Goal: Task Accomplishment & Management: Manage account settings

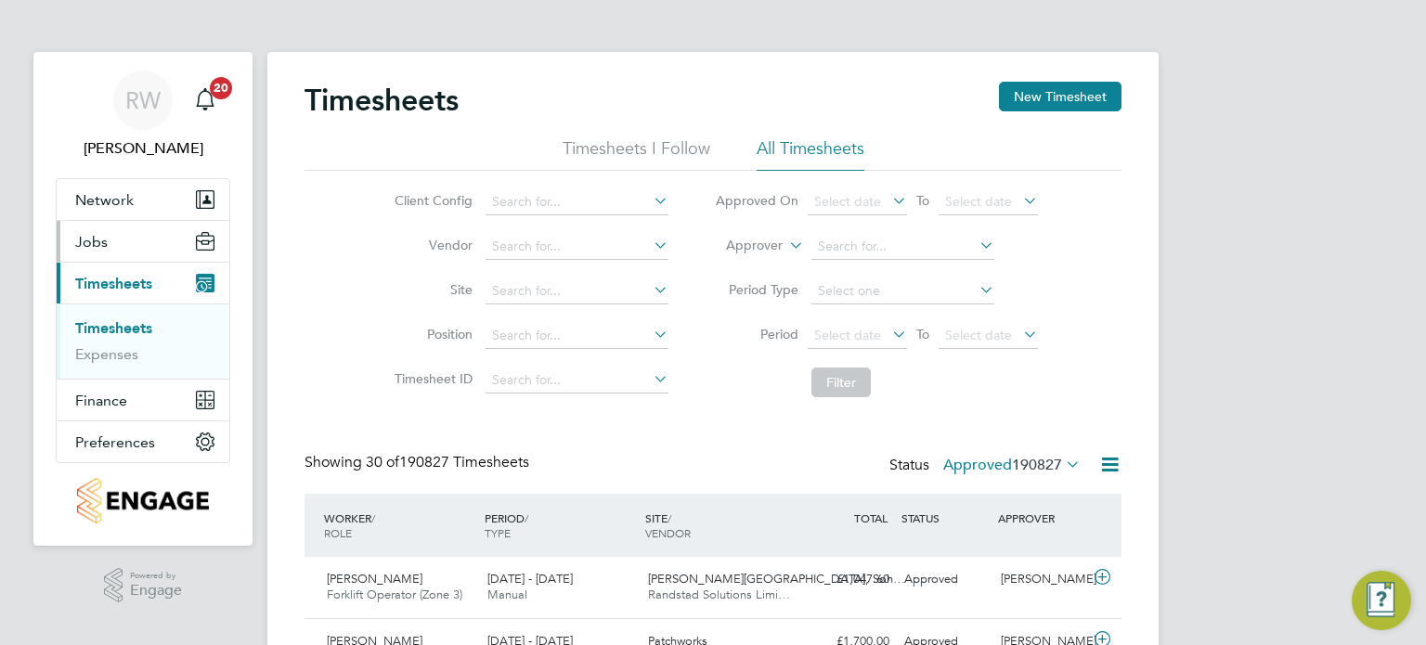
click at [109, 239] on button "Jobs" at bounding box center [143, 241] width 173 height 41
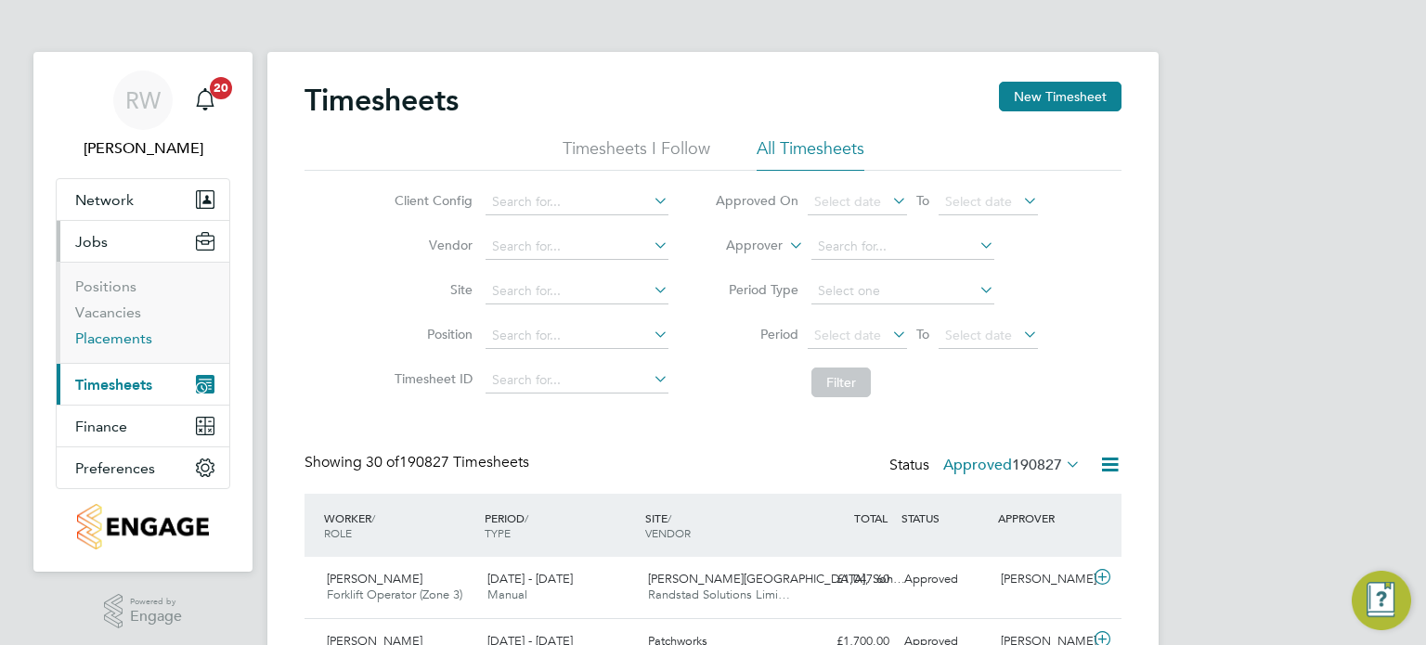
click at [114, 341] on link "Placements" at bounding box center [113, 339] width 77 height 18
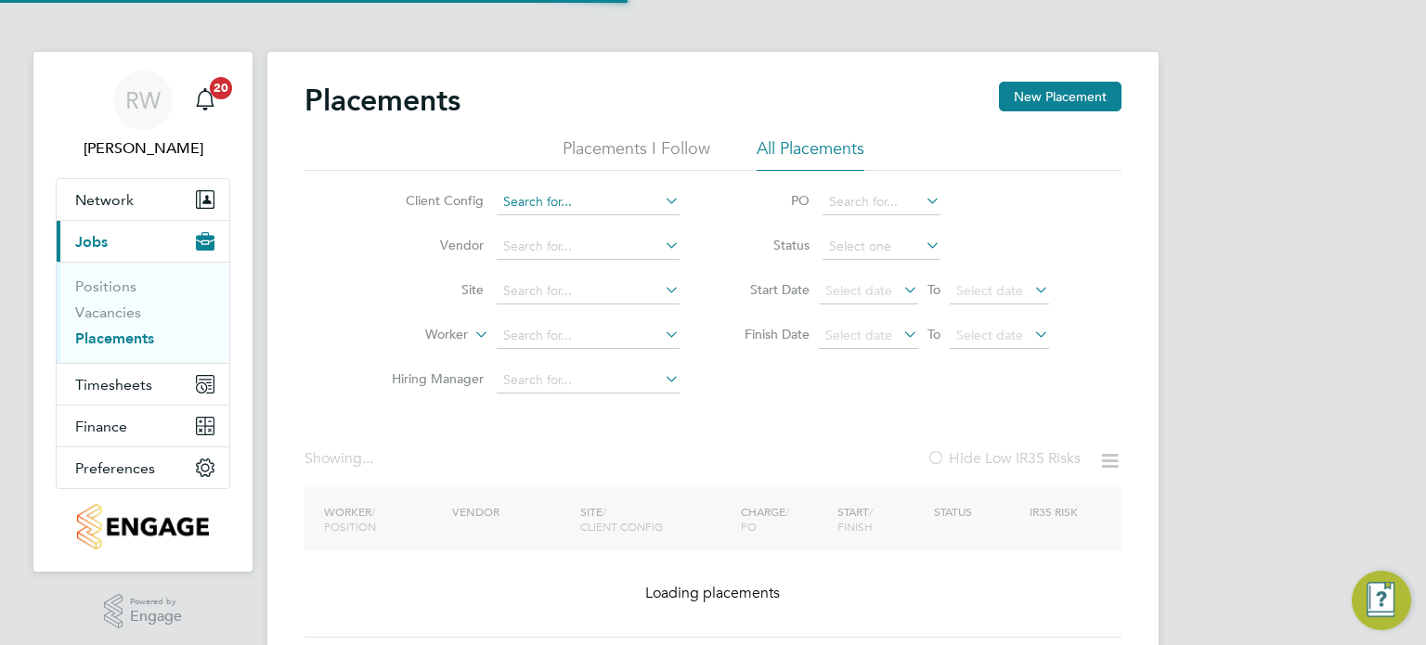
click at [550, 194] on input at bounding box center [588, 202] width 183 height 26
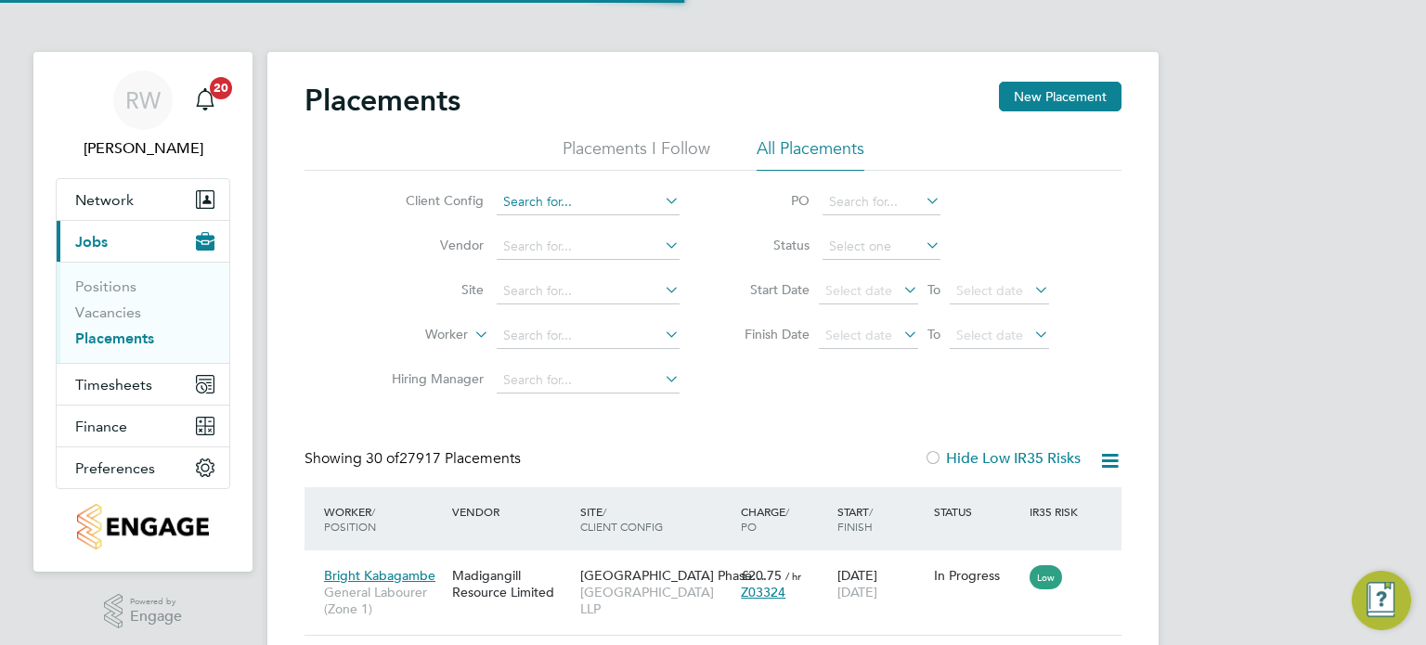
scroll to position [70, 129]
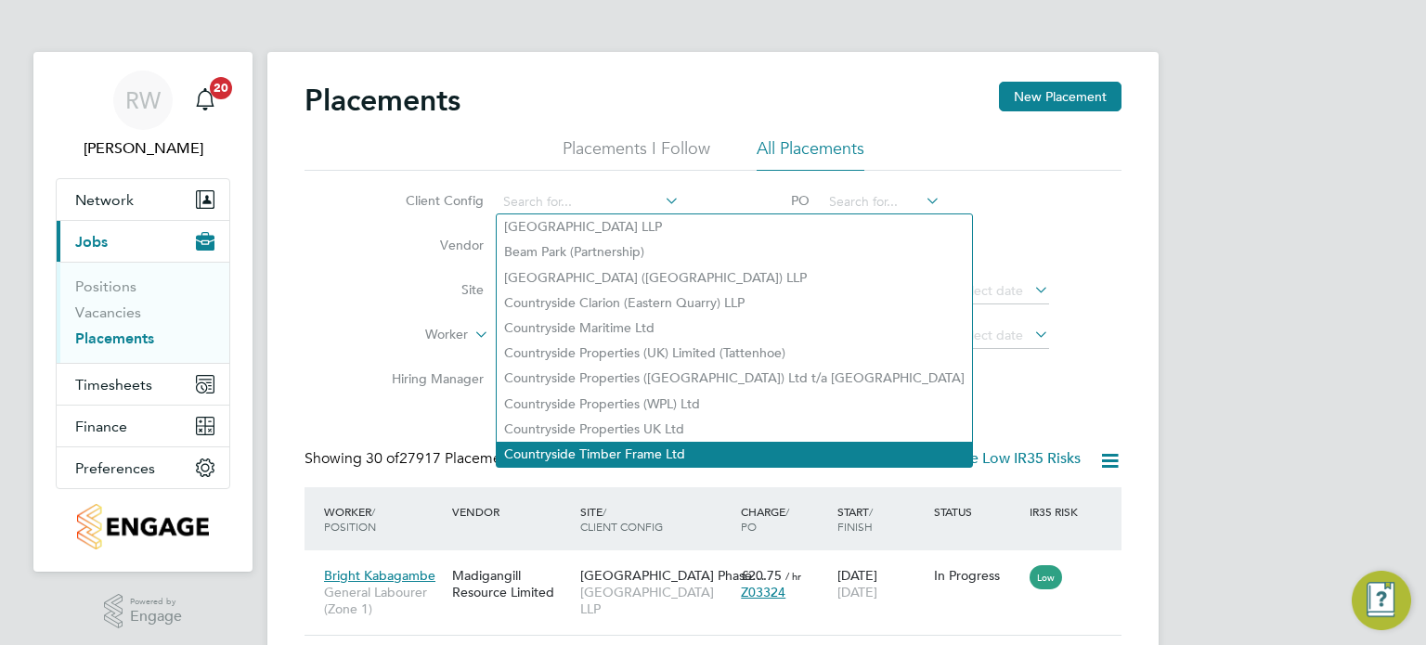
click at [634, 443] on li "Countryside Timber Frame Ltd" at bounding box center [734, 454] width 475 height 25
type input "Countryside Timber Frame Ltd"
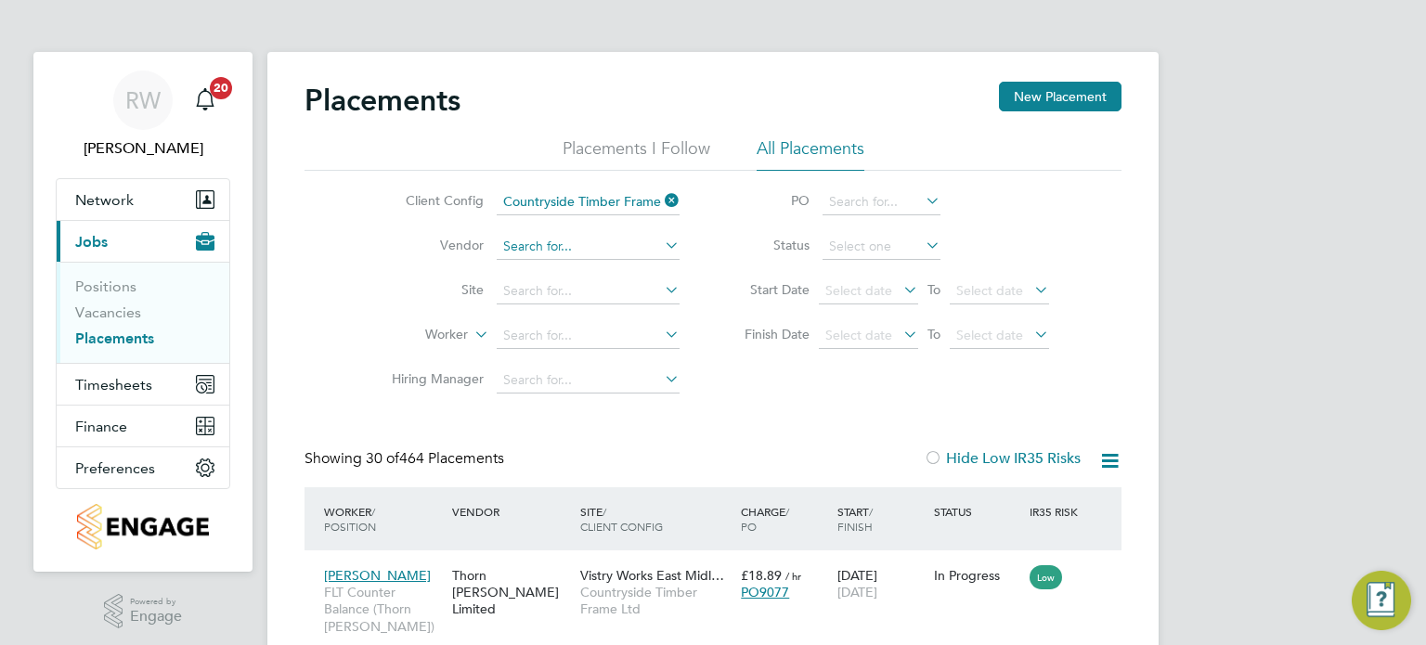
click at [529, 247] on input at bounding box center [588, 247] width 183 height 26
click at [540, 262] on li "Thorn Baker Limited" at bounding box center [599, 271] width 204 height 25
type input "Thorn [PERSON_NAME] Limited"
click at [881, 244] on input at bounding box center [881, 247] width 118 height 26
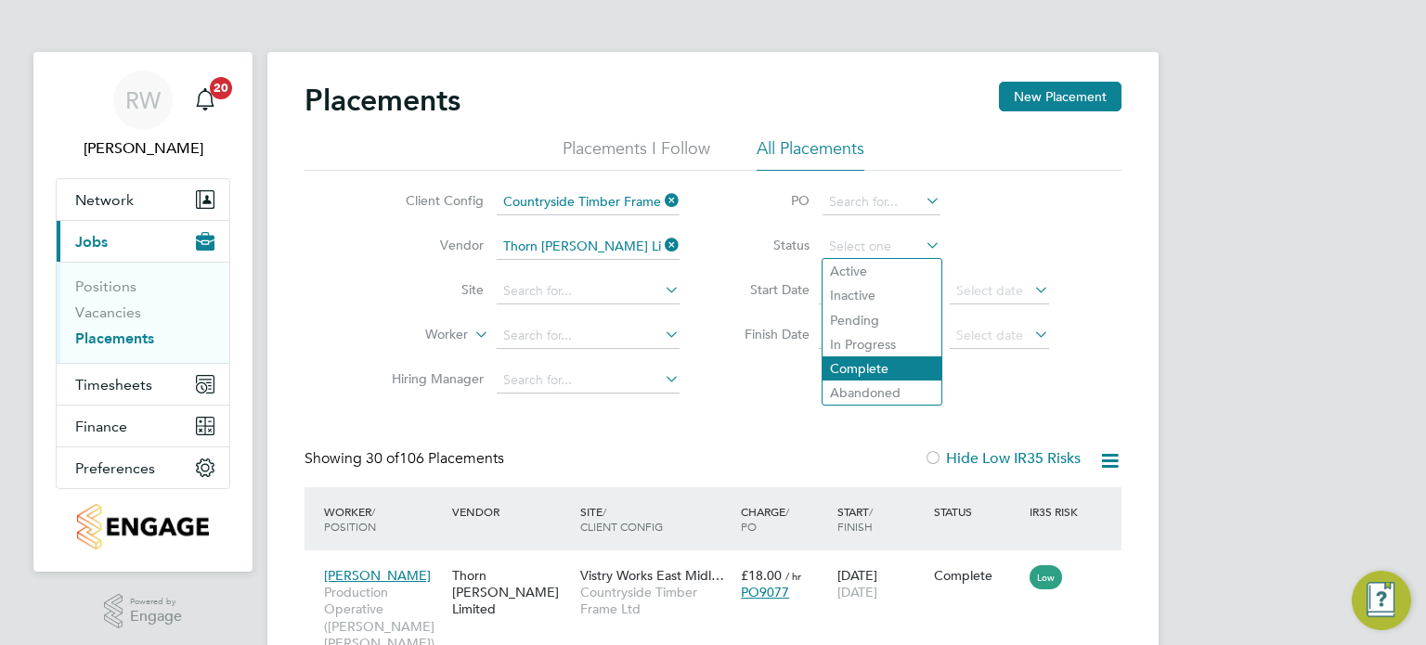
click at [880, 370] on li "Complete" at bounding box center [881, 368] width 119 height 24
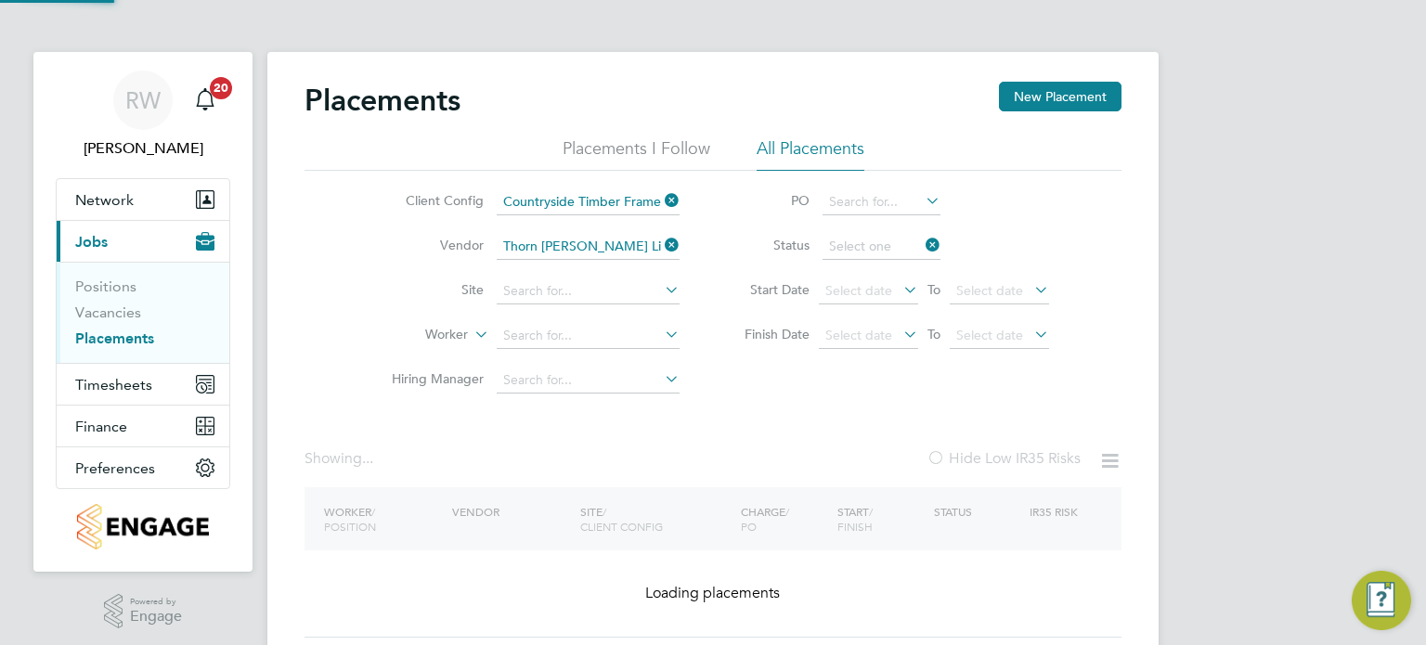
type input "Complete"
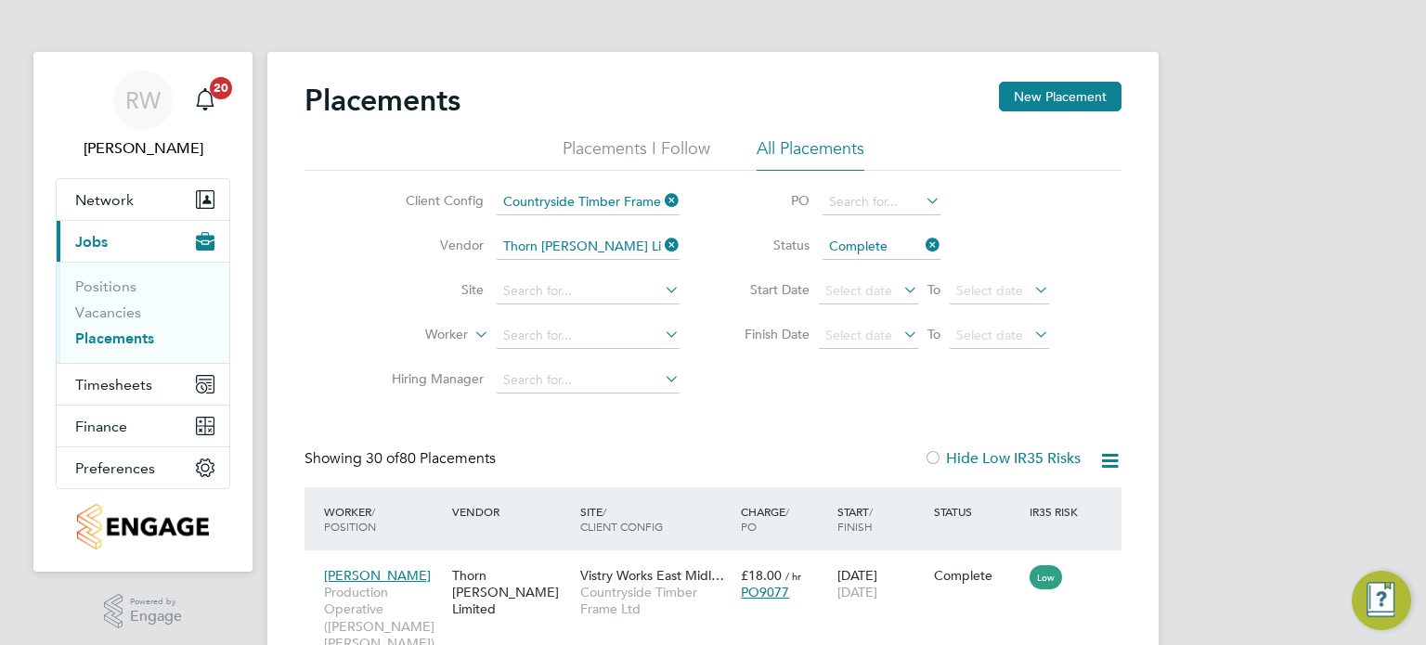
click at [895, 254] on input "Complete" at bounding box center [881, 247] width 118 height 26
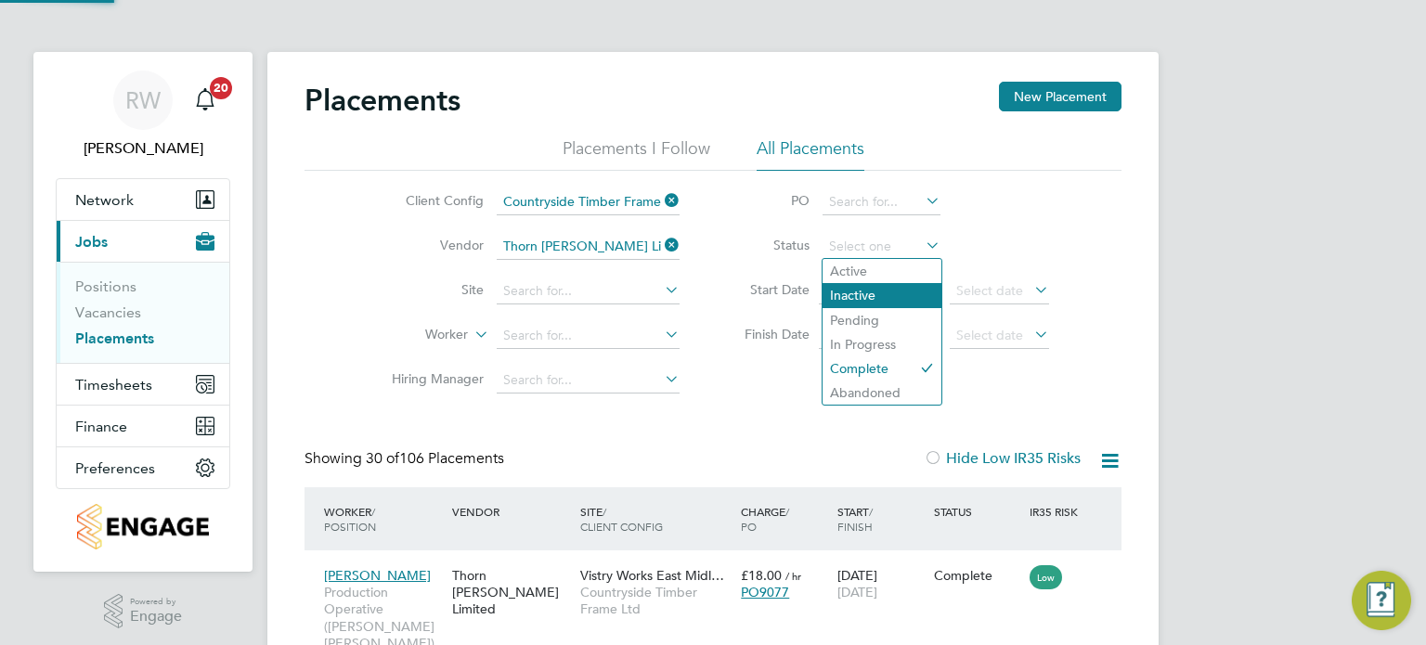
scroll to position [70, 162]
click at [866, 344] on li "In Progress" at bounding box center [881, 344] width 119 height 24
type input "In Progress"
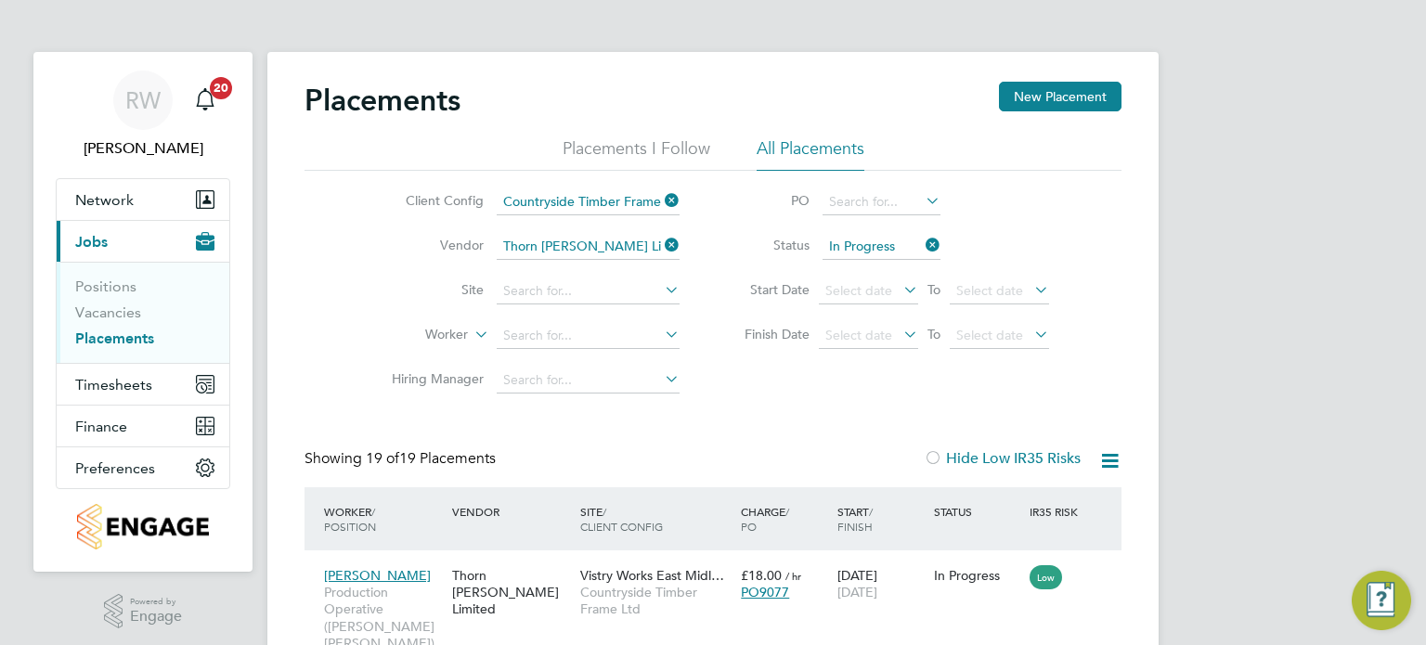
click at [922, 244] on icon at bounding box center [922, 245] width 0 height 26
click at [916, 241] on input at bounding box center [881, 247] width 118 height 26
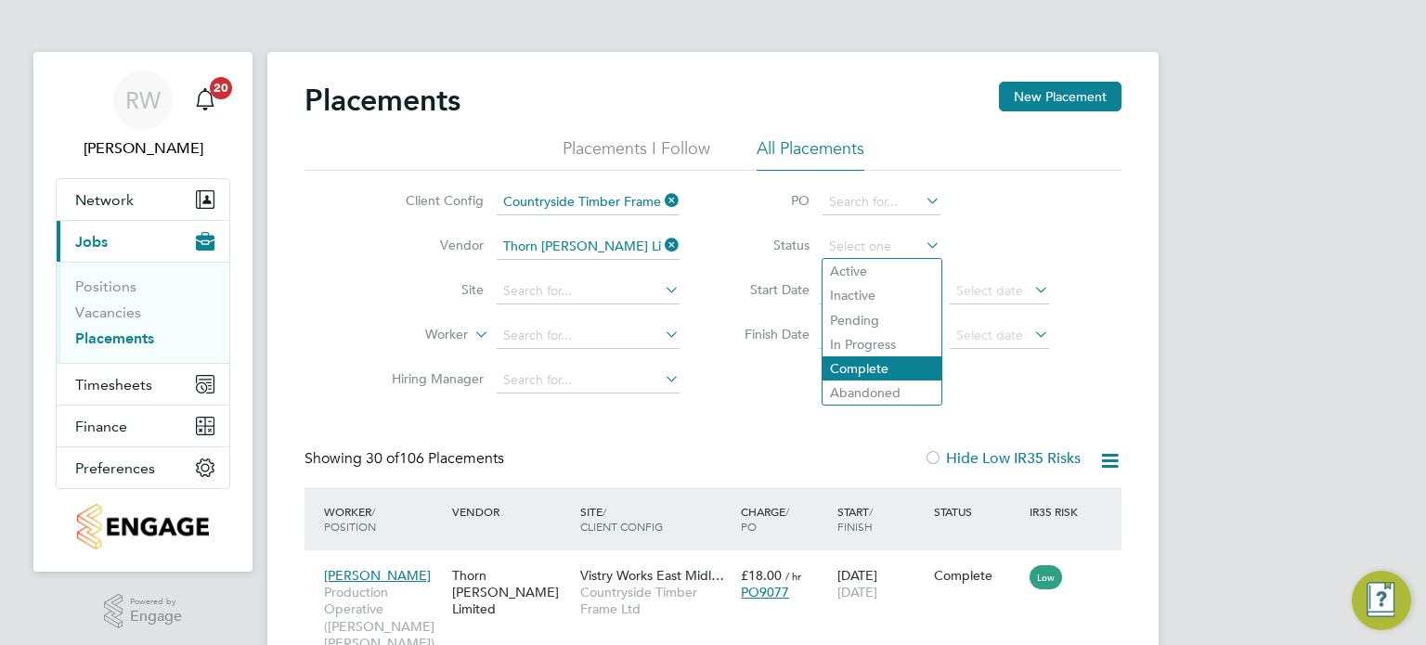
click at [893, 367] on li "Complete" at bounding box center [881, 368] width 119 height 24
type input "Complete"
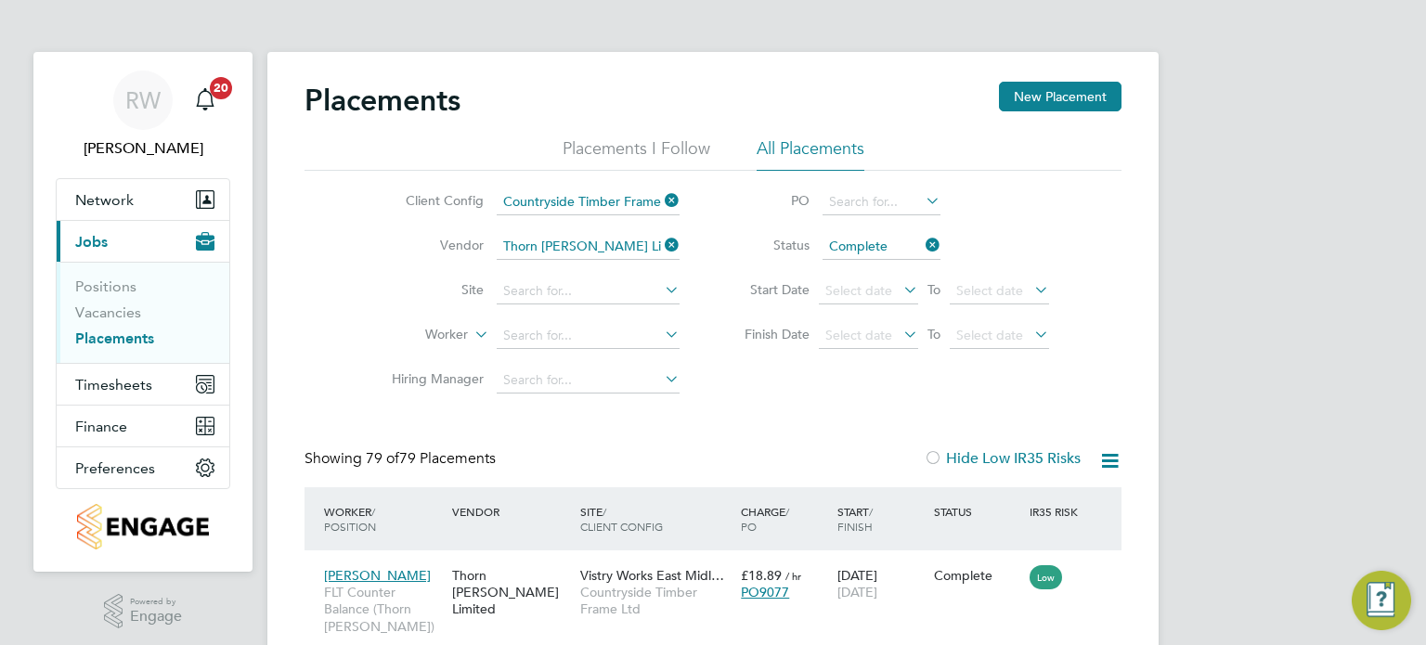
click at [910, 252] on input "Complete" at bounding box center [881, 247] width 118 height 26
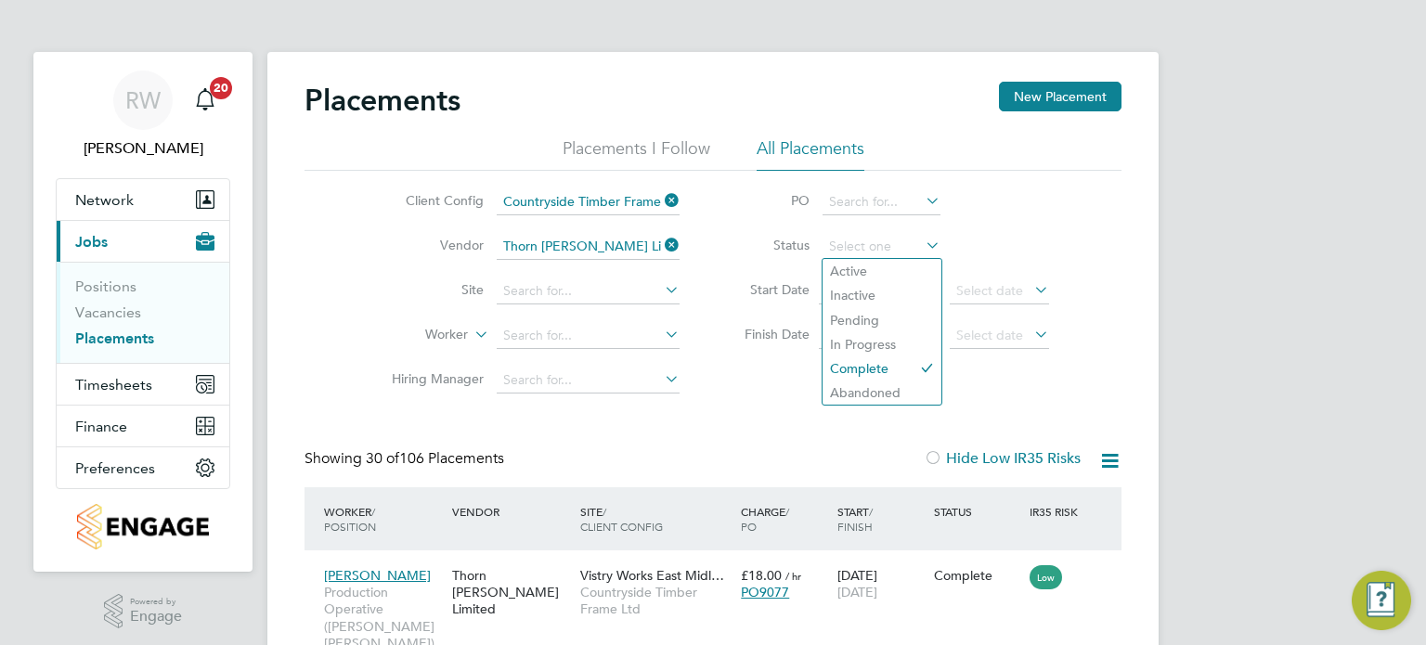
click at [1062, 250] on li "Status" at bounding box center [887, 247] width 369 height 45
click at [532, 326] on input at bounding box center [588, 336] width 183 height 26
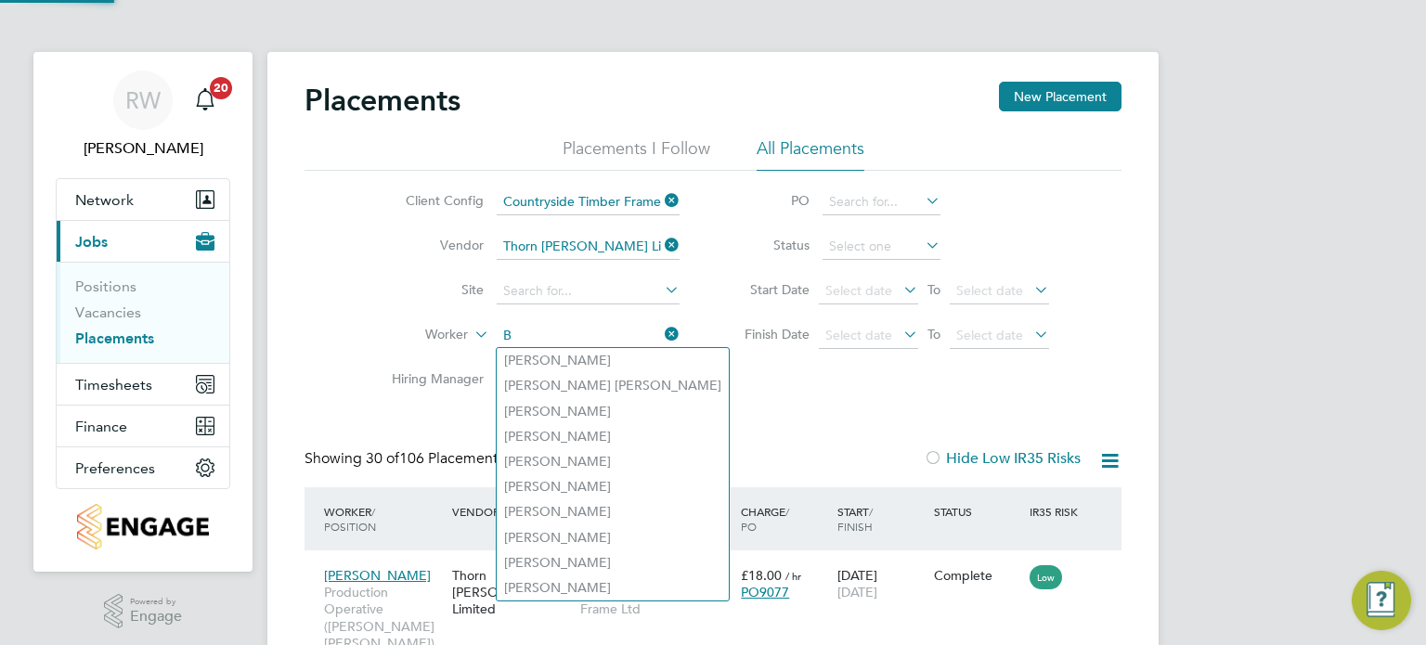
click at [532, 326] on input "B" at bounding box center [588, 336] width 183 height 26
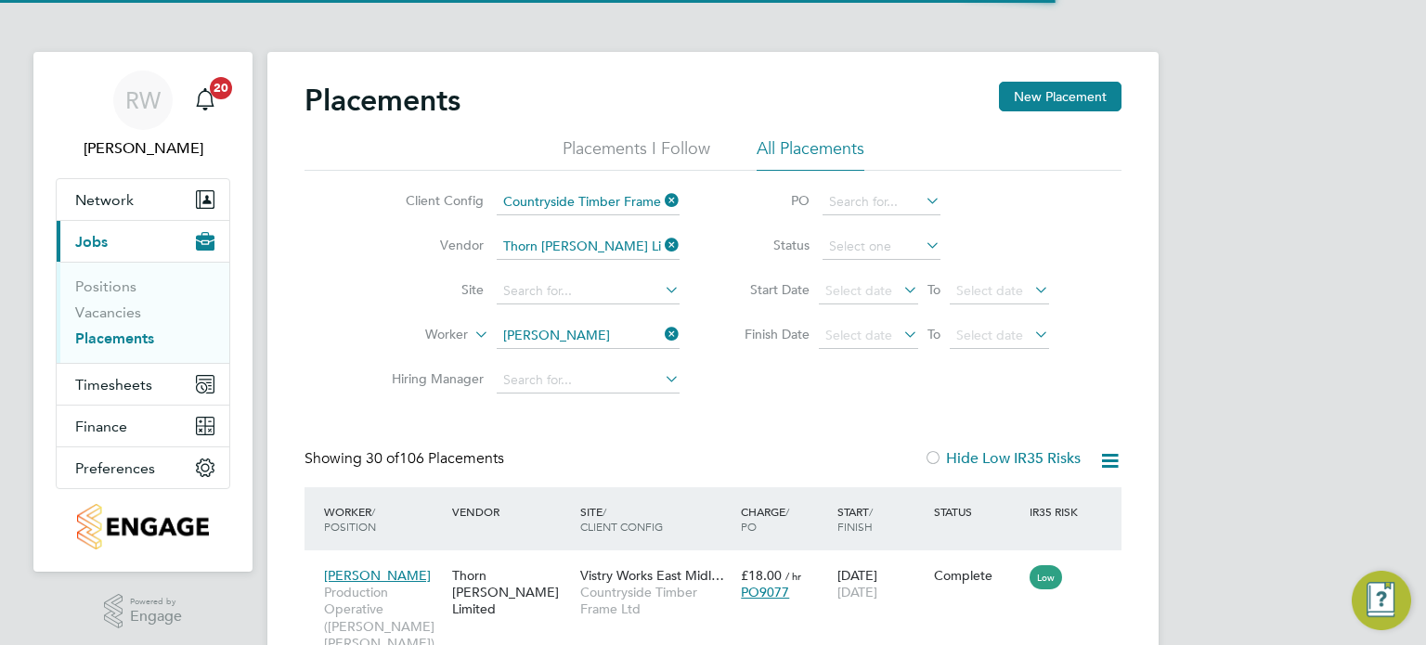
click at [611, 355] on b "Burghar" at bounding box center [635, 361] width 48 height 16
type input "Mariusz Burghardt"
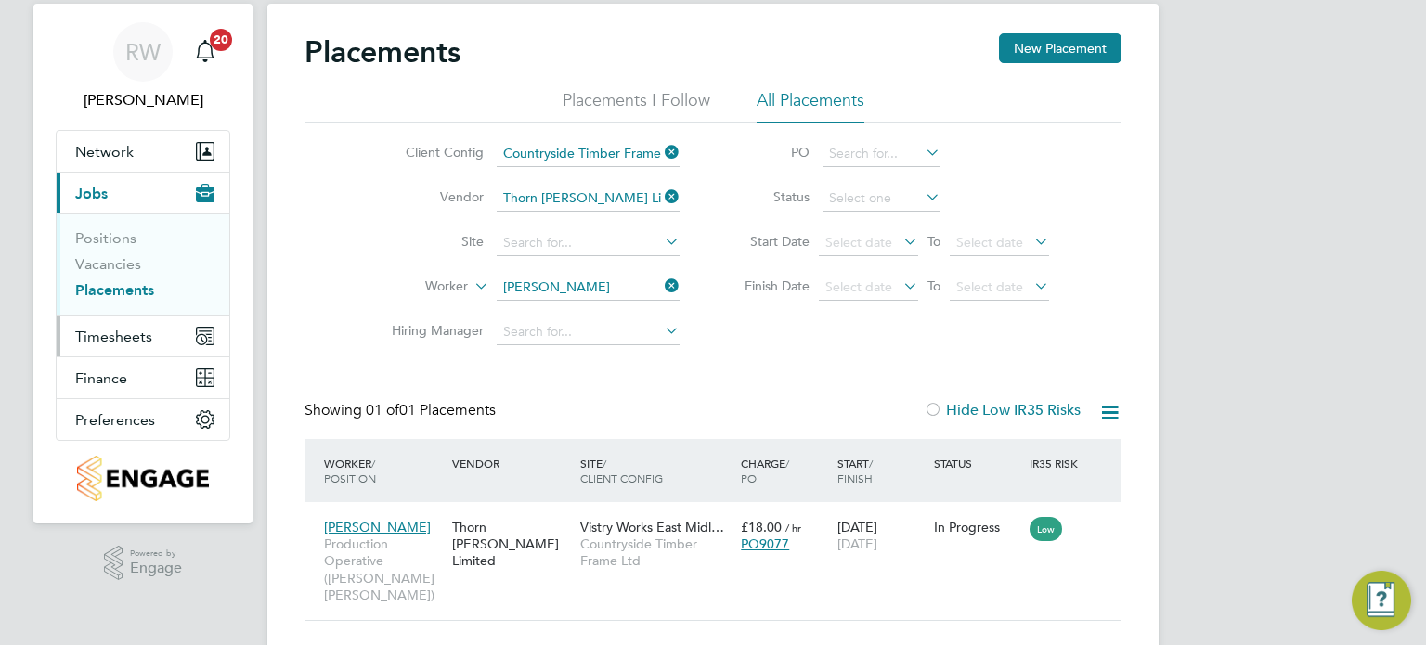
click at [83, 335] on span "Timesheets" at bounding box center [113, 337] width 77 height 18
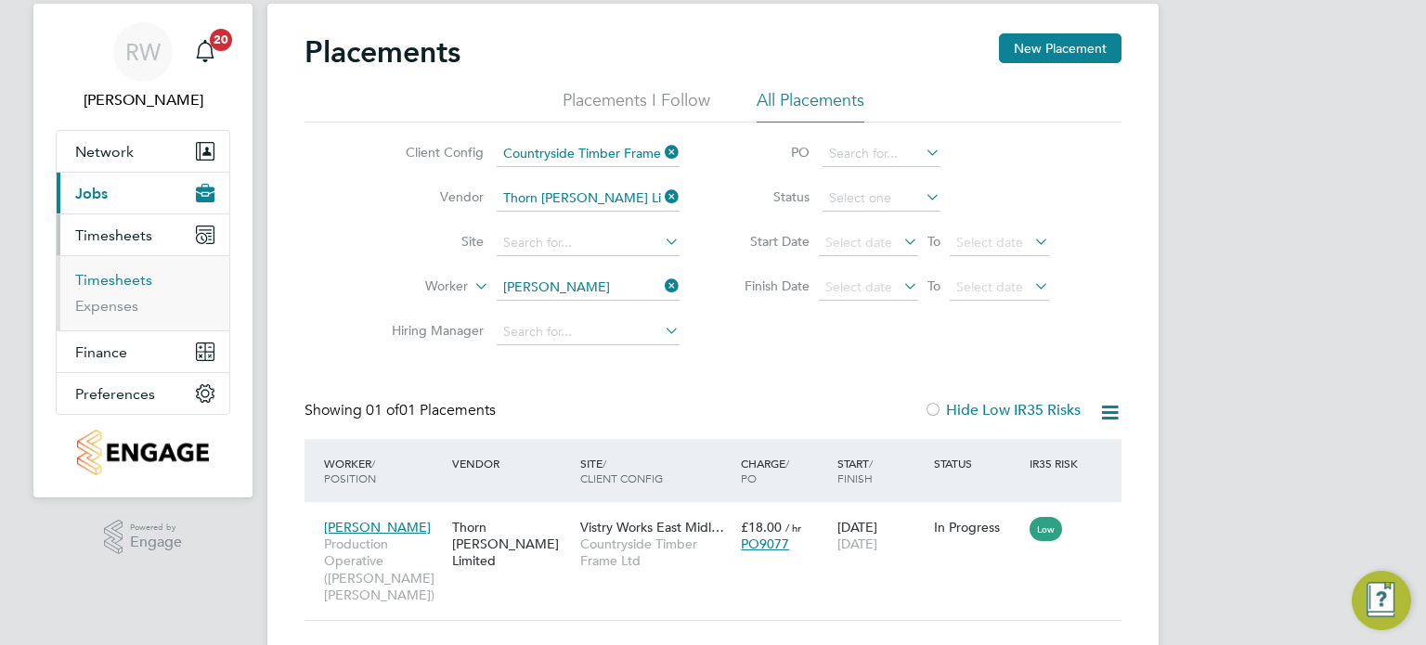
click at [126, 288] on link "Timesheets" at bounding box center [113, 280] width 77 height 18
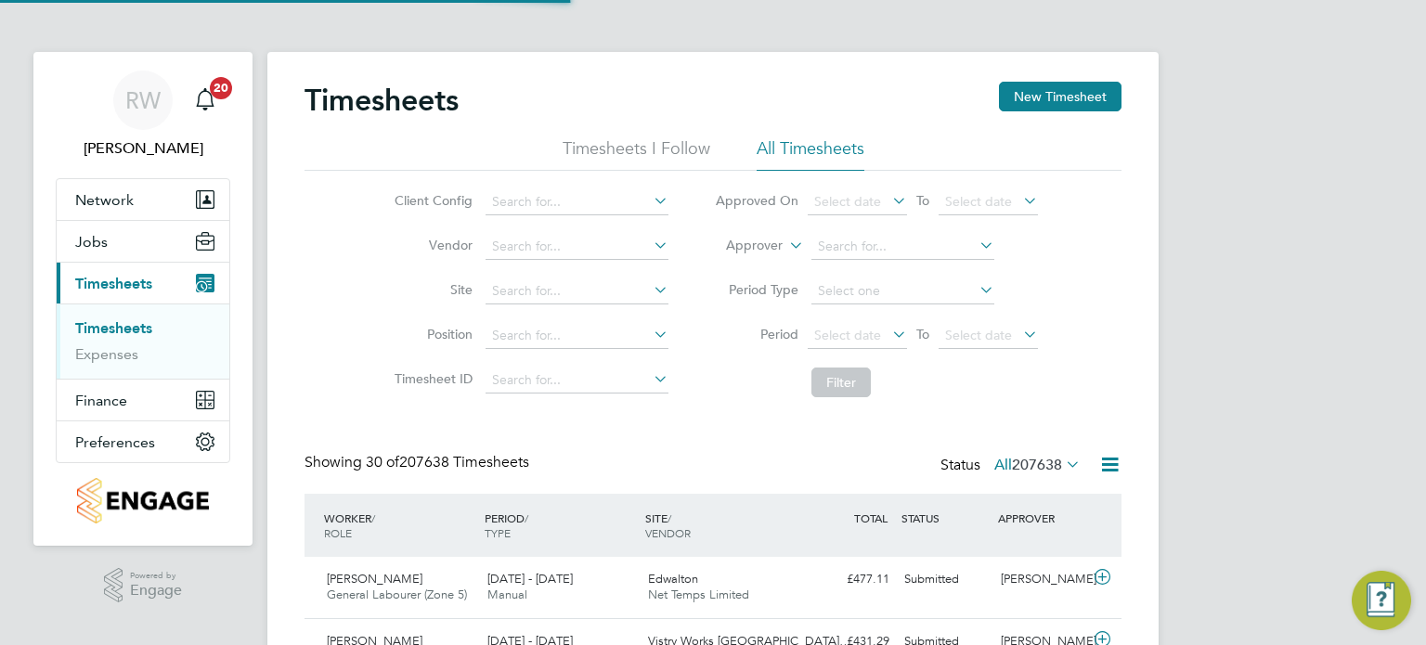
scroll to position [8, 9]
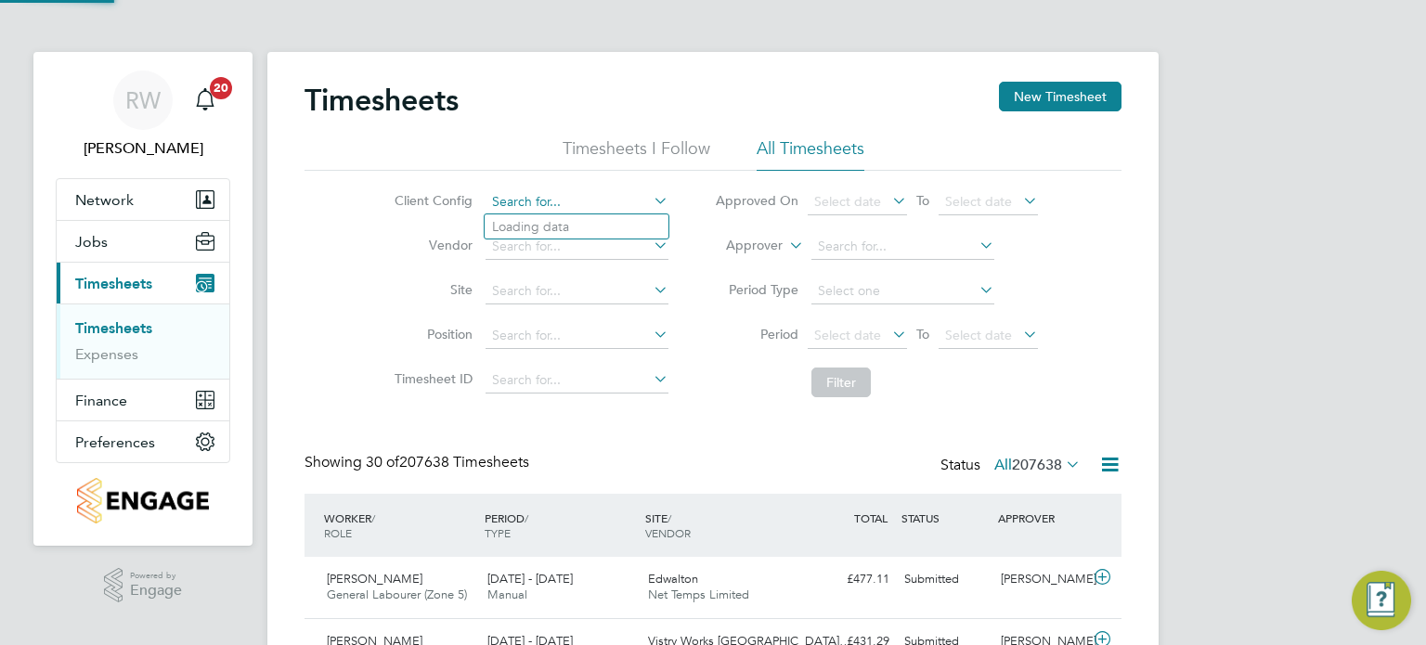
click at [542, 199] on input at bounding box center [576, 202] width 183 height 26
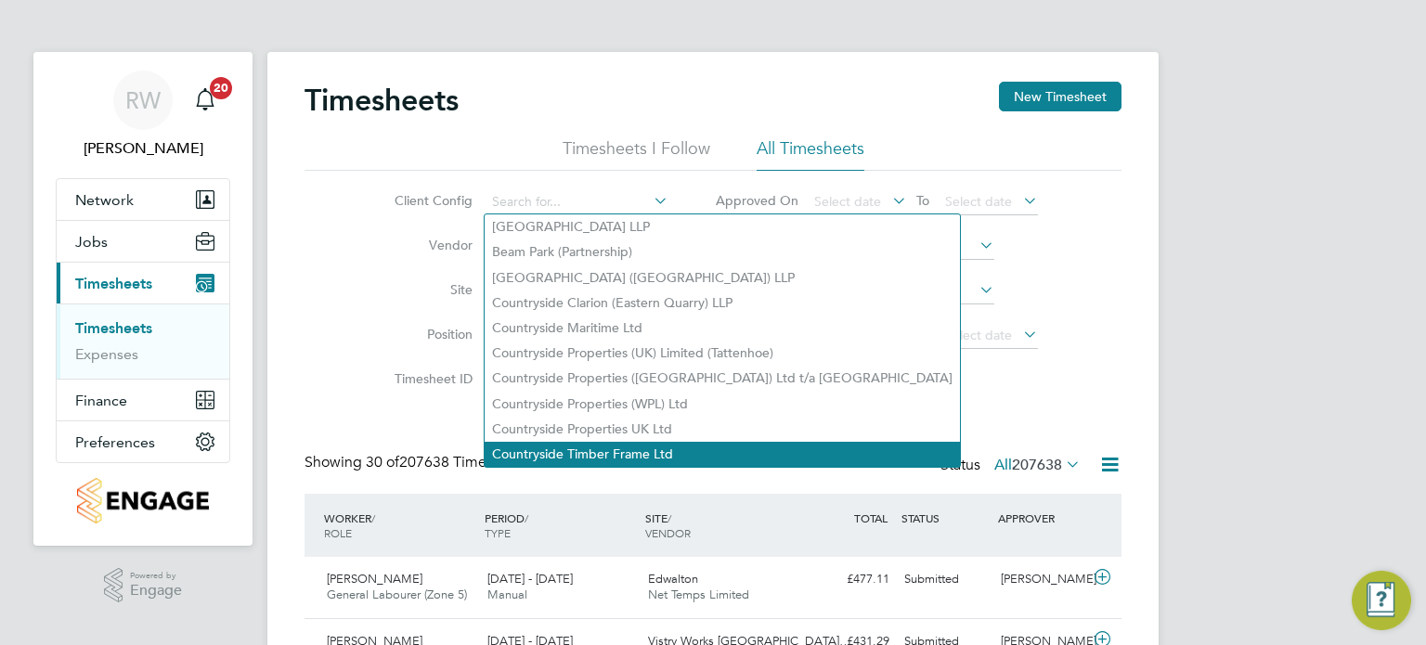
click at [630, 446] on li "Countryside Timber Frame Ltd" at bounding box center [722, 454] width 475 height 25
type input "Countryside Timber Frame Ltd"
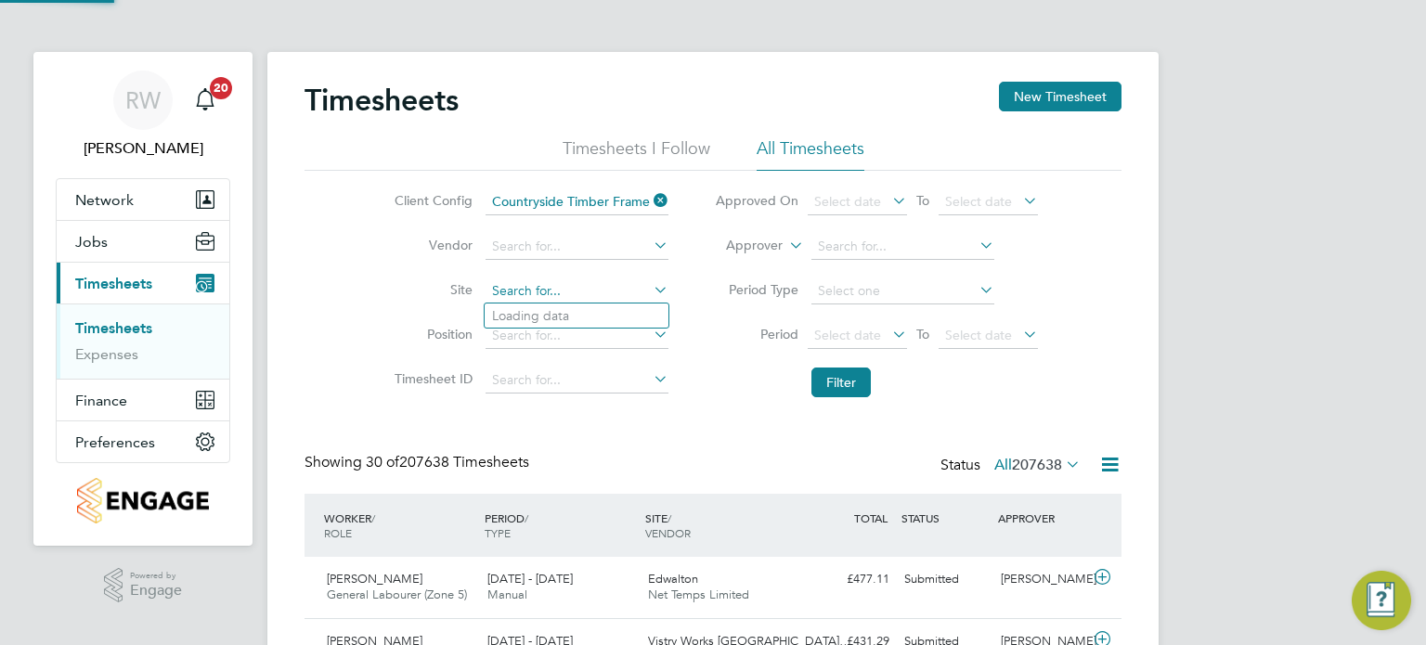
click at [554, 286] on input at bounding box center [576, 291] width 183 height 26
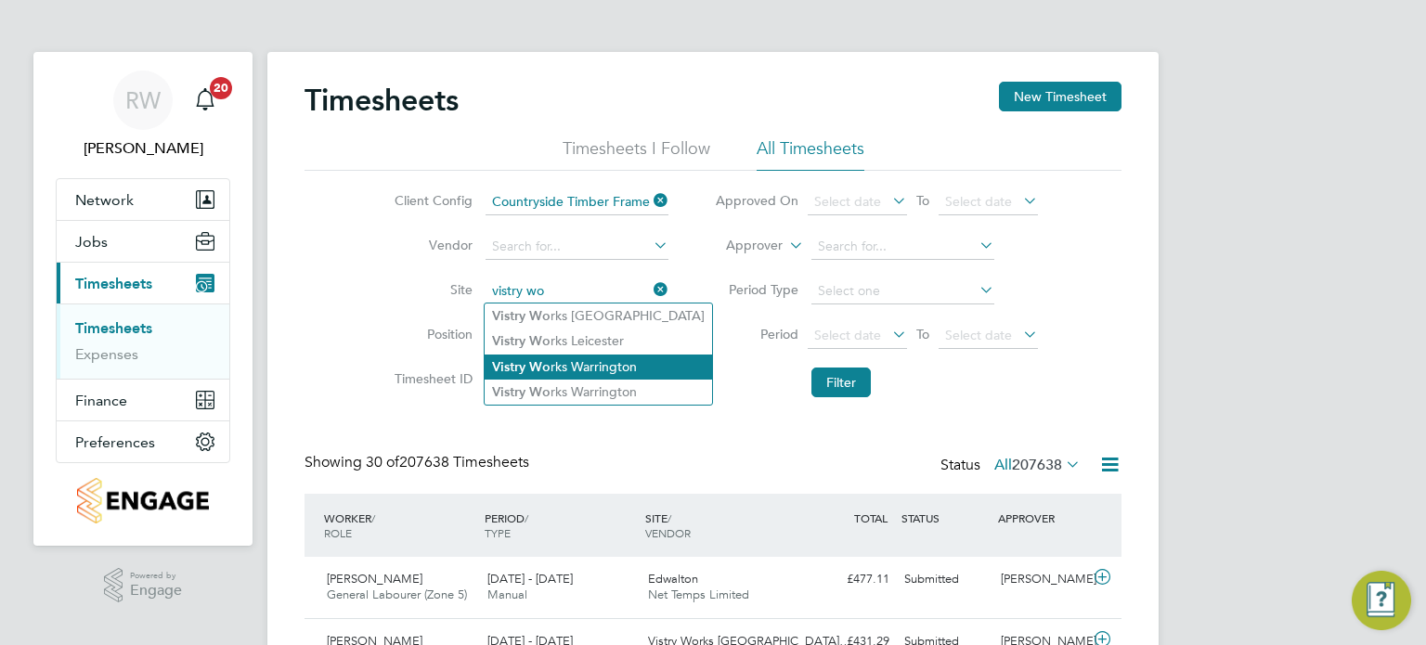
click at [583, 363] on li "Vistry Wo rks Warrington" at bounding box center [598, 367] width 227 height 25
type input "Vistry Works Warrington"
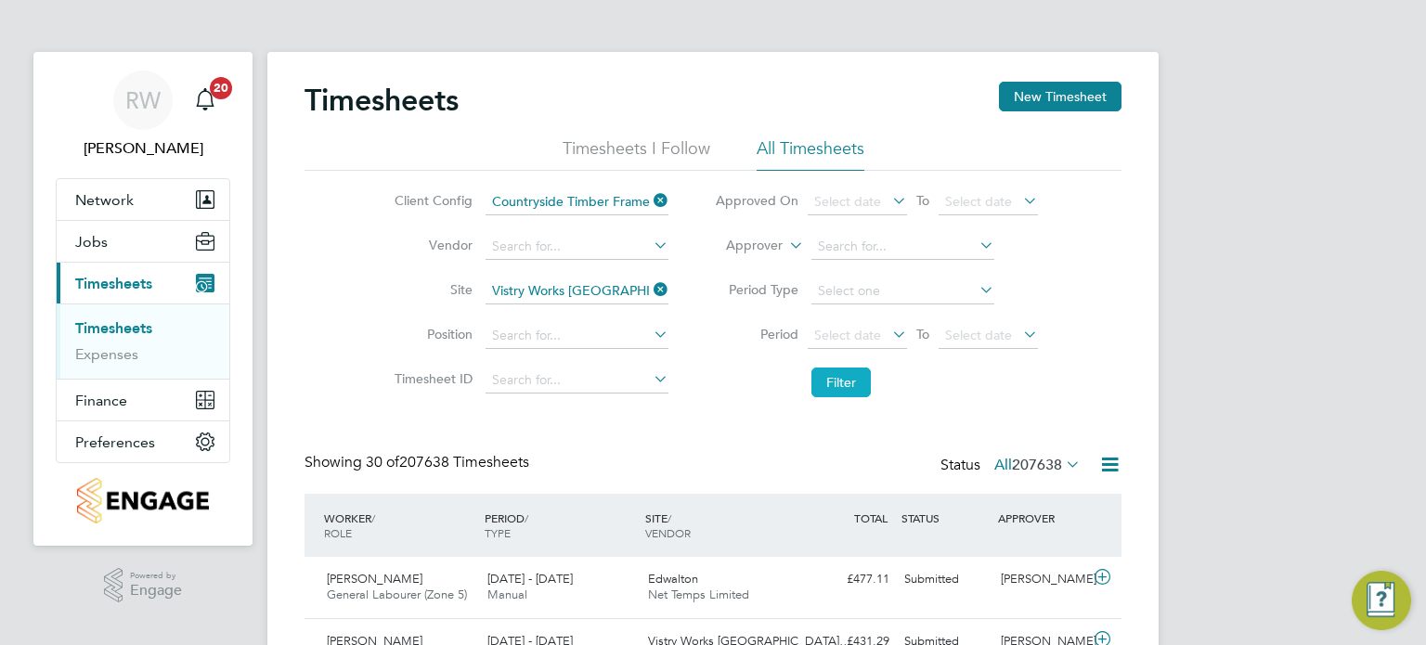
click at [849, 380] on button "Filter" at bounding box center [840, 383] width 59 height 30
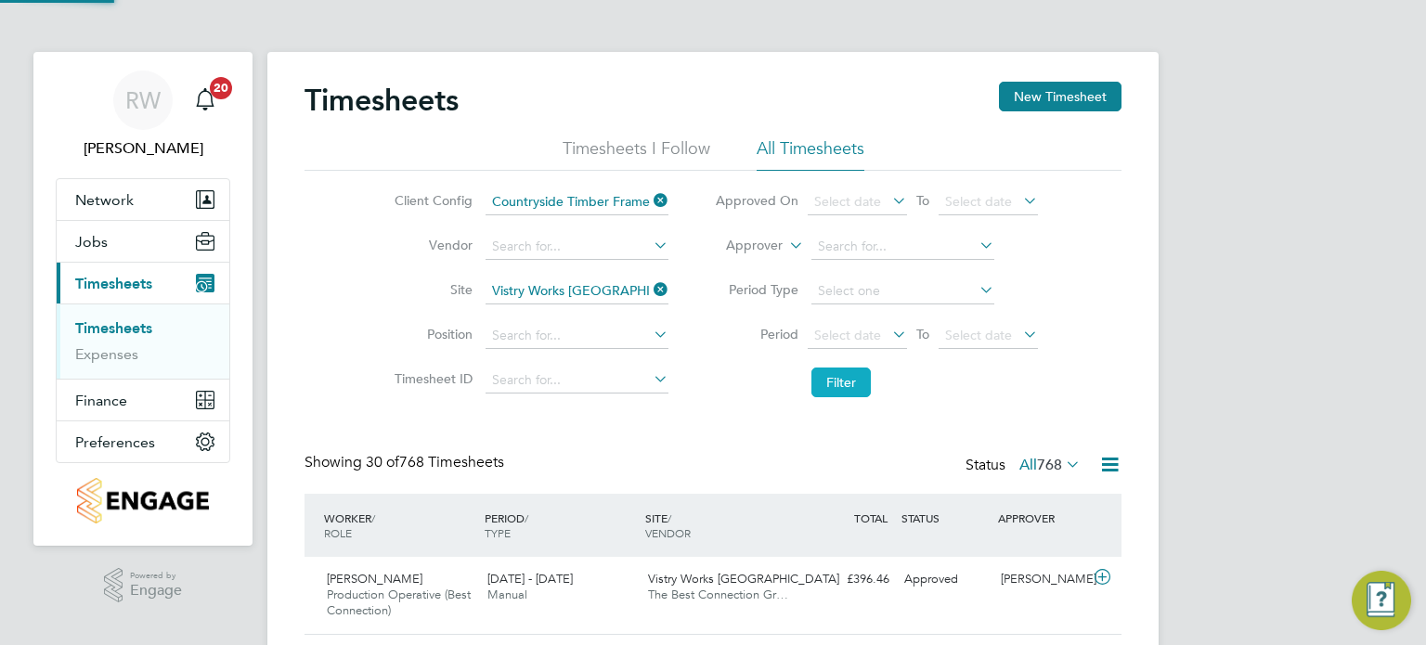
scroll to position [62, 162]
click at [850, 250] on input at bounding box center [902, 247] width 183 height 26
click at [836, 348] on span "Select date" at bounding box center [857, 336] width 99 height 25
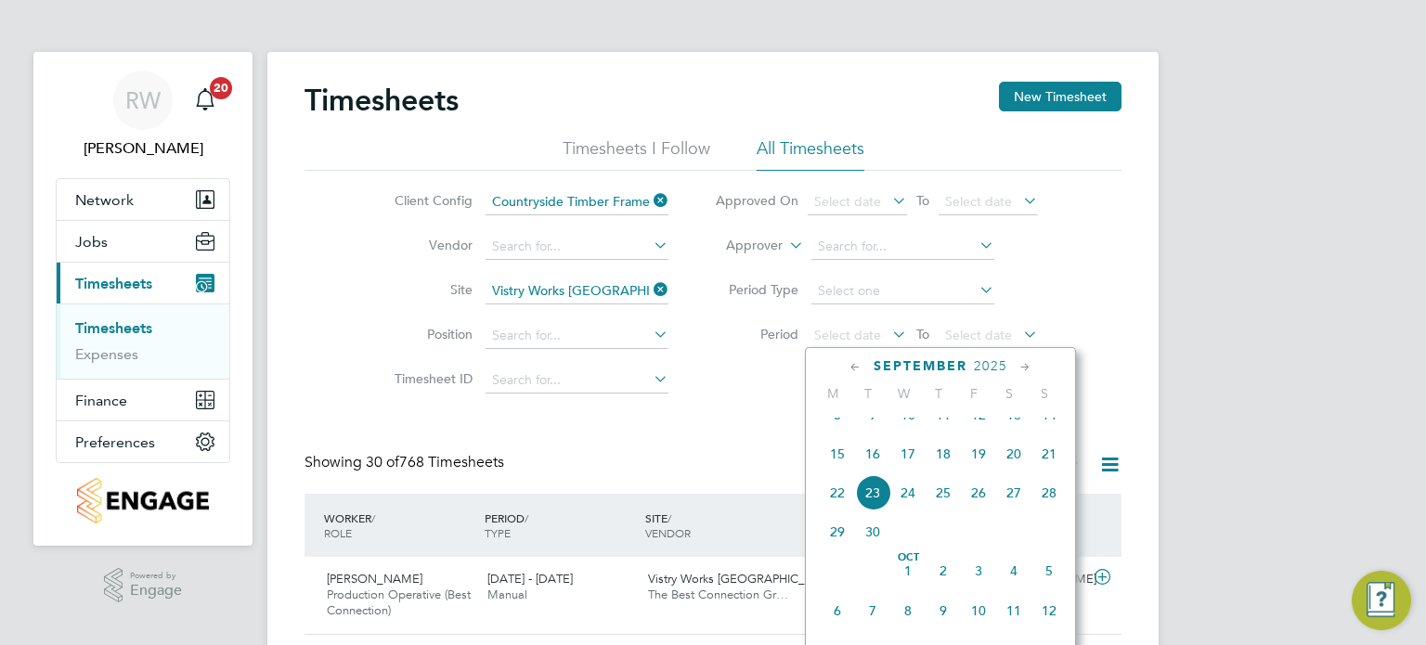
click at [835, 472] on span "15" at bounding box center [837, 453] width 35 height 35
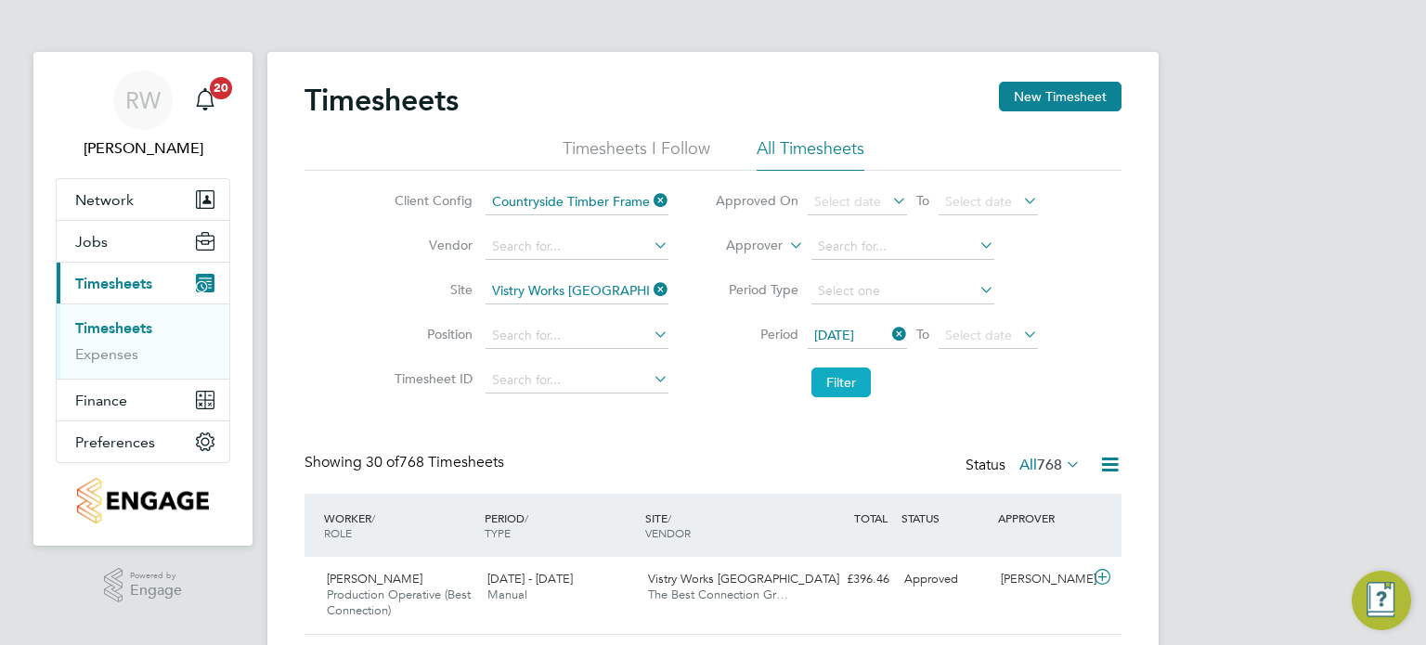
click at [828, 378] on button "Filter" at bounding box center [840, 383] width 59 height 30
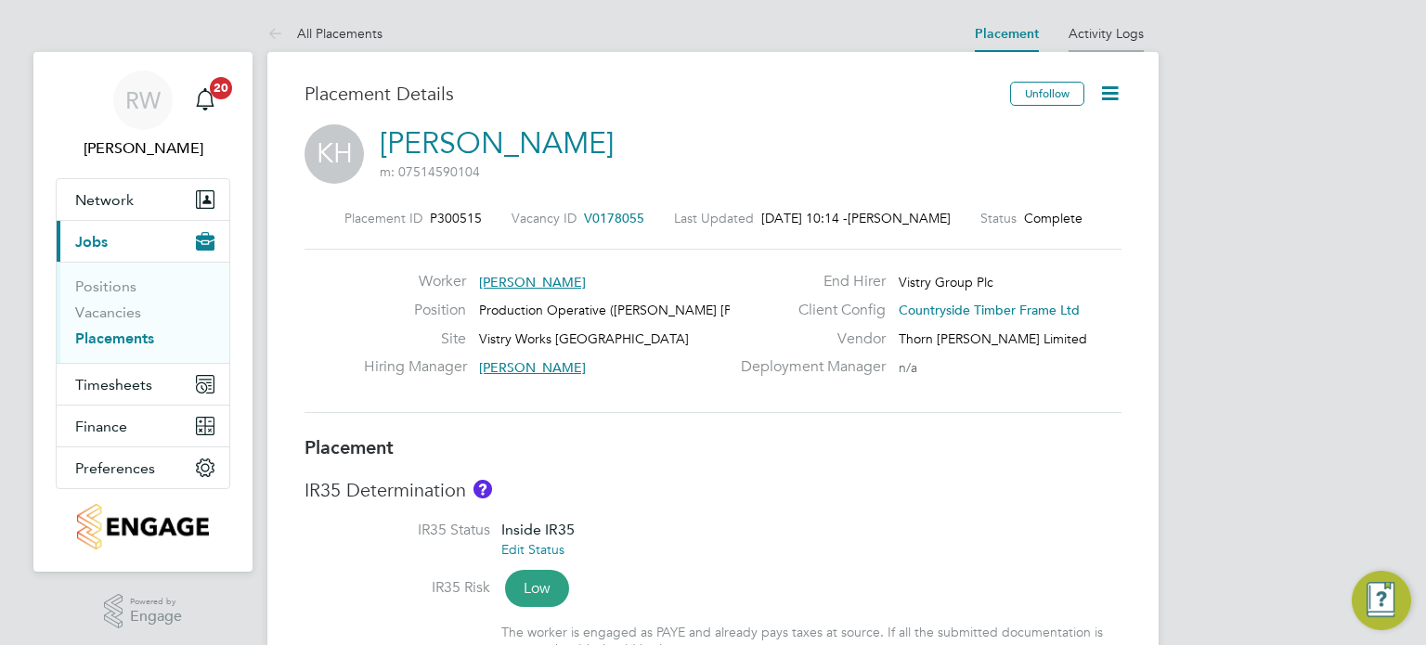
click at [1119, 29] on link "Activity Logs" at bounding box center [1105, 33] width 75 height 17
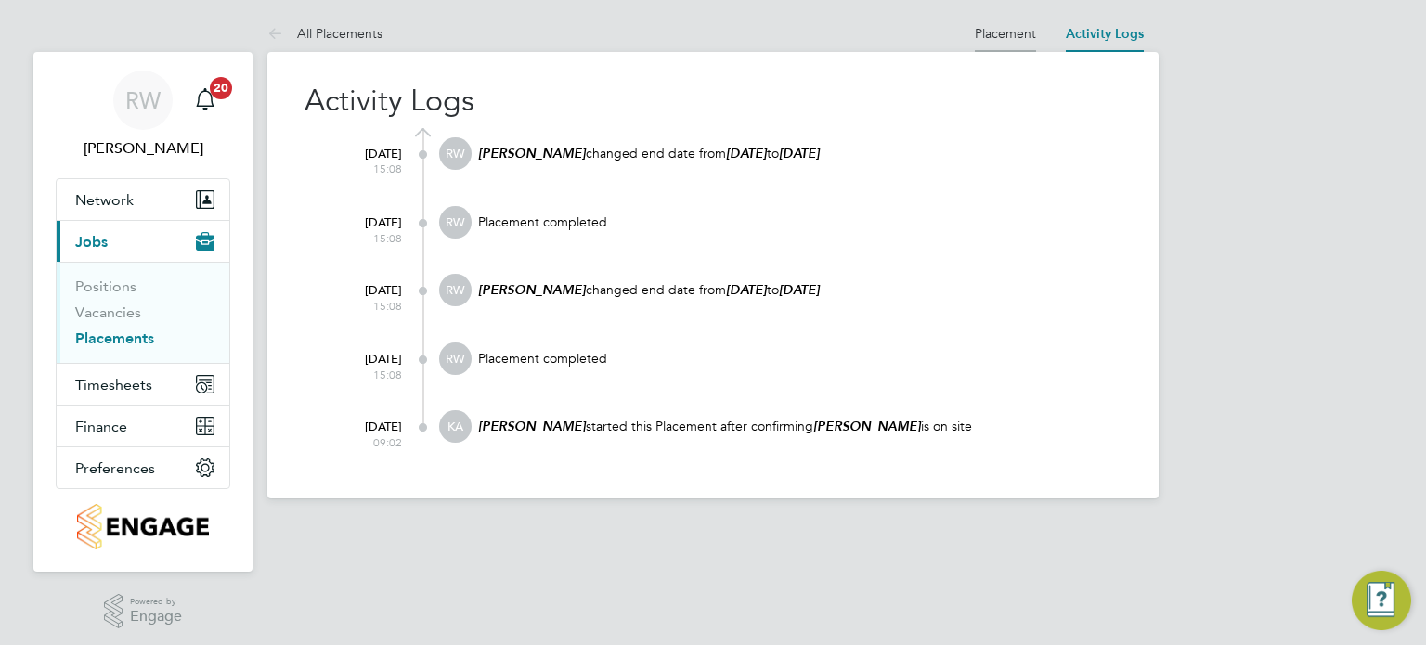
click at [997, 32] on link "Placement" at bounding box center [1005, 33] width 61 height 17
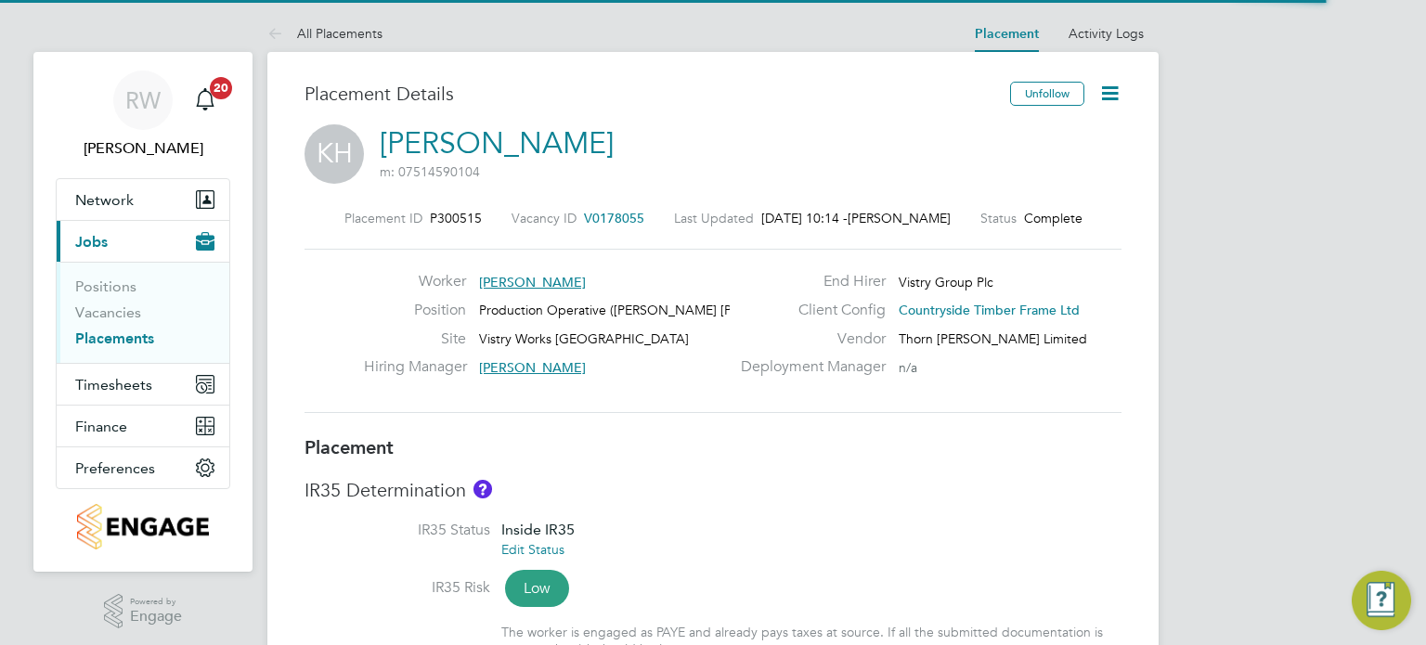
click at [1112, 91] on icon at bounding box center [1109, 93] width 23 height 23
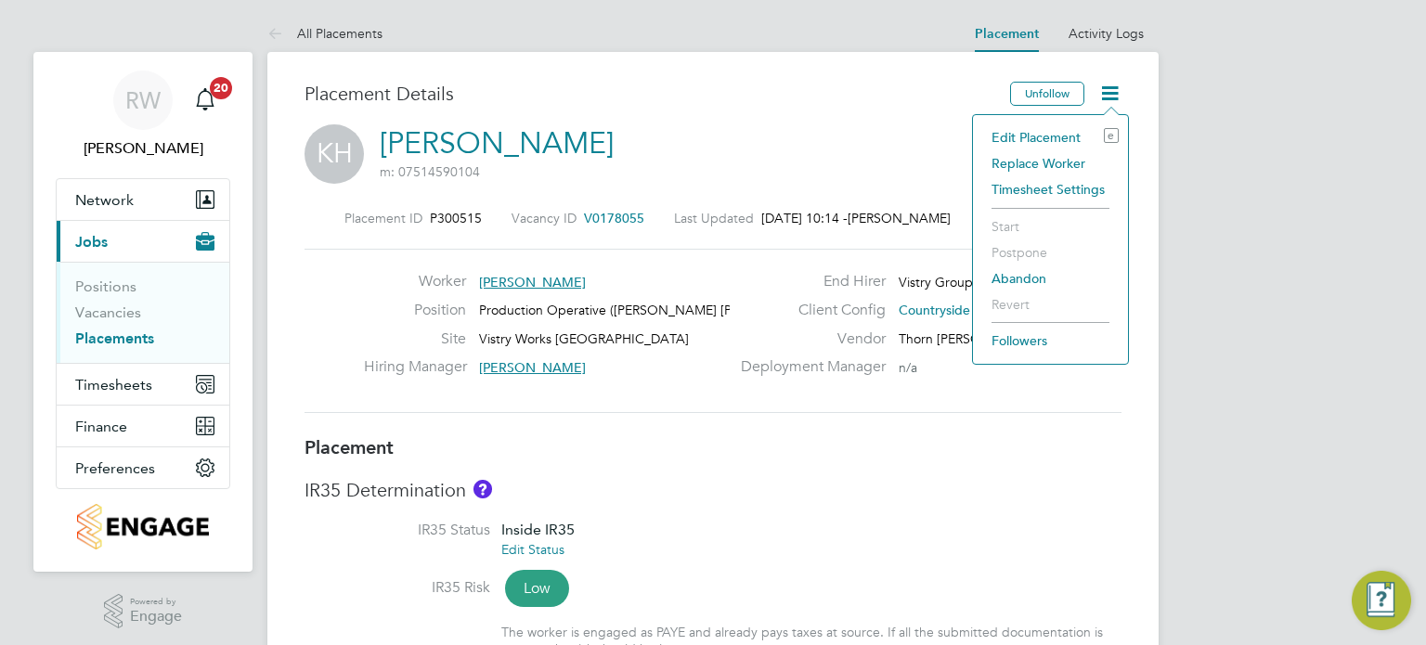
click at [1064, 130] on li "Edit Placement e" at bounding box center [1050, 137] width 136 height 26
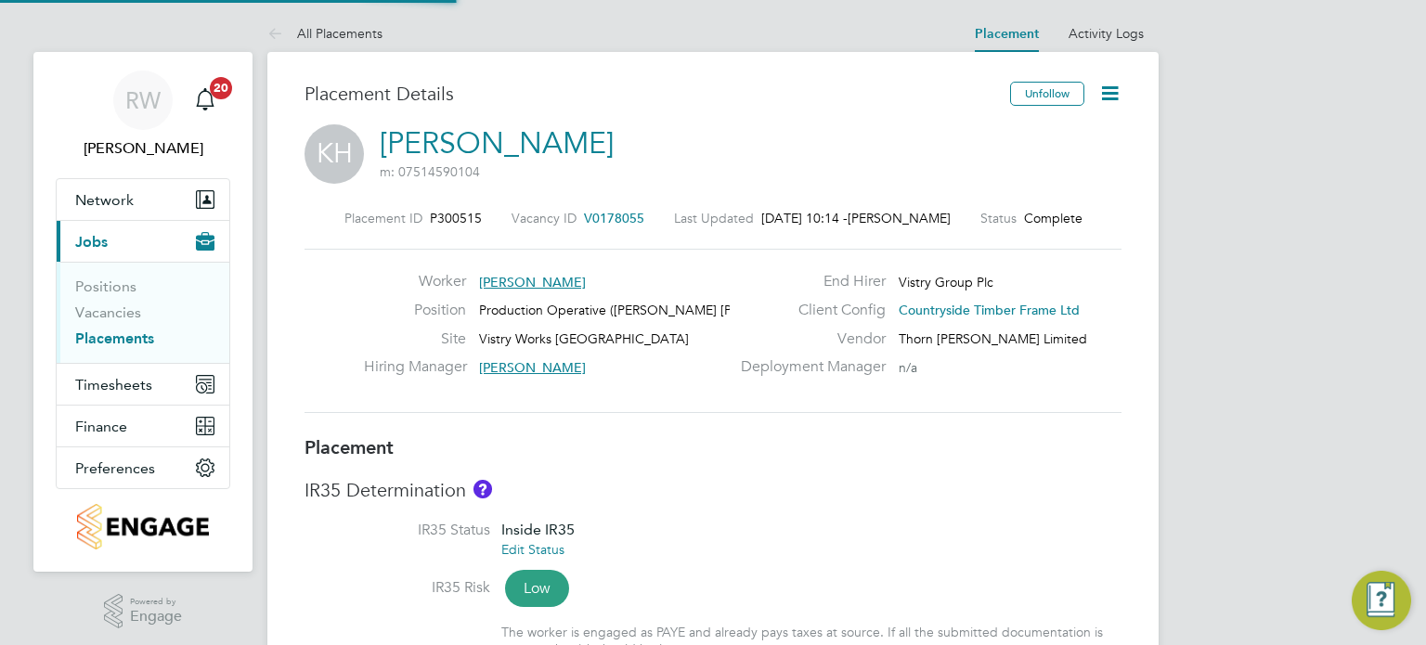
type input "James Gill"
type input "[PERSON_NAME]"
type input "07 Aug 2025"
type input "14 Sep 2025"
type input "06:00"
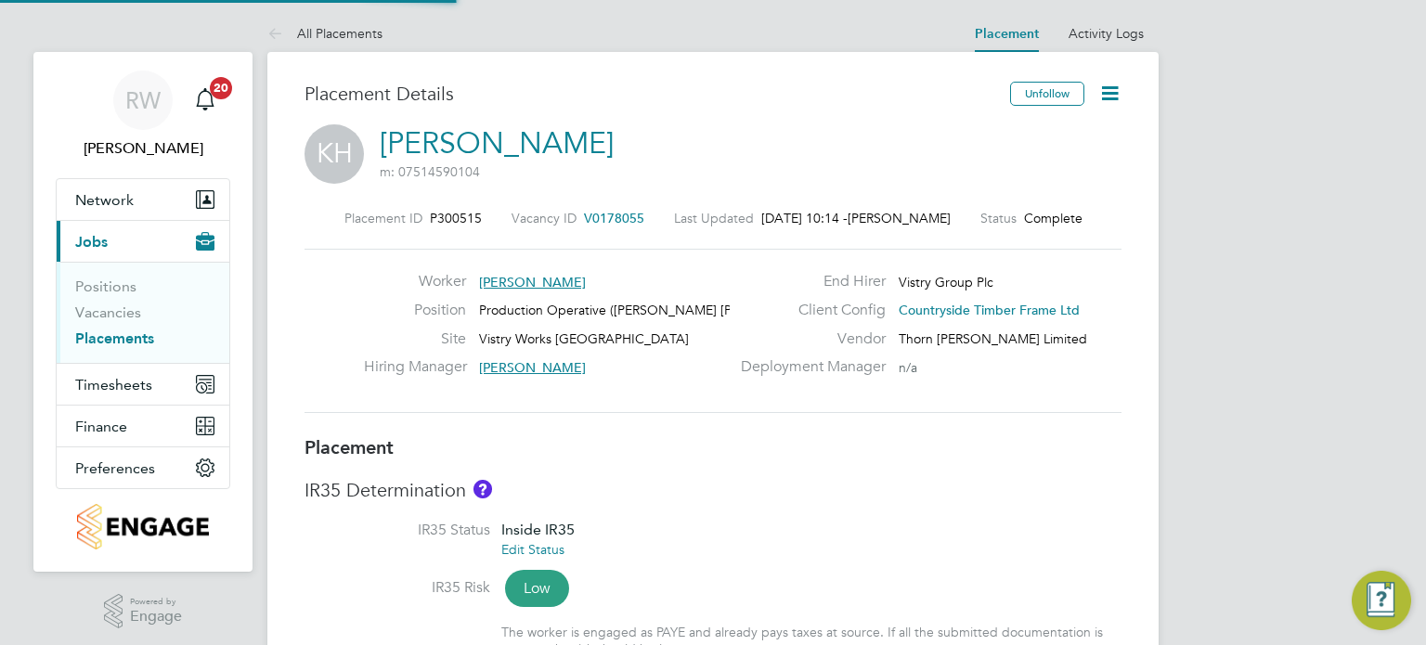
type input "14:00"
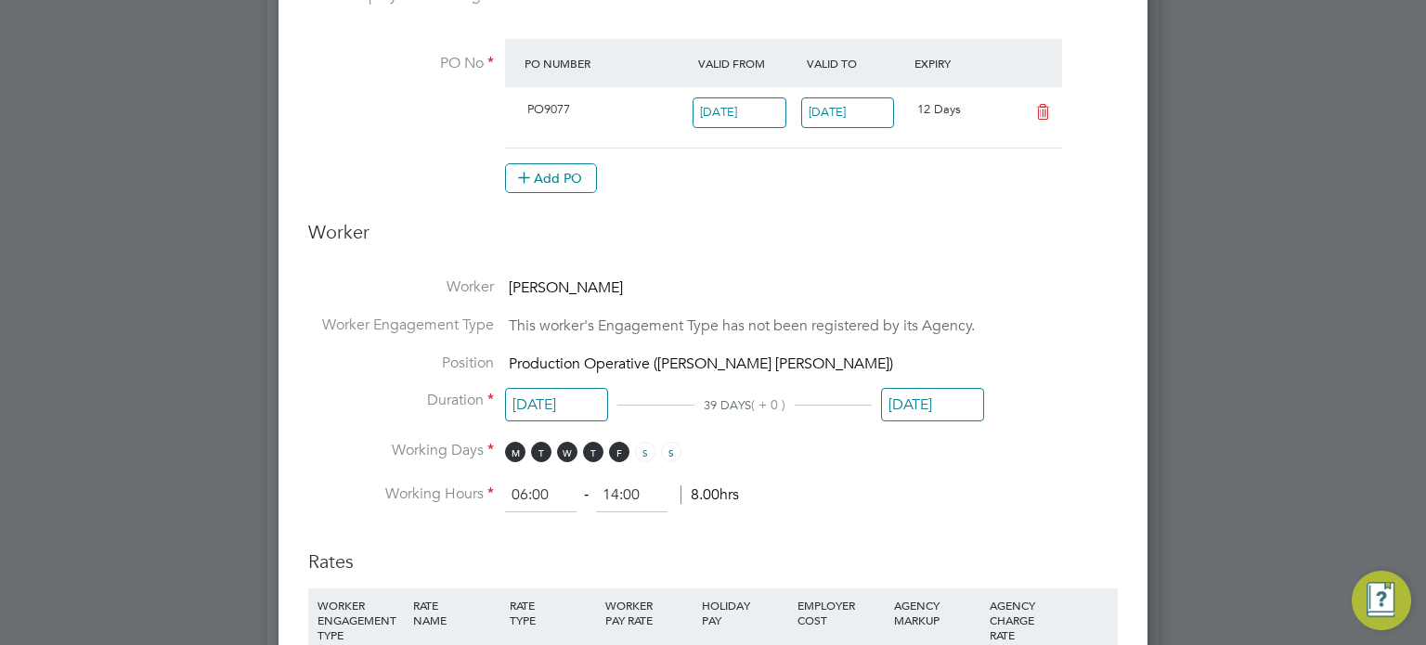
click at [960, 404] on input "14 Sep 2025" at bounding box center [932, 405] width 103 height 34
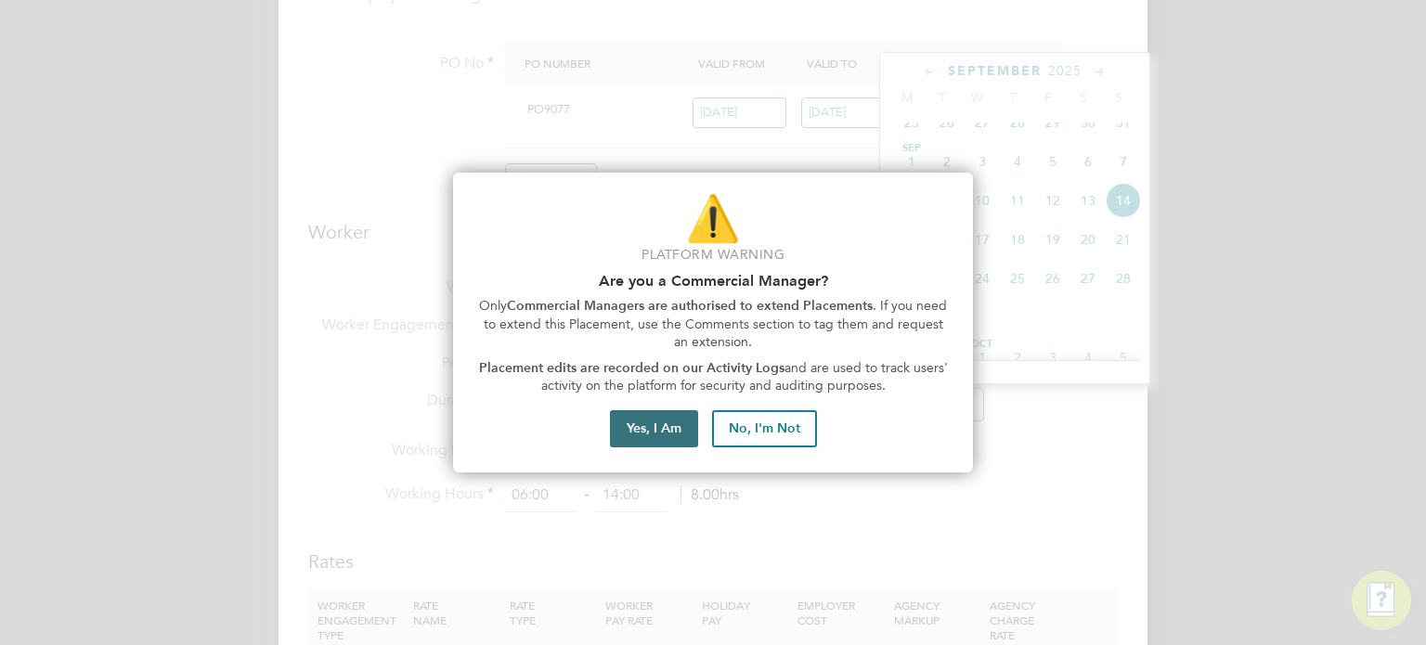
click at [654, 419] on button "Yes, I Am" at bounding box center [654, 428] width 88 height 37
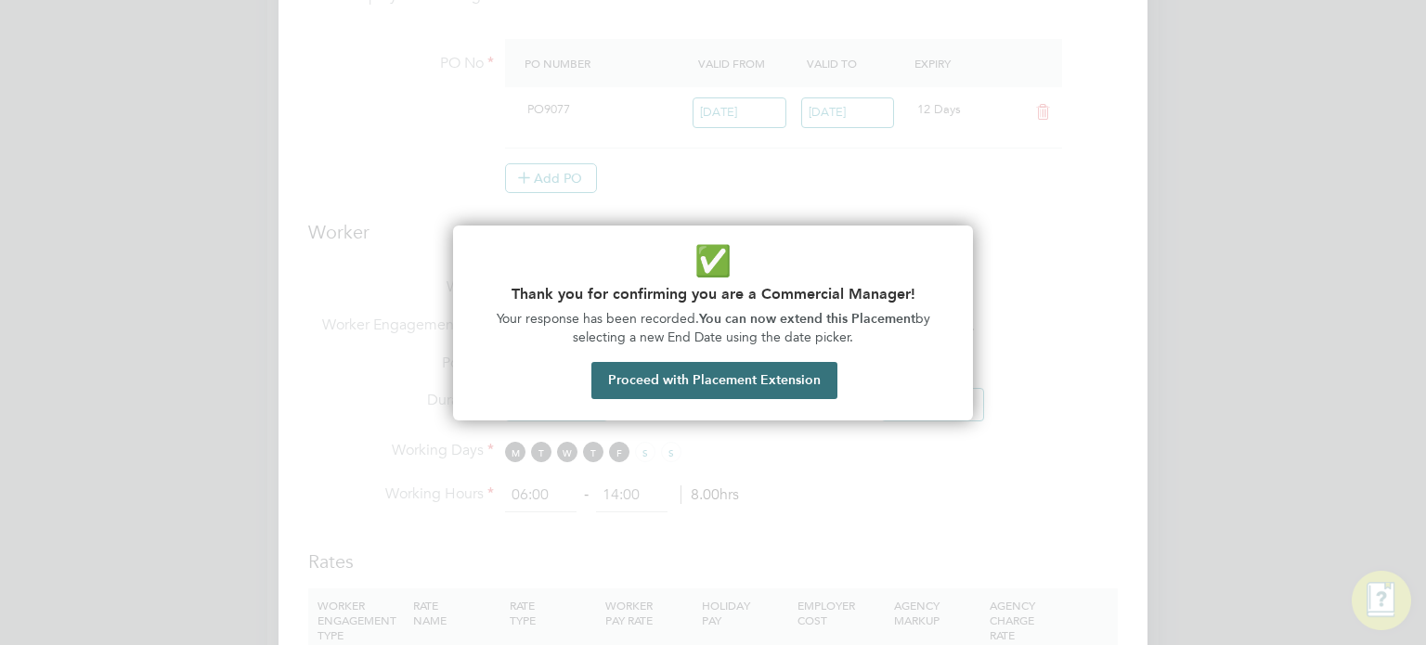
click at [715, 371] on button "Proceed with Placement Extension" at bounding box center [714, 380] width 246 height 37
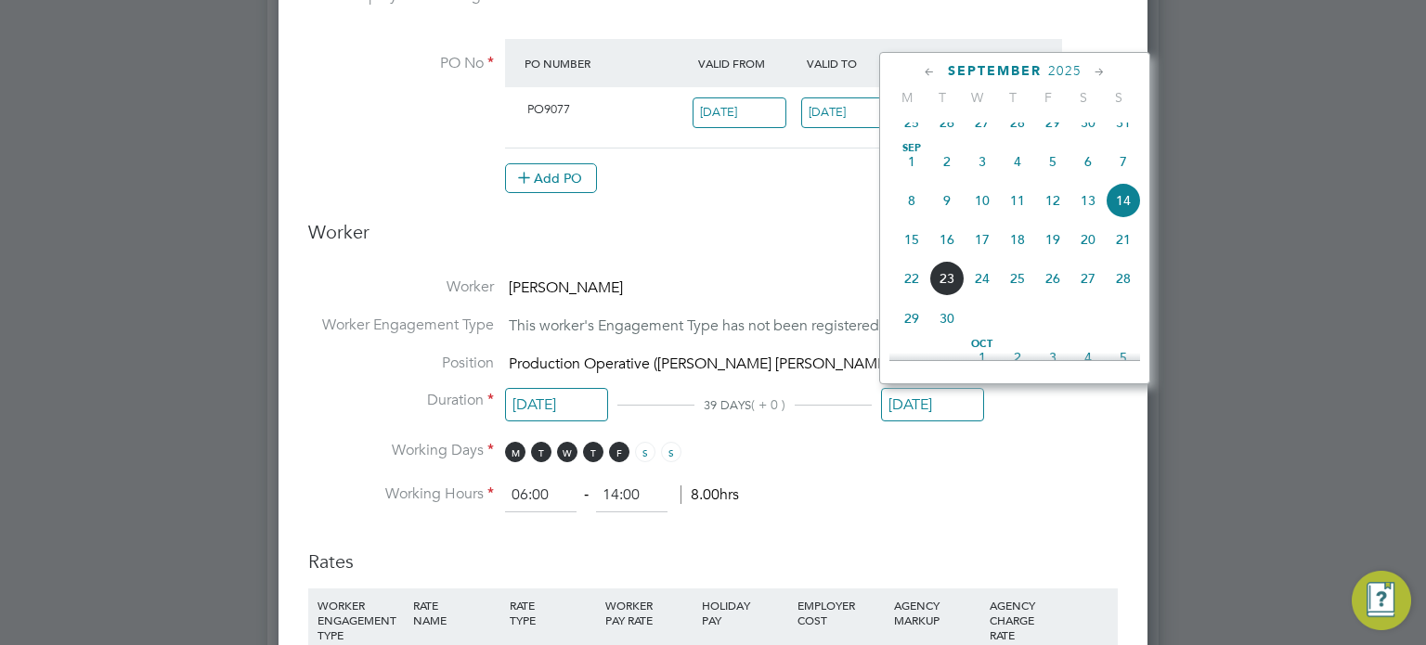
click at [1099, 72] on icon at bounding box center [1100, 72] width 18 height 20
click at [1119, 135] on span "5" at bounding box center [1123, 116] width 35 height 35
type input "05 Oct 2025"
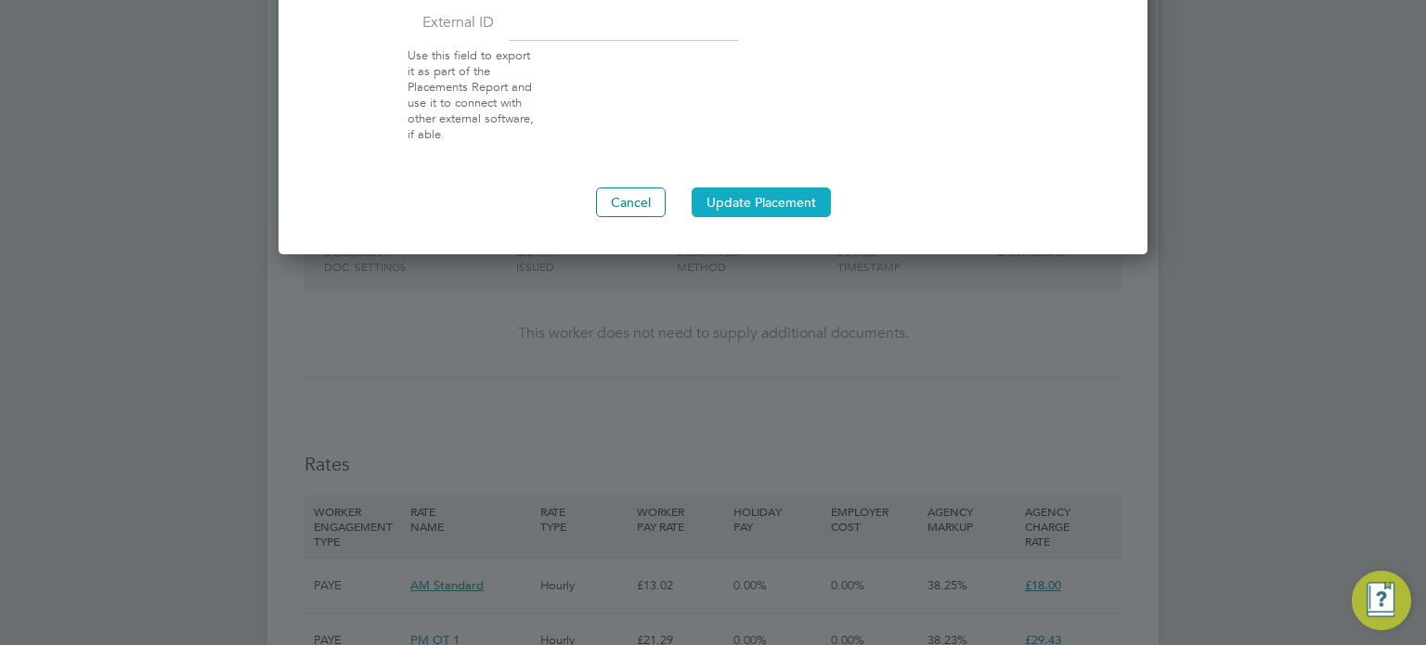
click at [775, 198] on button "Update Placement" at bounding box center [761, 203] width 139 height 30
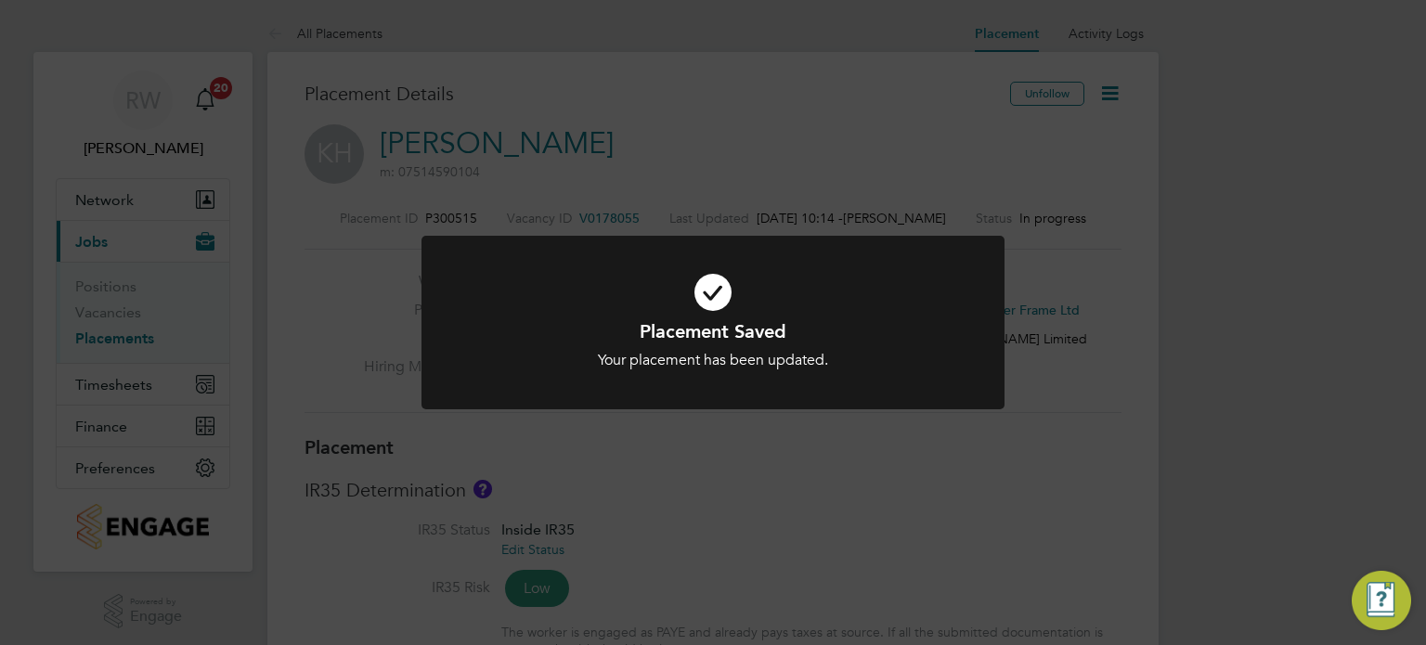
click at [784, 526] on div "Placement Saved Your placement has been updated. Cancel Okay" at bounding box center [713, 322] width 1426 height 645
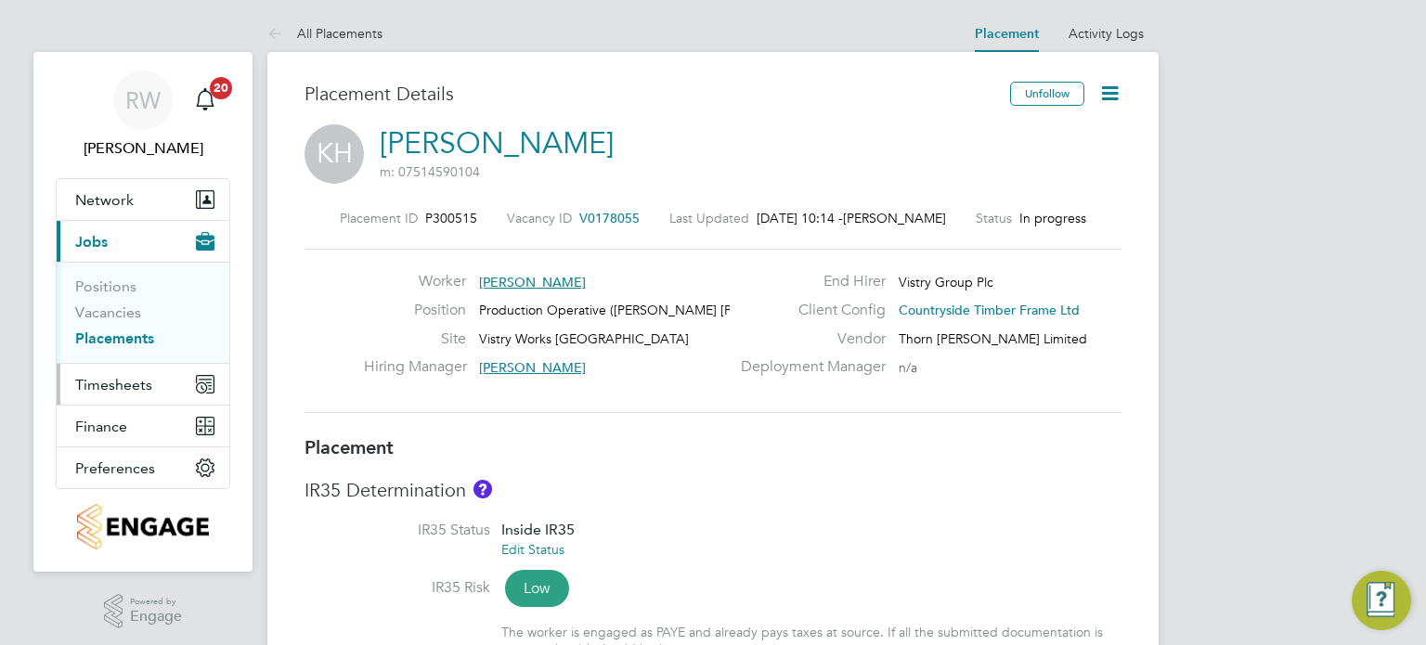
click at [114, 383] on span "Timesheets" at bounding box center [113, 385] width 77 height 18
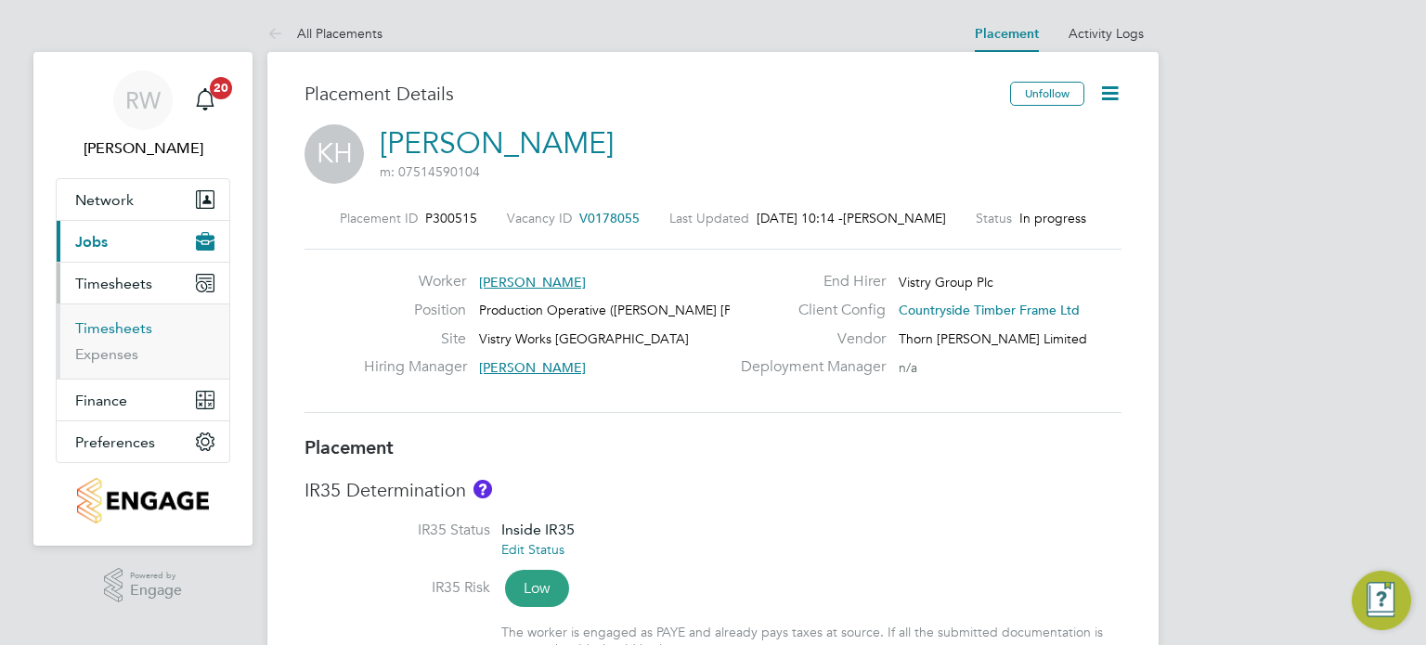
click at [130, 327] on link "Timesheets" at bounding box center [113, 328] width 77 height 18
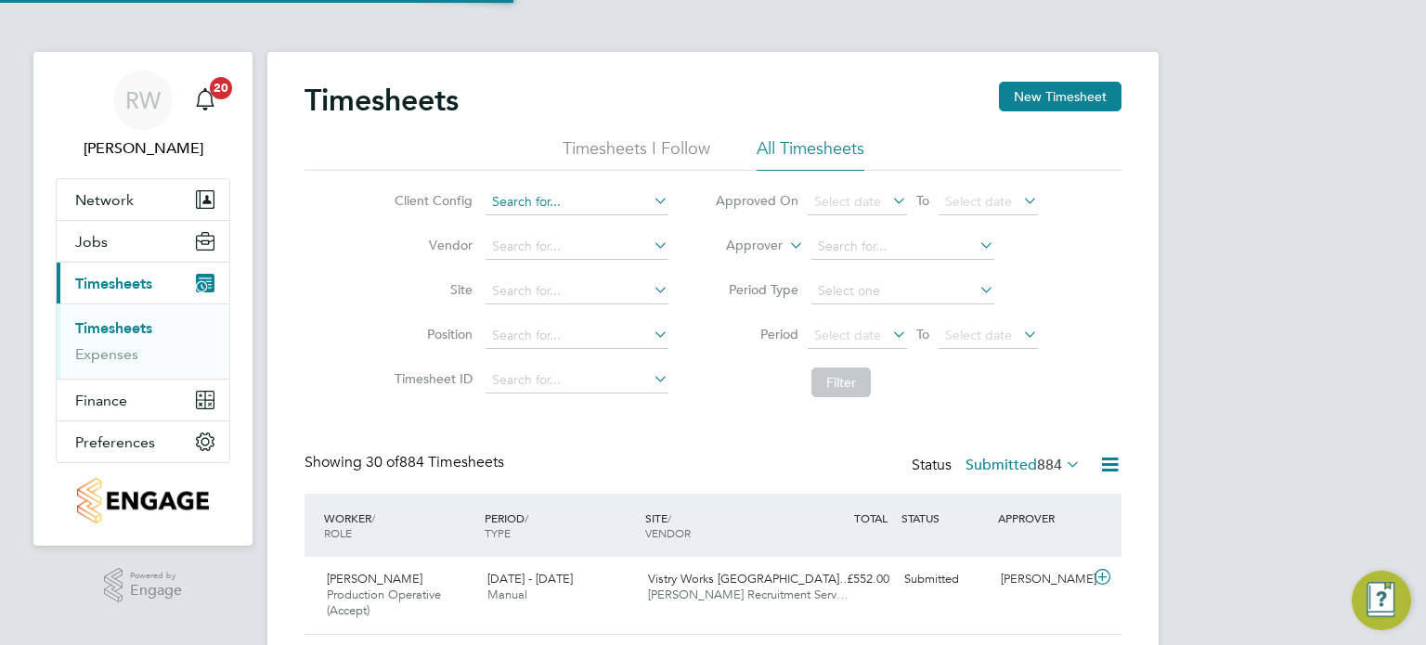
click at [522, 201] on input at bounding box center [576, 202] width 183 height 26
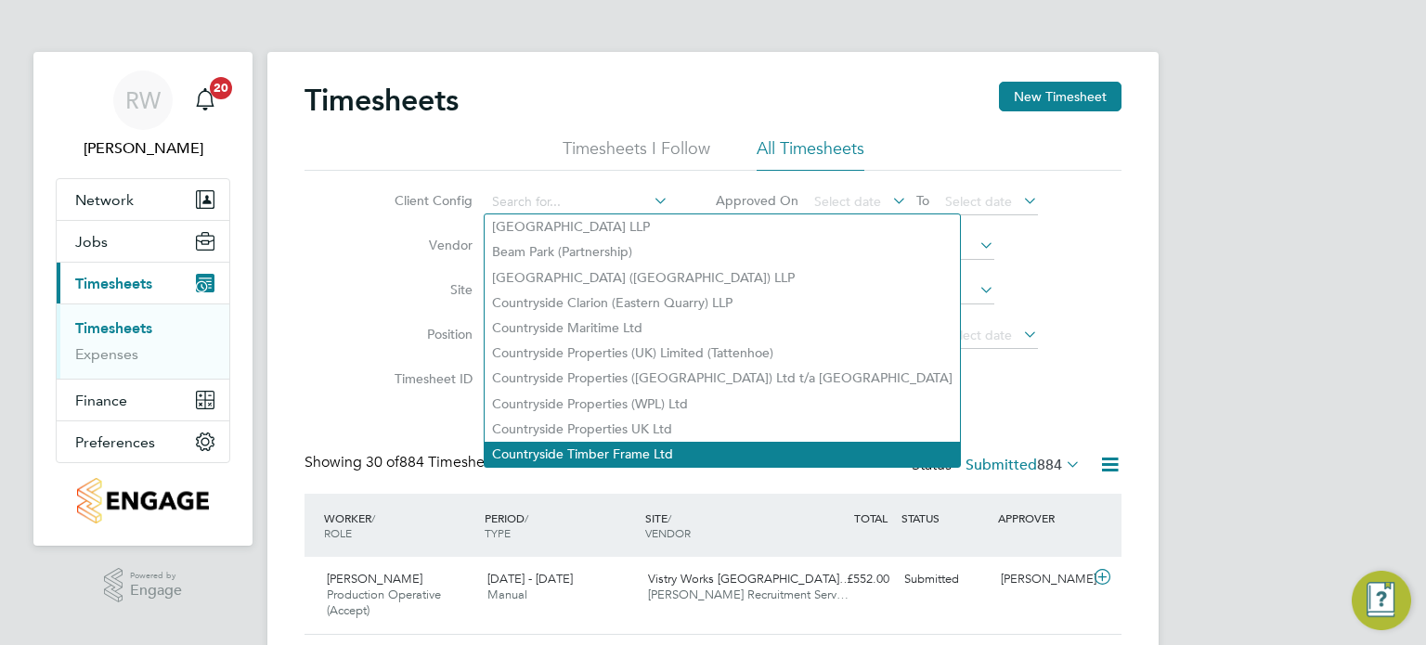
click at [589, 448] on li "Countryside Timber Frame Ltd" at bounding box center [722, 454] width 475 height 25
type input "Countryside Timber Frame Ltd"
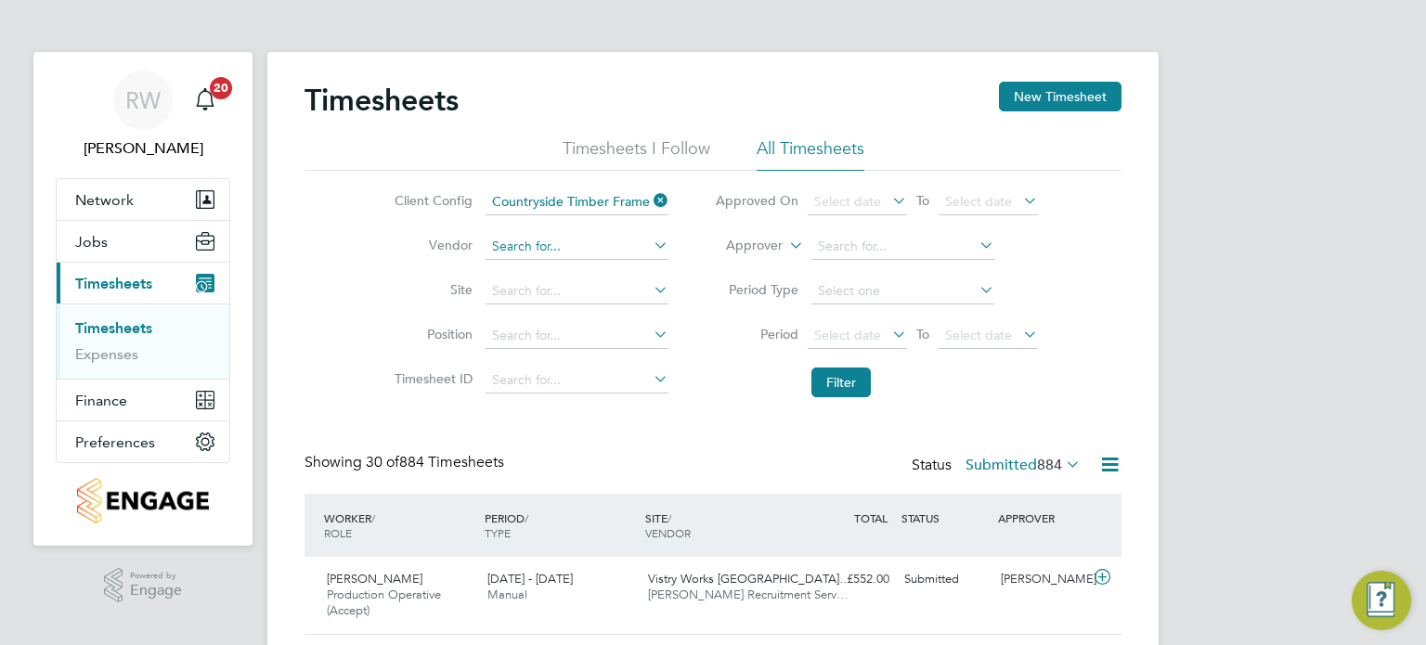
click at [555, 242] on input at bounding box center [576, 247] width 183 height 26
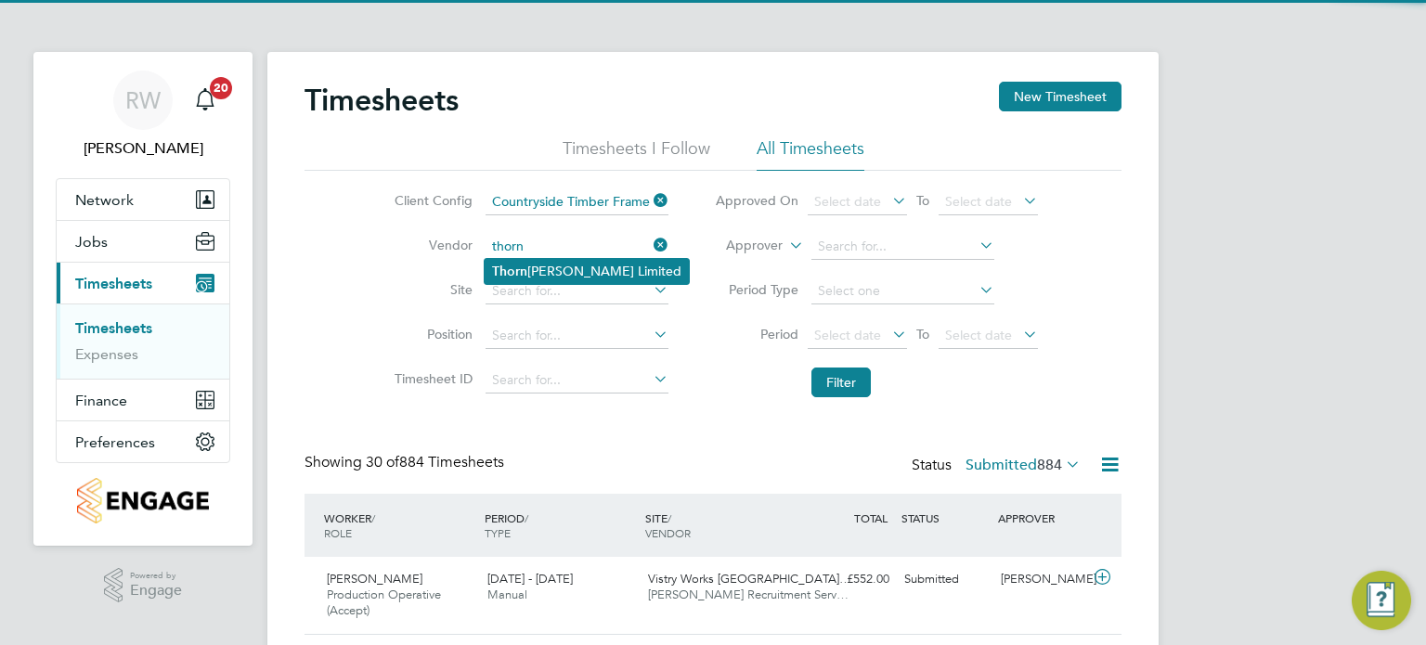
click at [551, 267] on li "Thorn Baker Limited" at bounding box center [587, 271] width 204 height 25
type input "Thorn [PERSON_NAME] Limited"
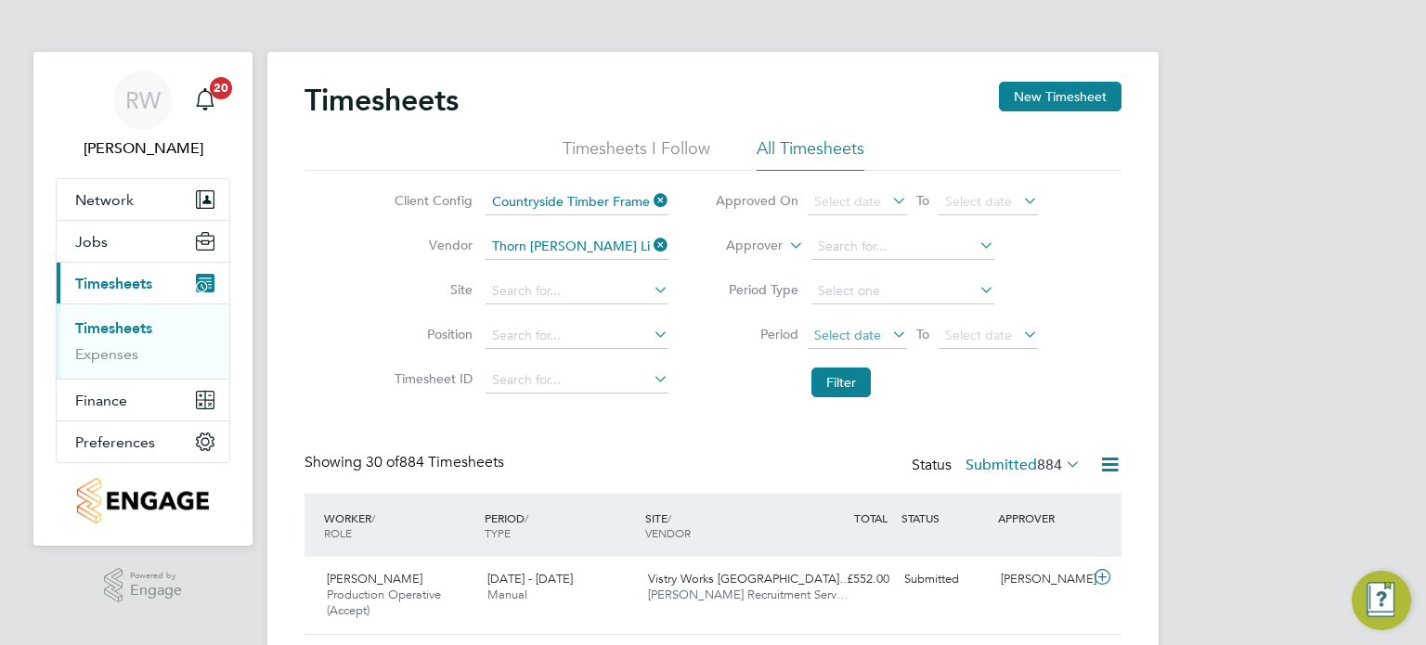
click at [847, 335] on span "Select date" at bounding box center [847, 335] width 67 height 17
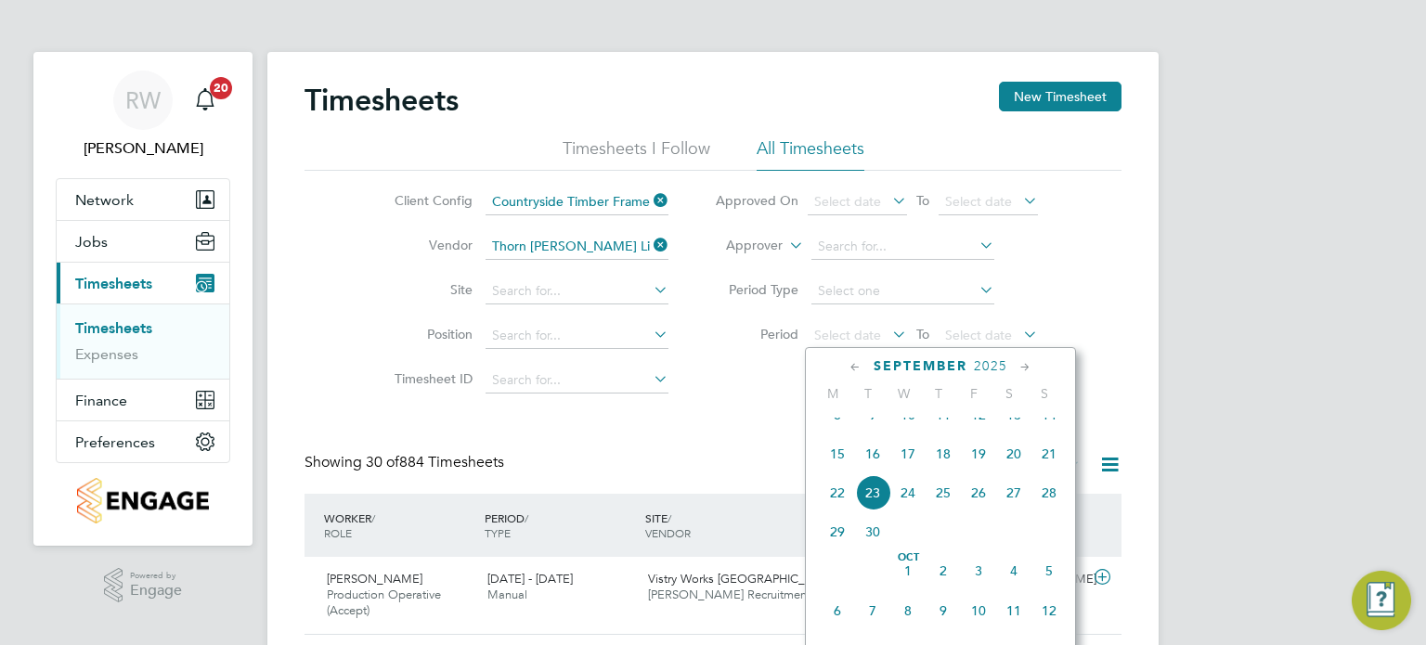
click at [829, 472] on span "15" at bounding box center [837, 453] width 35 height 35
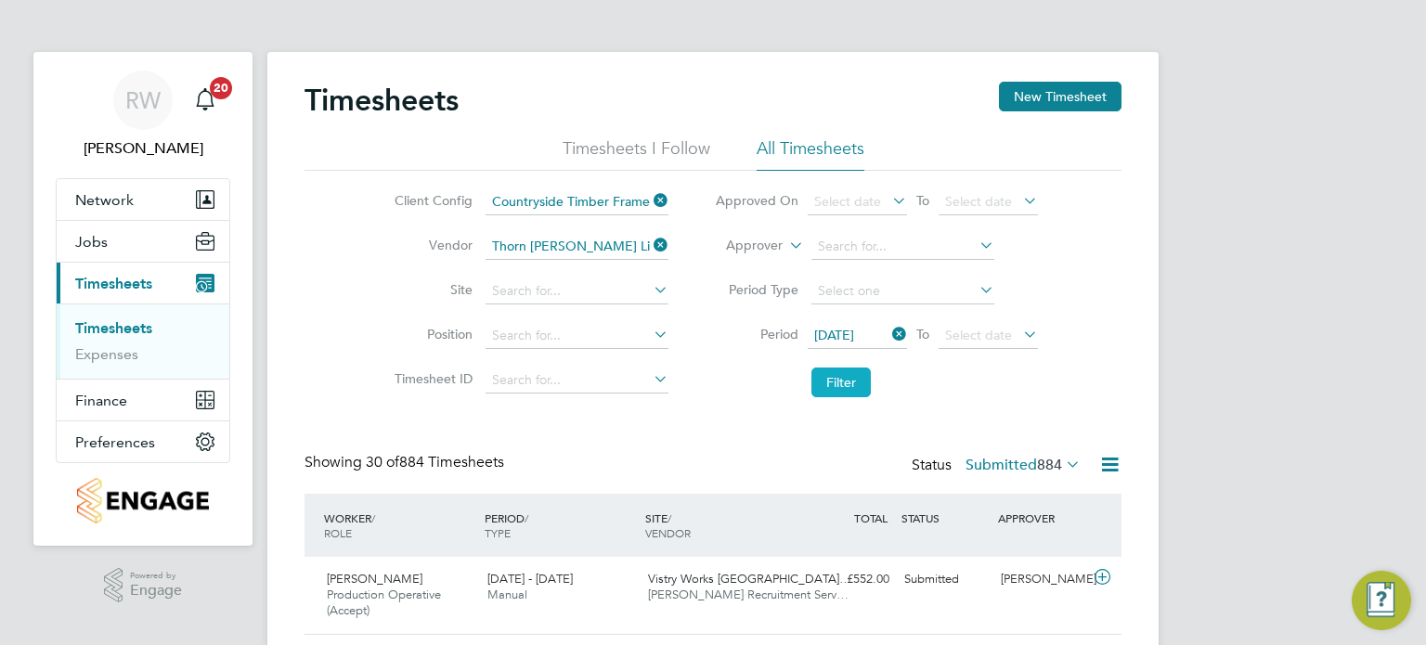
click at [837, 381] on button "Filter" at bounding box center [840, 383] width 59 height 30
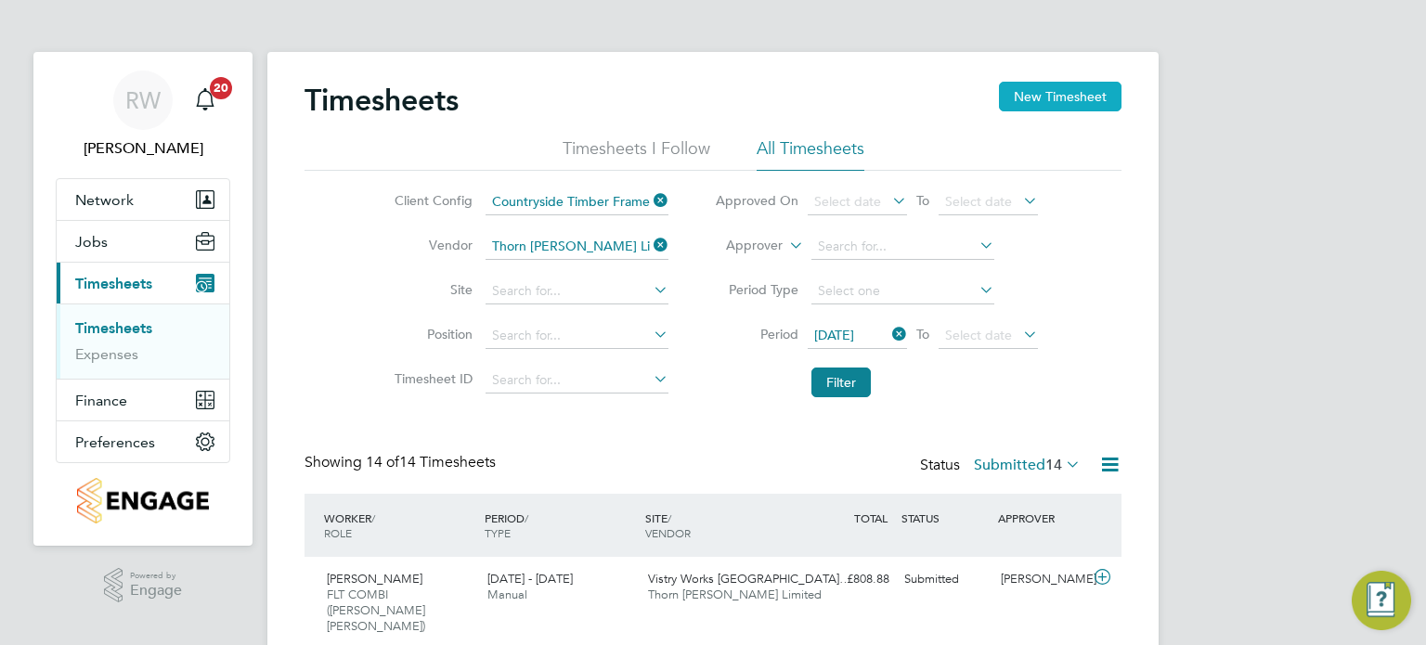
click at [1047, 101] on button "New Timesheet" at bounding box center [1060, 97] width 123 height 30
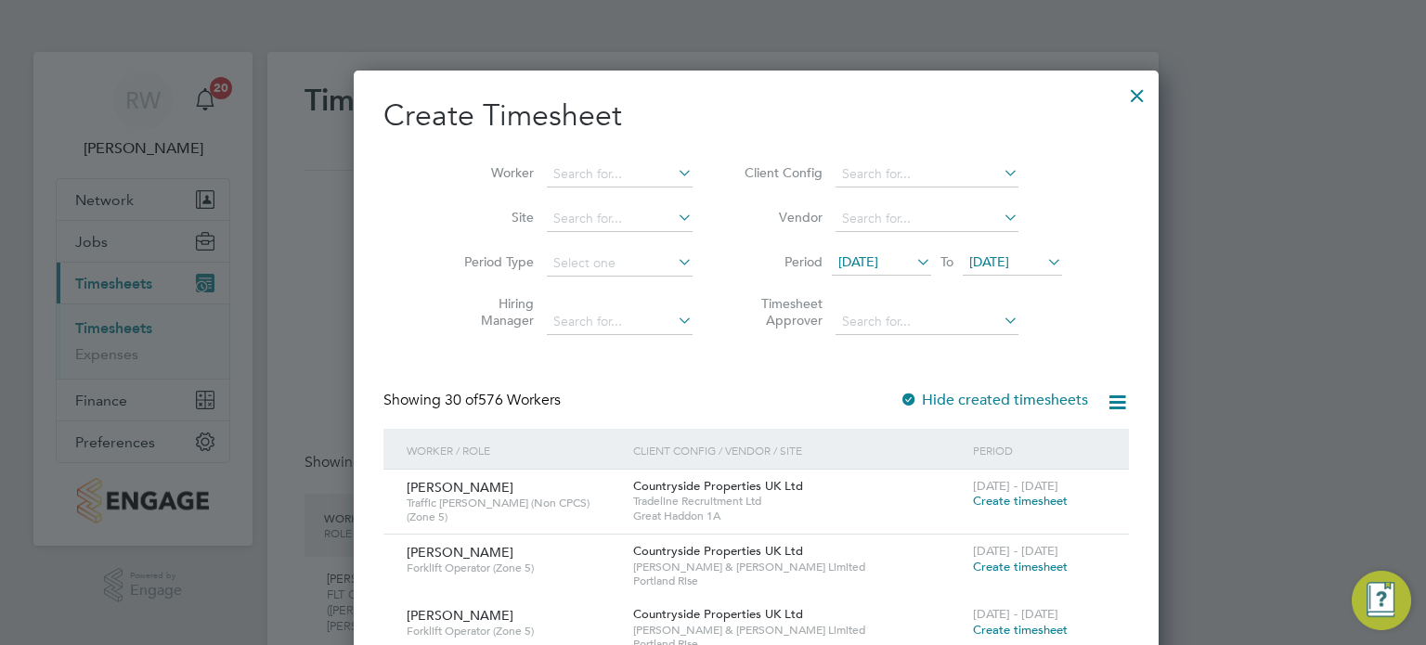
click at [848, 266] on span "09 Sep 2025" at bounding box center [858, 261] width 40 height 17
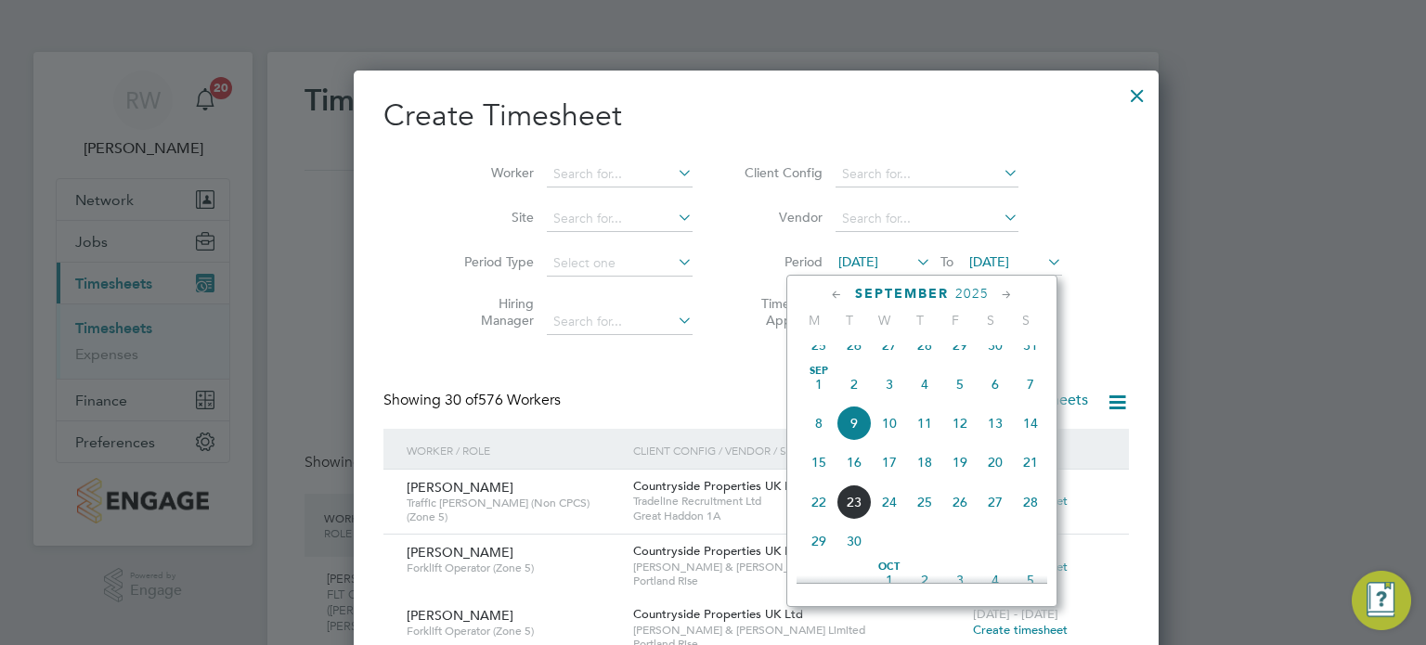
click at [812, 480] on span "15" at bounding box center [818, 462] width 35 height 35
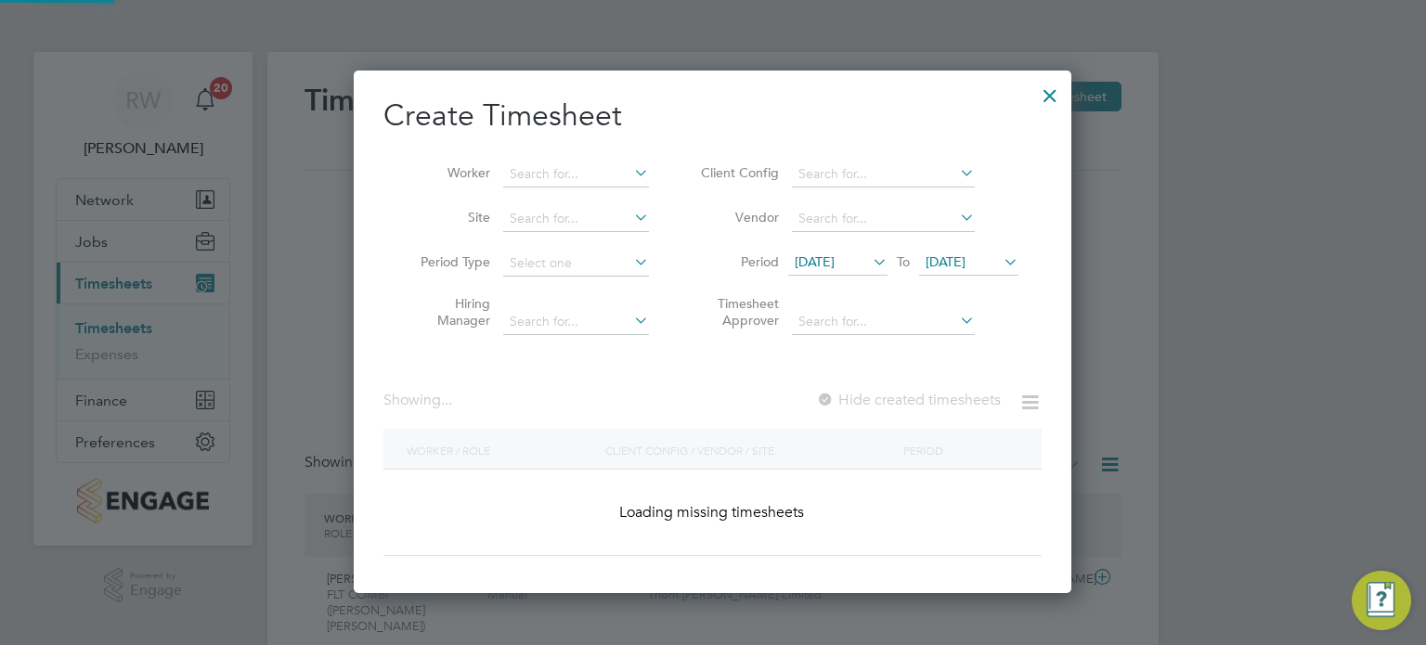
click at [964, 263] on span "[DATE]" at bounding box center [945, 261] width 40 height 17
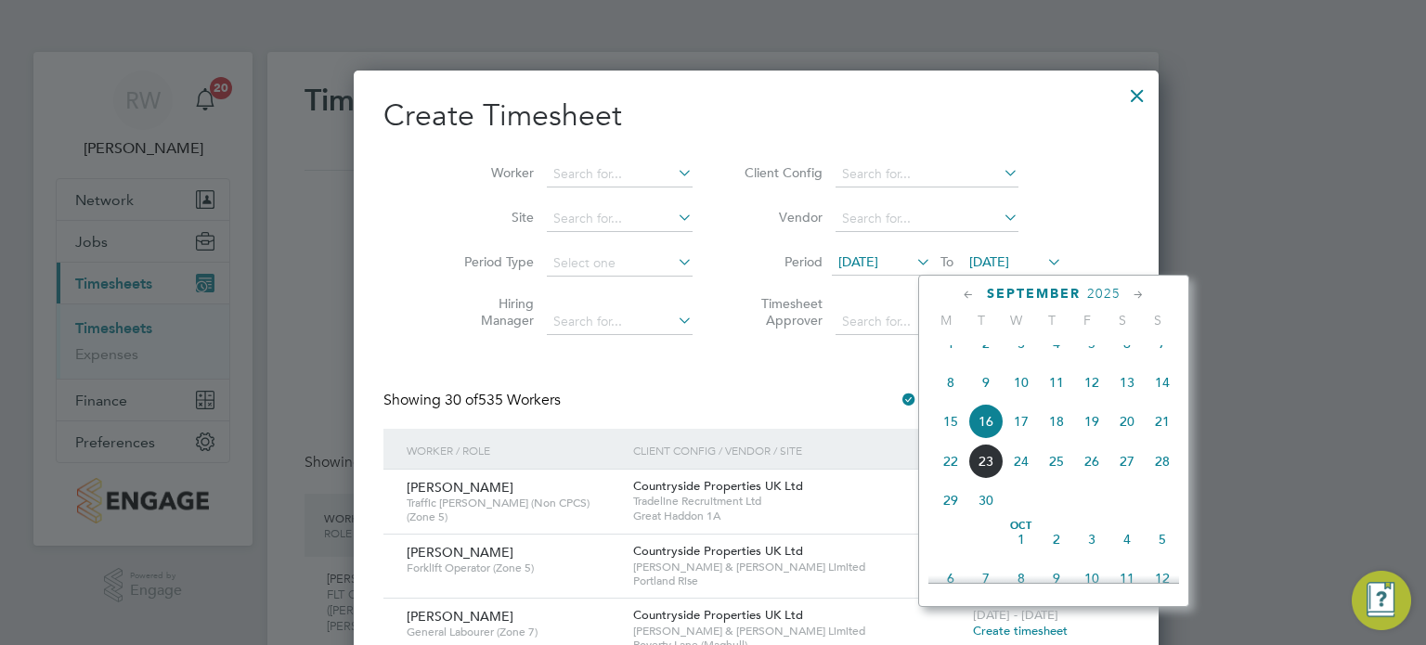
click at [1159, 439] on span "21" at bounding box center [1162, 421] width 35 height 35
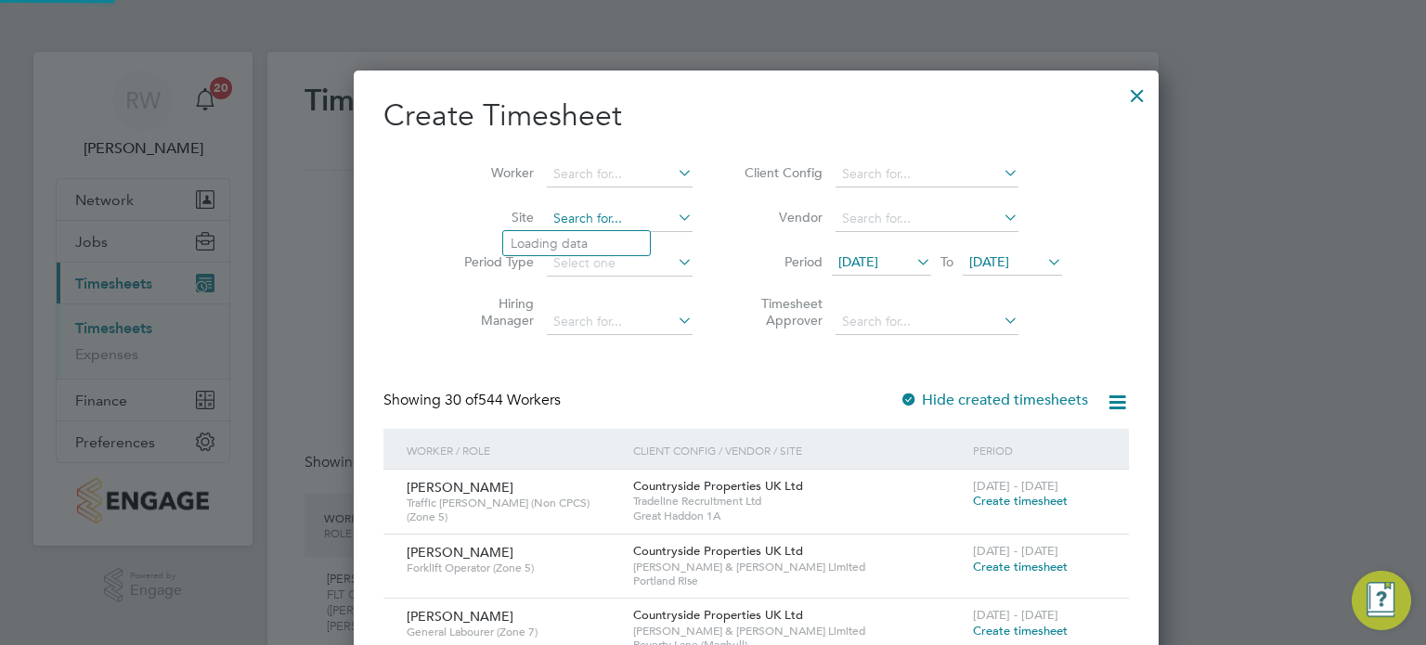
click at [566, 214] on input at bounding box center [620, 219] width 146 height 26
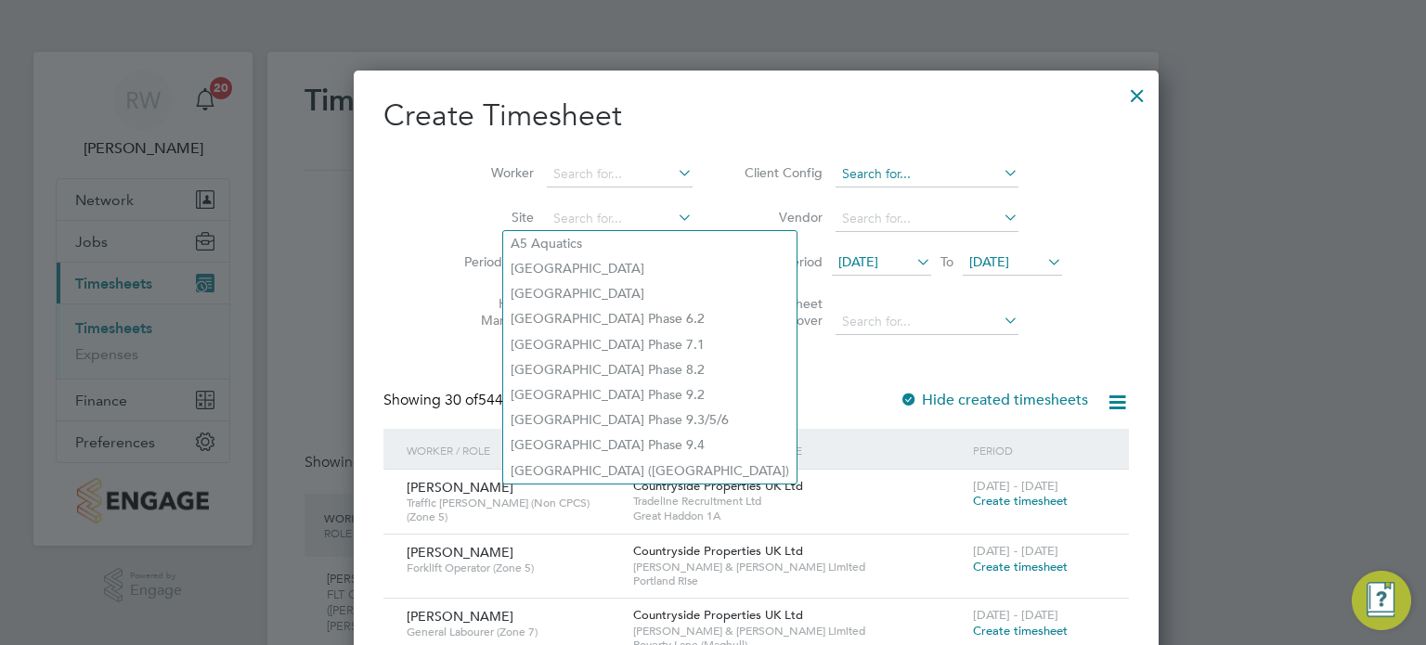
click at [862, 170] on input at bounding box center [926, 175] width 183 height 26
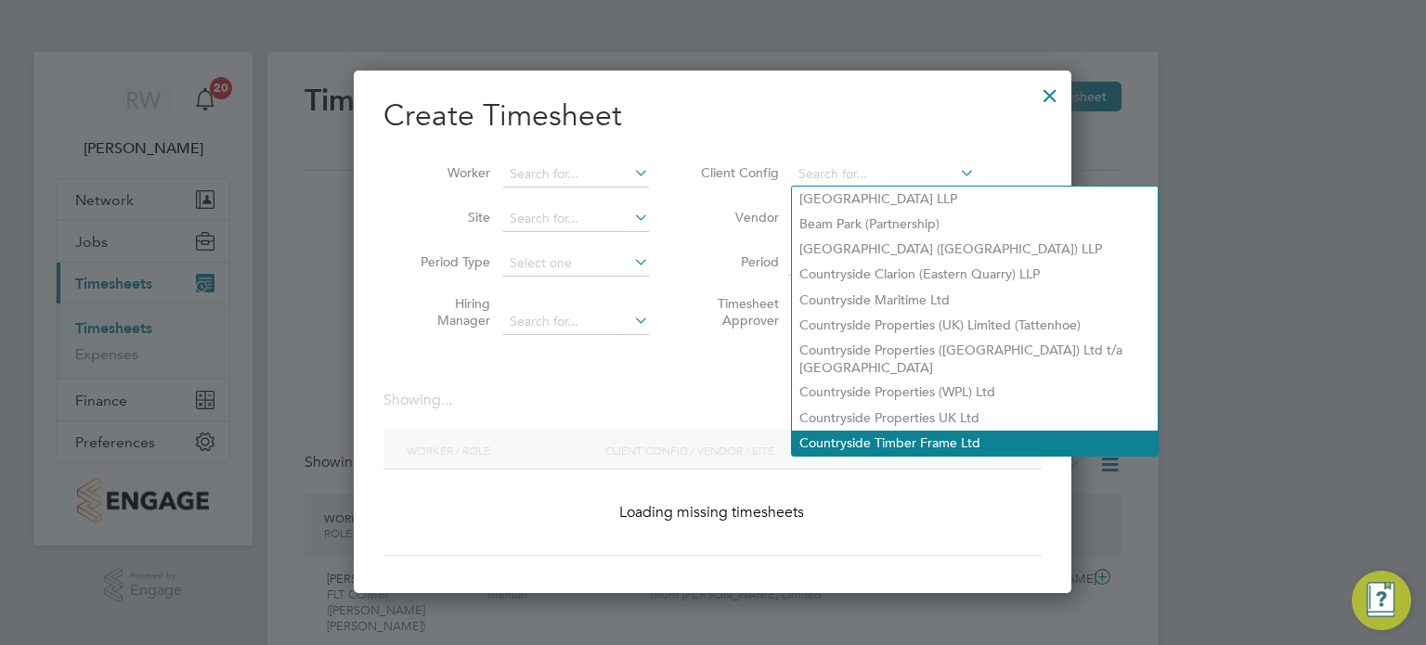
click at [933, 431] on li "Countryside Timber Frame Ltd" at bounding box center [975, 443] width 366 height 25
type input "Countryside Timber Frame Ltd"
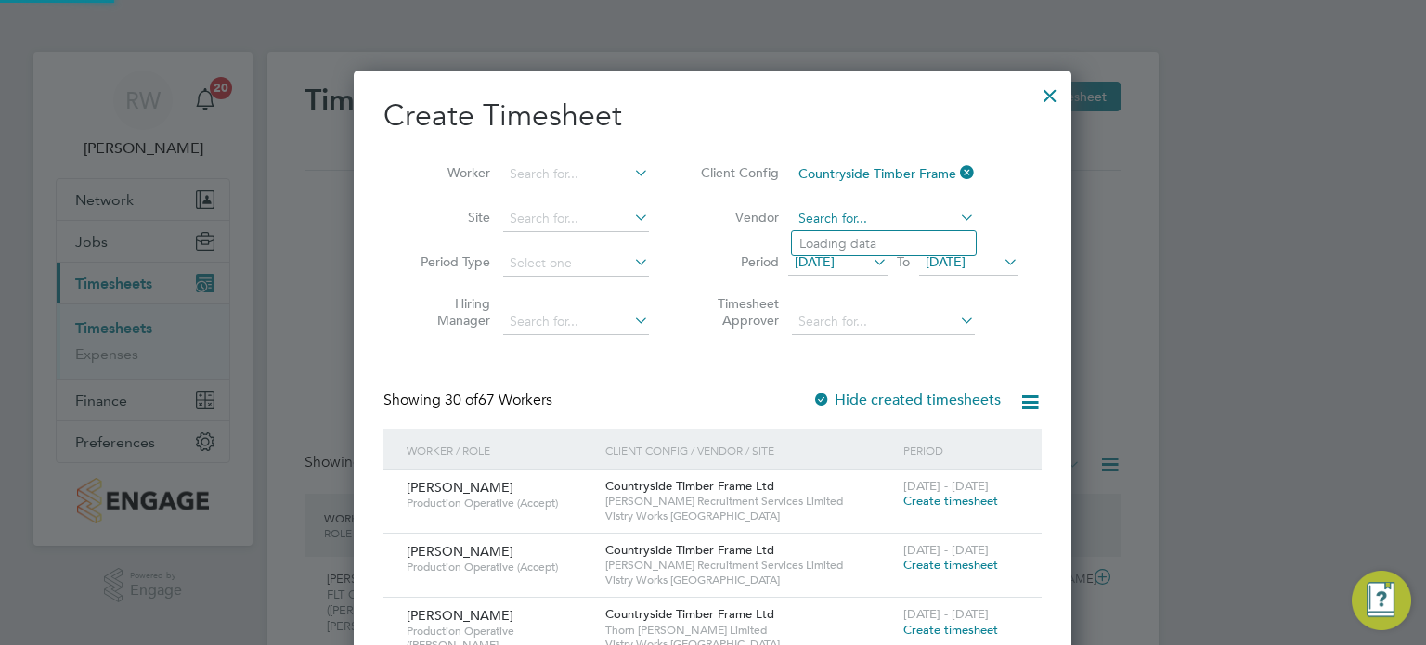
click at [850, 226] on input at bounding box center [883, 219] width 183 height 26
click at [851, 265] on li "Tho rn Baker Limited" at bounding box center [888, 268] width 192 height 25
type input "Thorn [PERSON_NAME] Limited"
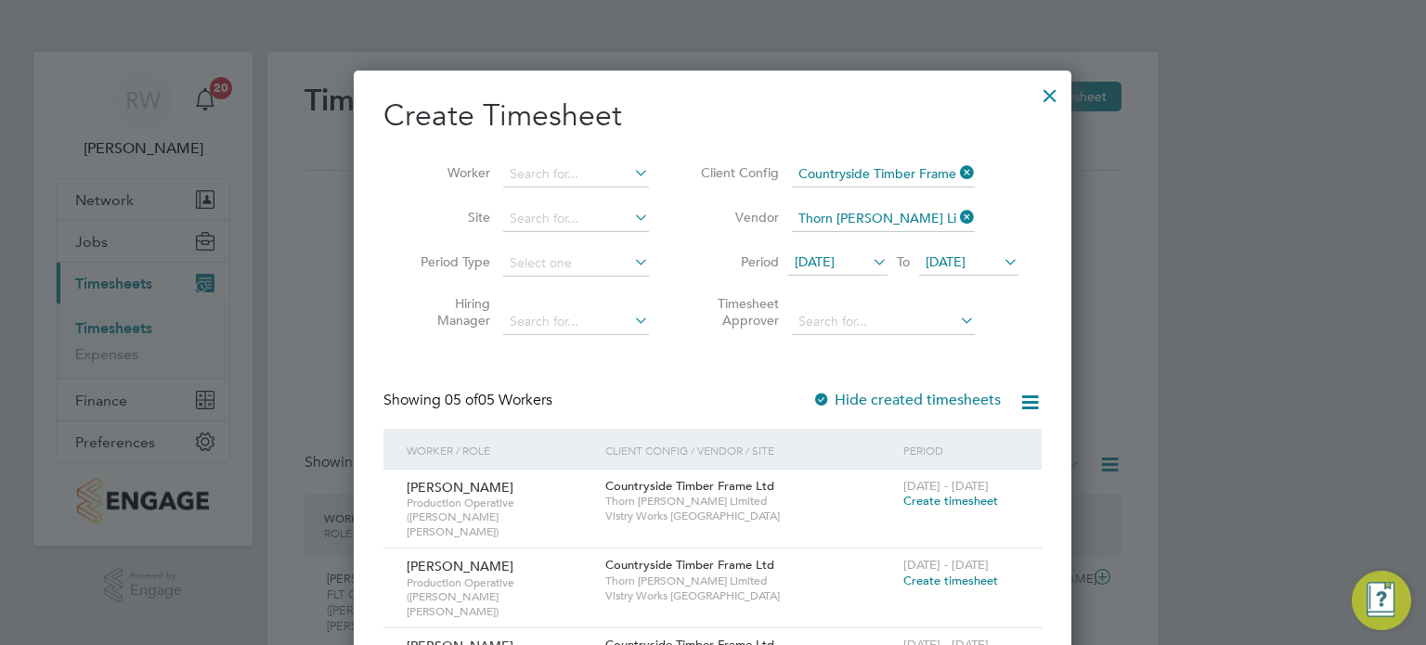
click at [1048, 94] on div at bounding box center [1049, 90] width 33 height 33
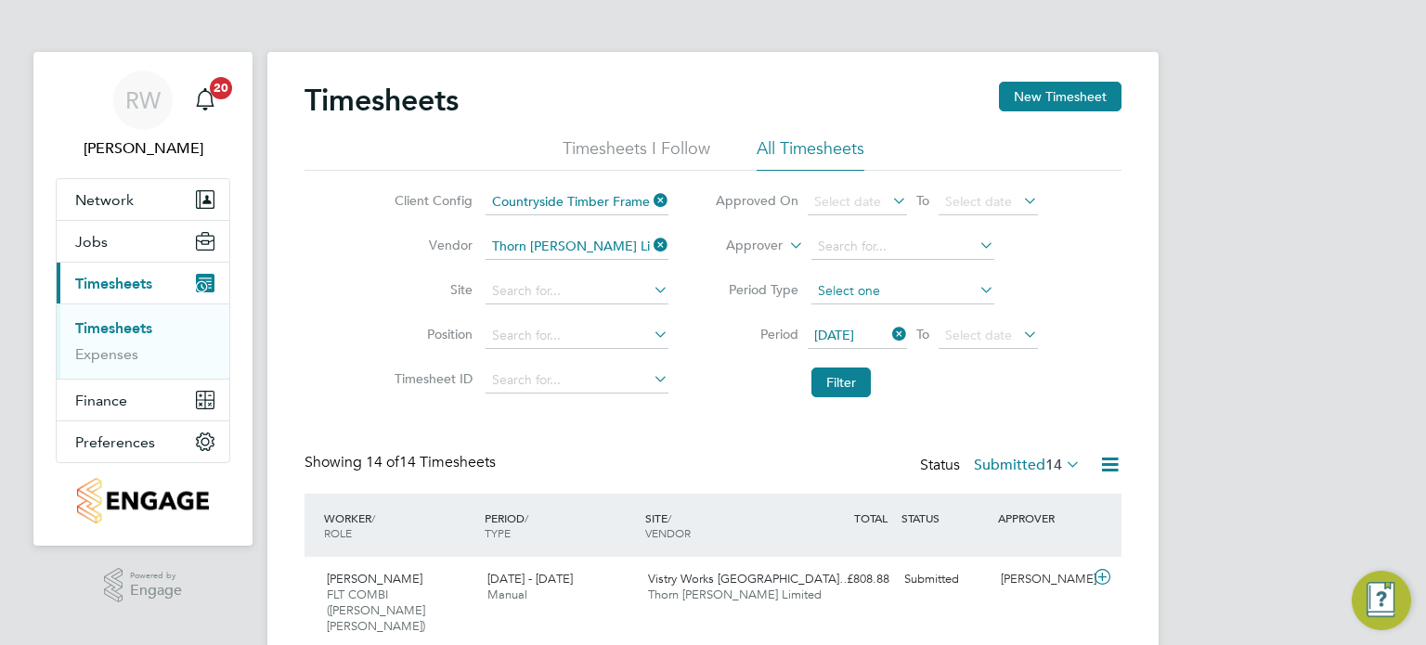
scroll to position [62, 162]
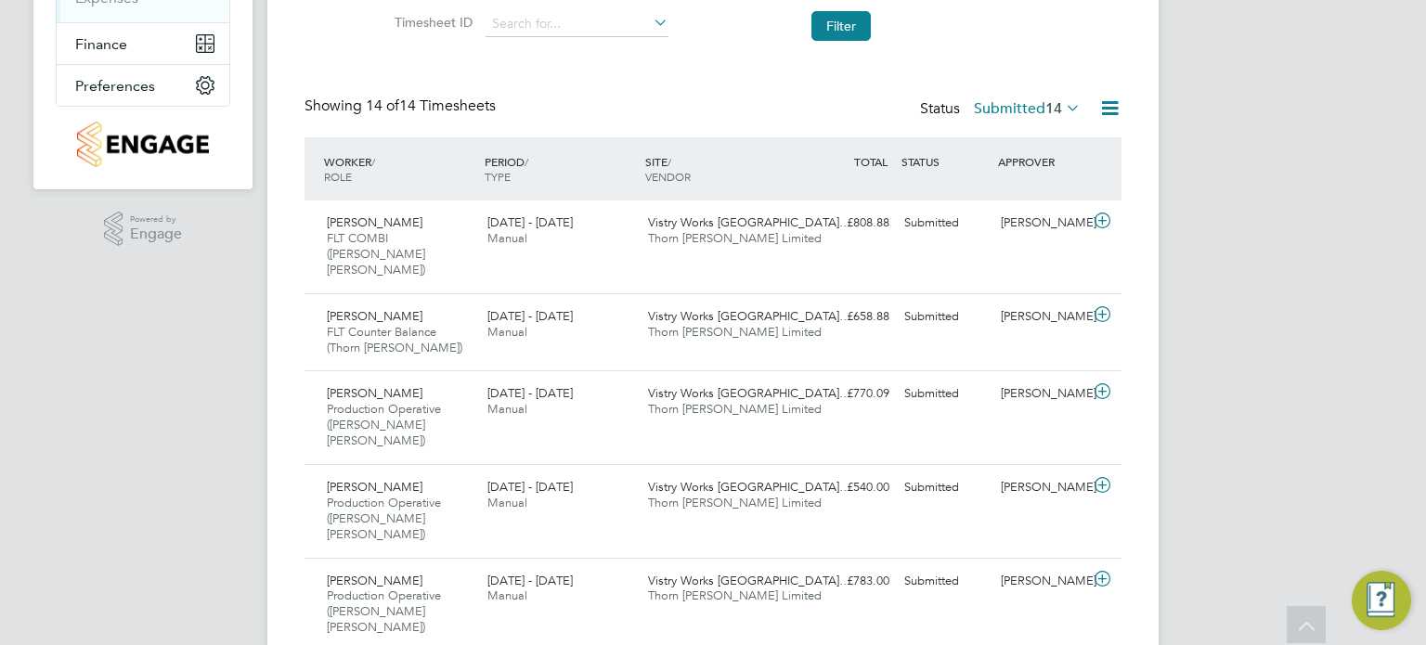
click at [1060, 94] on div "Timesheets New Timesheet Timesheets I Follow All Timesheets Client Config Count…" at bounding box center [712, 585] width 817 height 1720
click at [1047, 99] on span "14" at bounding box center [1053, 108] width 17 height 19
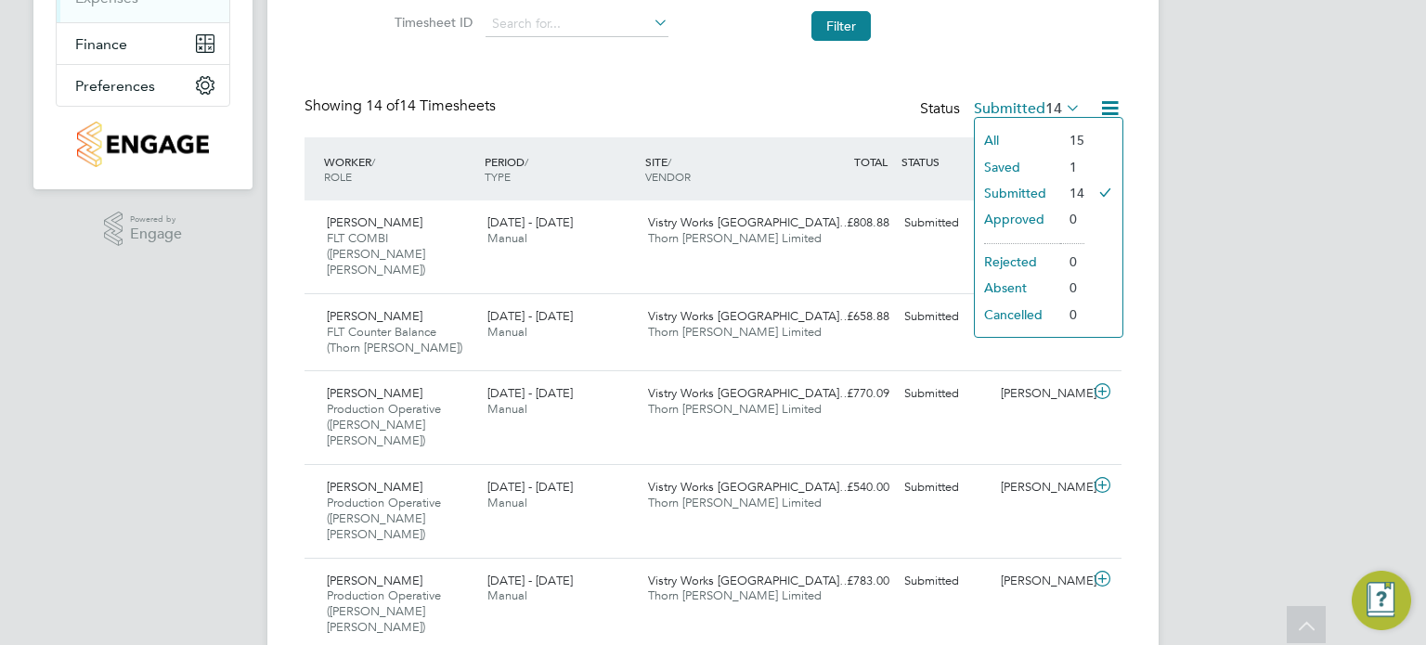
click at [1035, 134] on li "All" at bounding box center [1017, 140] width 85 height 26
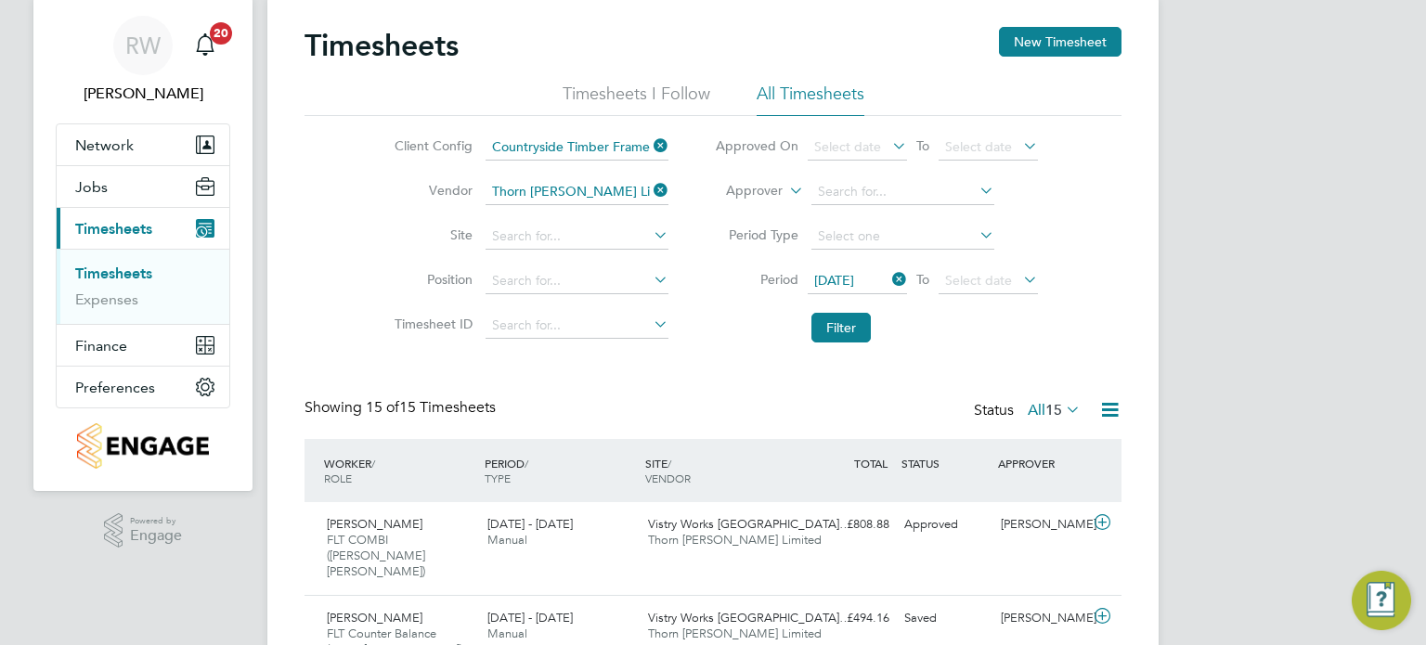
scroll to position [53, 0]
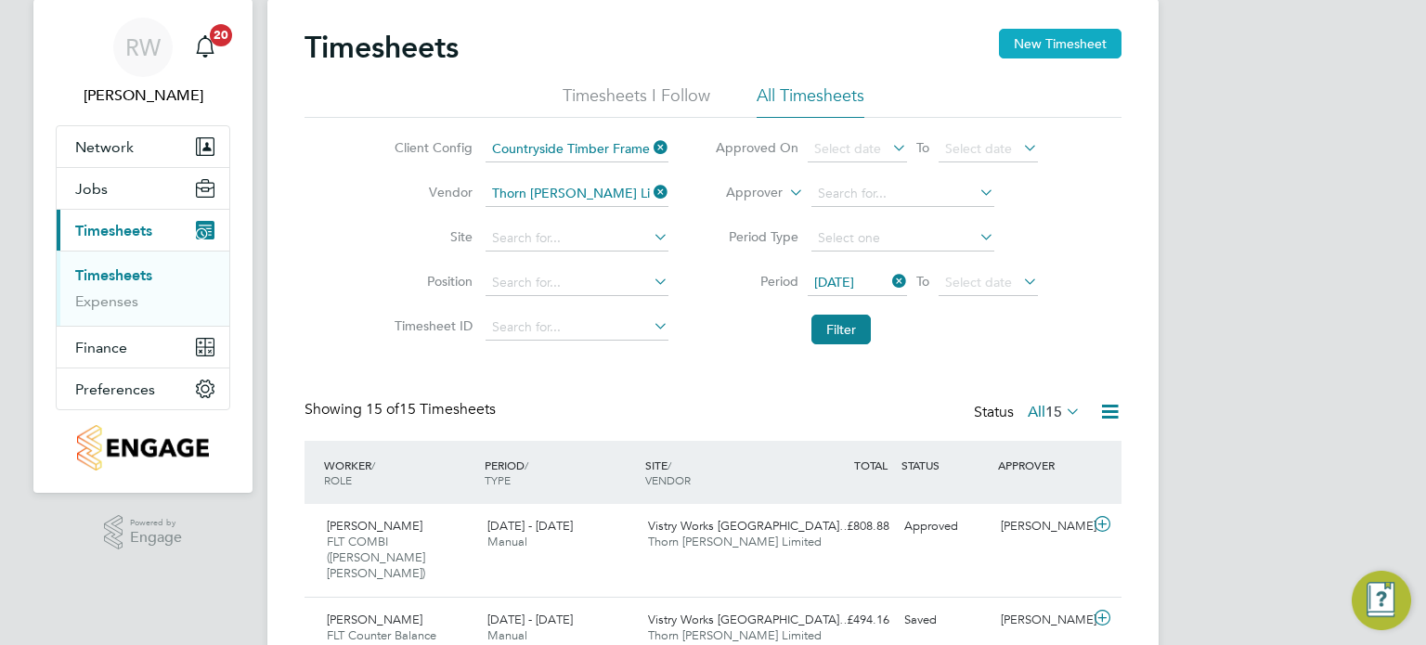
click at [1058, 36] on button "New Timesheet" at bounding box center [1060, 44] width 123 height 30
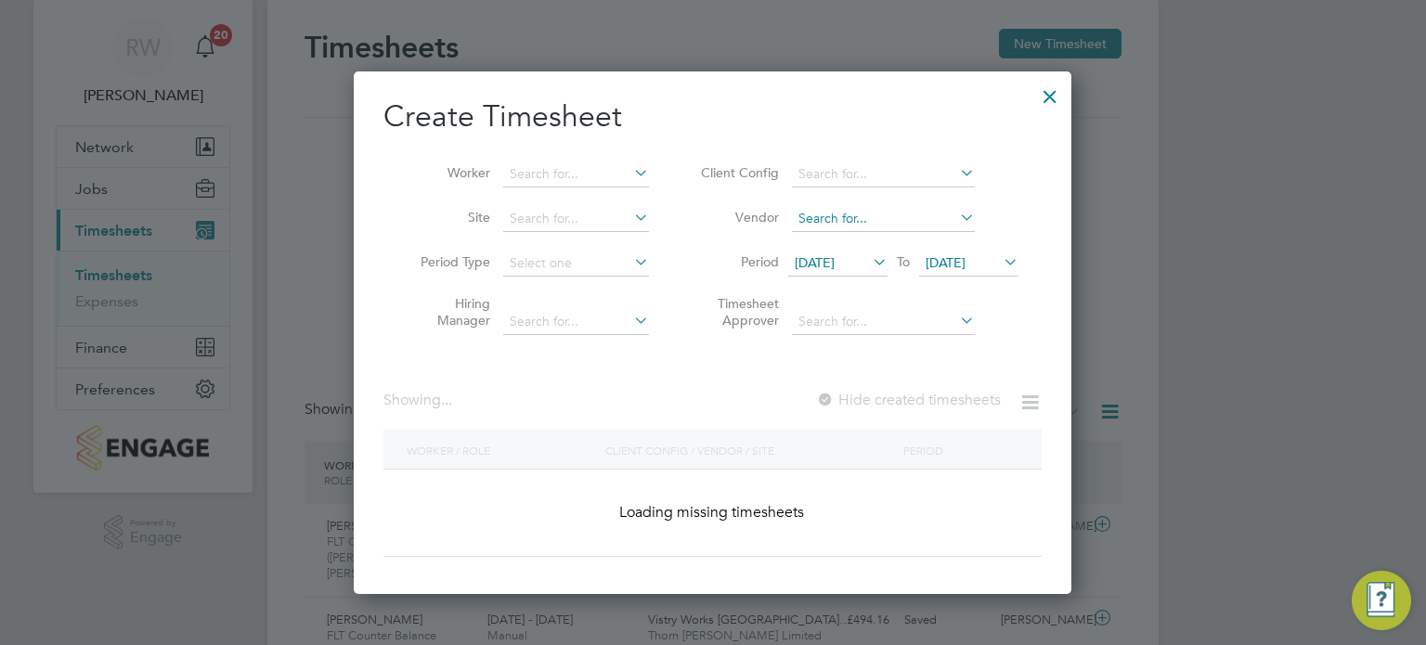
scroll to position [2885, 718]
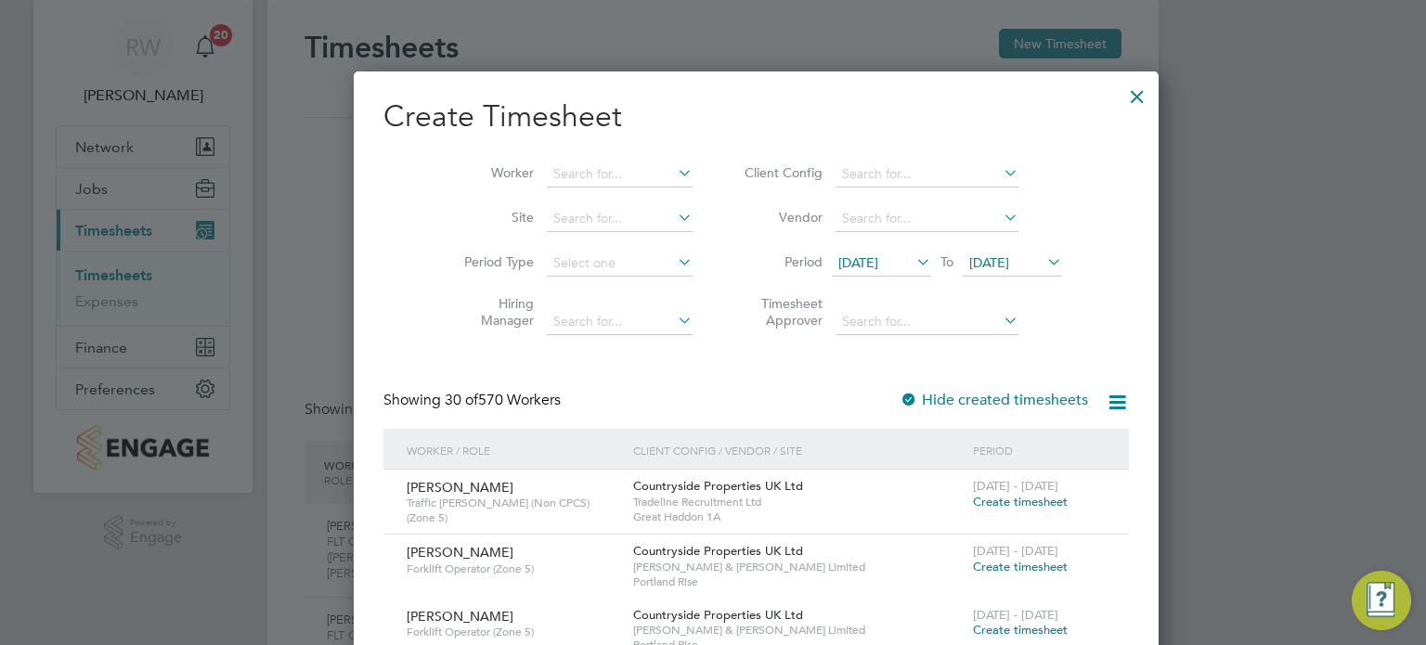
click at [844, 263] on span "09 Sep 2025" at bounding box center [858, 262] width 40 height 17
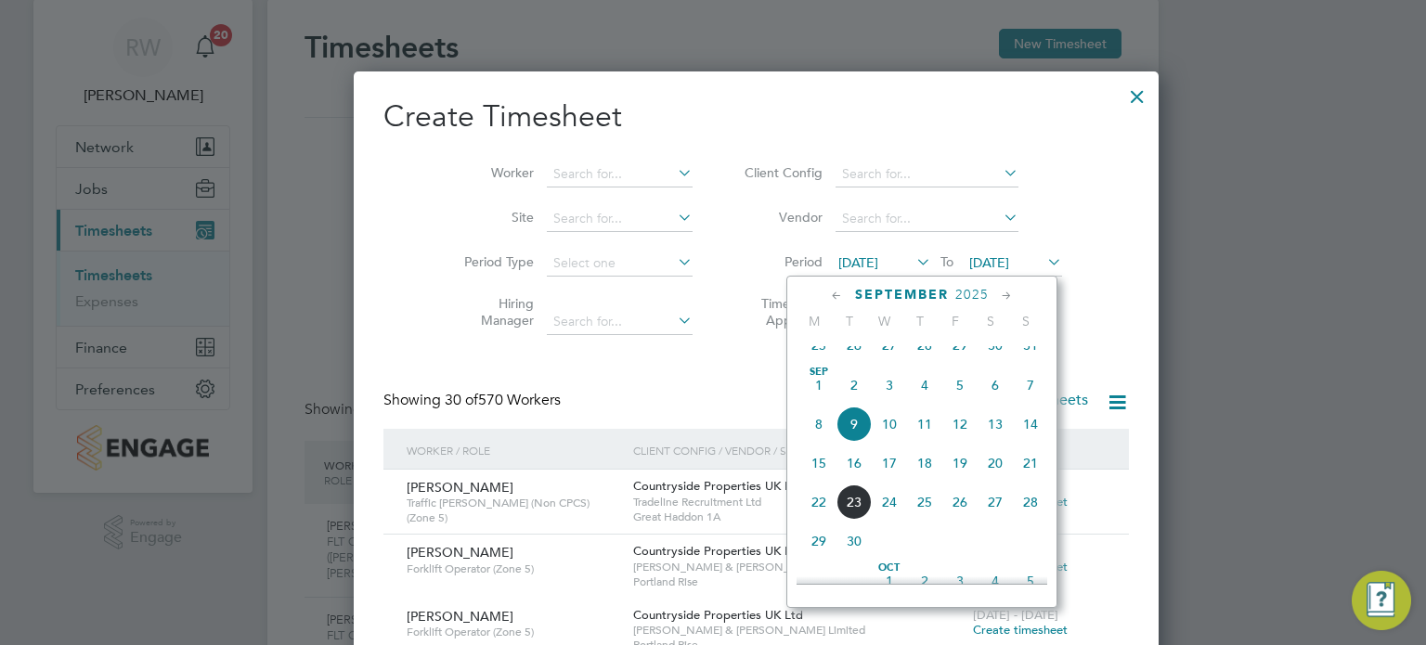
click at [816, 474] on span "15" at bounding box center [818, 463] width 35 height 35
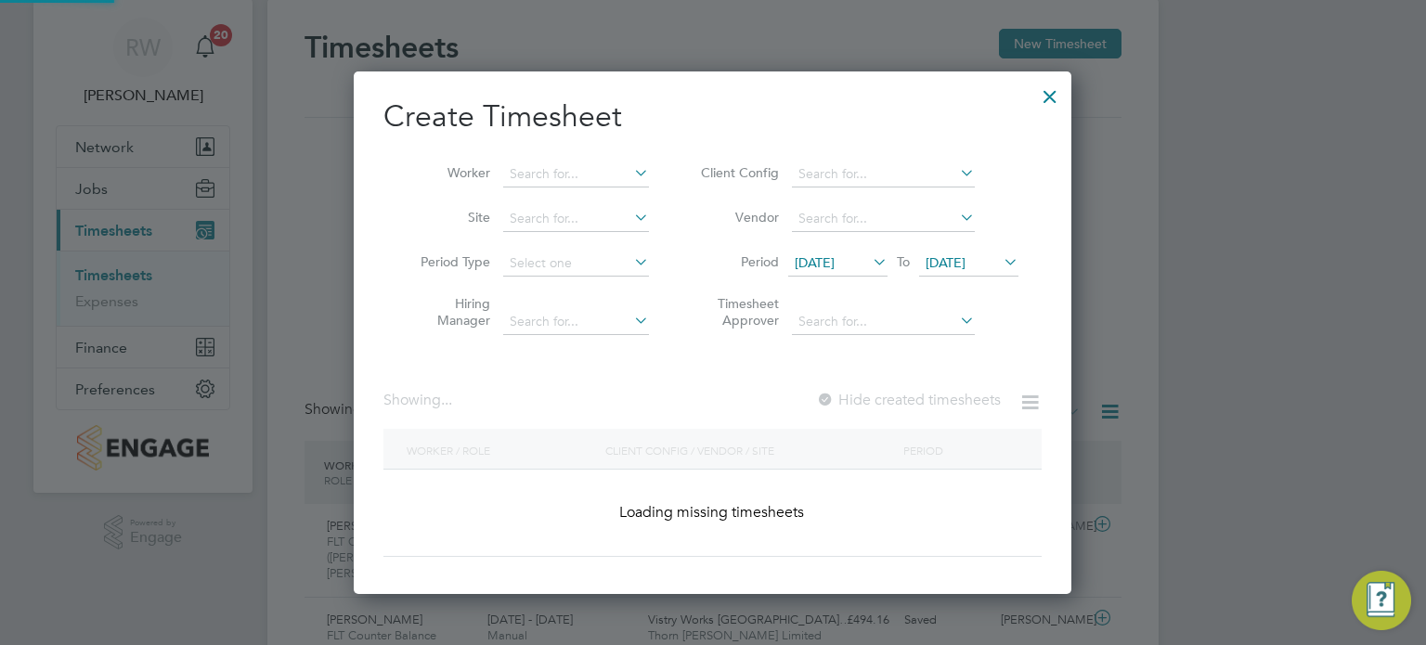
click at [951, 271] on span "[DATE]" at bounding box center [968, 264] width 99 height 25
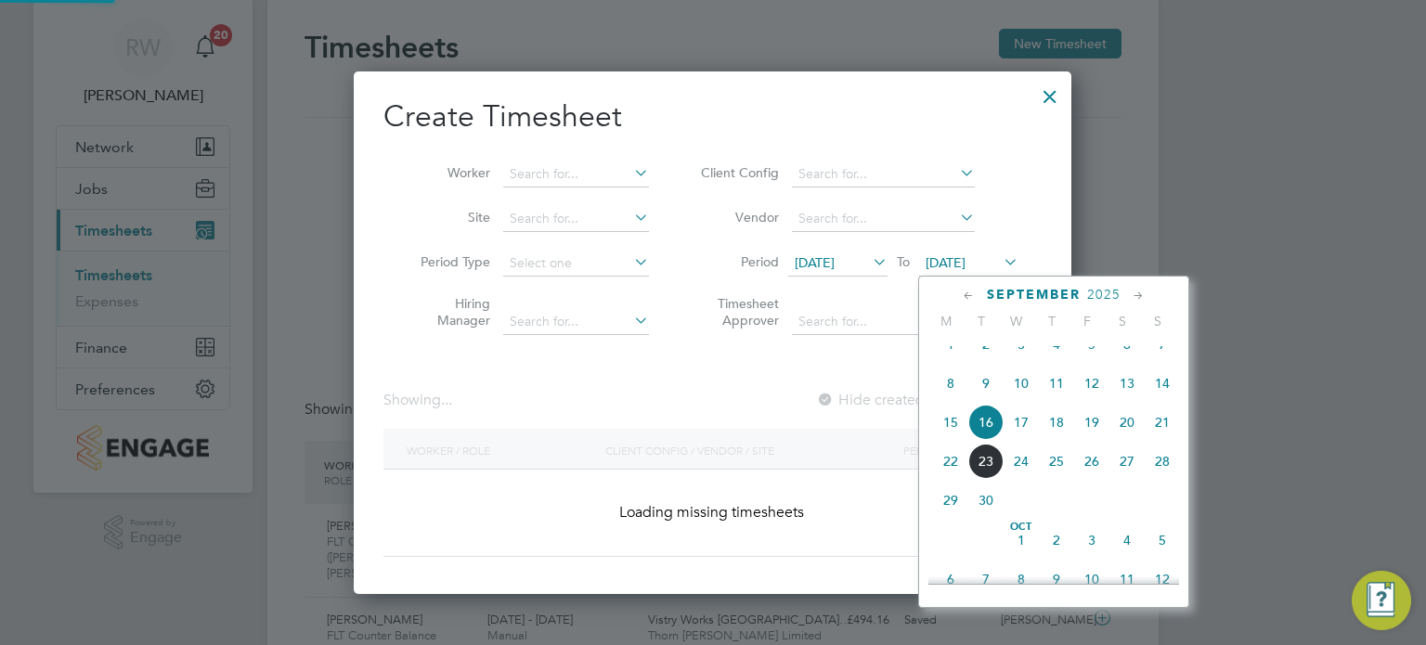
scroll to position [2426, 718]
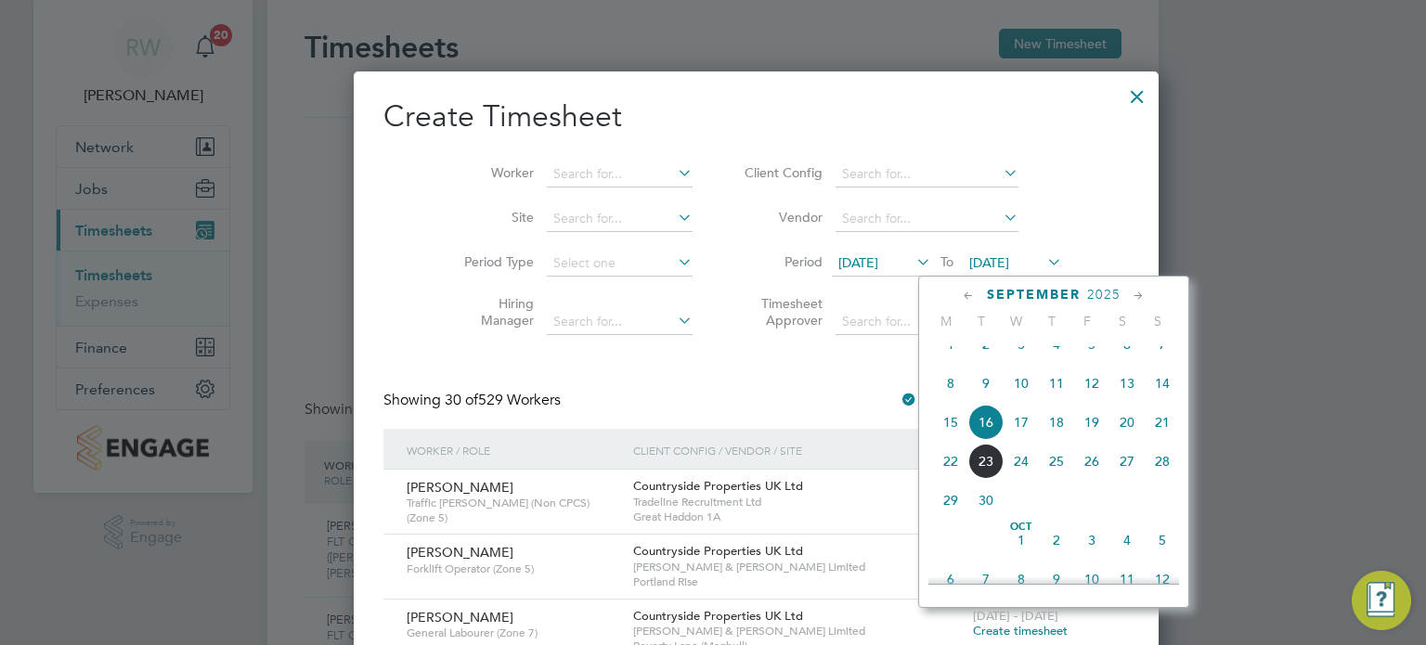
click at [1163, 439] on span "21" at bounding box center [1162, 422] width 35 height 35
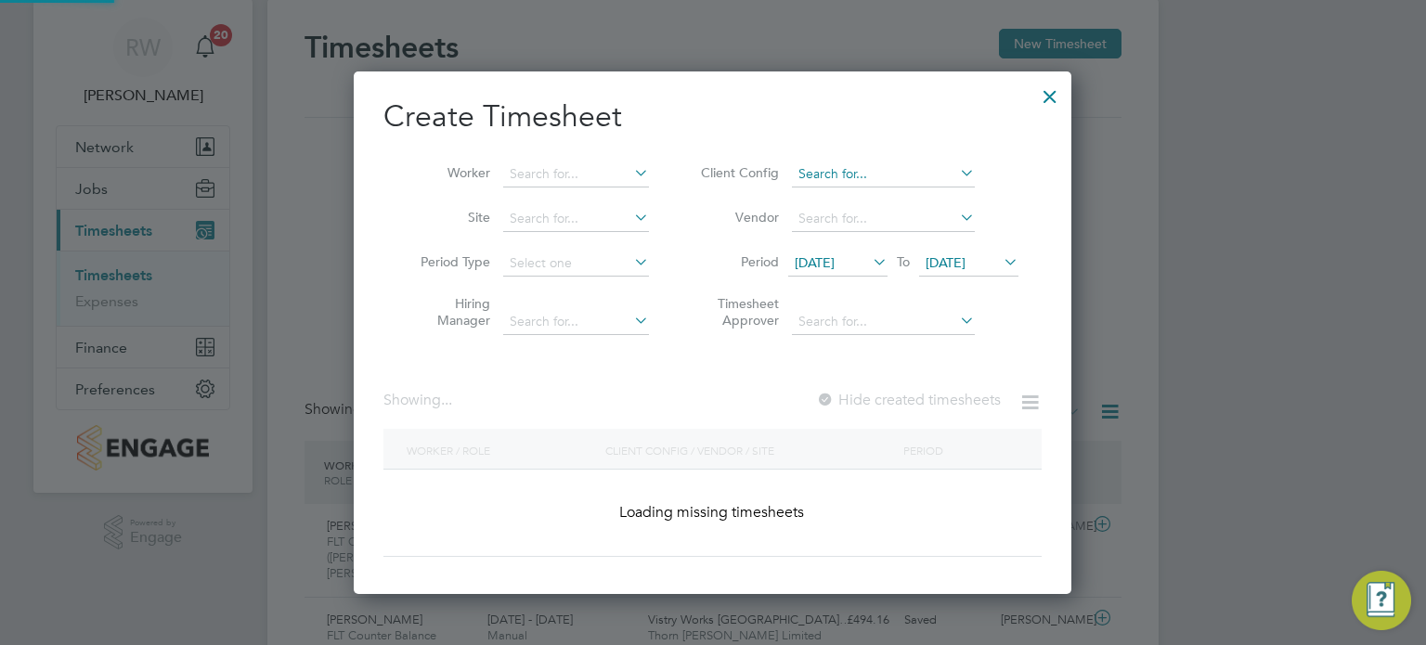
click at [866, 175] on input at bounding box center [883, 175] width 183 height 26
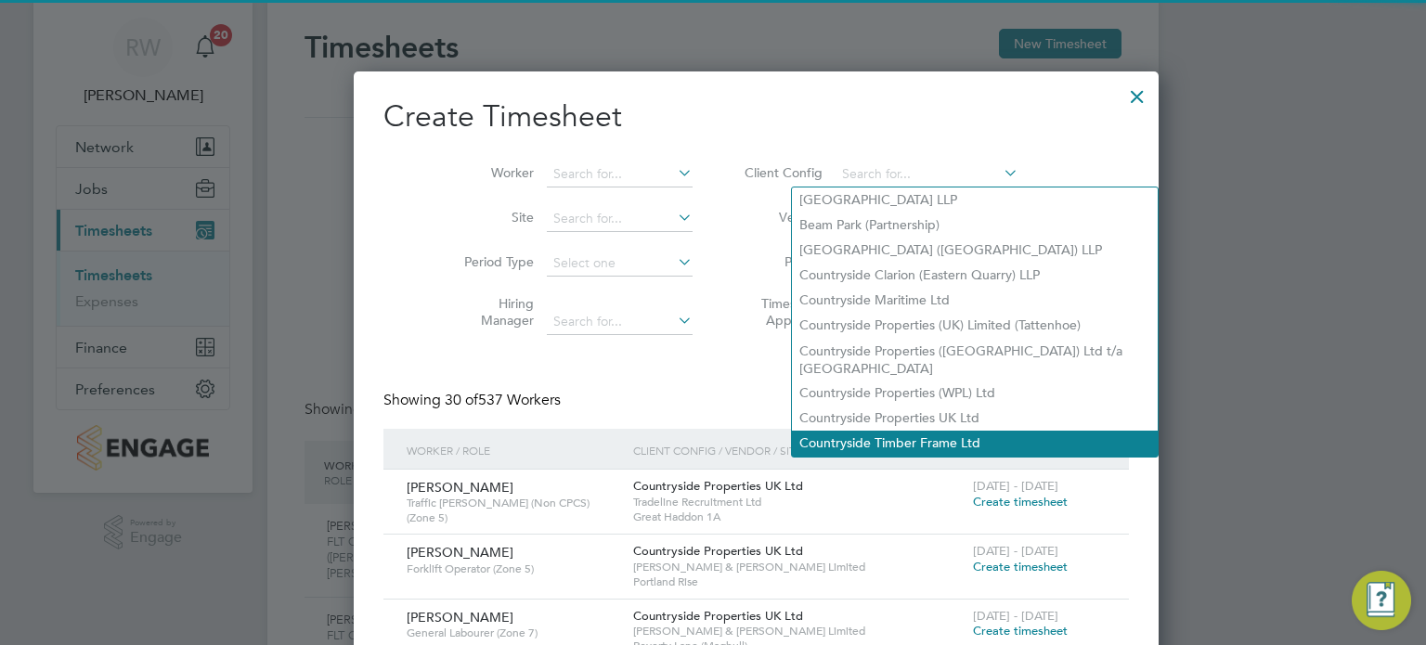
click at [895, 431] on li "Countryside Timber Frame Ltd" at bounding box center [975, 443] width 366 height 25
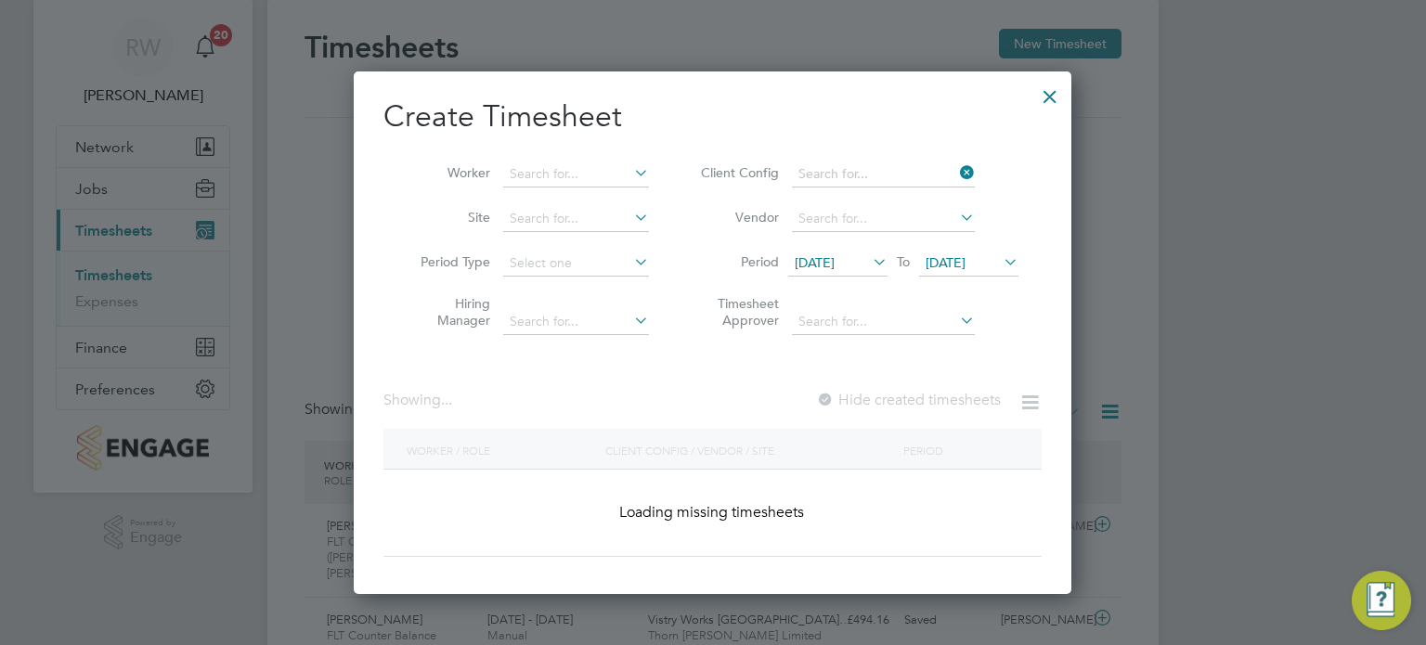
type input "Countryside Timber Frame Ltd"
click at [855, 221] on input at bounding box center [883, 219] width 183 height 26
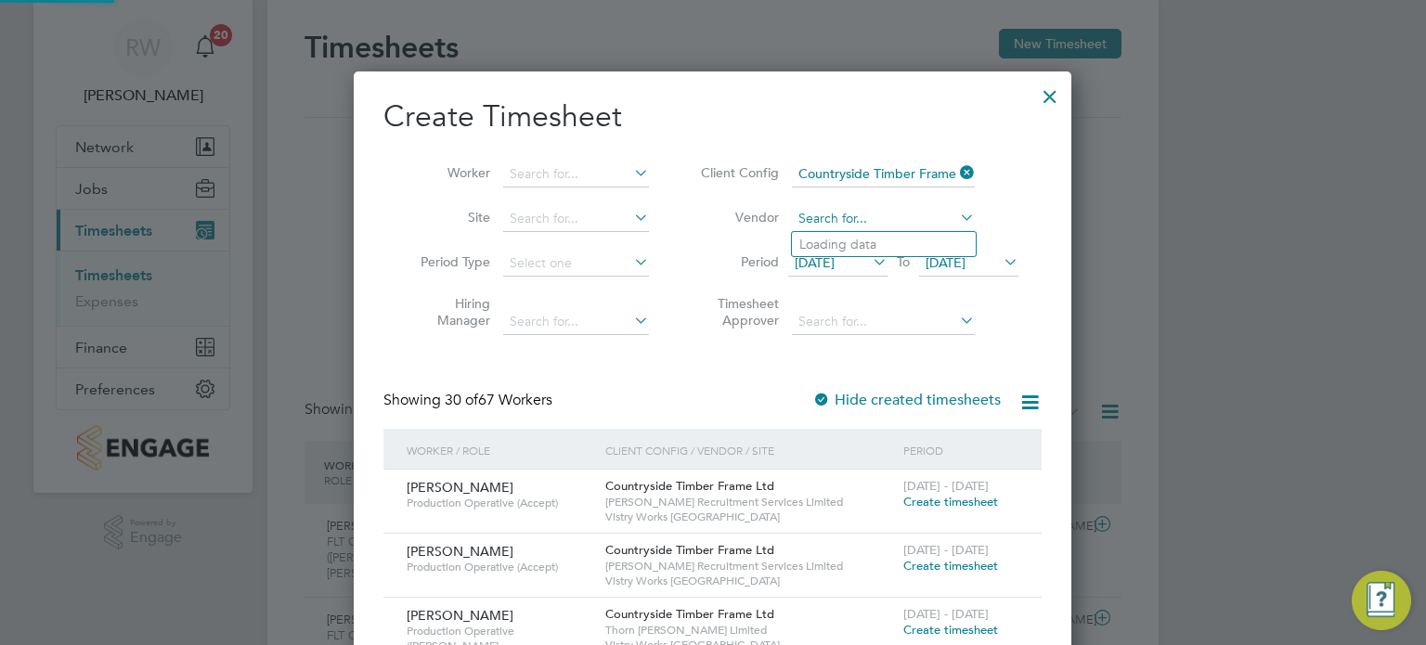
scroll to position [2414, 718]
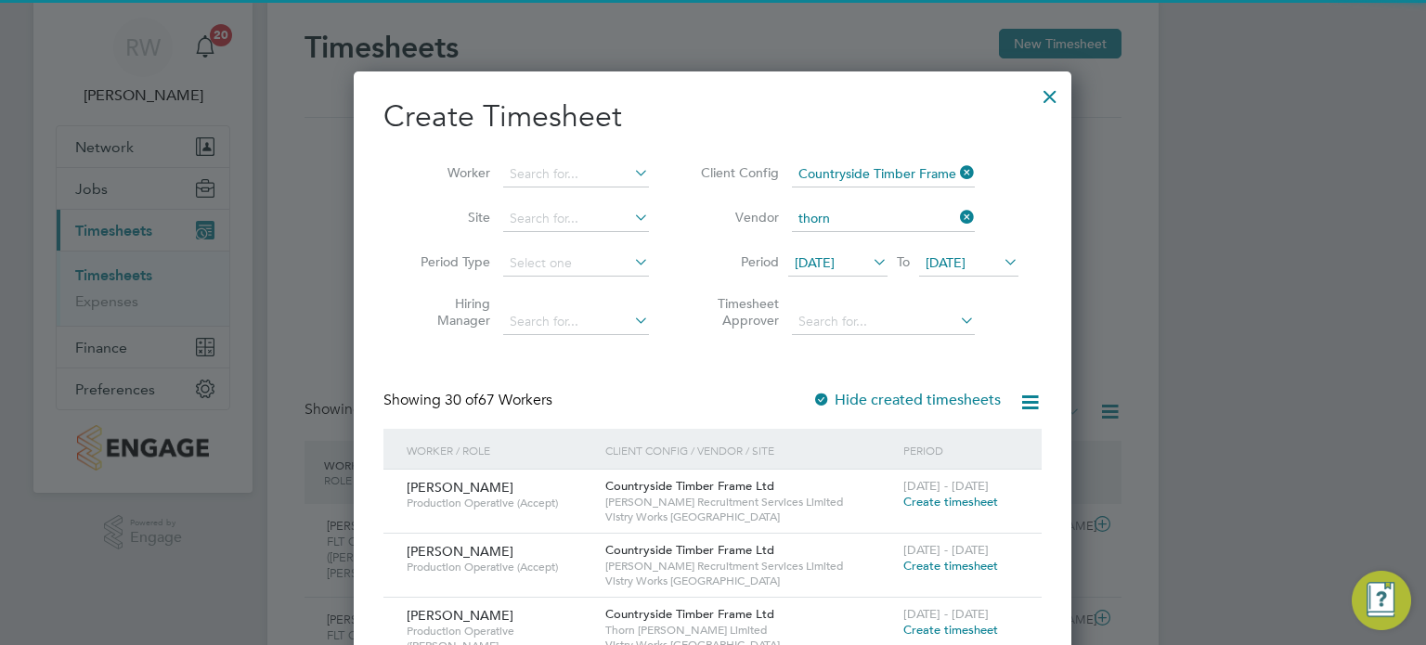
click at [854, 238] on li "Thorn Baker Limited" at bounding box center [894, 244] width 204 height 25
type input "Thorn [PERSON_NAME] Limited"
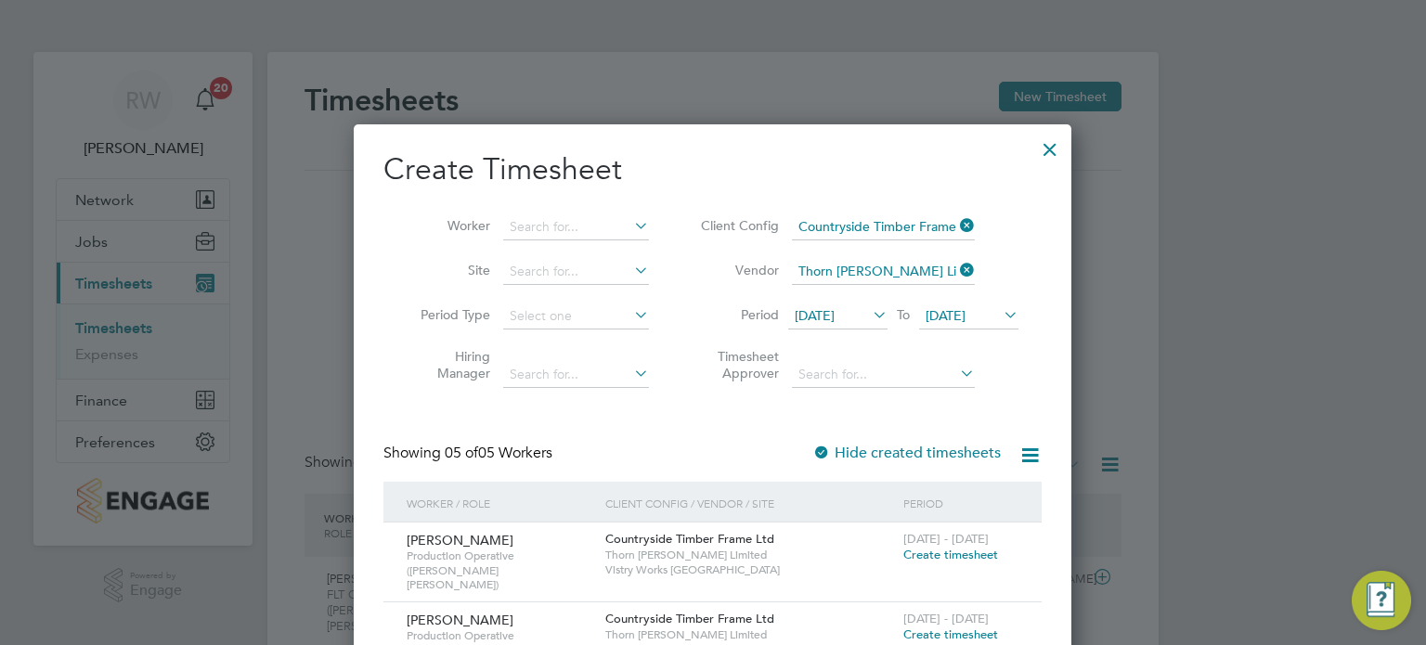
scroll to position [0, 0]
click at [1062, 150] on div at bounding box center [1049, 144] width 33 height 33
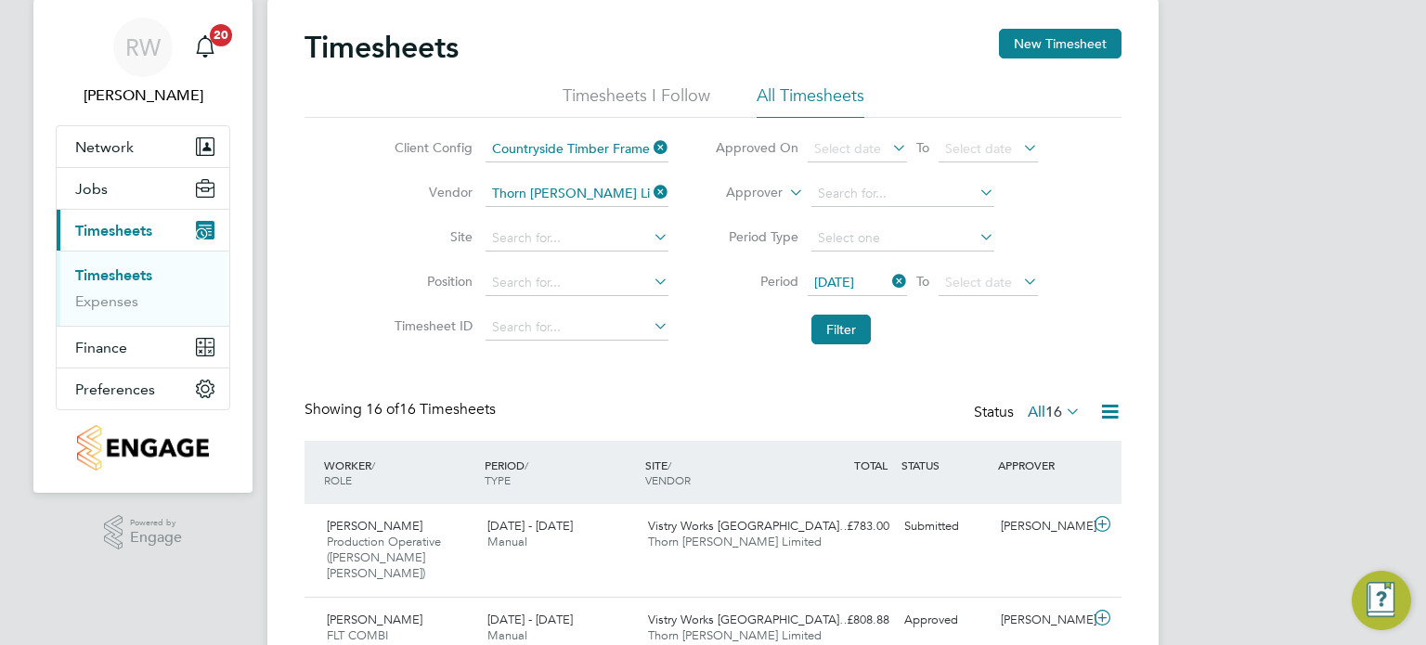
scroll to position [253, 0]
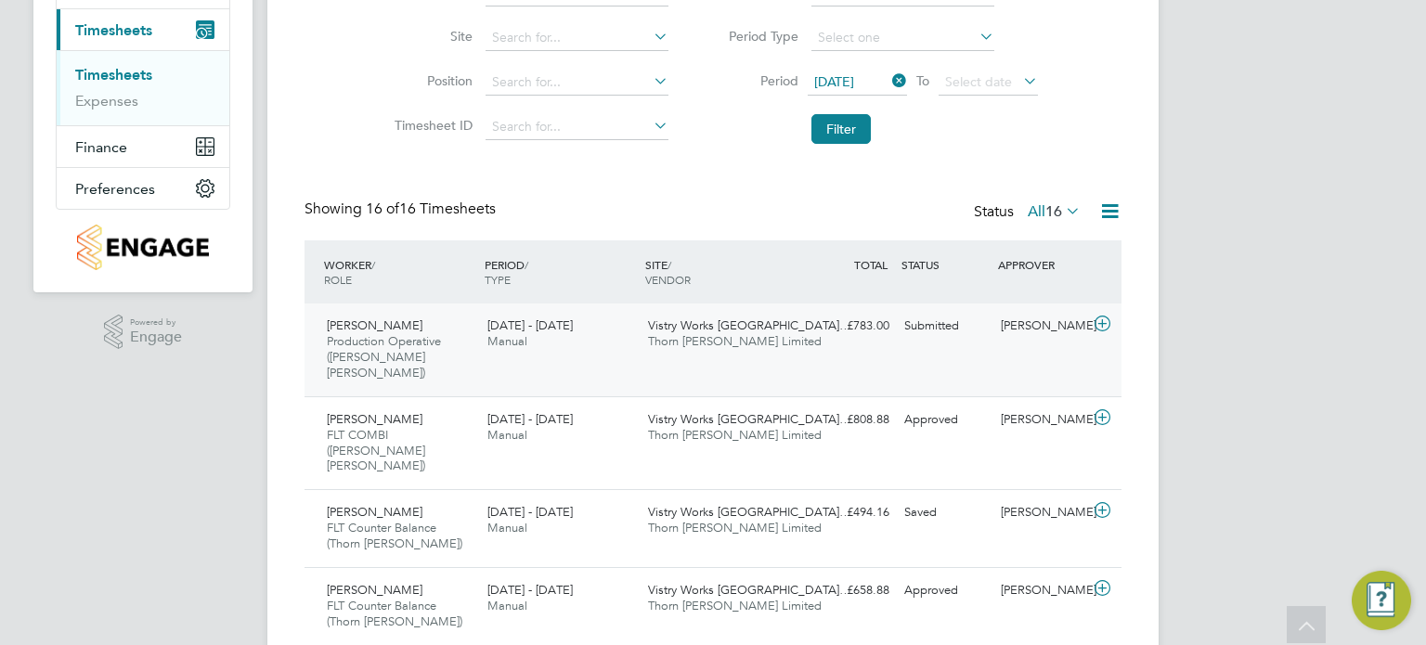
click at [718, 344] on span "Thorn [PERSON_NAME] Limited" at bounding box center [735, 341] width 174 height 16
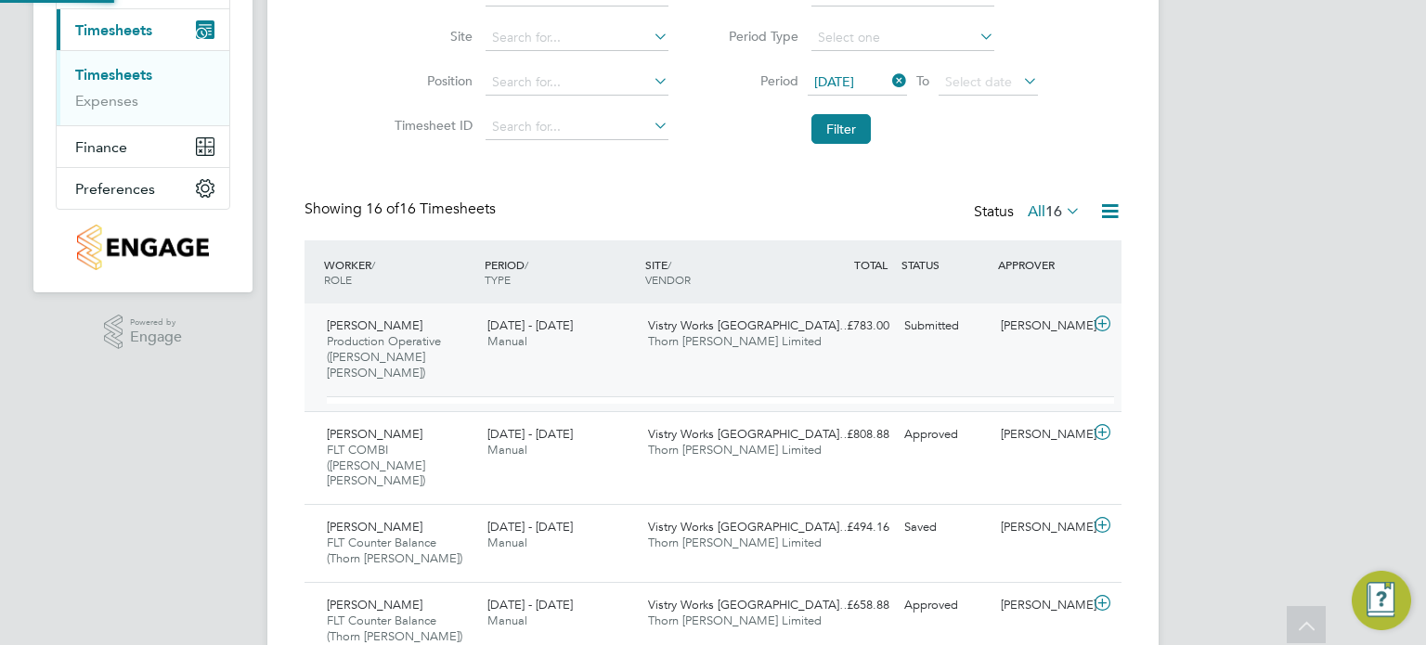
scroll to position [31, 180]
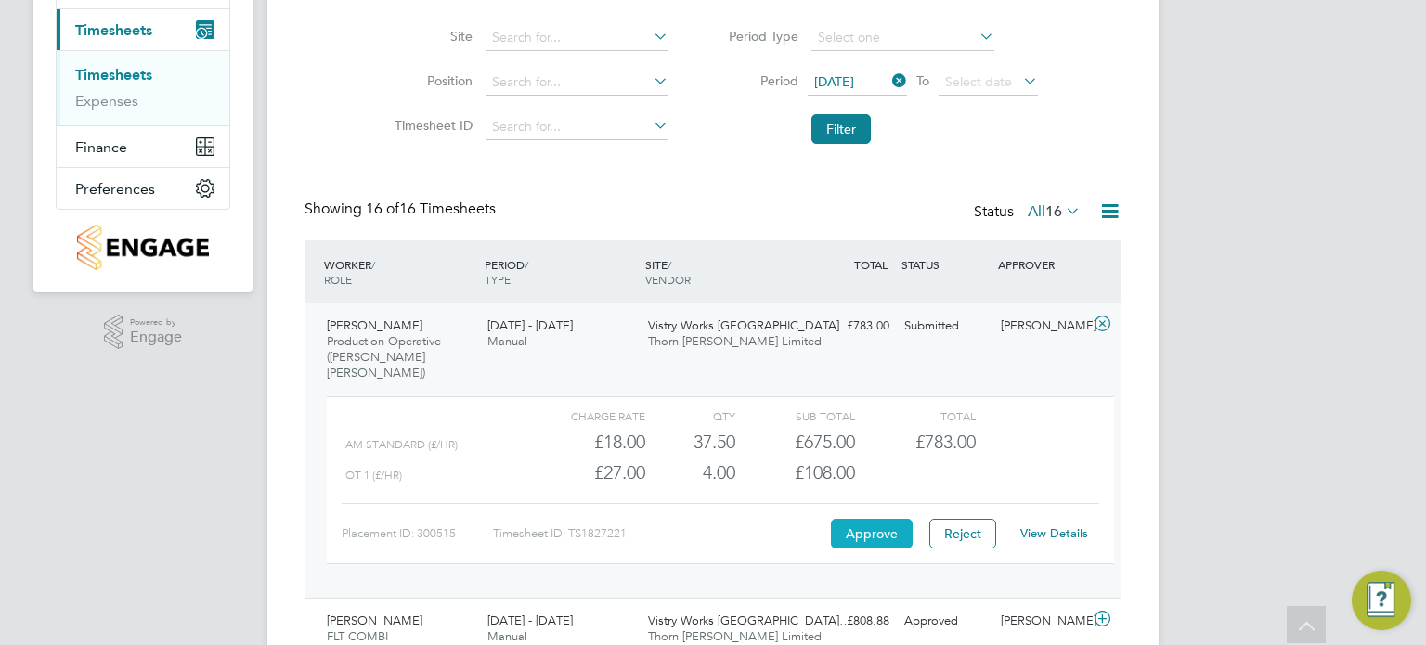
click at [873, 519] on button "Approve" at bounding box center [872, 534] width 82 height 30
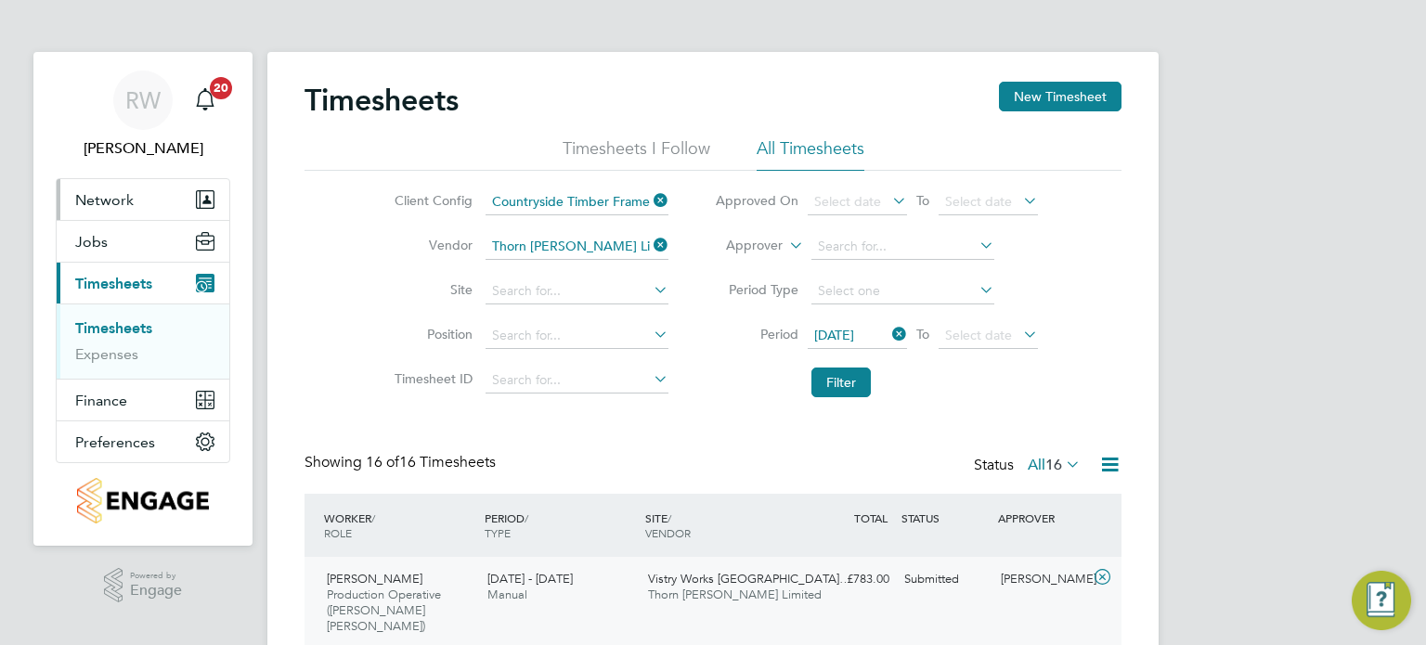
click at [103, 208] on button "Network" at bounding box center [143, 199] width 173 height 41
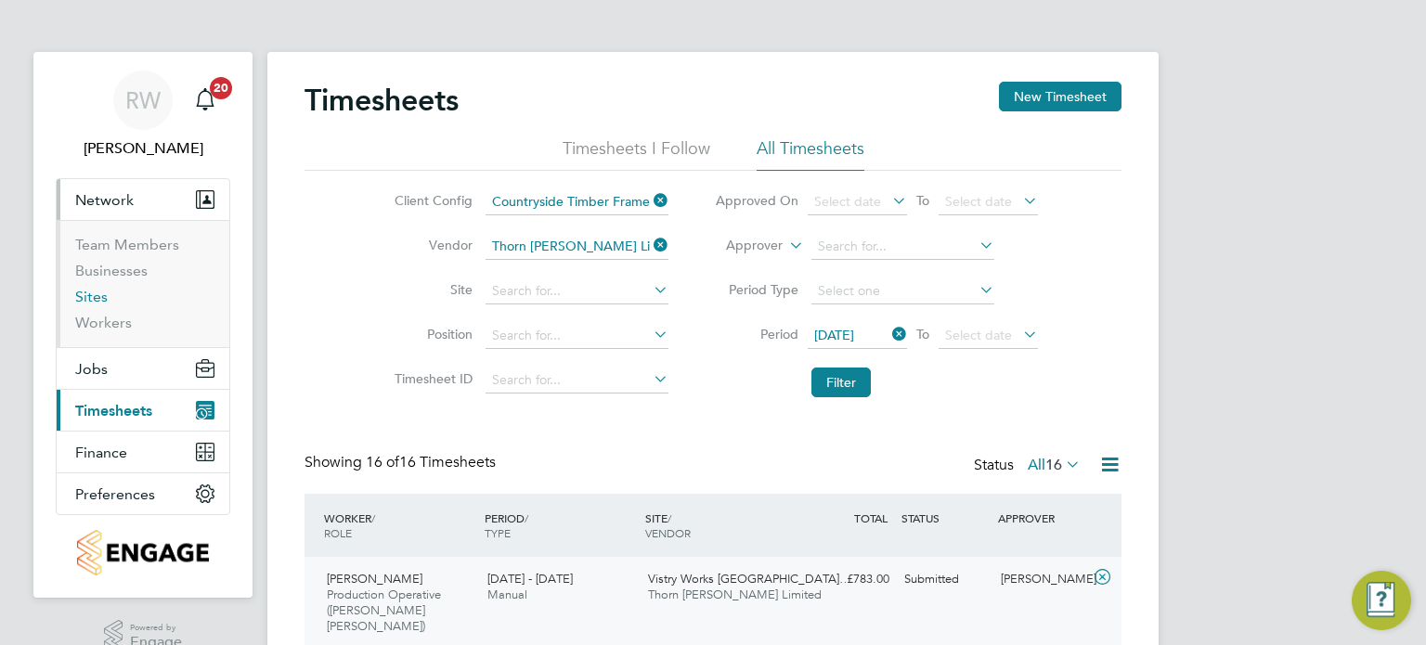
click at [97, 300] on link "Sites" at bounding box center [91, 297] width 32 height 18
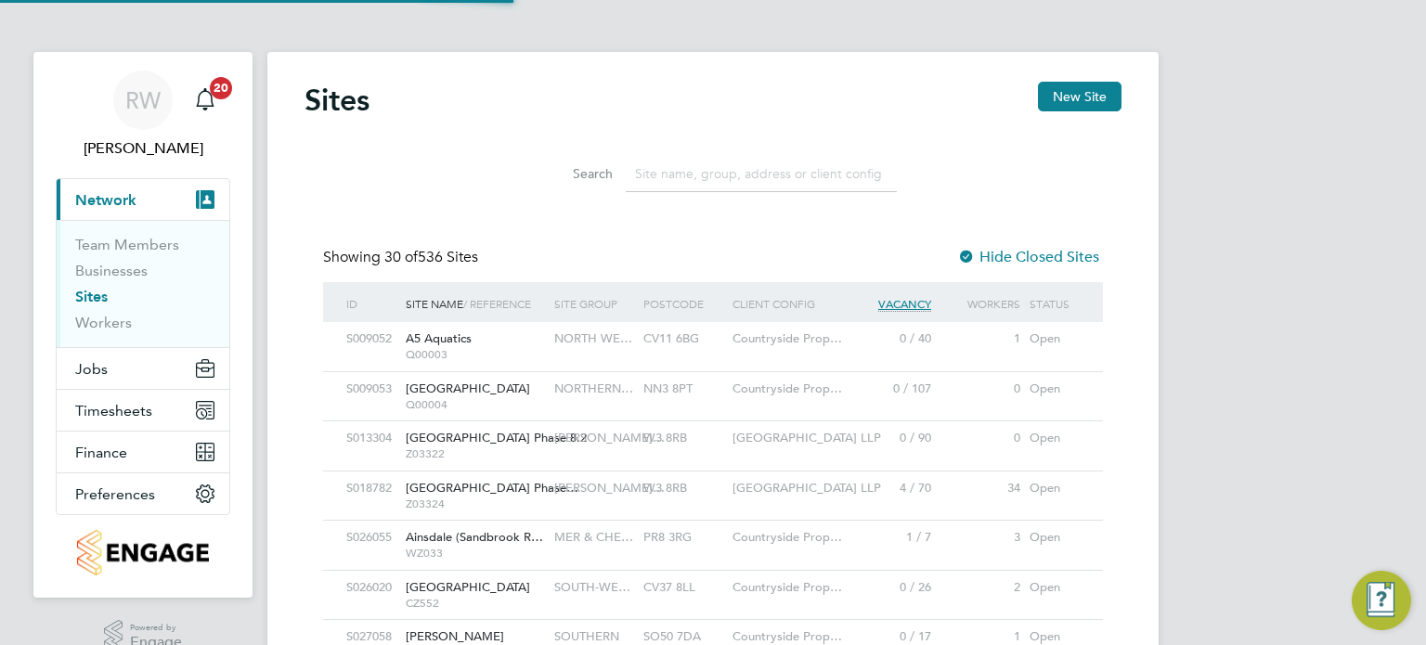
scroll to position [35, 90]
click at [739, 176] on input at bounding box center [761, 174] width 271 height 36
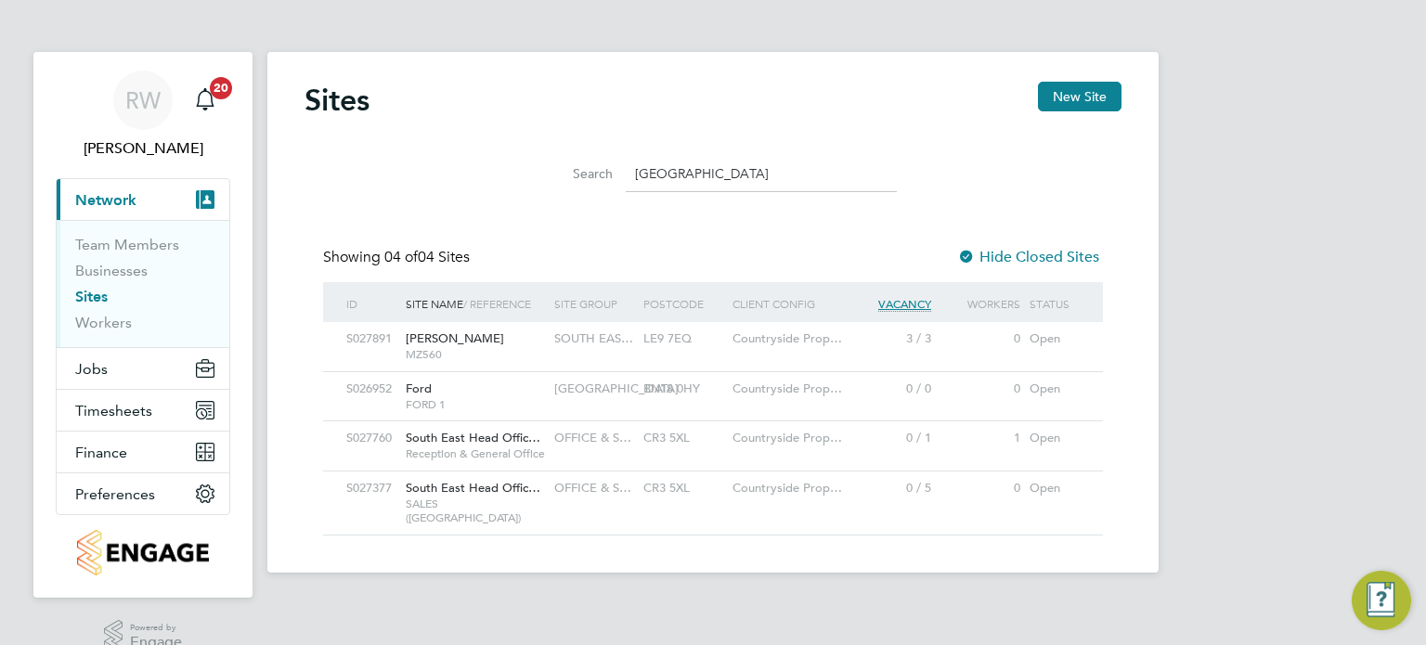
click at [508, 485] on span "South East Head Offic…" at bounding box center [473, 488] width 135 height 16
drag, startPoint x: 705, startPoint y: 179, endPoint x: 433, endPoint y: 190, distance: 273.1
click at [433, 190] on div "Search South East" at bounding box center [712, 169] width 817 height 64
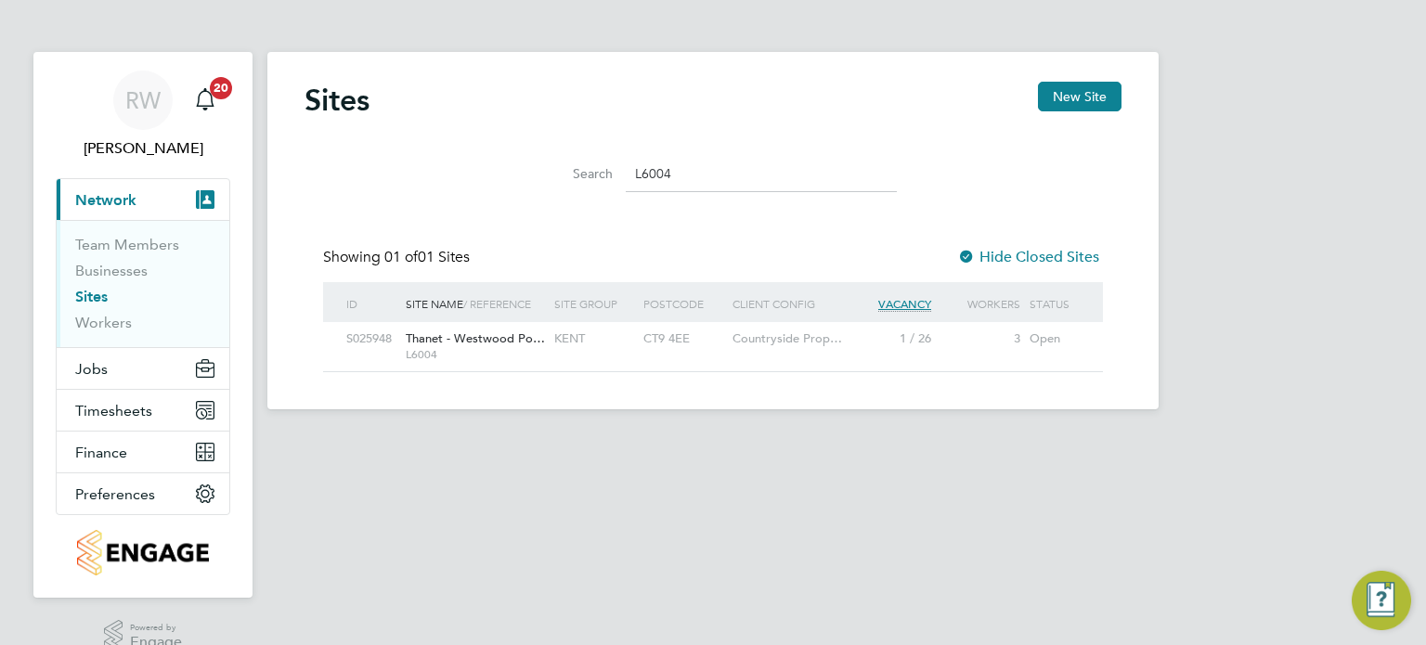
type input "L6004"
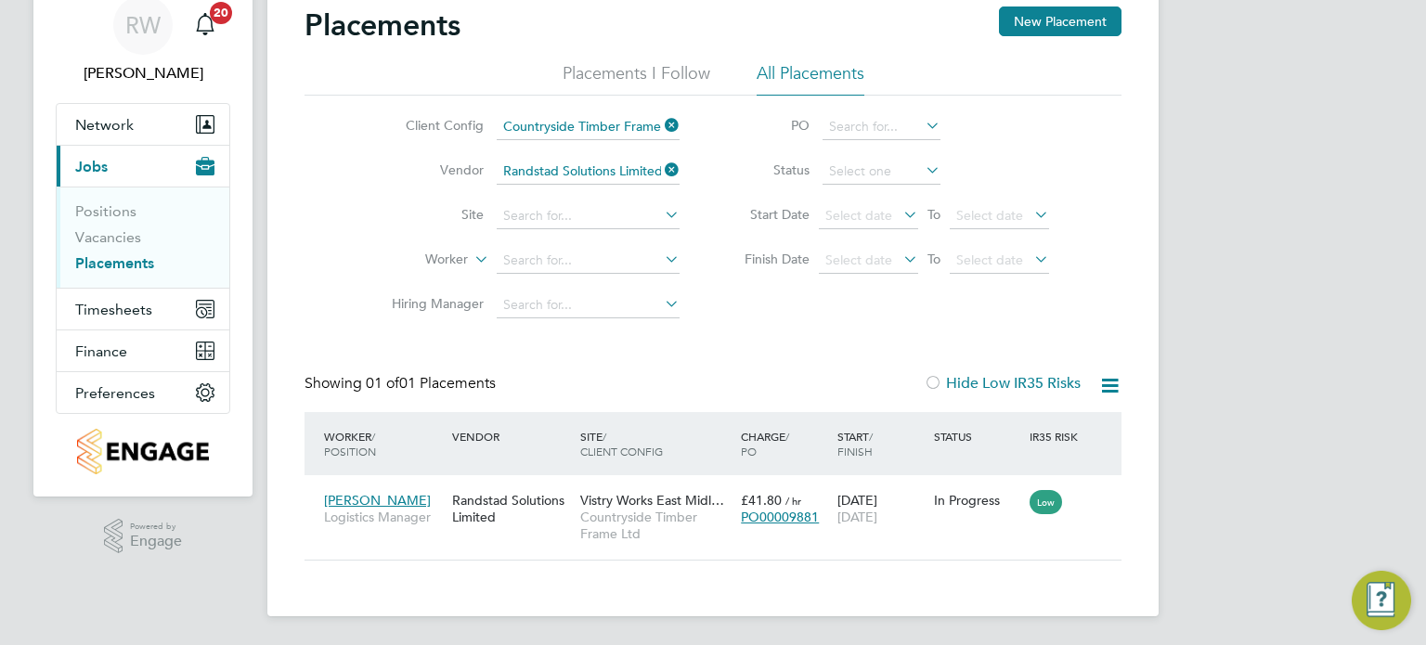
scroll to position [18, 88]
click at [106, 226] on li "Positions" at bounding box center [144, 215] width 139 height 26
click at [103, 235] on link "Vacancies" at bounding box center [108, 237] width 66 height 18
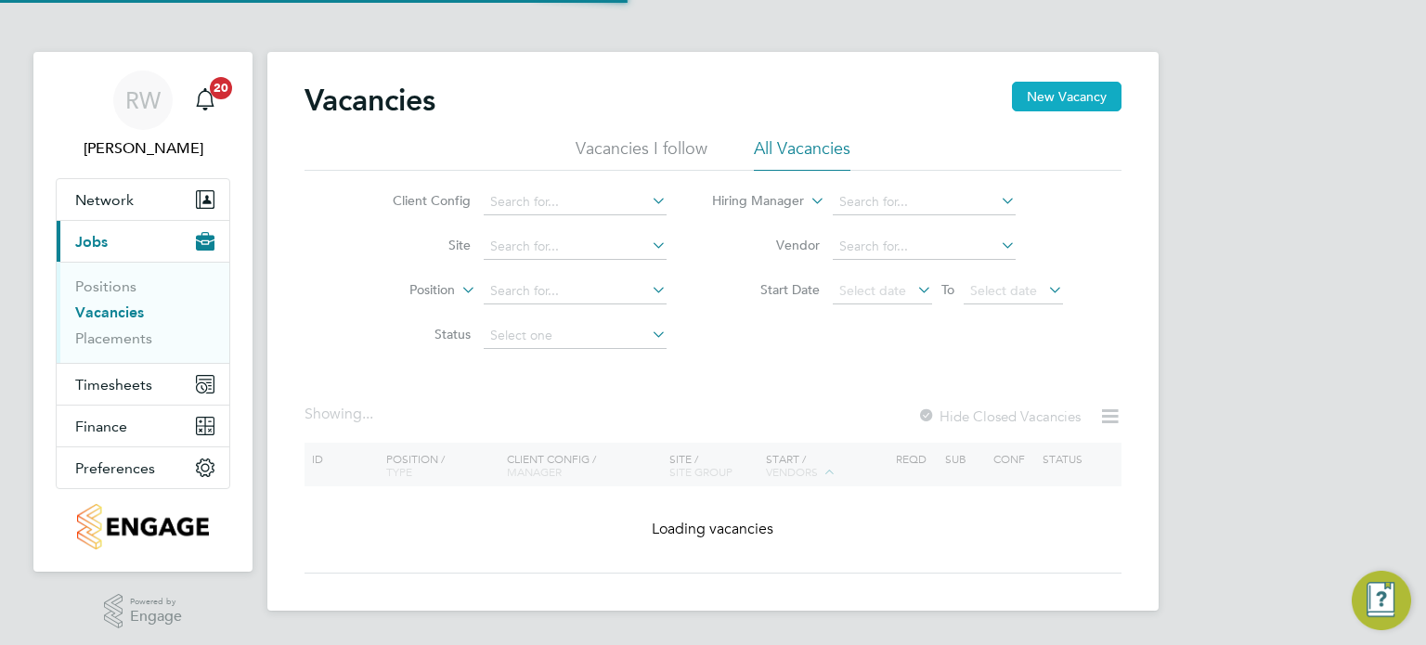
click at [1065, 99] on button "New Vacancy" at bounding box center [1067, 97] width 110 height 30
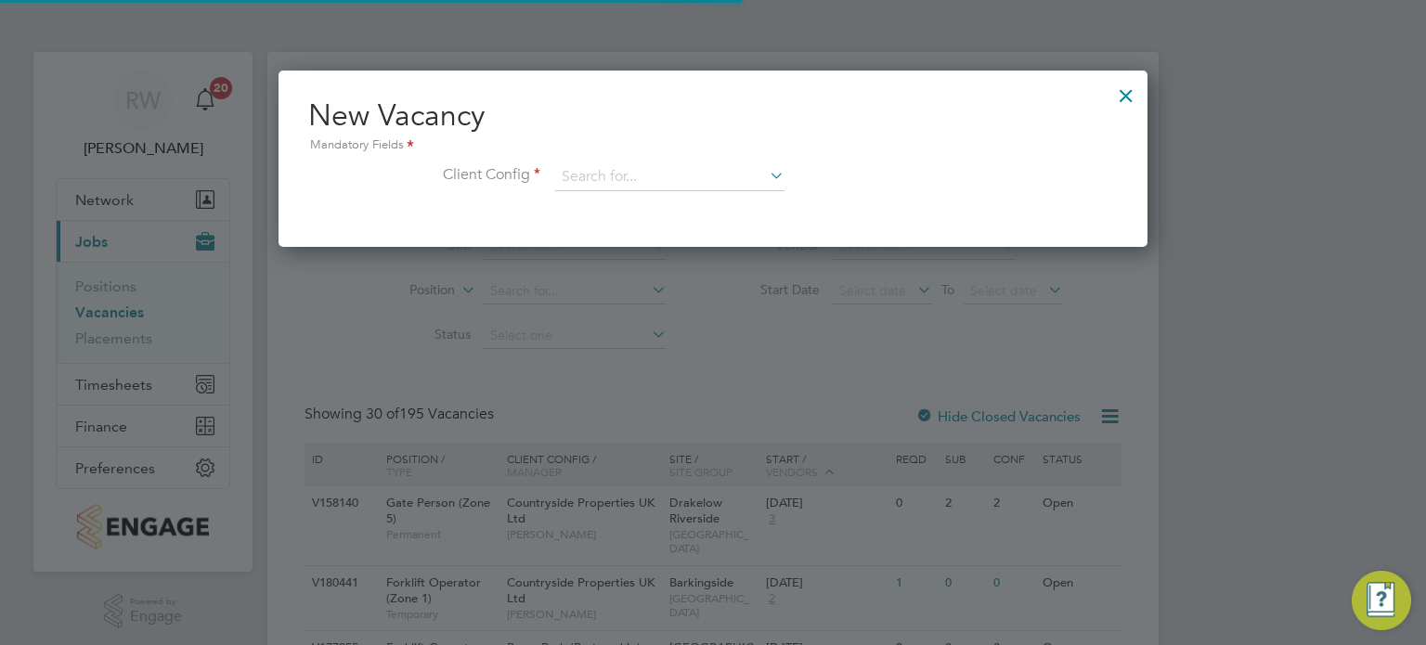
scroll to position [175, 870]
click at [692, 171] on input at bounding box center [669, 177] width 229 height 28
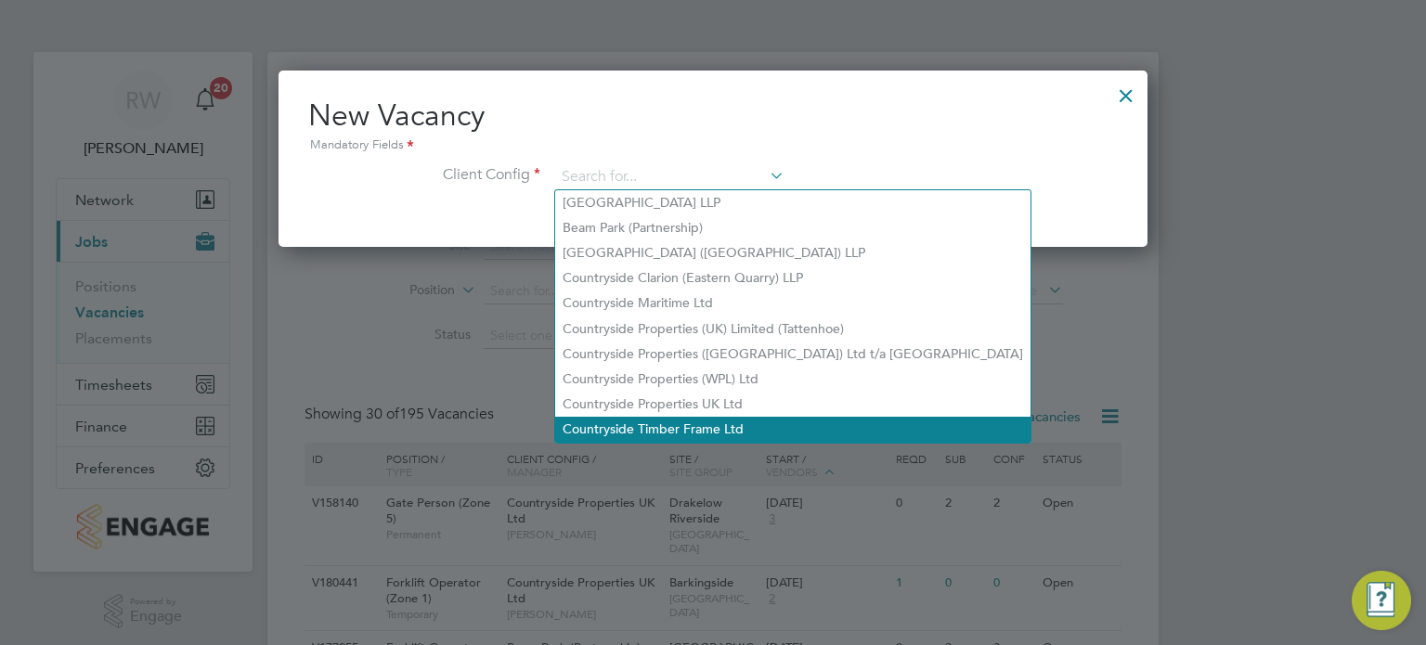
click at [690, 433] on li "Countryside Timber Frame Ltd" at bounding box center [792, 429] width 475 height 25
type input "Countryside Timber Frame Ltd"
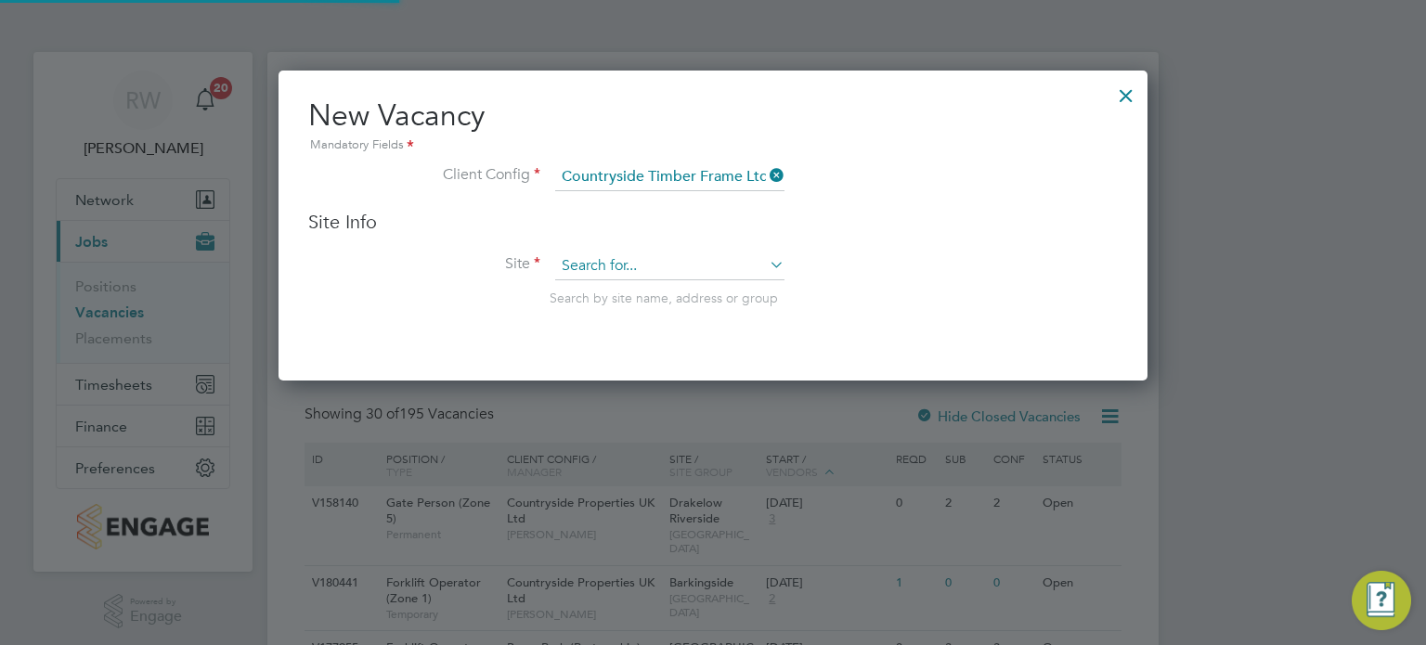
click at [623, 267] on input at bounding box center [669, 266] width 229 height 28
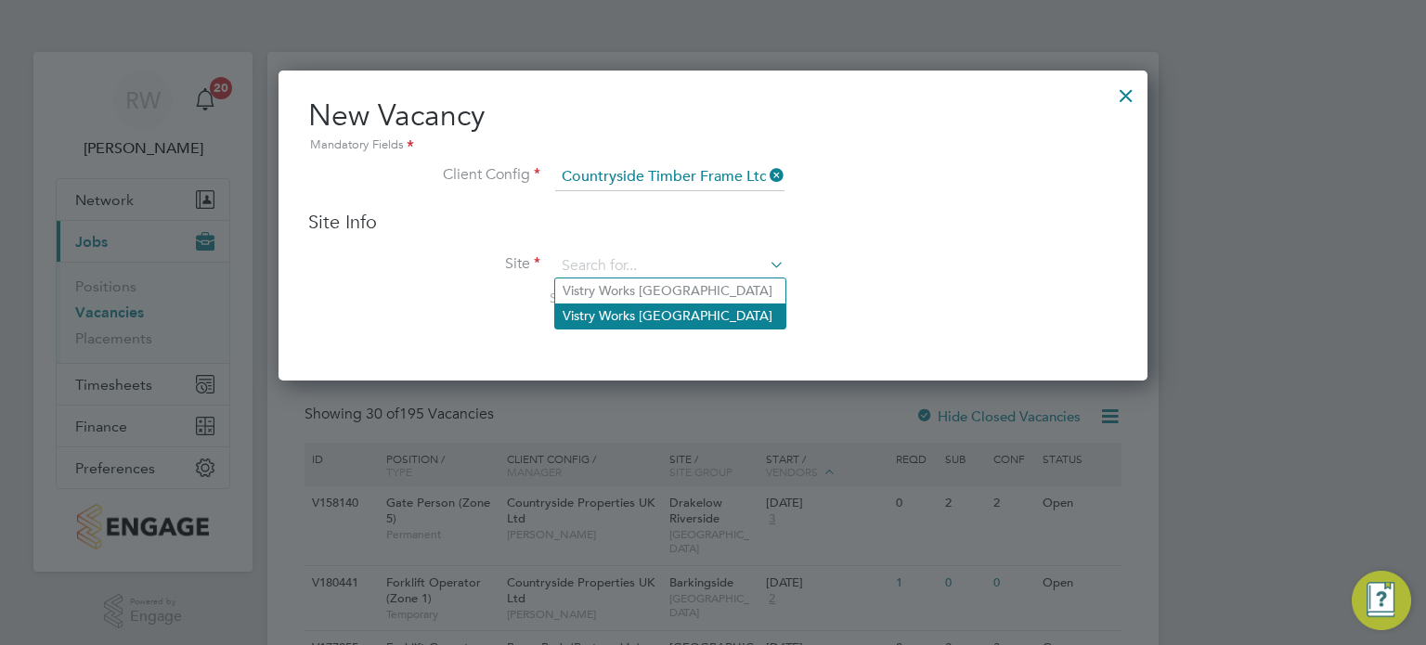
click at [631, 316] on li "Vistry Works Warrington" at bounding box center [670, 316] width 230 height 25
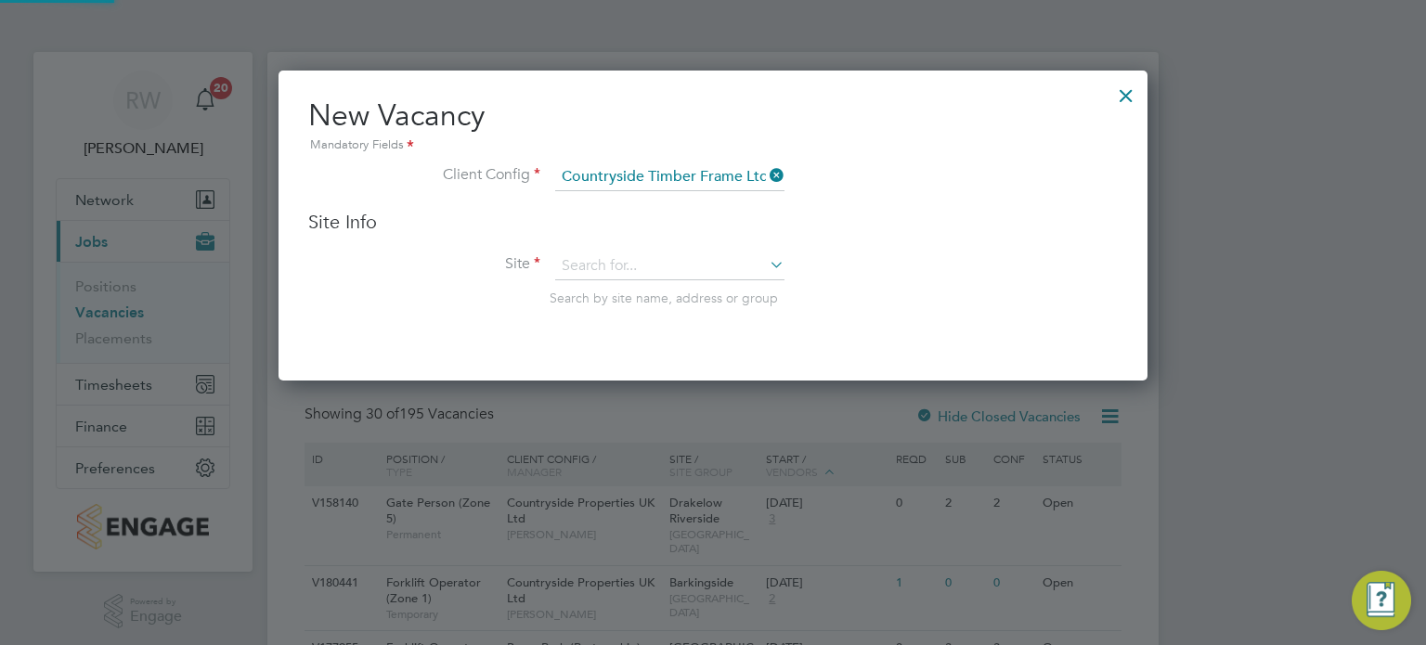
type input "Vistry Works Warrington"
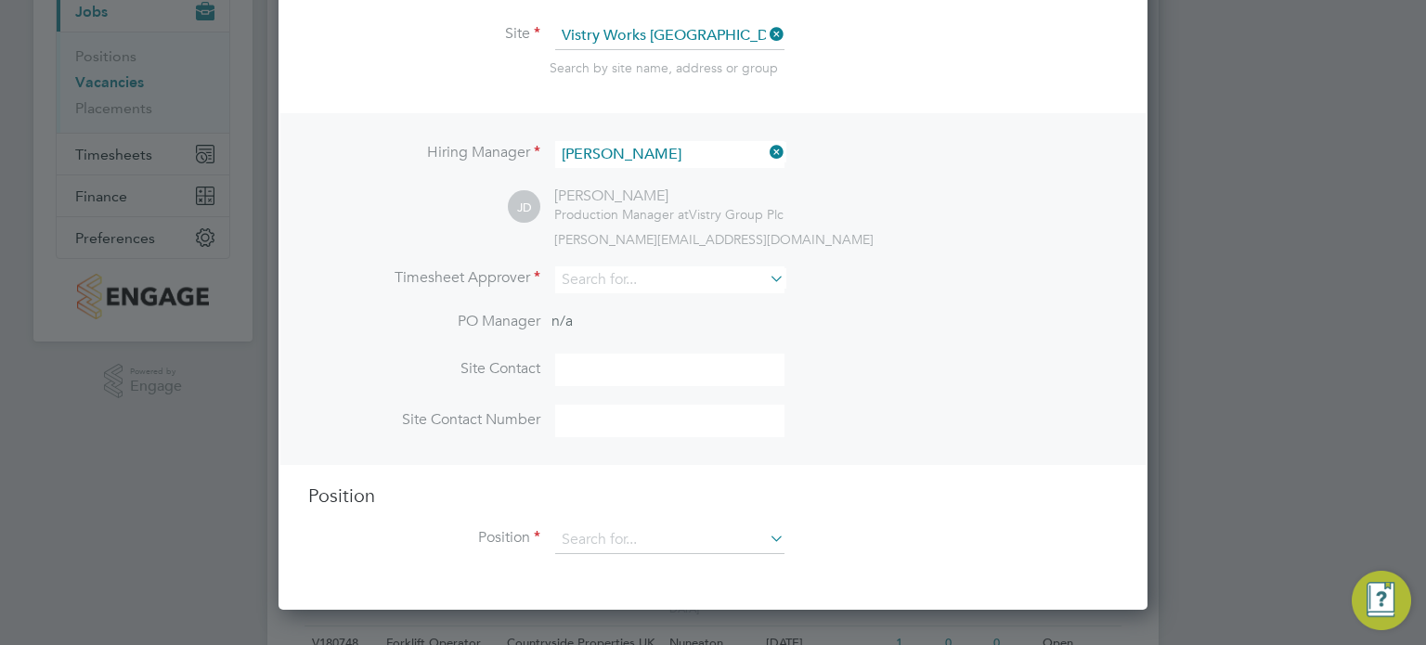
scroll to position [236, 0]
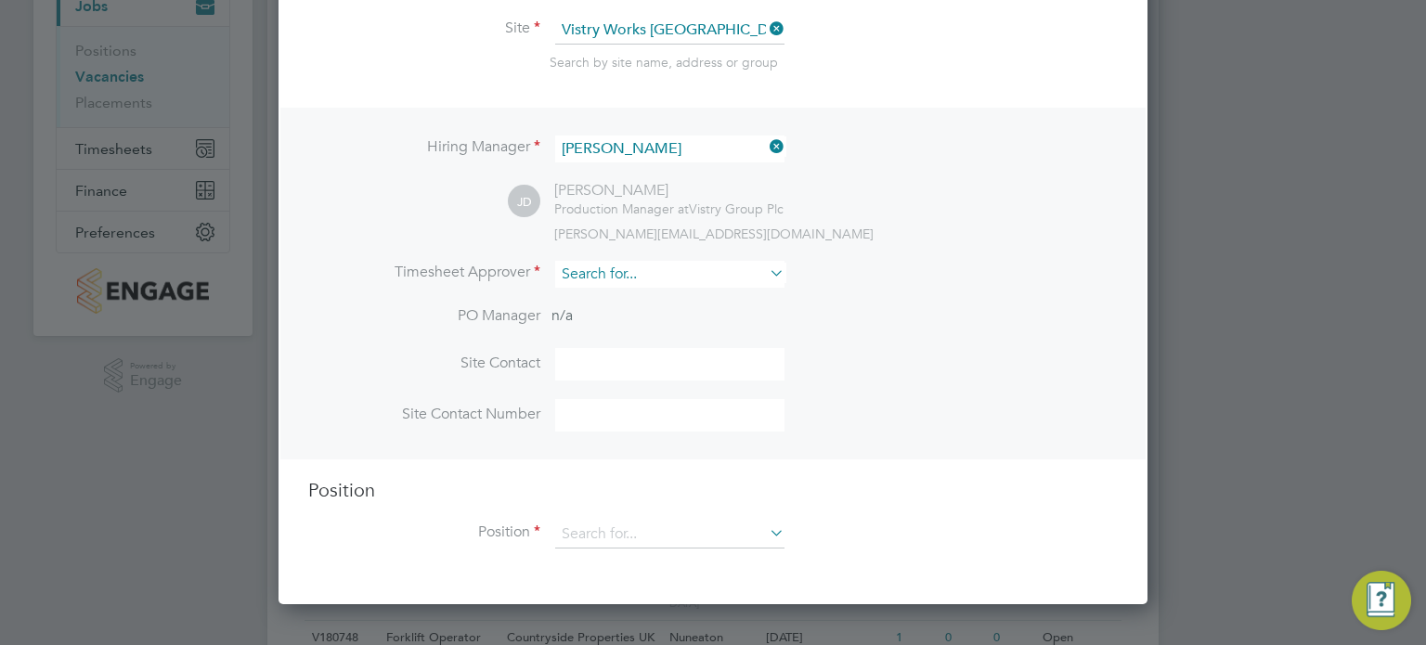
click at [605, 263] on input at bounding box center [669, 274] width 229 height 27
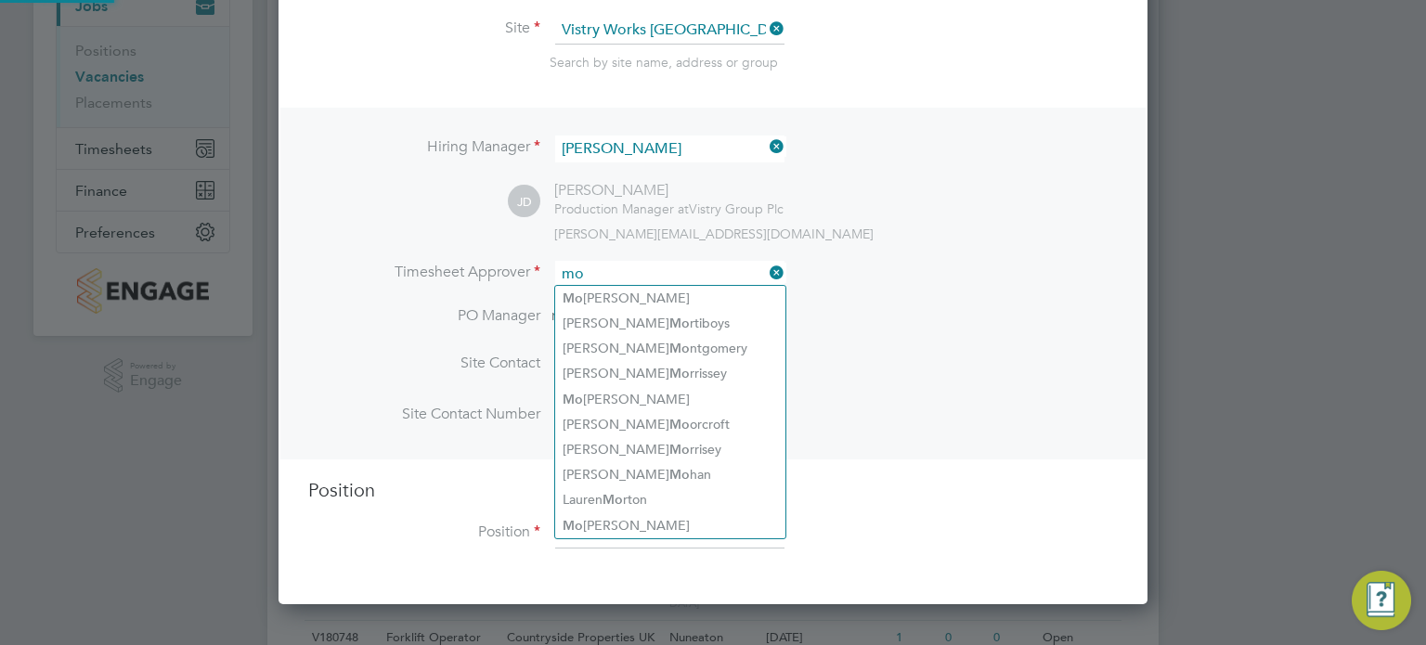
type input "m"
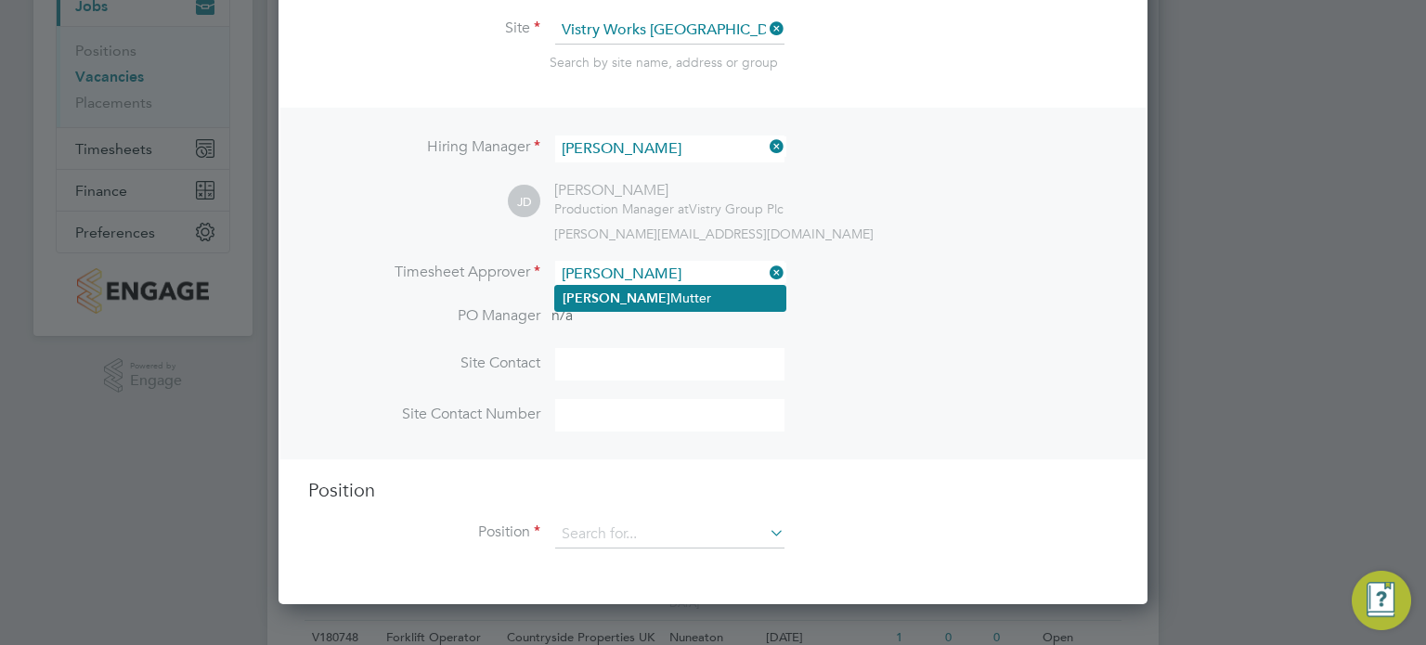
click at [615, 293] on li "Naomi Mutter" at bounding box center [670, 298] width 230 height 25
type input "Naomi Mutter"
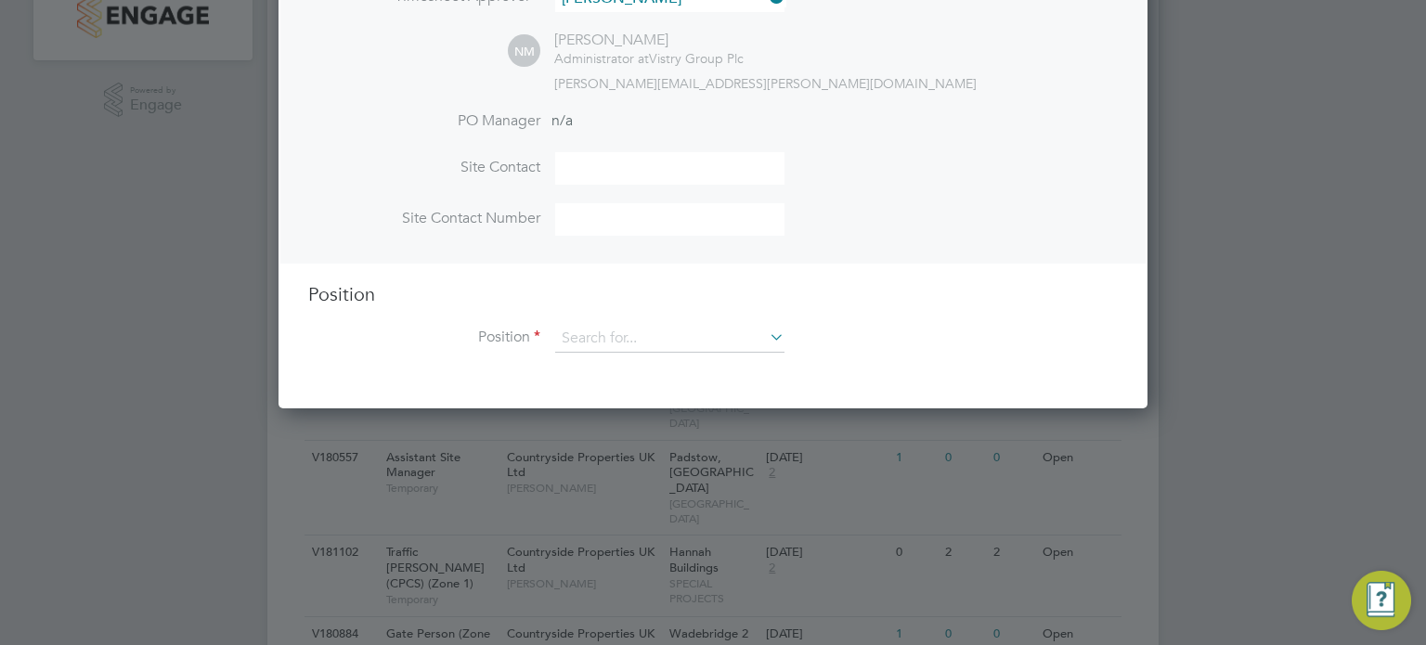
scroll to position [525, 0]
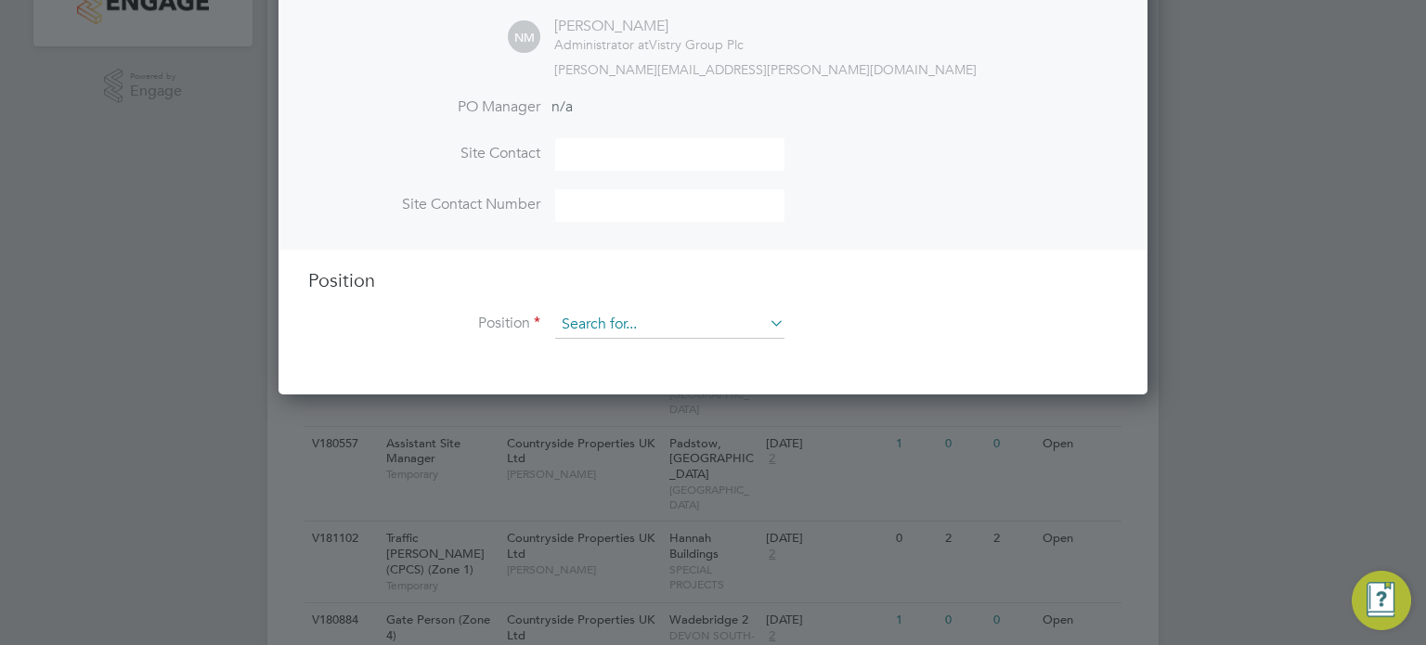
click at [652, 311] on input at bounding box center [669, 325] width 229 height 28
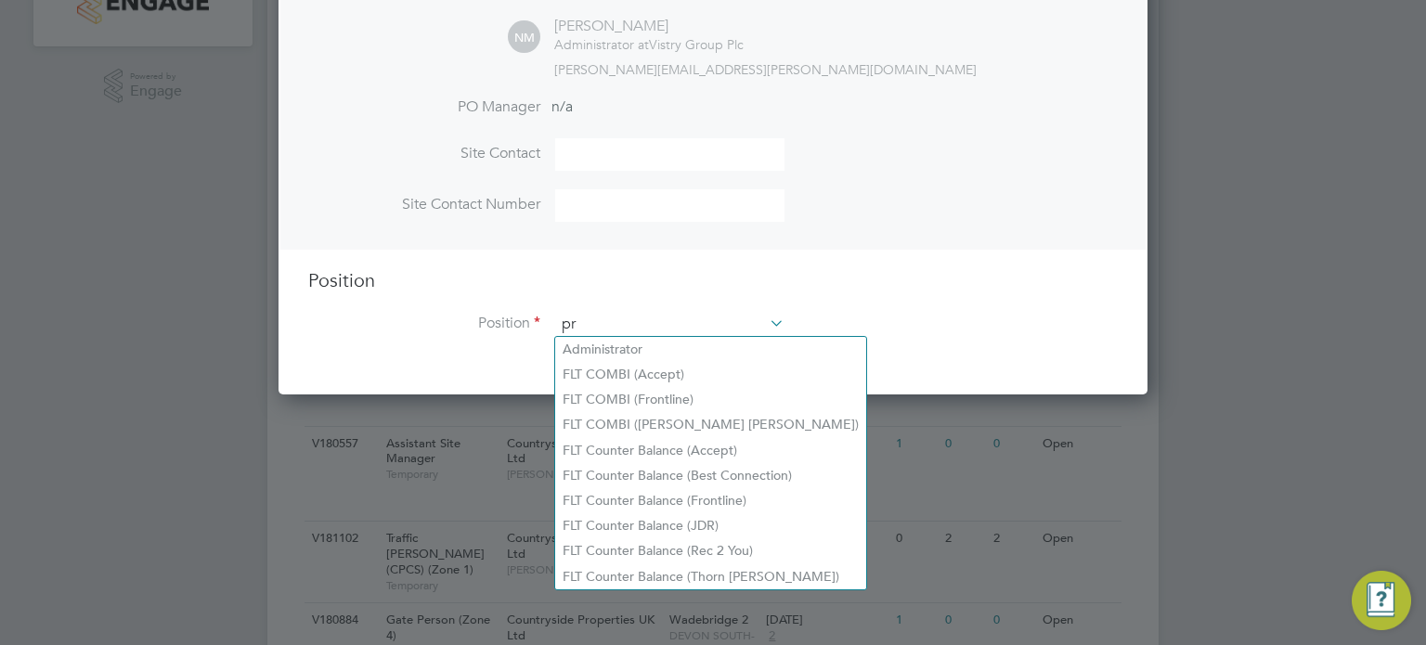
scroll to position [2659, 870]
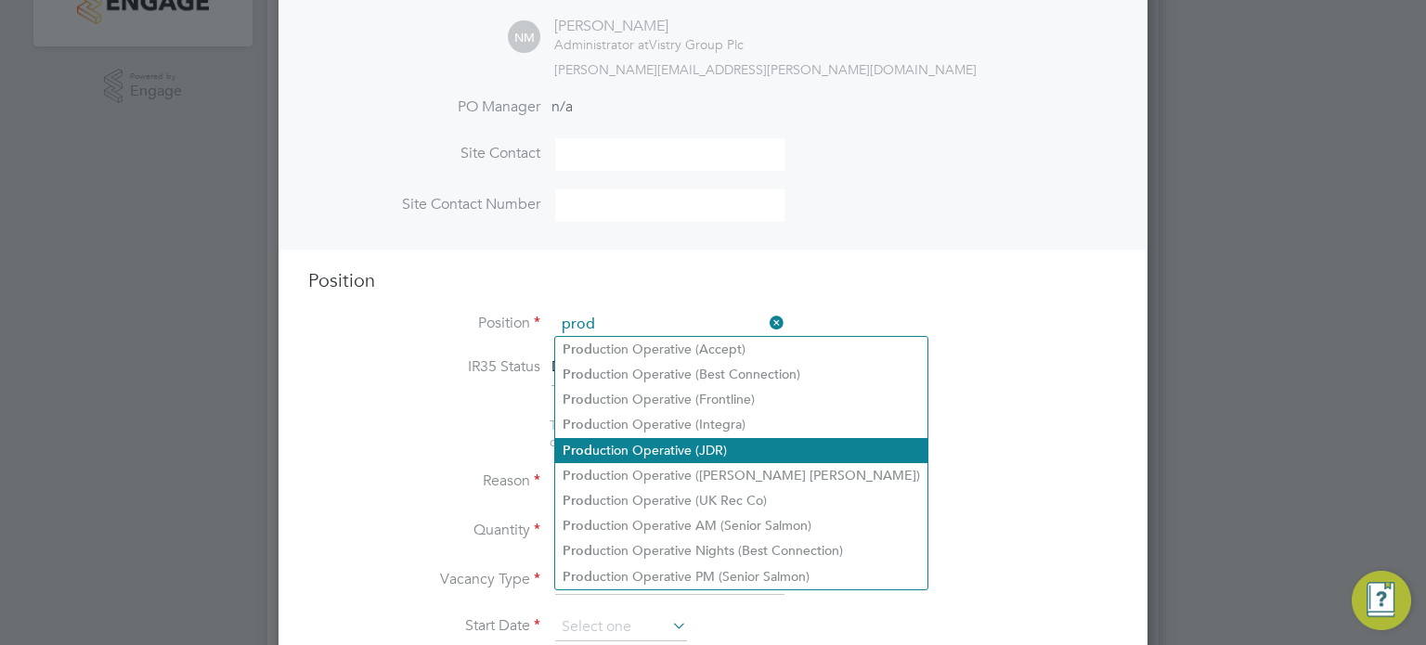
click at [681, 459] on li "Prod uction Operative (JDR)" at bounding box center [741, 450] width 372 height 25
type input "Production Operative (JDR)"
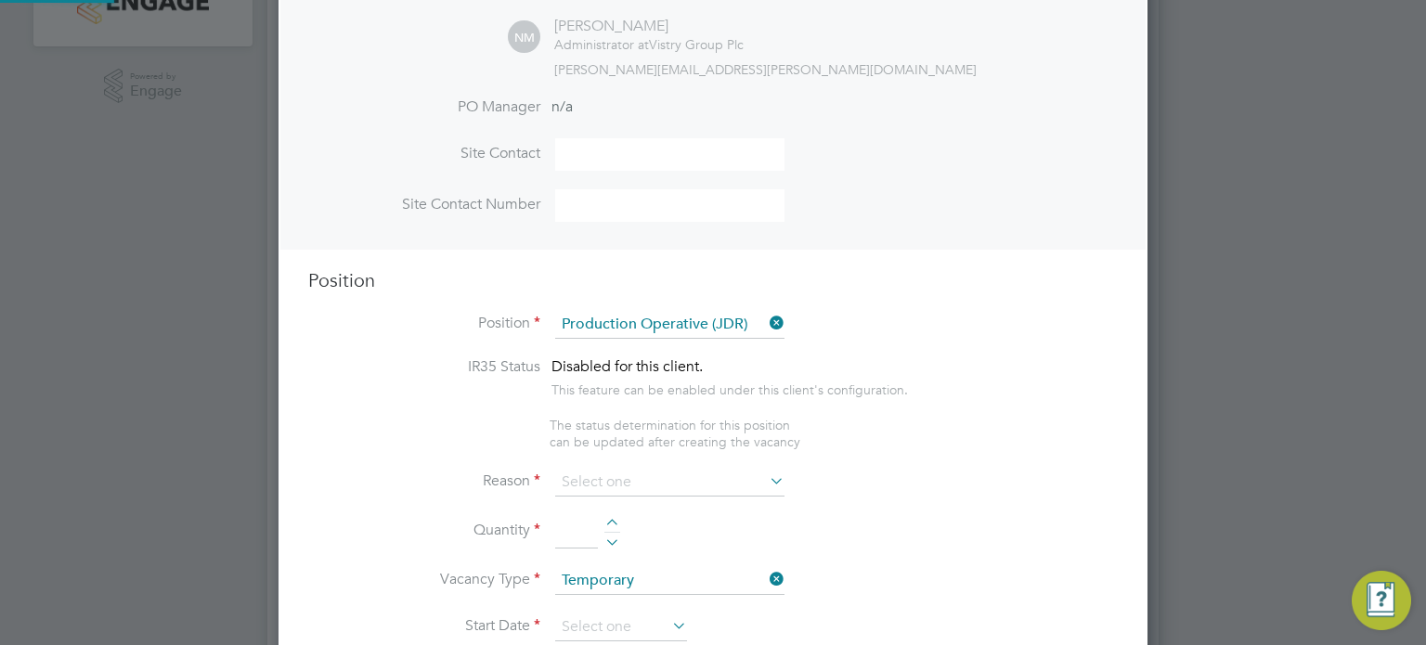
type textarea "You will be working on a semi-automated manufacturing line, producing engineere…"
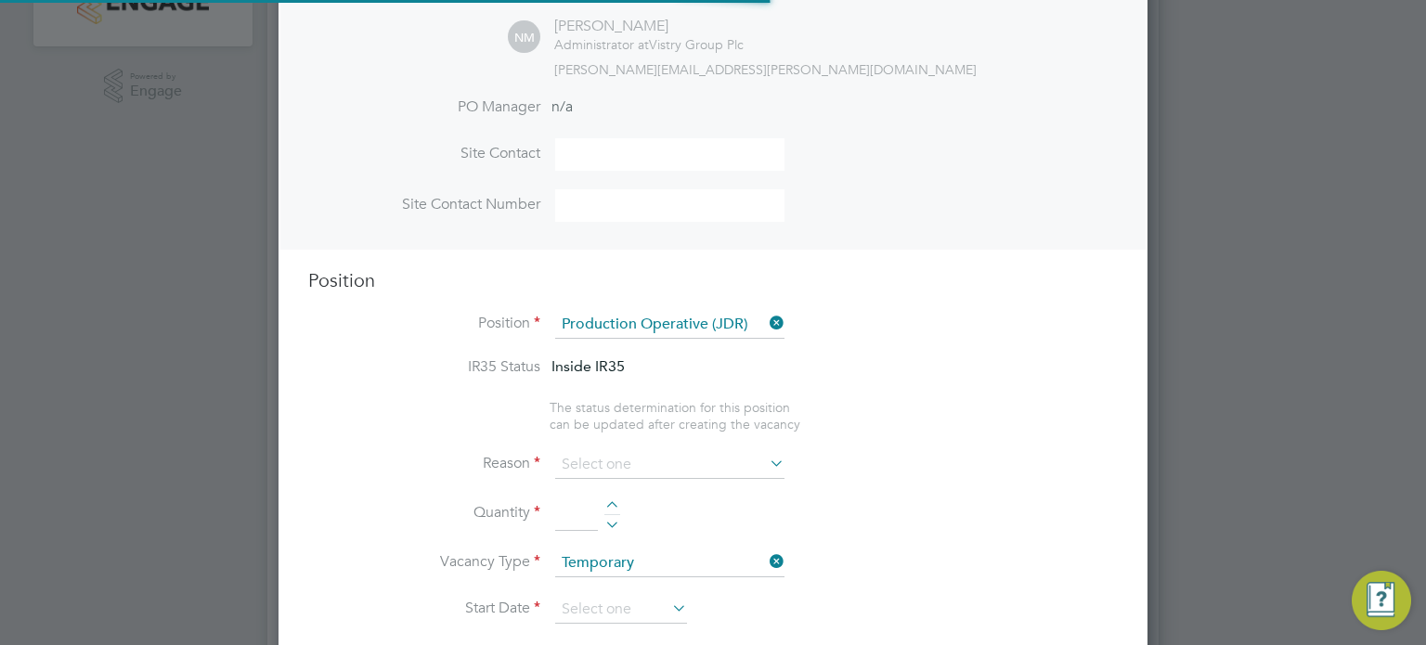
scroll to position [0, 0]
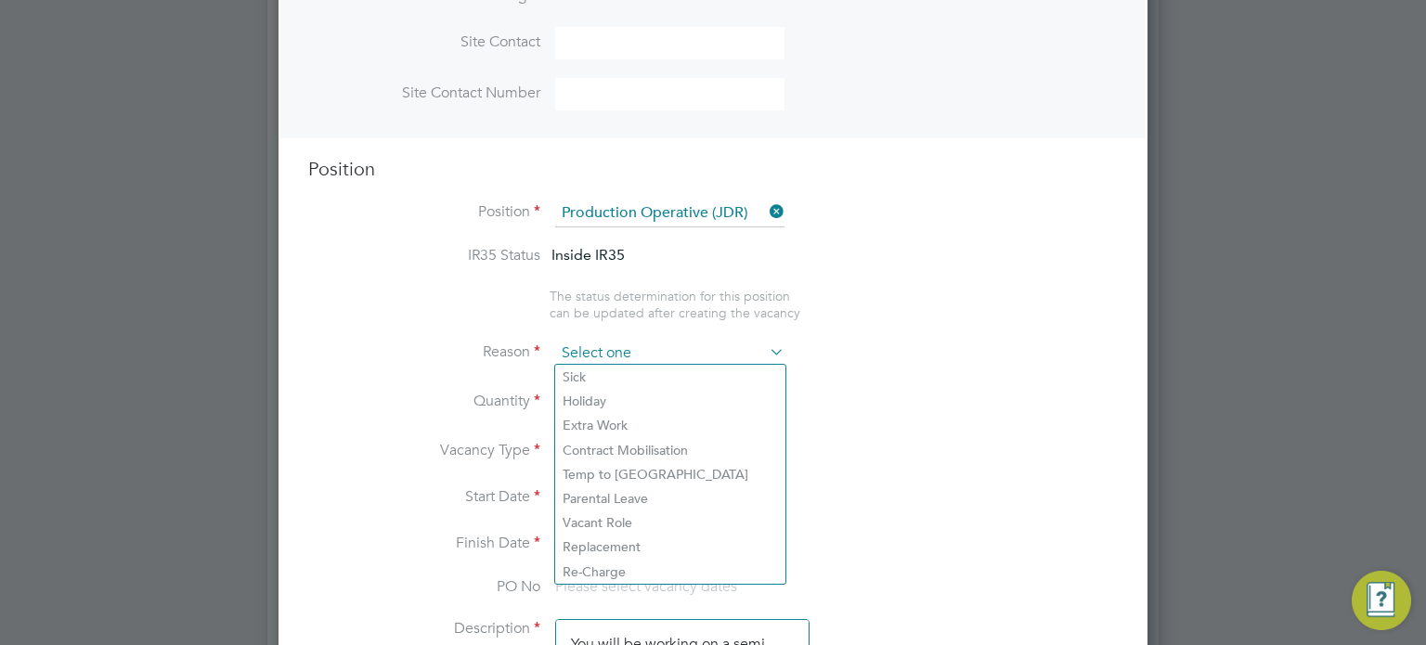
click at [679, 346] on input at bounding box center [669, 354] width 229 height 28
click at [636, 527] on li "Vacant Role" at bounding box center [670, 523] width 230 height 24
type input "Vacant Role"
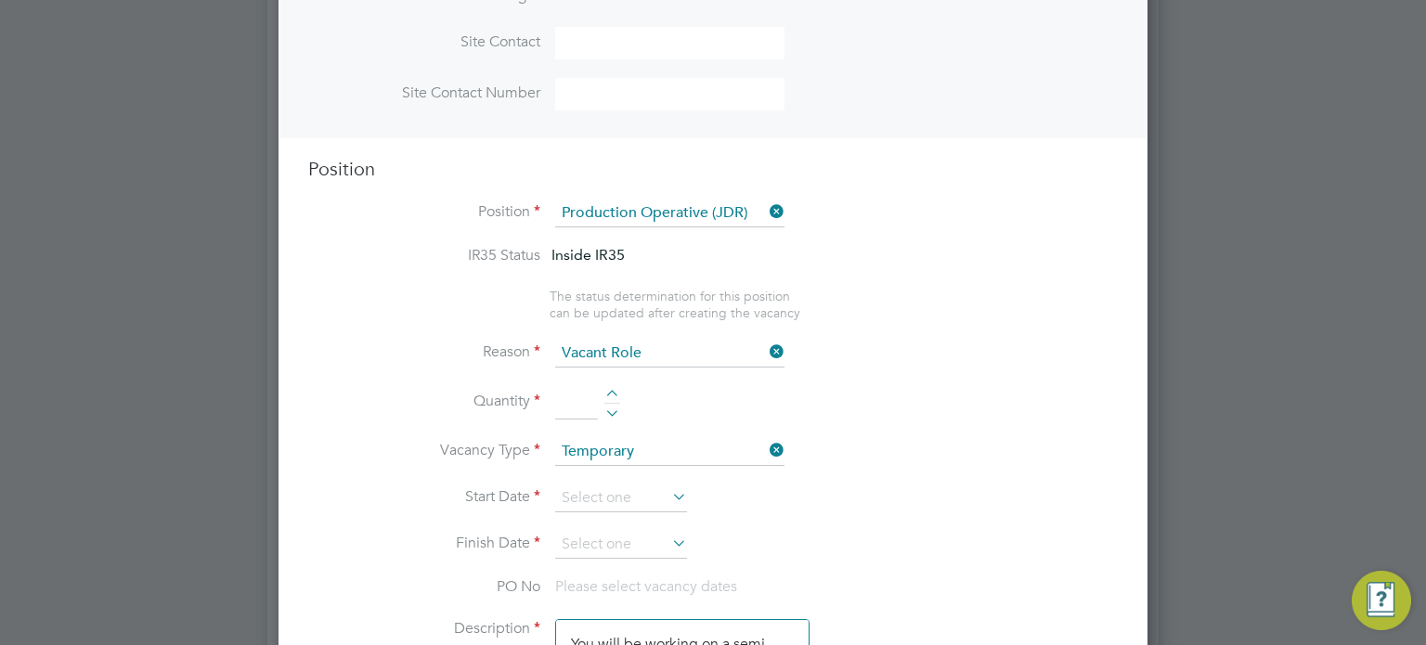
click at [613, 391] on div at bounding box center [612, 396] width 16 height 13
type input "4"
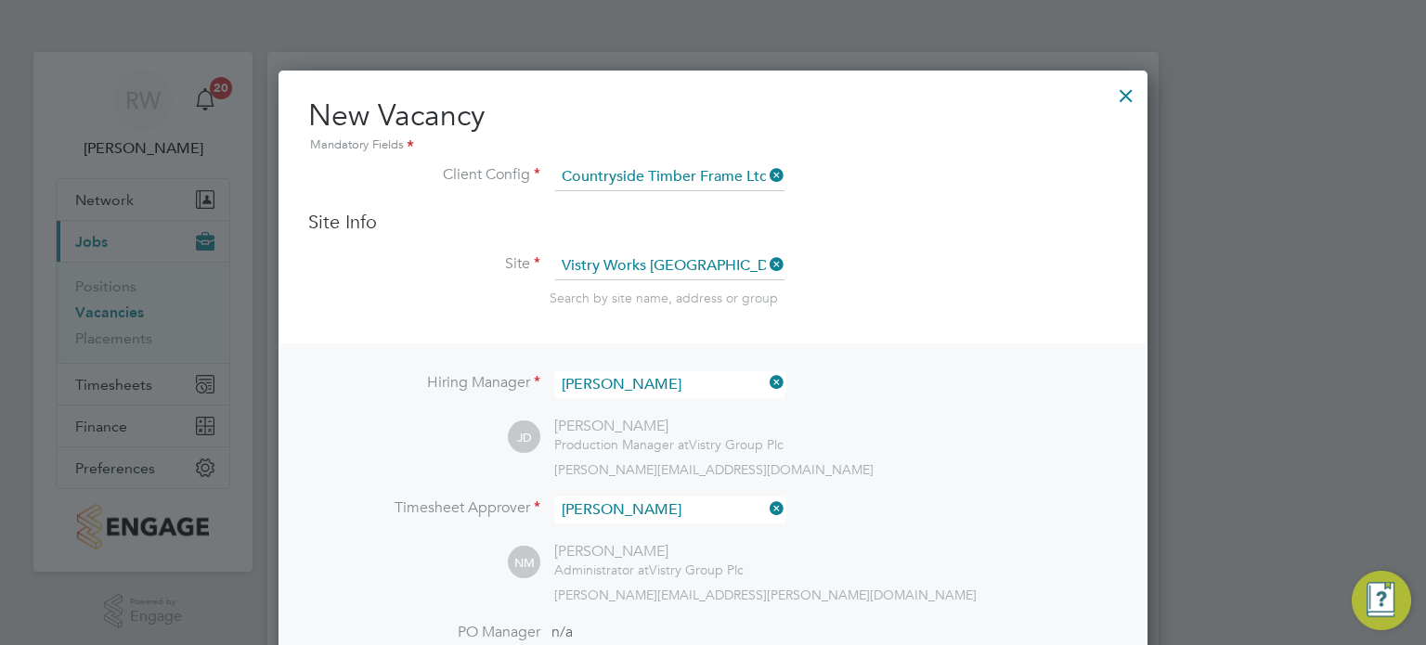
click at [1114, 94] on div at bounding box center [1125, 90] width 33 height 33
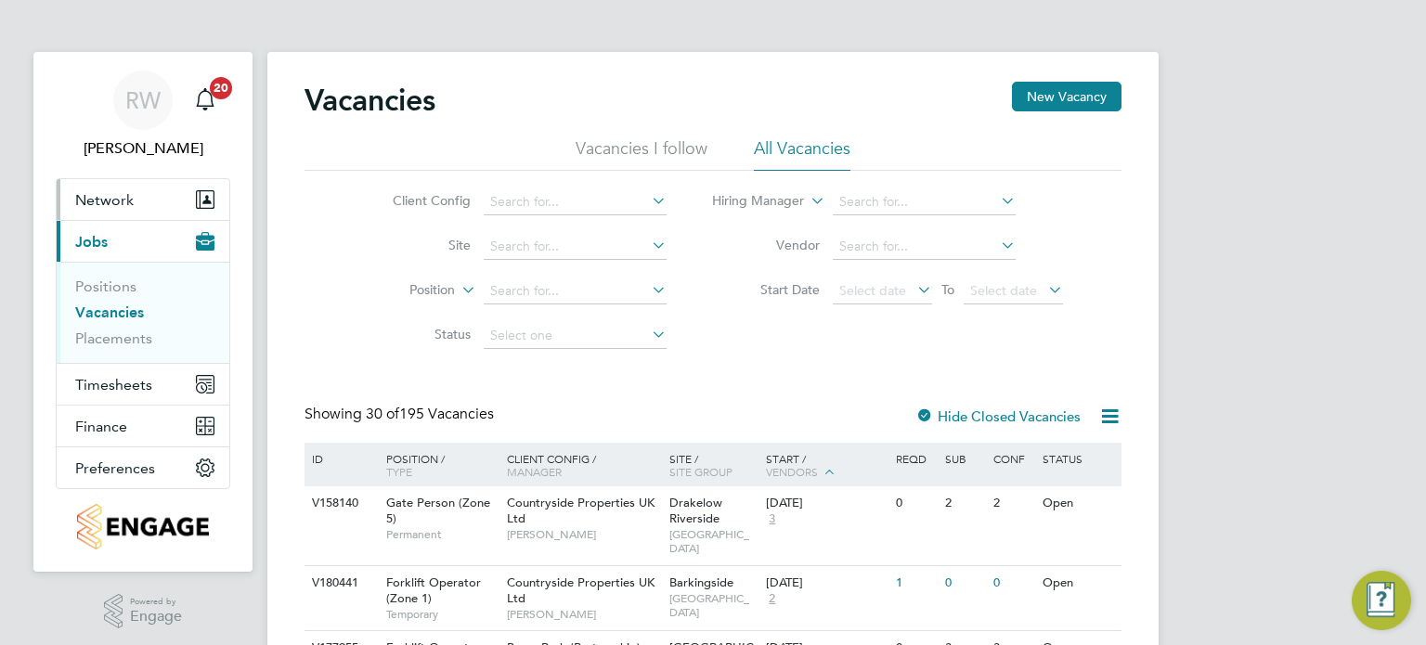
click at [110, 201] on span "Network" at bounding box center [104, 200] width 58 height 18
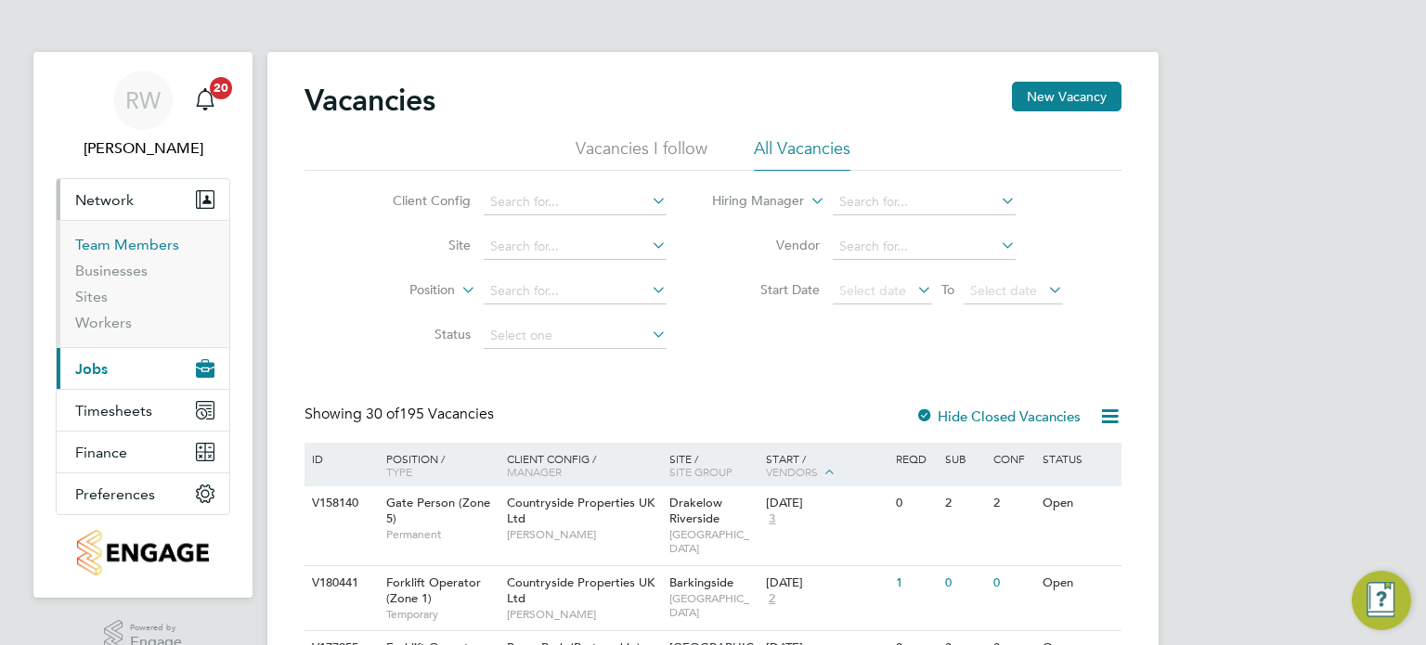
click at [132, 240] on link "Team Members" at bounding box center [127, 245] width 104 height 18
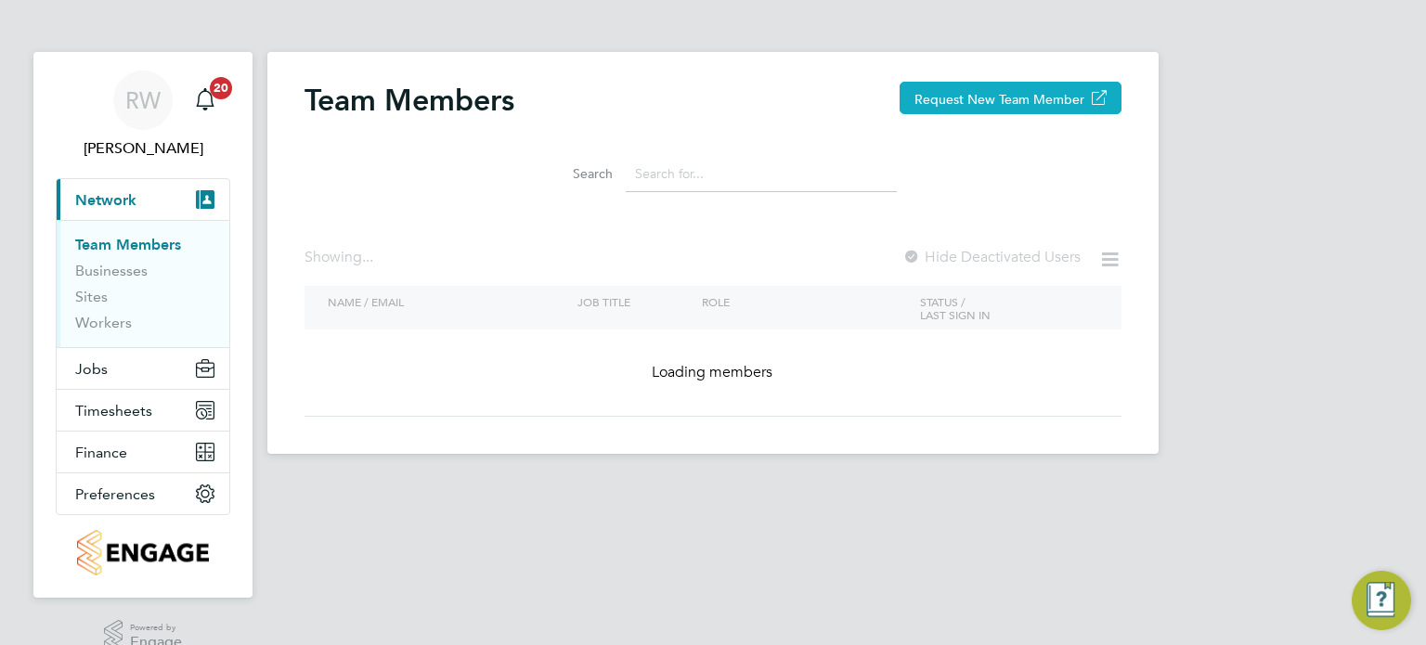
click at [982, 98] on button "Request New Team Member" at bounding box center [1010, 98] width 222 height 32
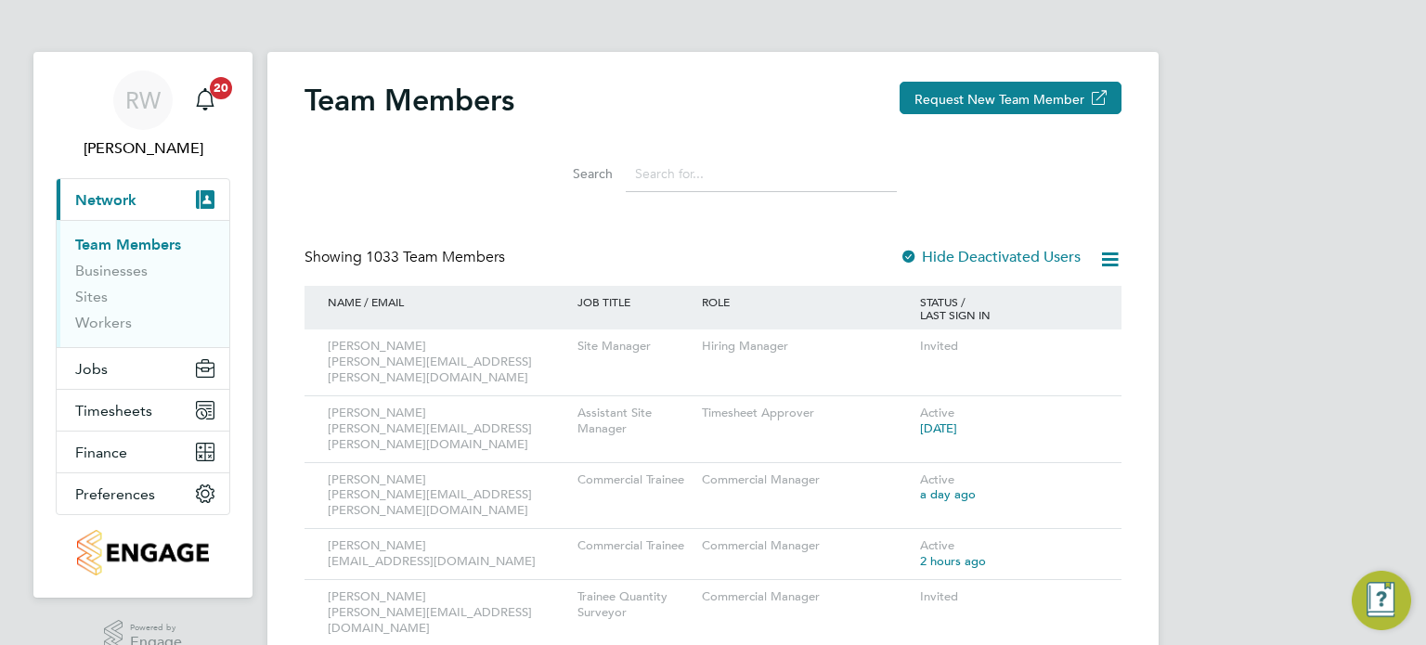
click at [116, 200] on span "Network" at bounding box center [105, 200] width 61 height 18
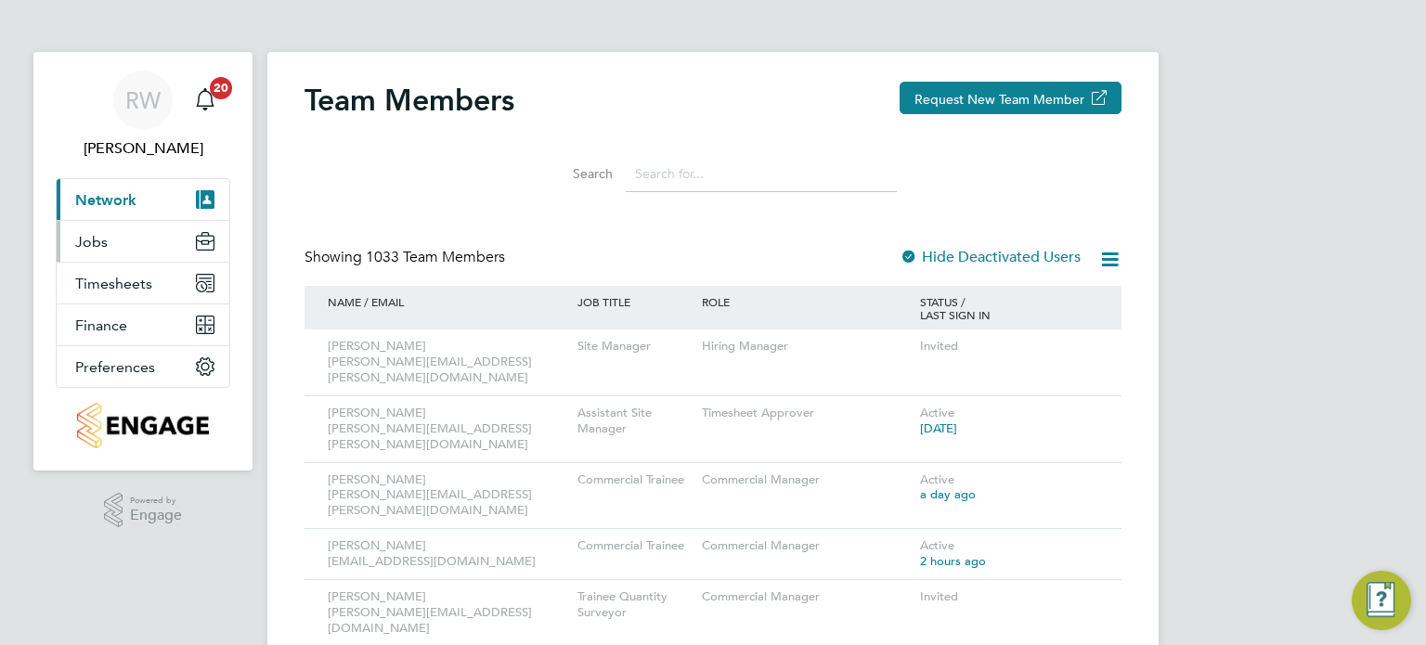
click at [93, 240] on span "Jobs" at bounding box center [91, 242] width 32 height 18
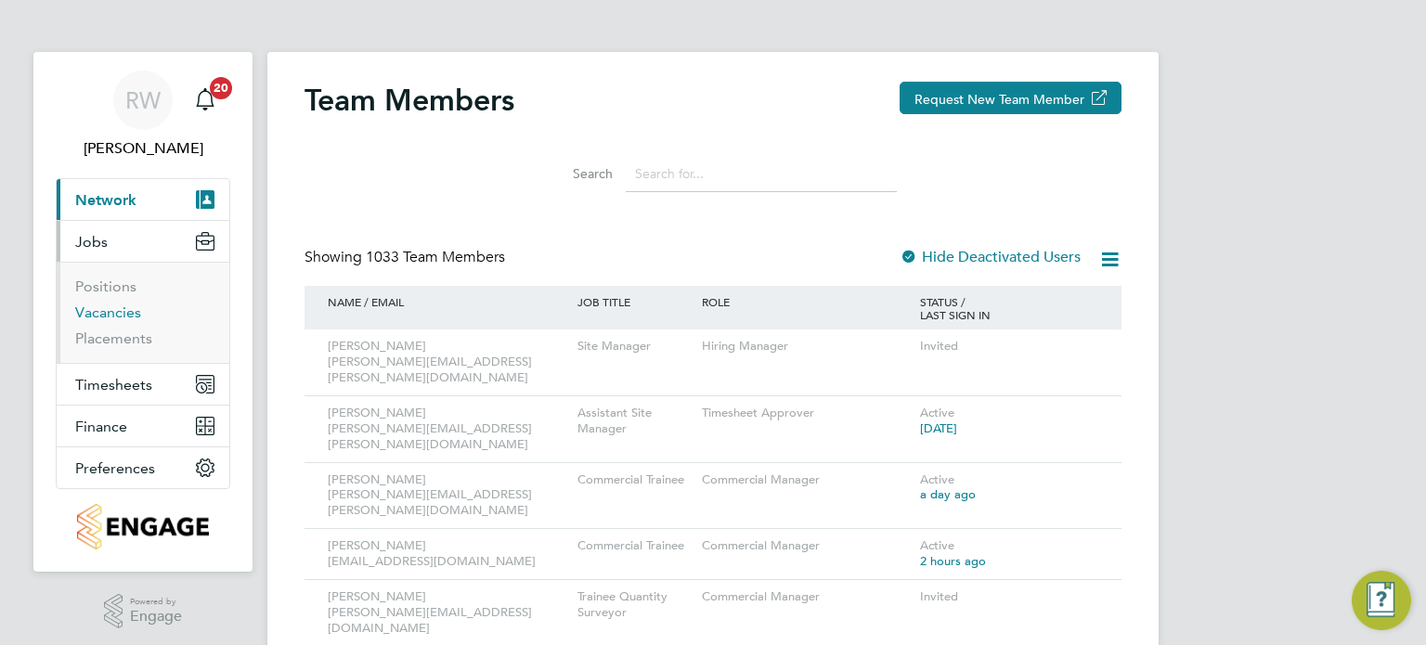
click at [97, 311] on link "Vacancies" at bounding box center [108, 313] width 66 height 18
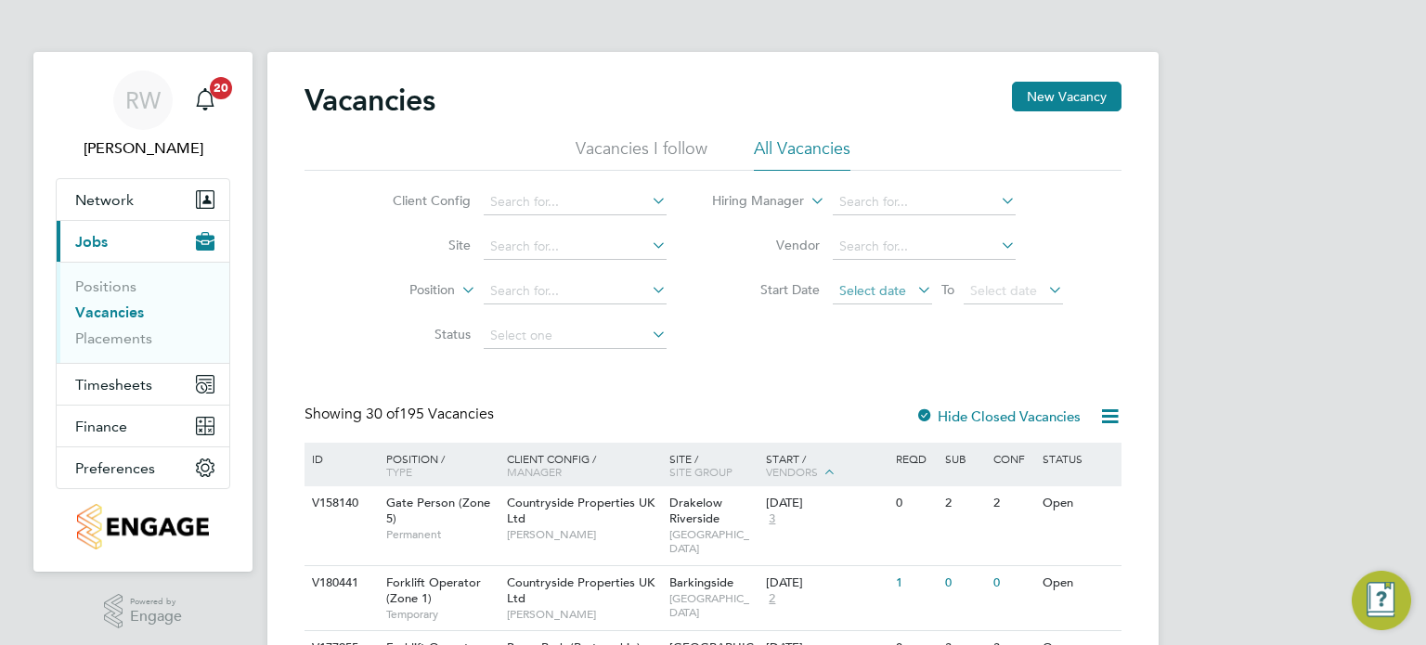
click at [883, 295] on span "Select date" at bounding box center [872, 290] width 67 height 17
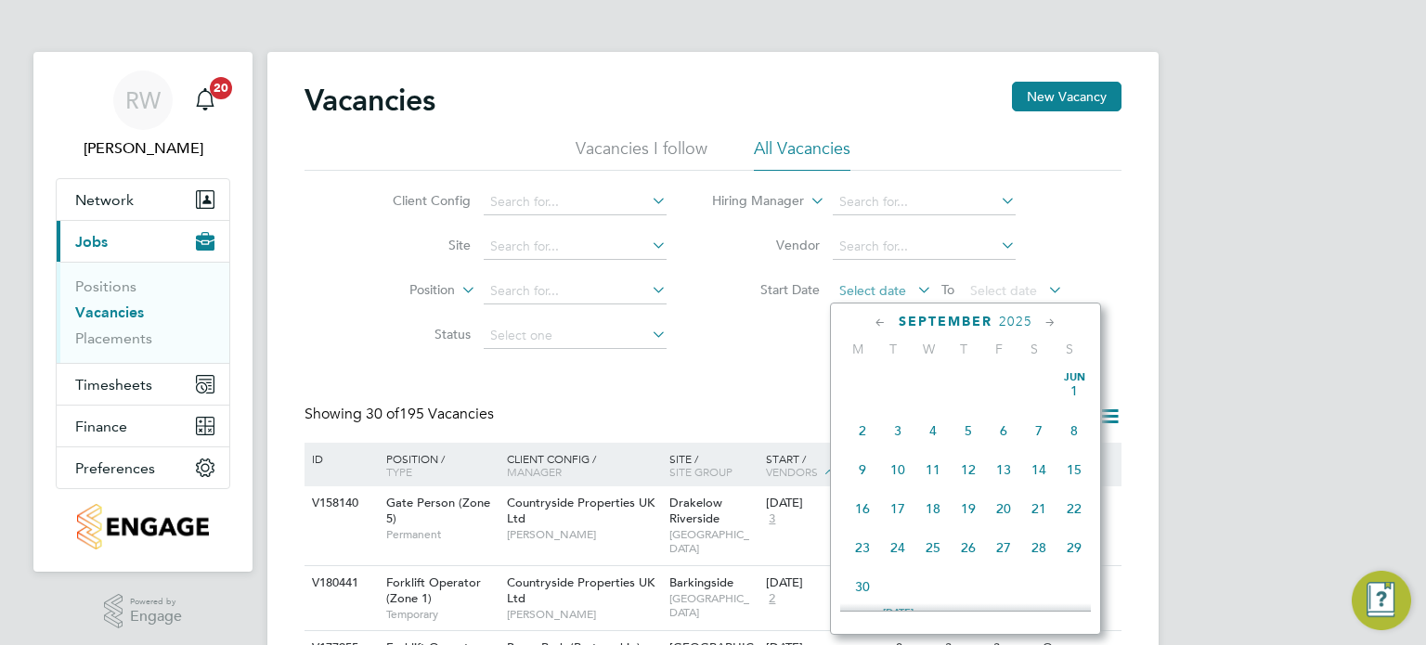
scroll to position [687, 0]
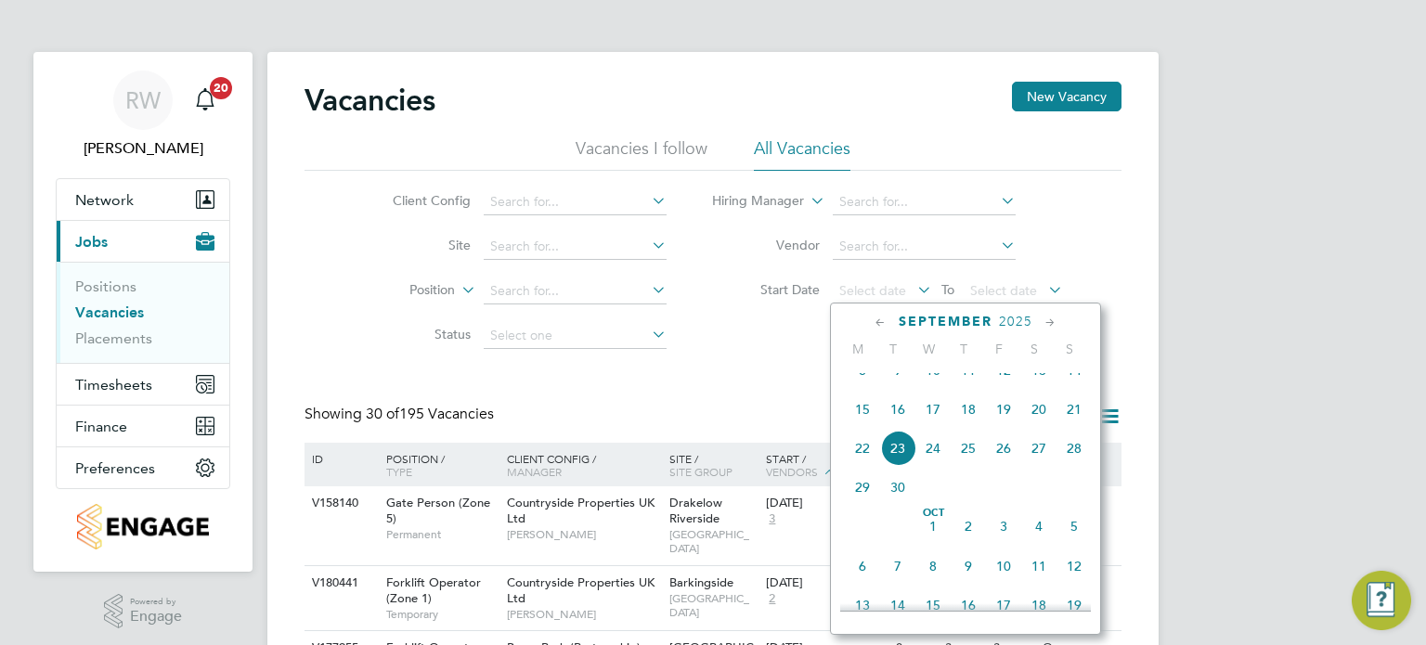
click at [864, 466] on span "22" at bounding box center [862, 448] width 35 height 35
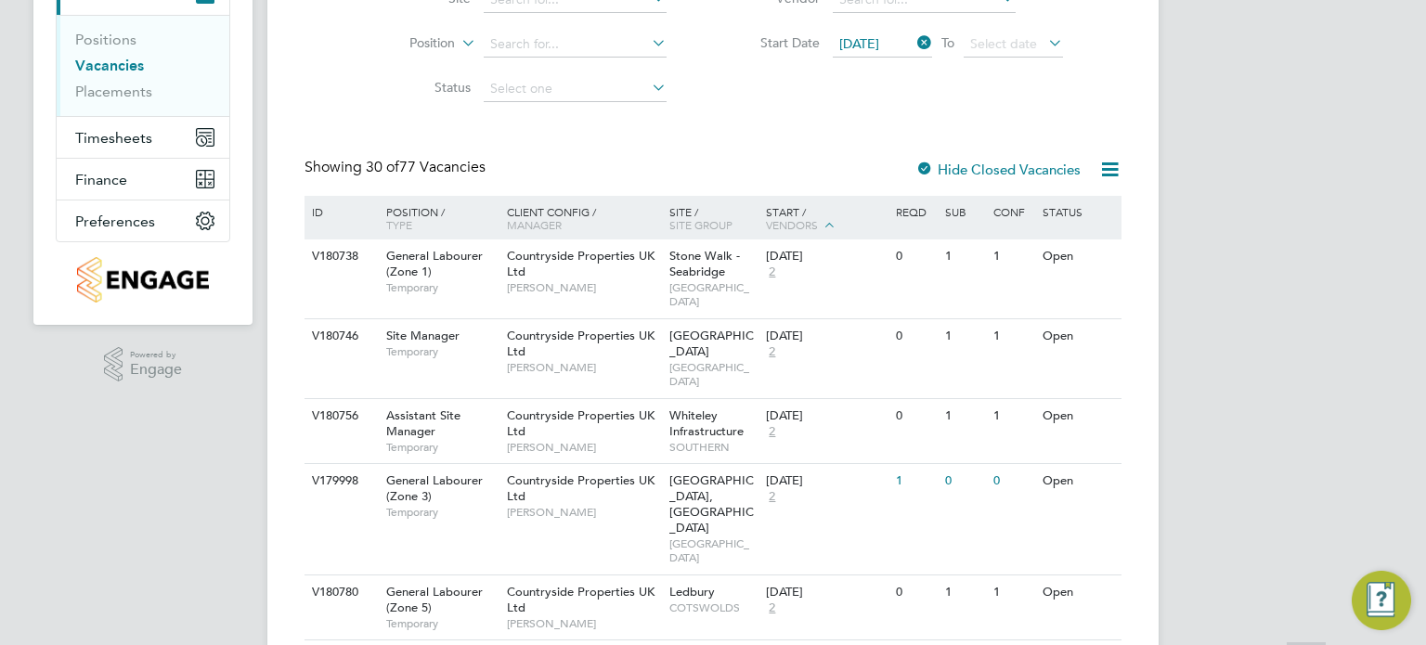
scroll to position [269, 0]
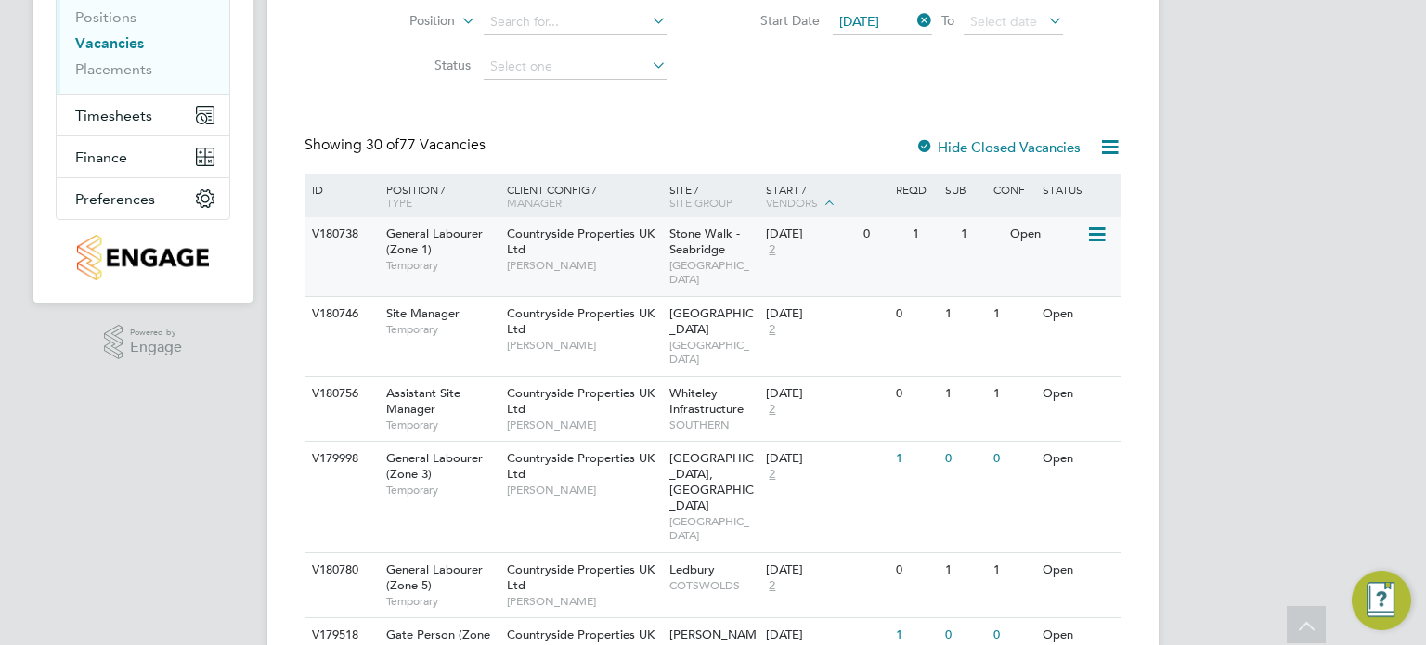
click at [562, 252] on div "Countryside Properties UK Ltd Daniel Myatt" at bounding box center [583, 249] width 162 height 64
click at [110, 70] on link "Placements" at bounding box center [113, 69] width 77 height 18
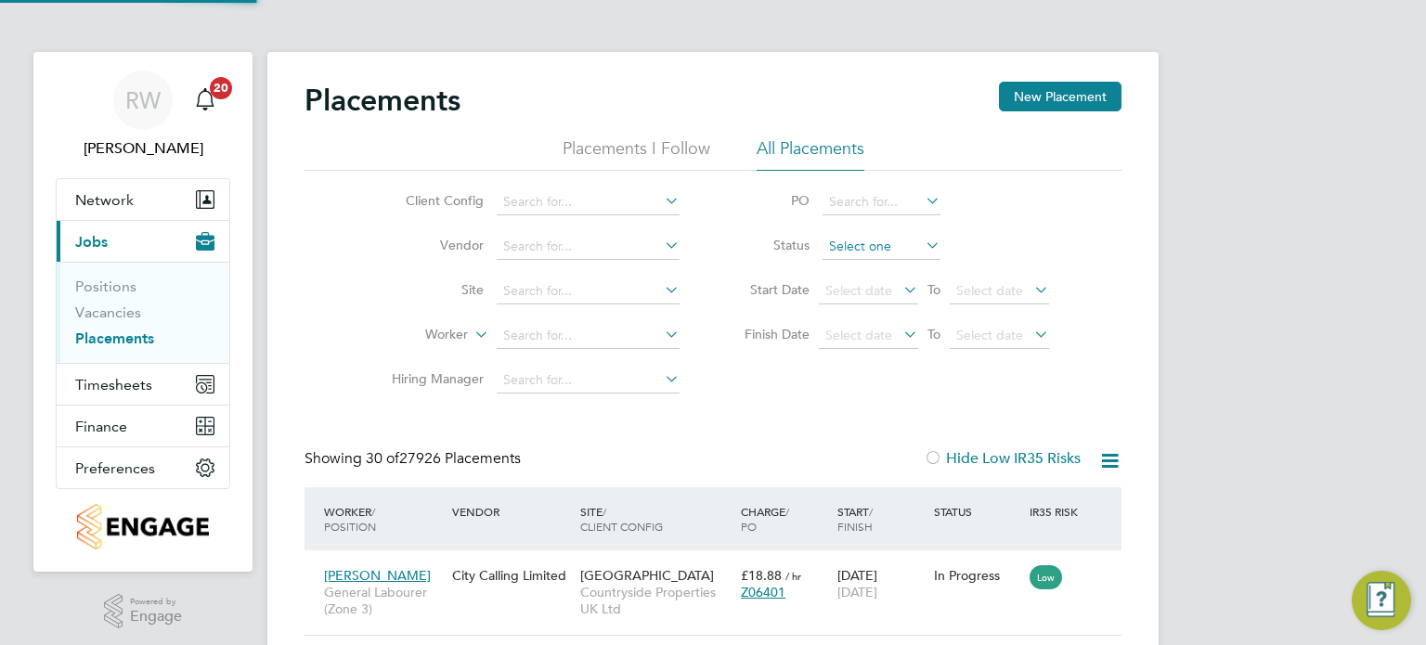
scroll to position [70, 162]
click at [882, 244] on input at bounding box center [881, 247] width 118 height 26
click at [864, 342] on li "In Progress" at bounding box center [881, 344] width 119 height 24
type input "In Progress"
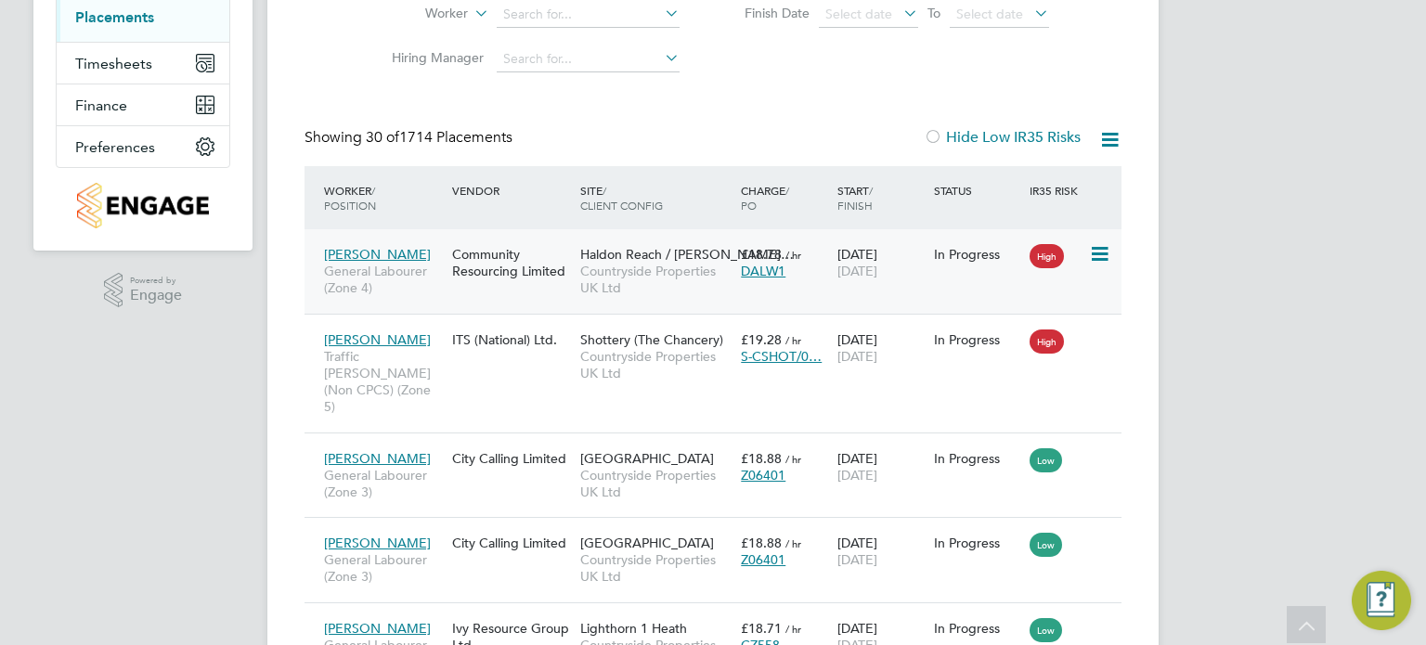
click at [635, 283] on span "Countryside Properties UK Ltd" at bounding box center [655, 279] width 151 height 33
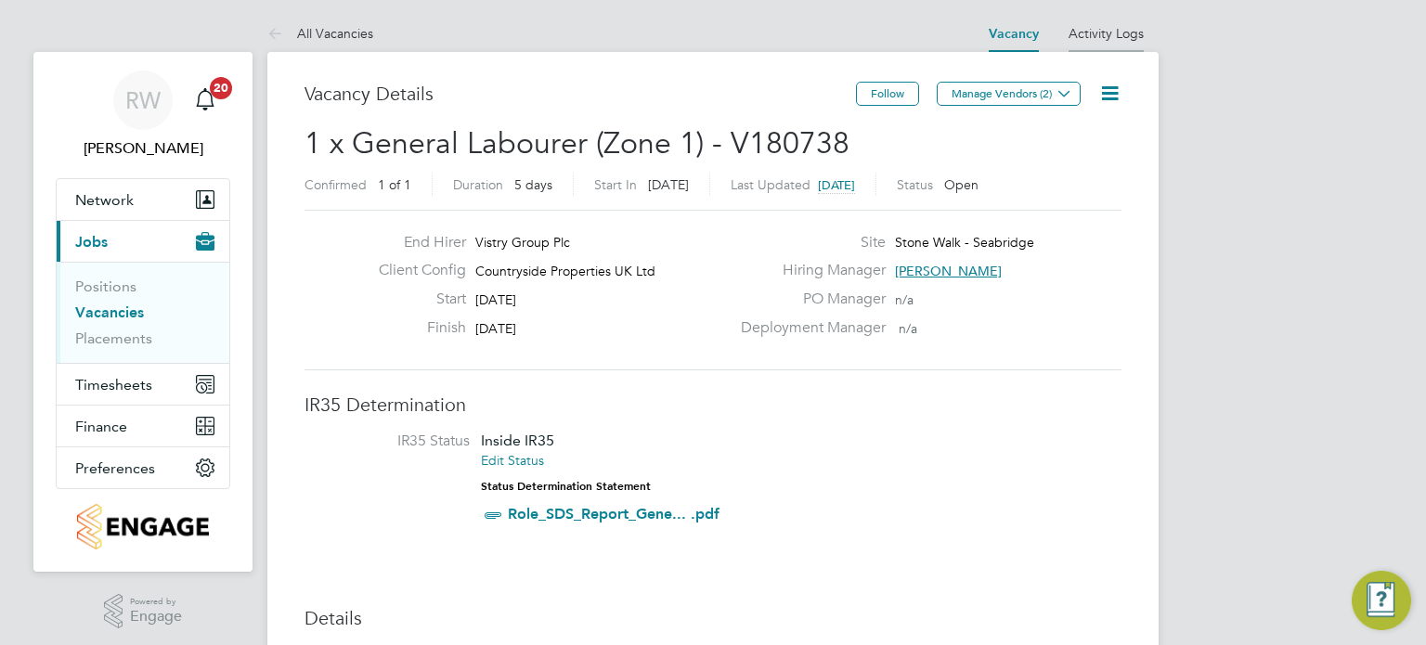
click at [1118, 41] on li "Activity Logs" at bounding box center [1105, 33] width 75 height 37
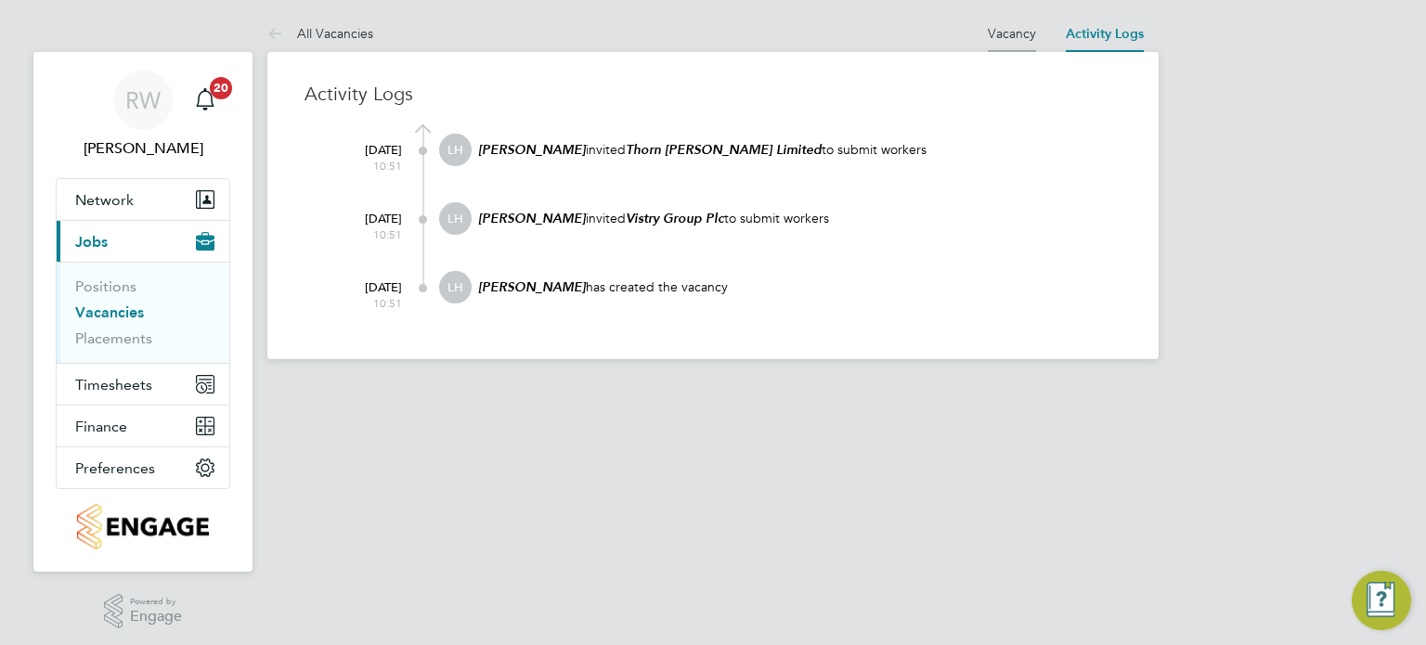
click at [1012, 36] on link "Vacancy" at bounding box center [1012, 33] width 48 height 17
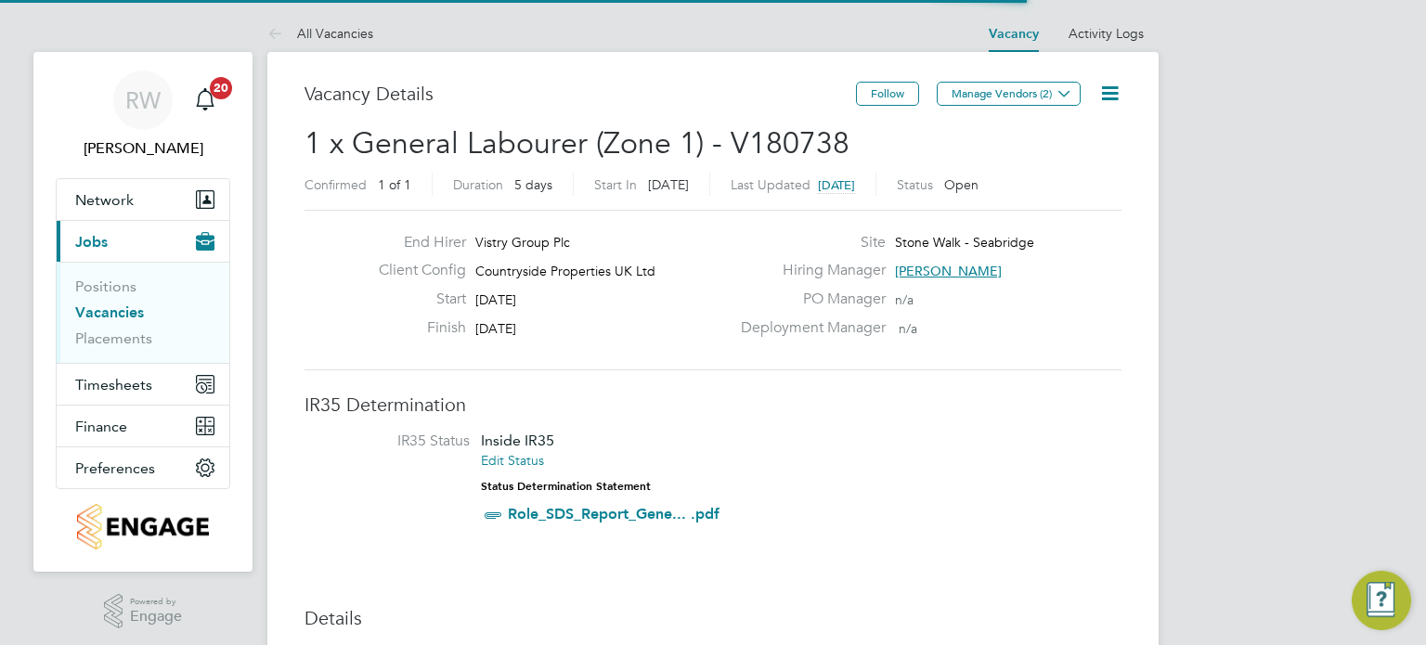
scroll to position [9, 9]
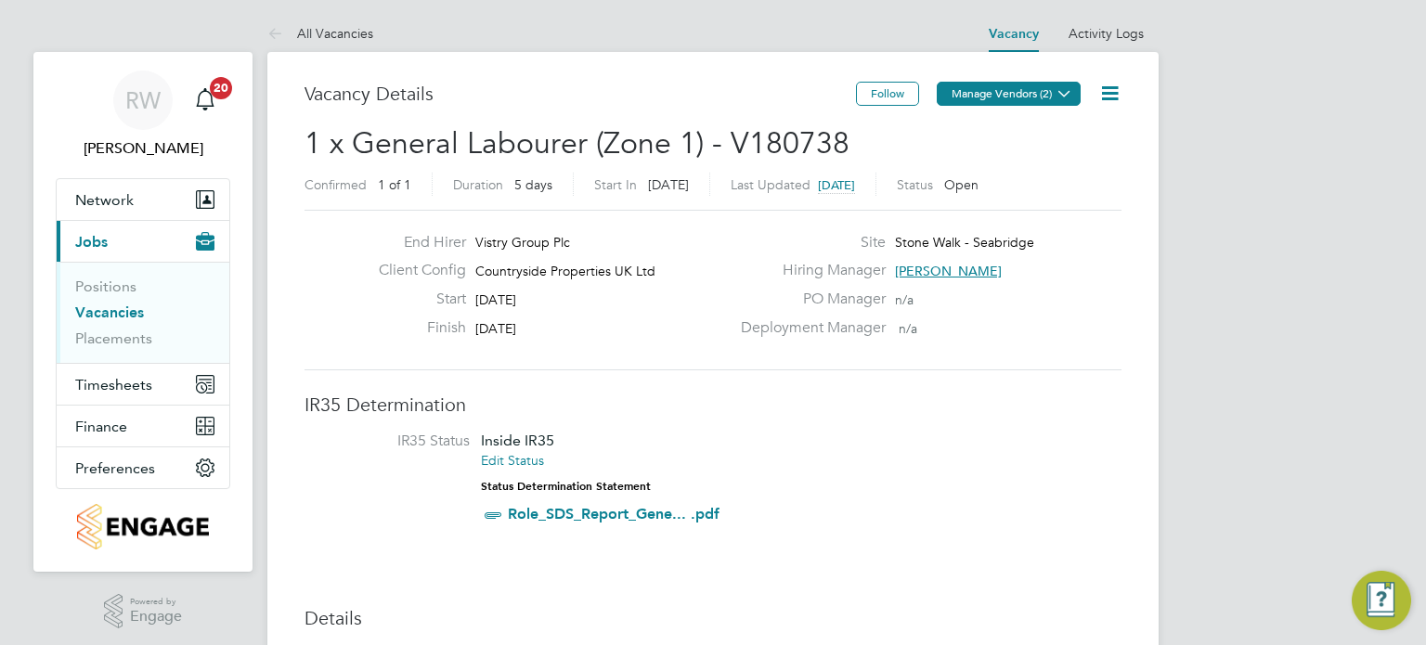
click at [1036, 89] on button "Manage Vendors (2)" at bounding box center [1009, 94] width 144 height 24
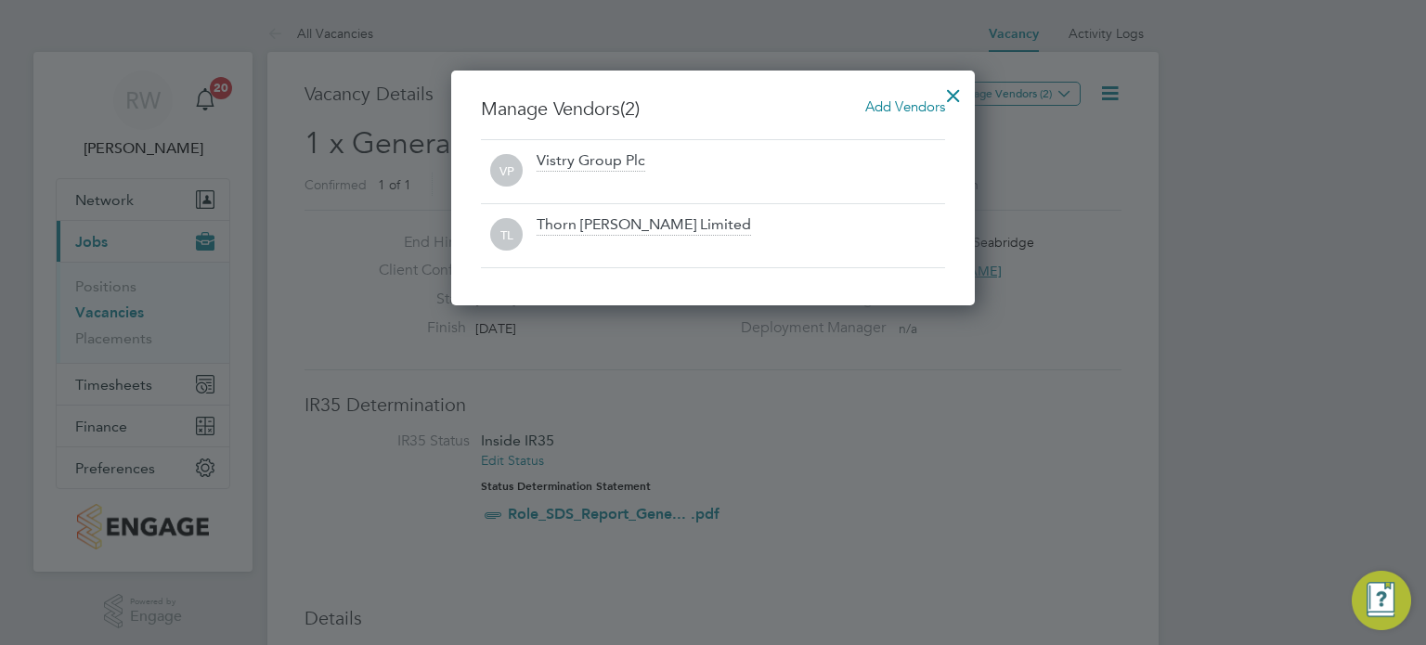
click at [945, 93] on div at bounding box center [953, 90] width 33 height 33
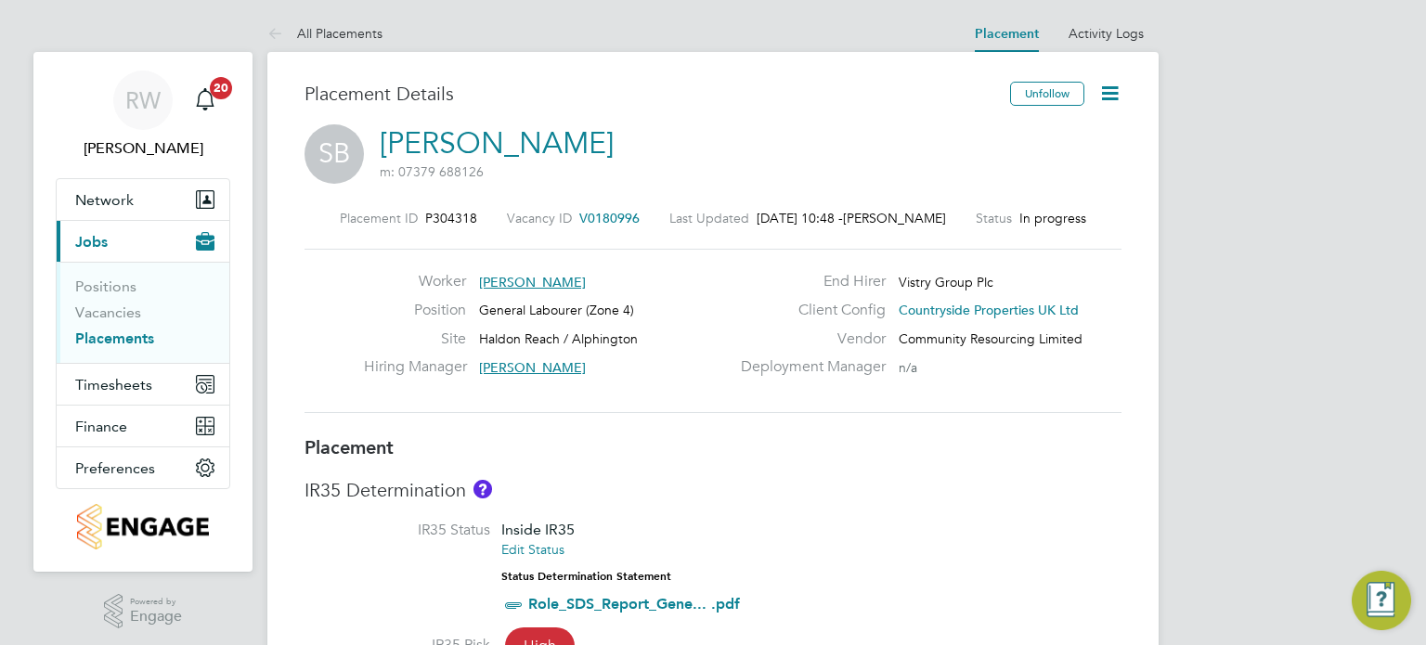
click at [512, 142] on link "[PERSON_NAME]" at bounding box center [497, 143] width 234 height 36
click at [121, 387] on span "Timesheets" at bounding box center [113, 385] width 77 height 18
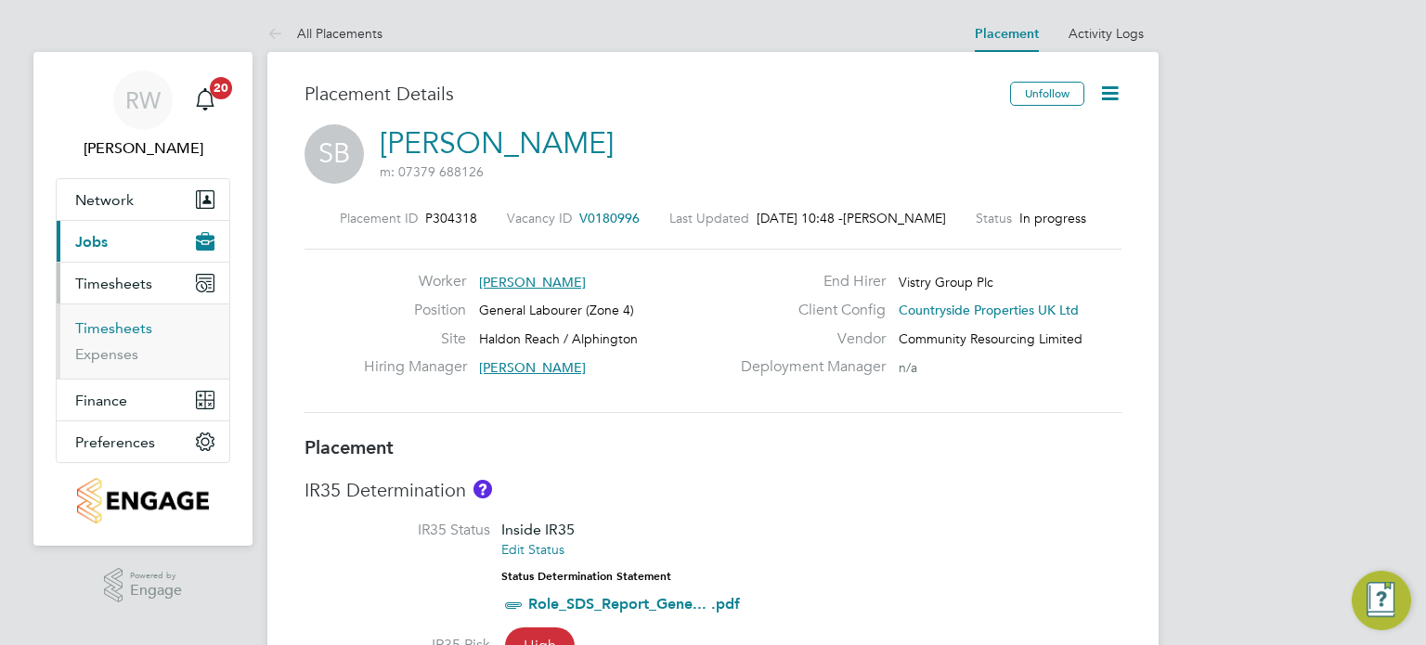
click at [101, 326] on link "Timesheets" at bounding box center [113, 328] width 77 height 18
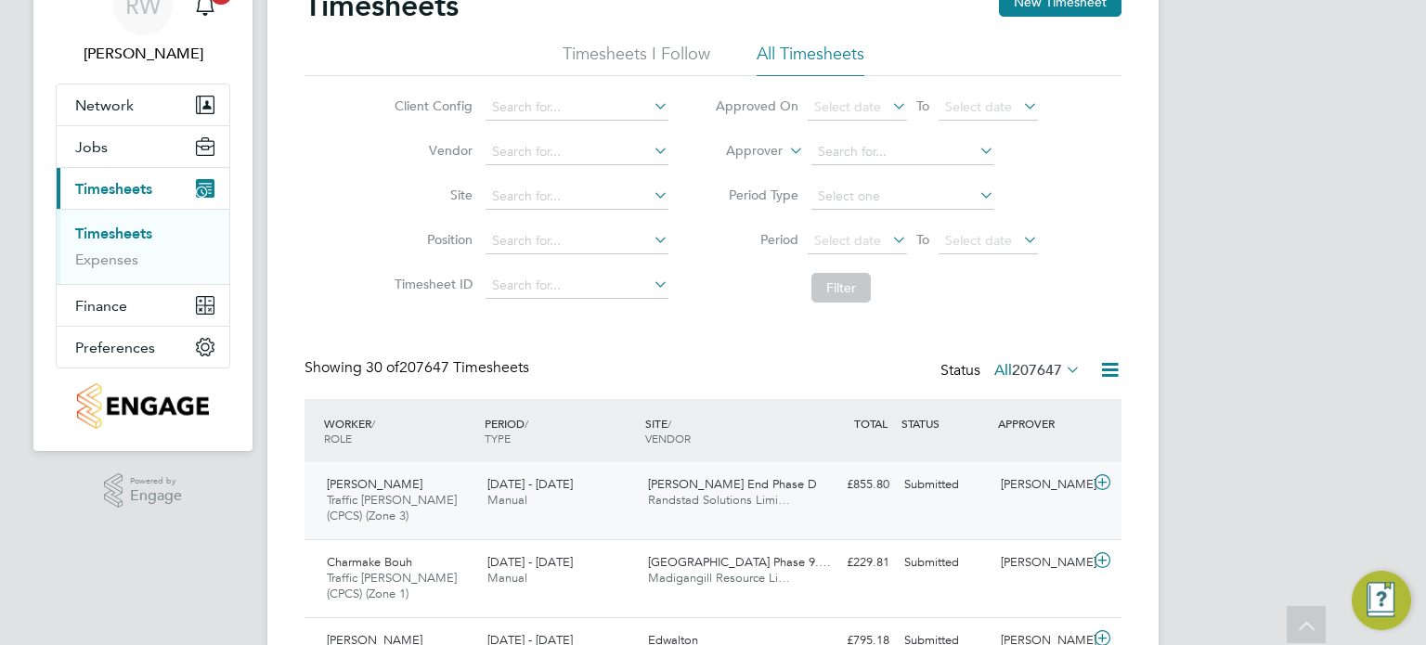
click at [643, 493] on div "[PERSON_NAME] End Phase D Randstad Solutions Limi…" at bounding box center [721, 493] width 161 height 46
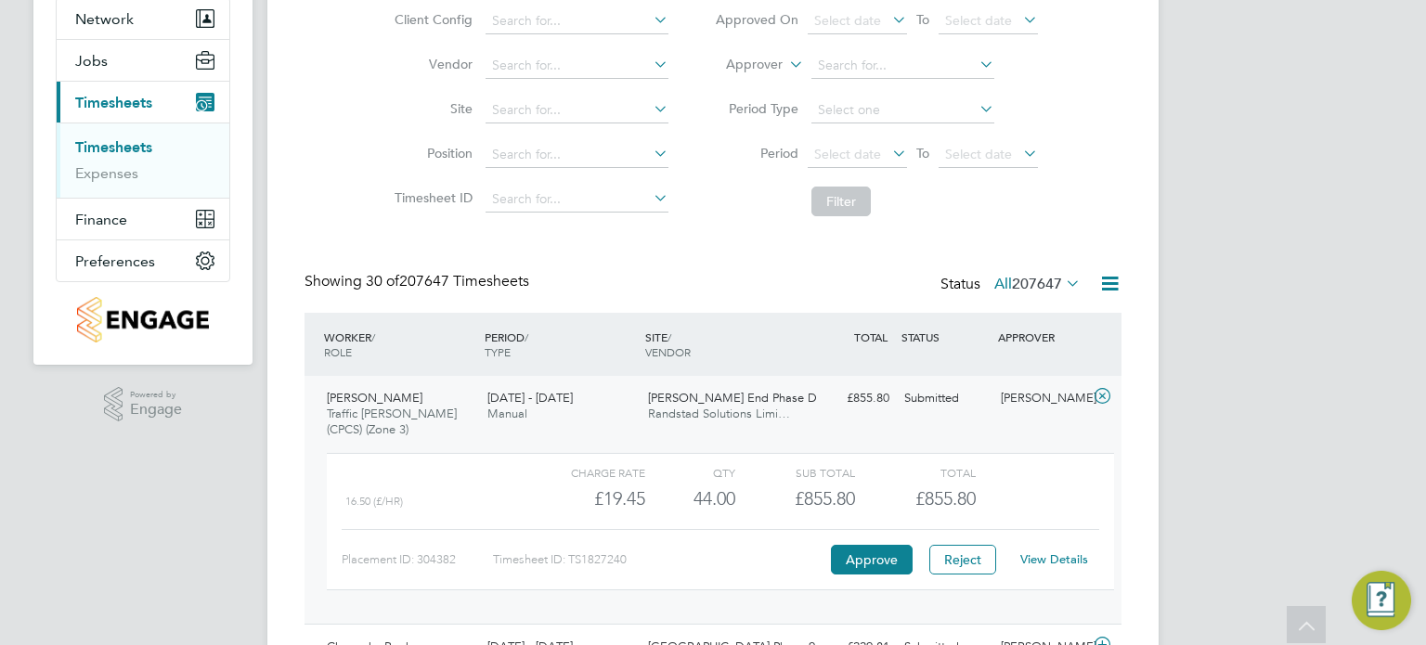
click at [1035, 552] on link "View Details" at bounding box center [1054, 559] width 68 height 16
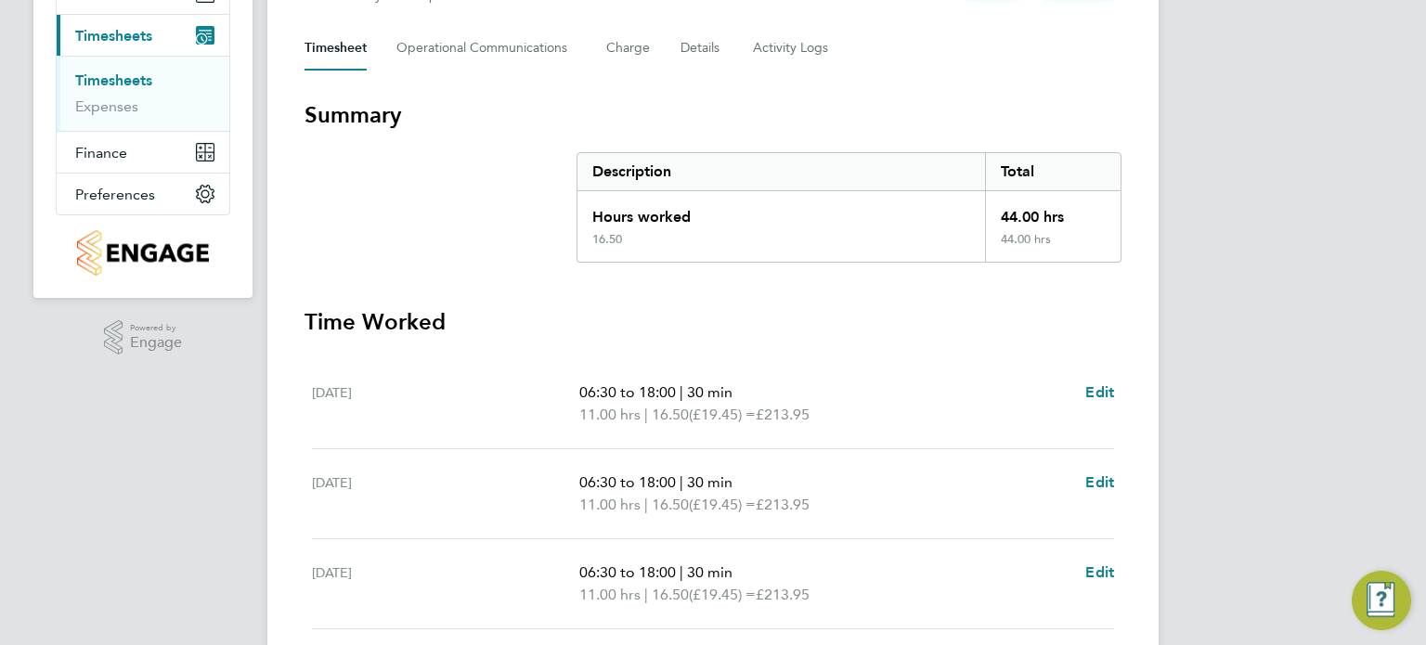
scroll to position [537, 0]
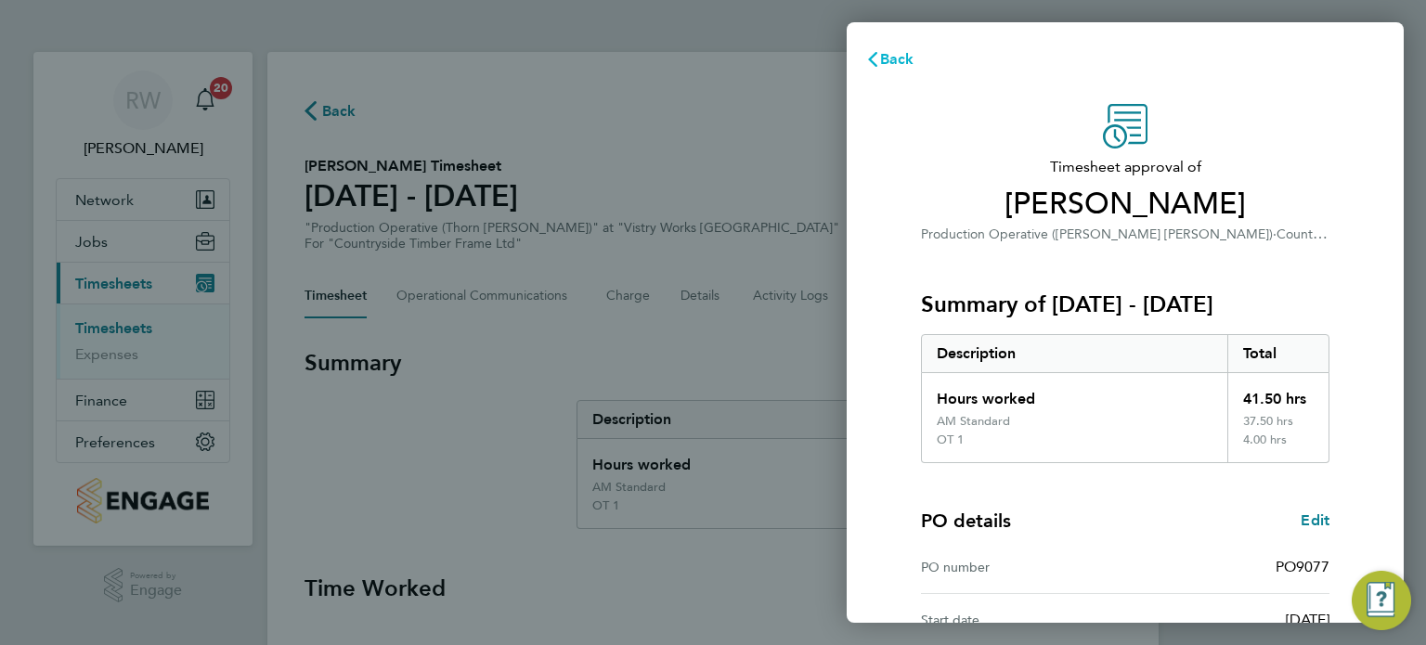
click at [895, 54] on span "Back" at bounding box center [897, 59] width 34 height 18
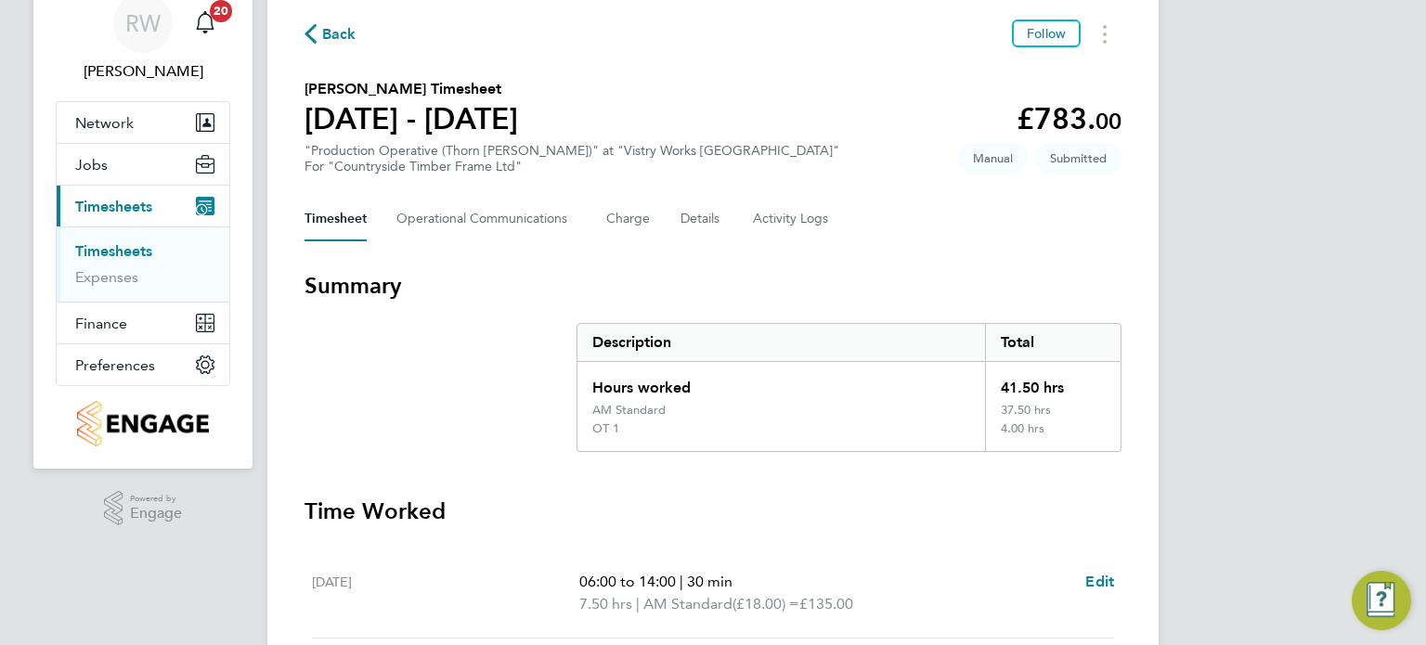
scroll to position [74, 0]
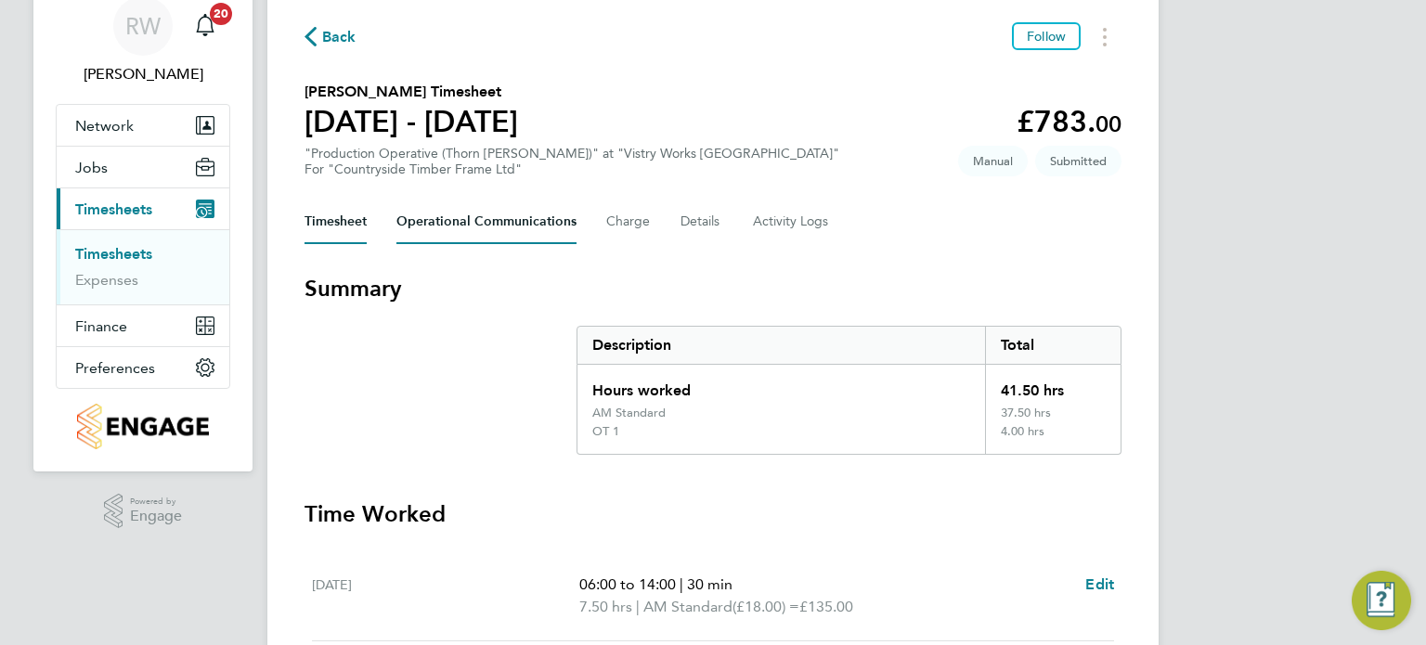
click at [466, 227] on Communications-tab "Operational Communications" at bounding box center [486, 222] width 180 height 45
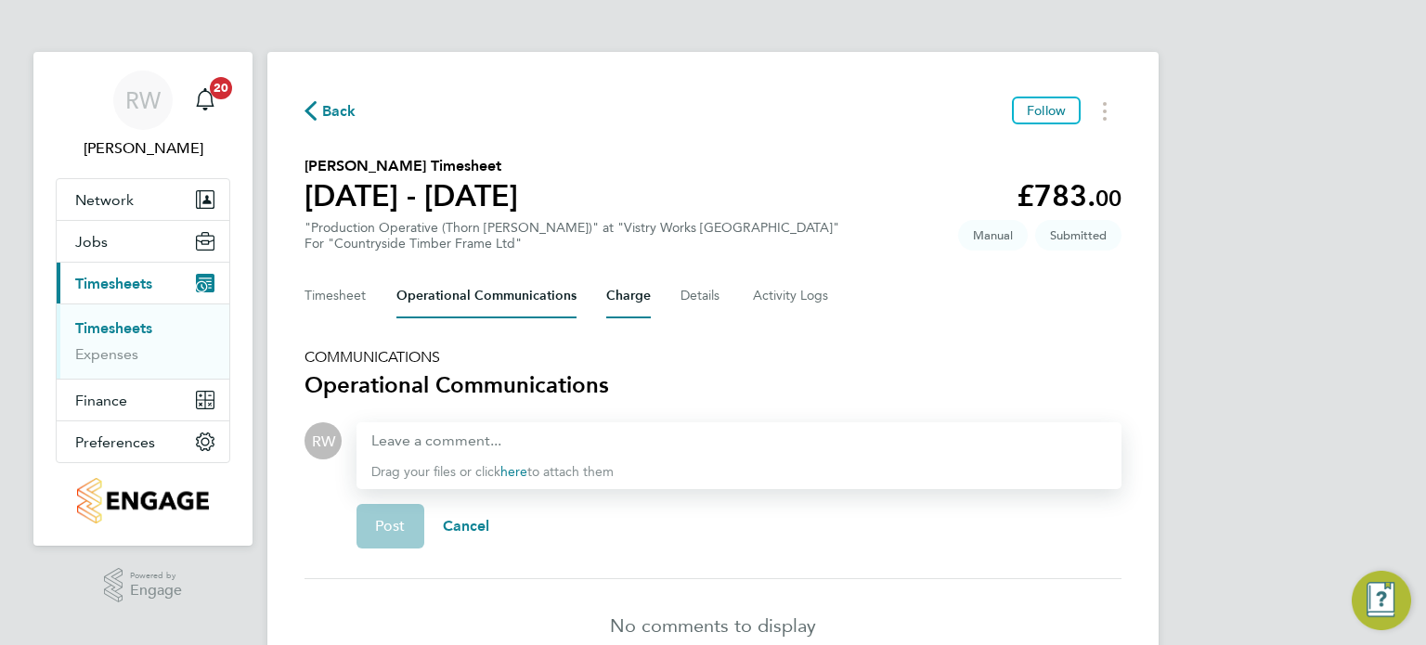
click at [642, 296] on button "Charge" at bounding box center [628, 296] width 45 height 45
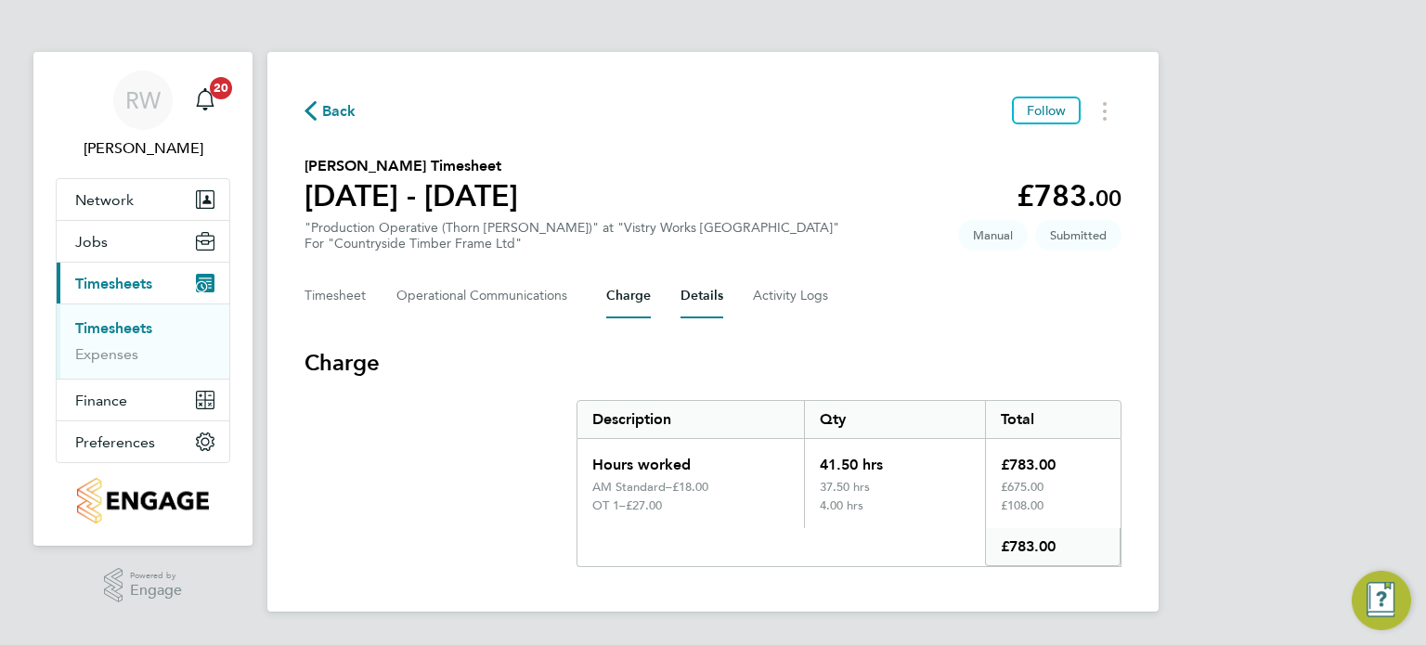
click at [718, 289] on button "Details" at bounding box center [701, 296] width 43 height 45
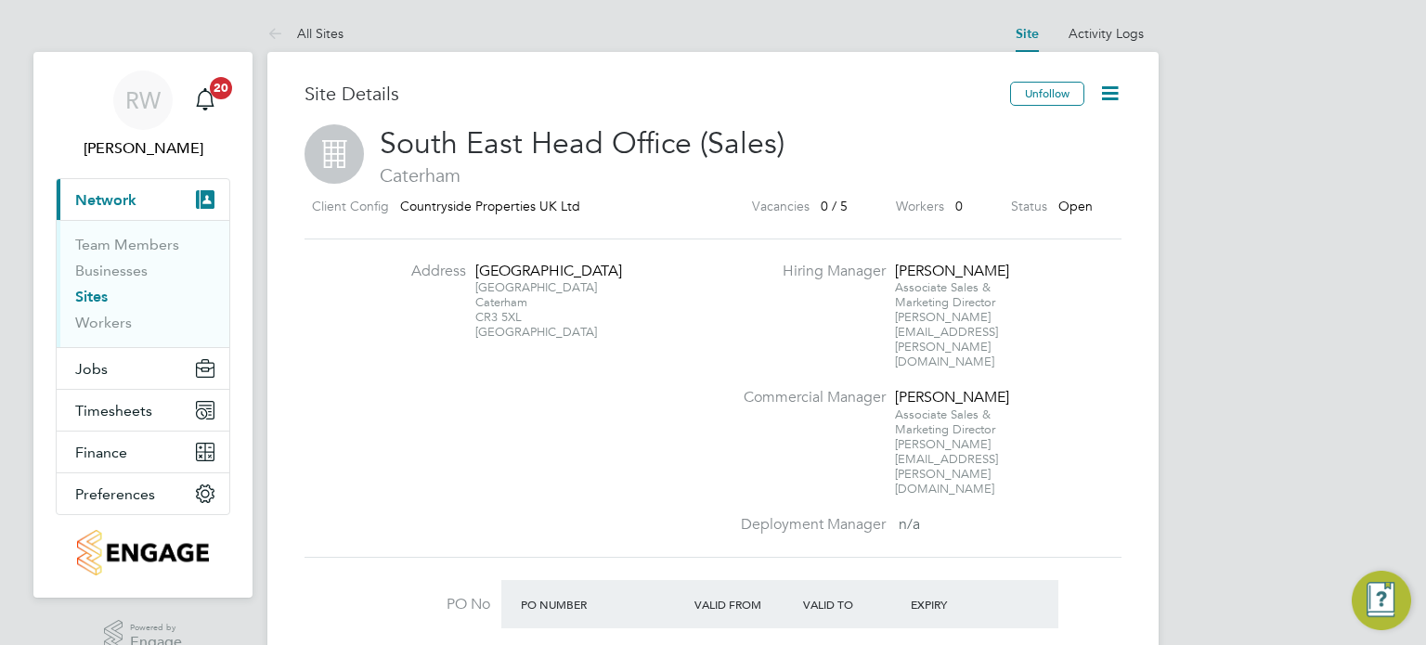
click at [1118, 90] on icon at bounding box center [1109, 93] width 23 height 23
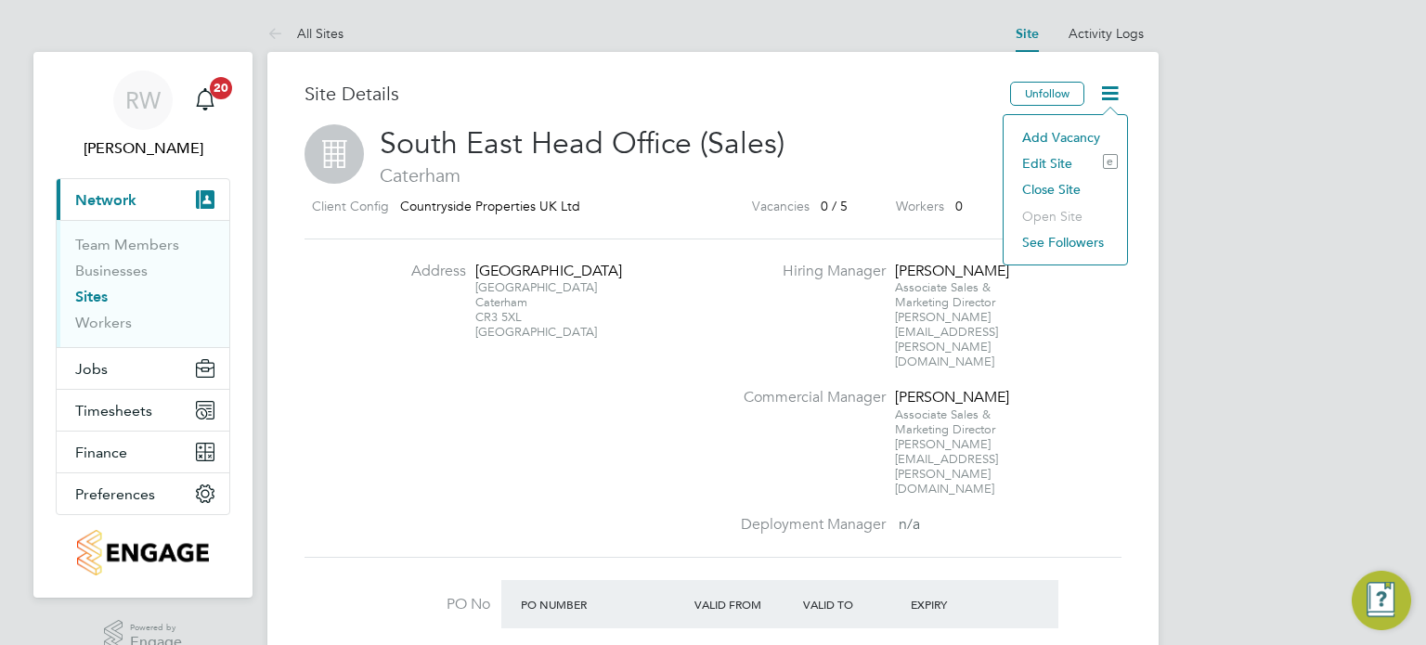
click at [1051, 161] on li "Edit Site e" at bounding box center [1065, 163] width 105 height 26
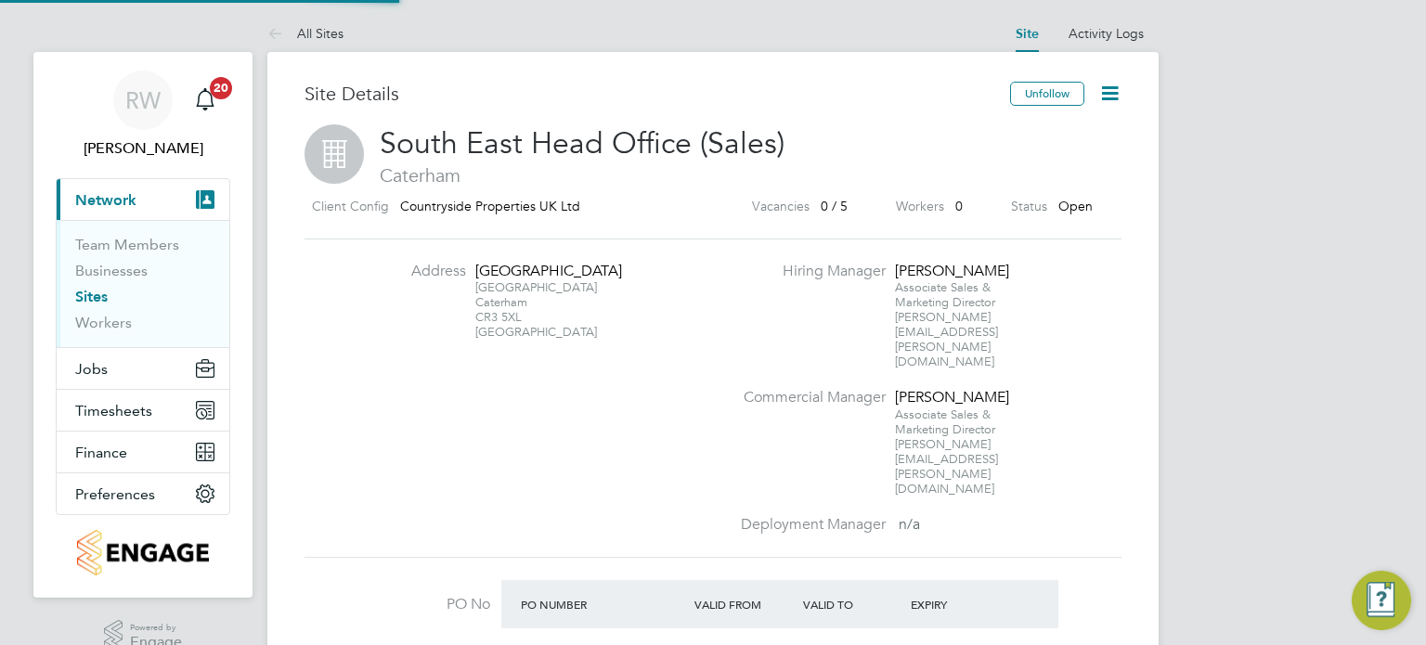
type input "South East Head Office (Sales)"
type input "OFFICE & SALES"
type input "SALES ([GEOGRAPHIC_DATA])"
type input "[GEOGRAPHIC_DATA]"
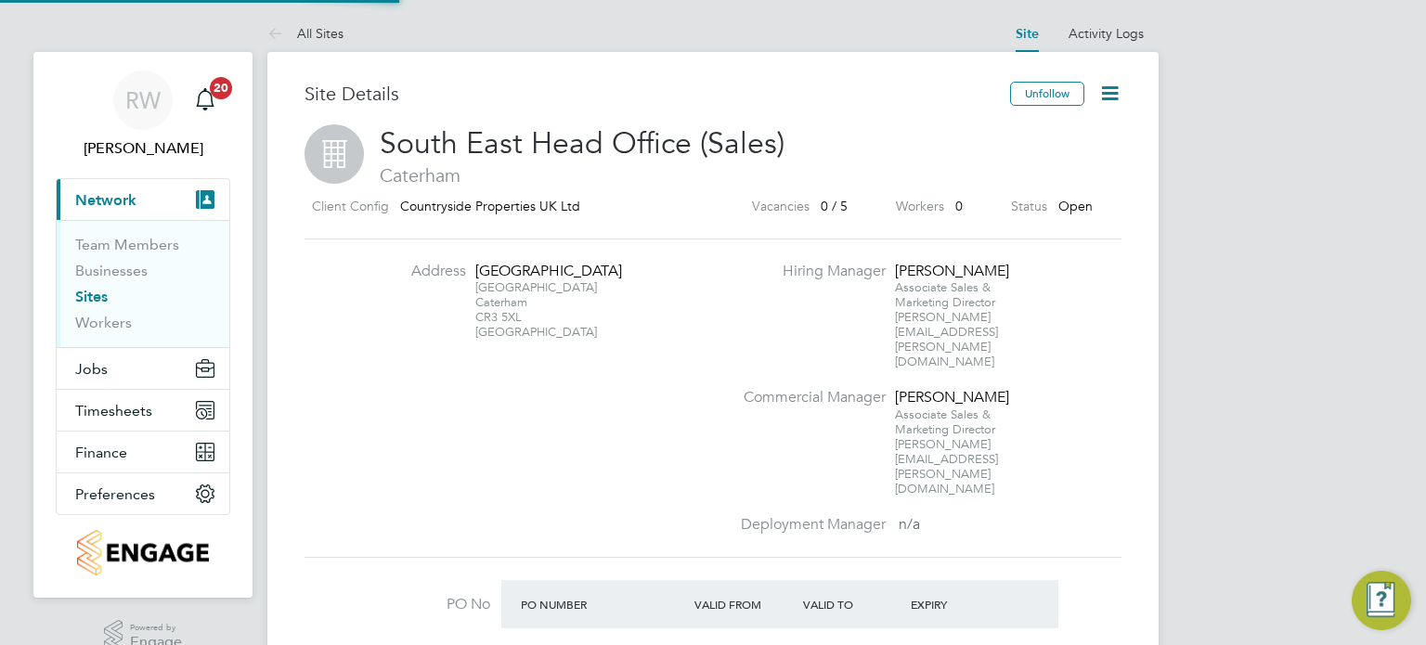
type input "Caterham"
type input "CR3 5XL"
type input "[PERSON_NAME]"
type input "09:00"
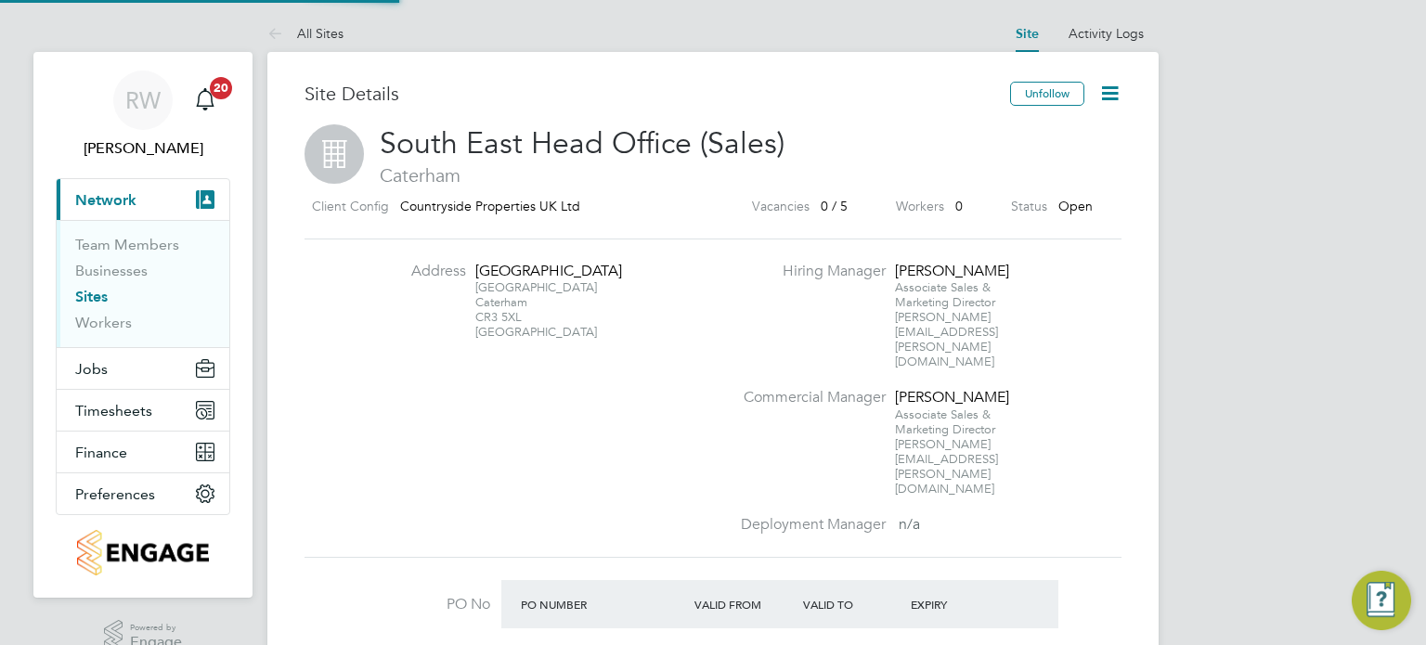
type input "17:00"
type input "08:00"
type input "30 mins"
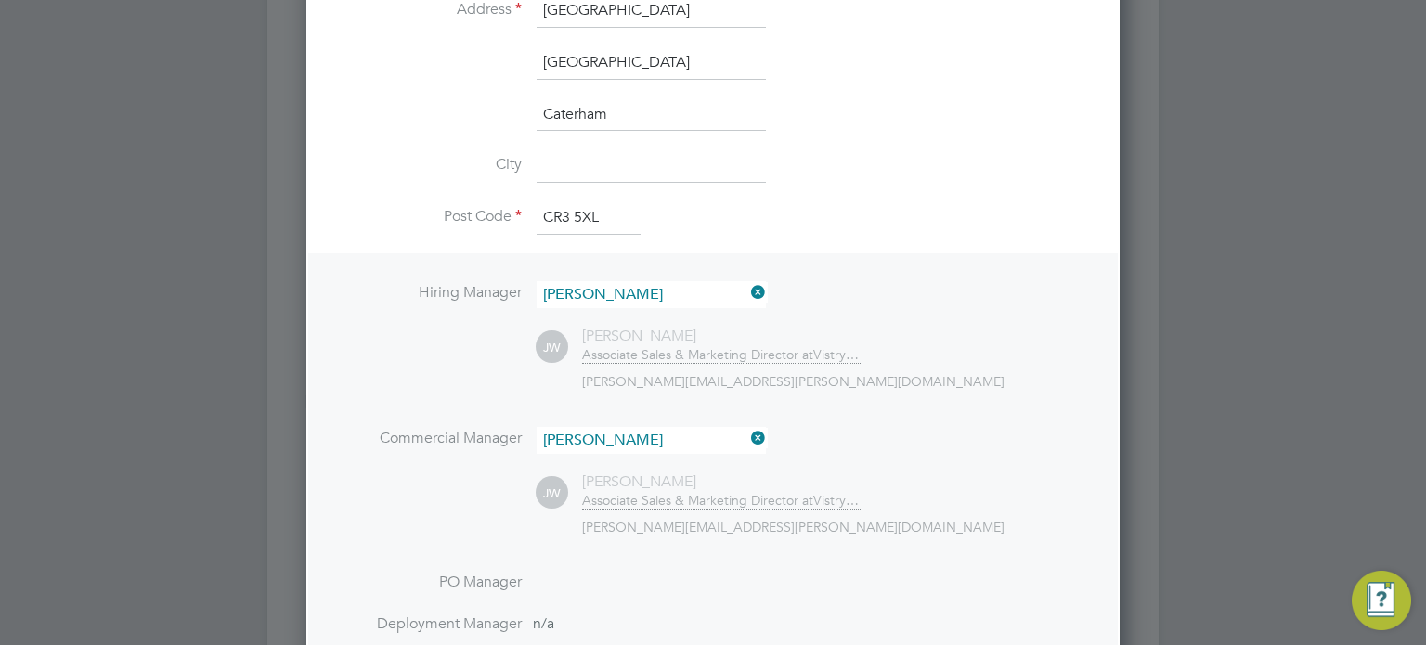
scroll to position [700, 0]
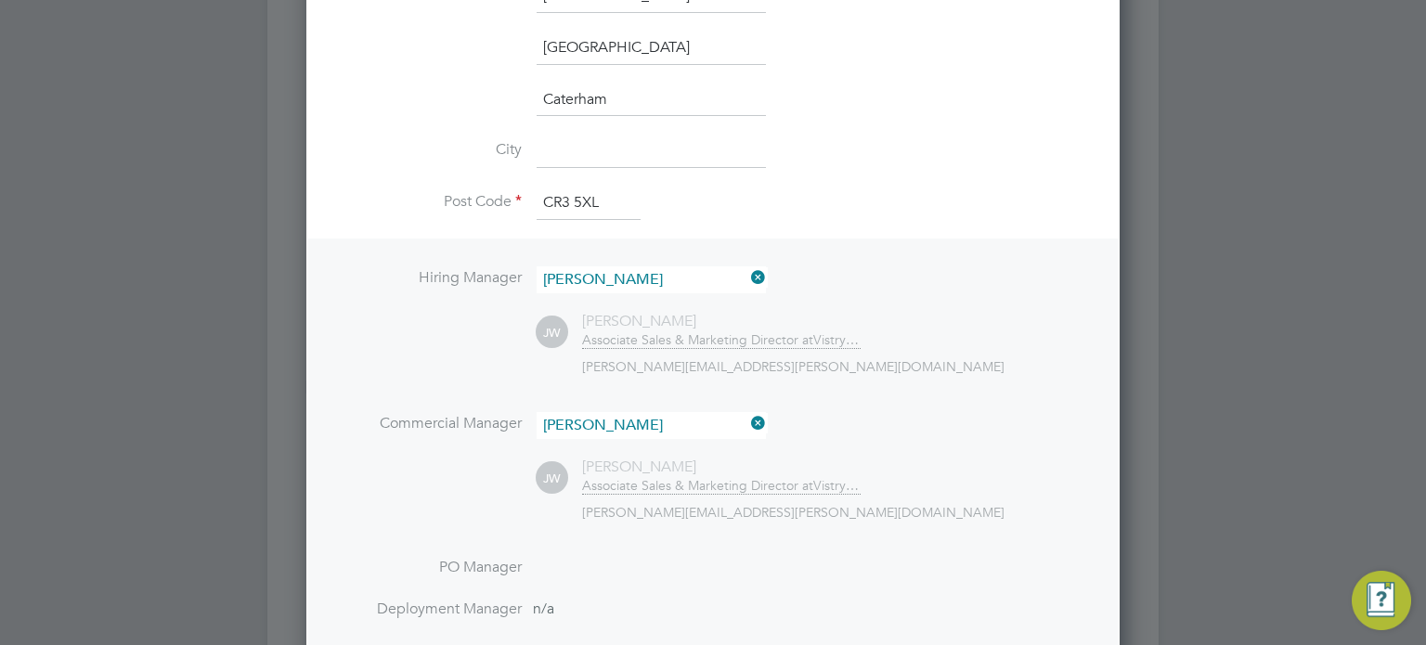
click at [747, 273] on icon at bounding box center [747, 278] width 0 height 26
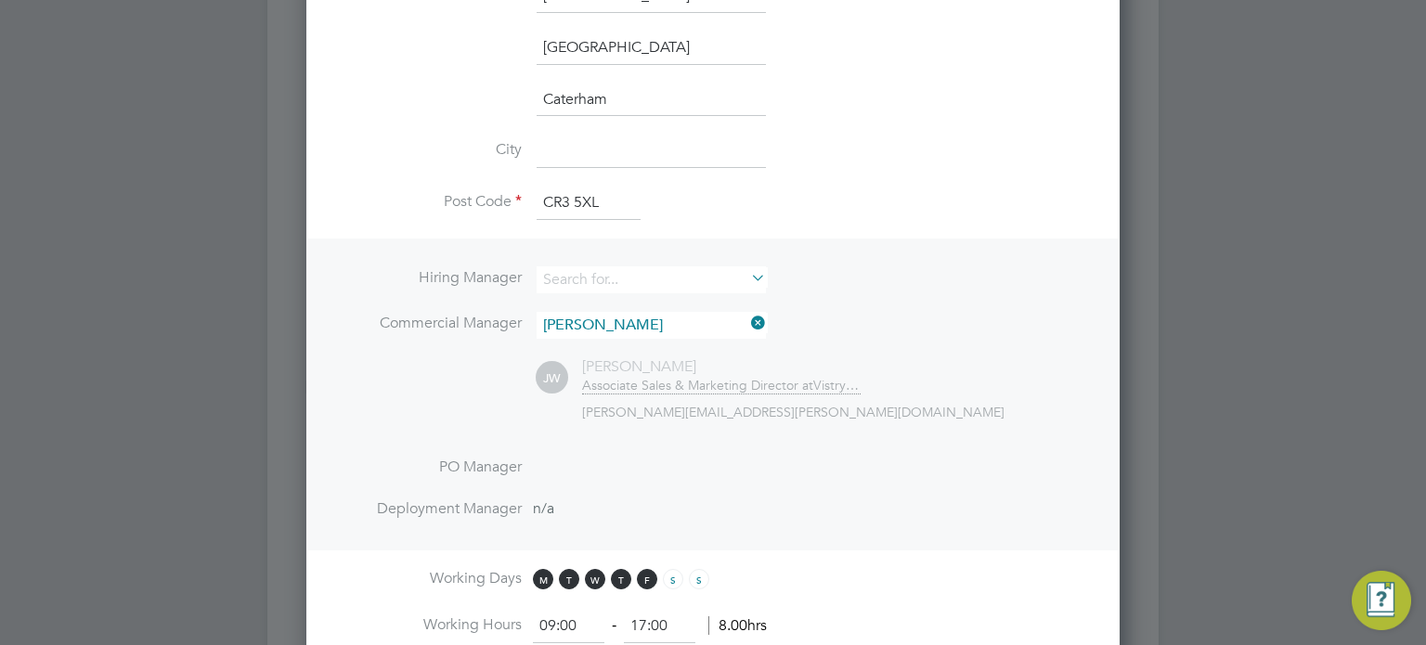
scroll to position [9, 9]
click at [655, 274] on input at bounding box center [651, 279] width 229 height 27
type input "s"
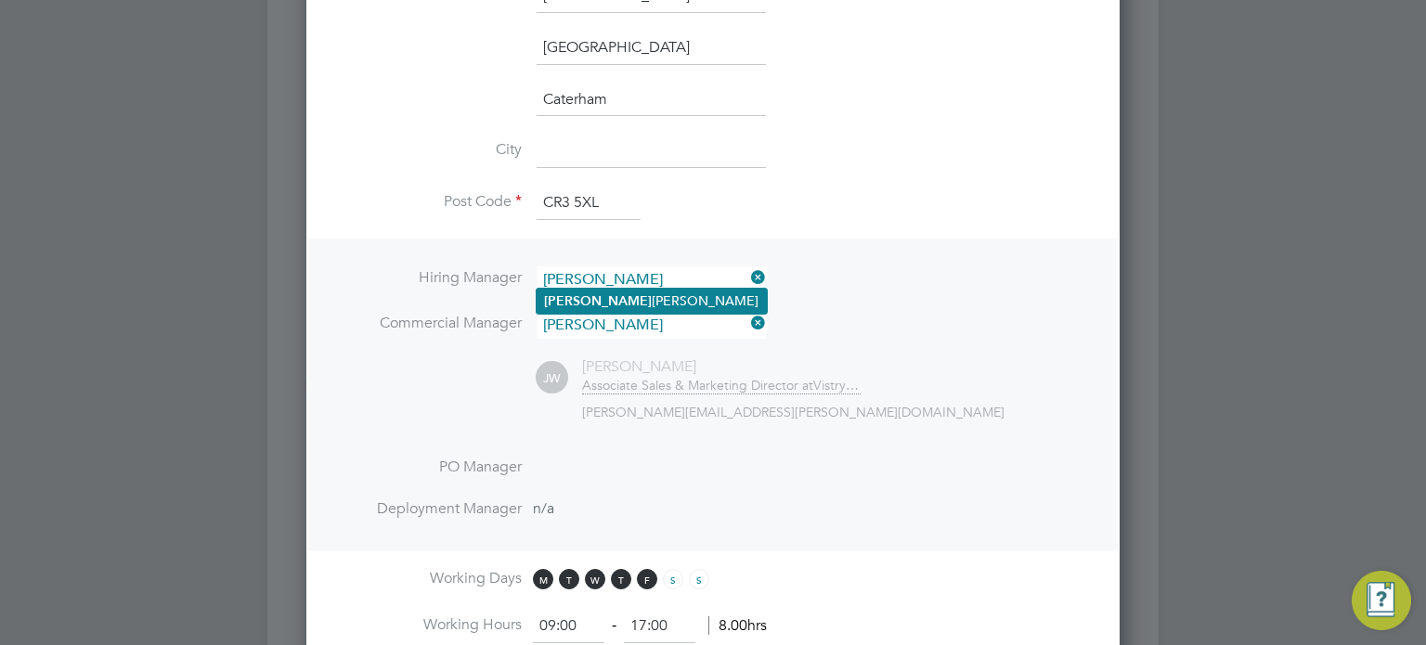
click at [624, 300] on li "Donna Cole" at bounding box center [652, 301] width 230 height 25
type input "[PERSON_NAME]"
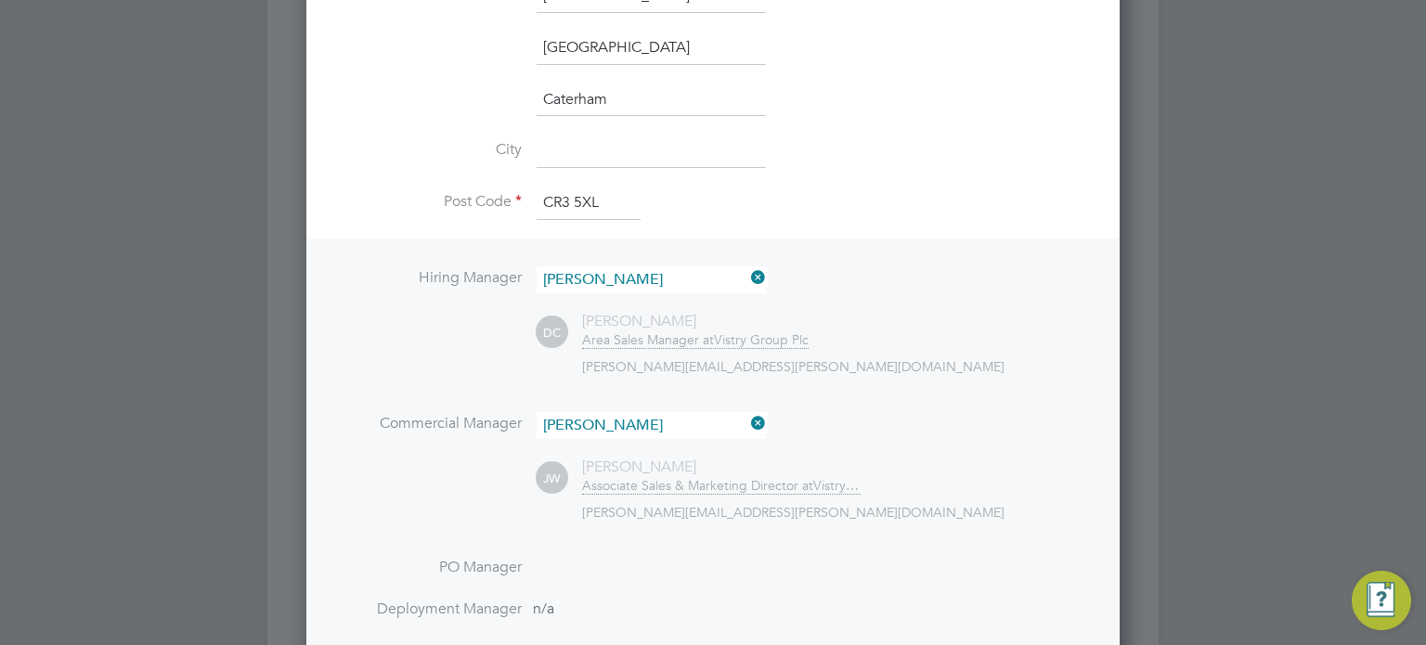
click at [747, 417] on icon at bounding box center [747, 423] width 0 height 26
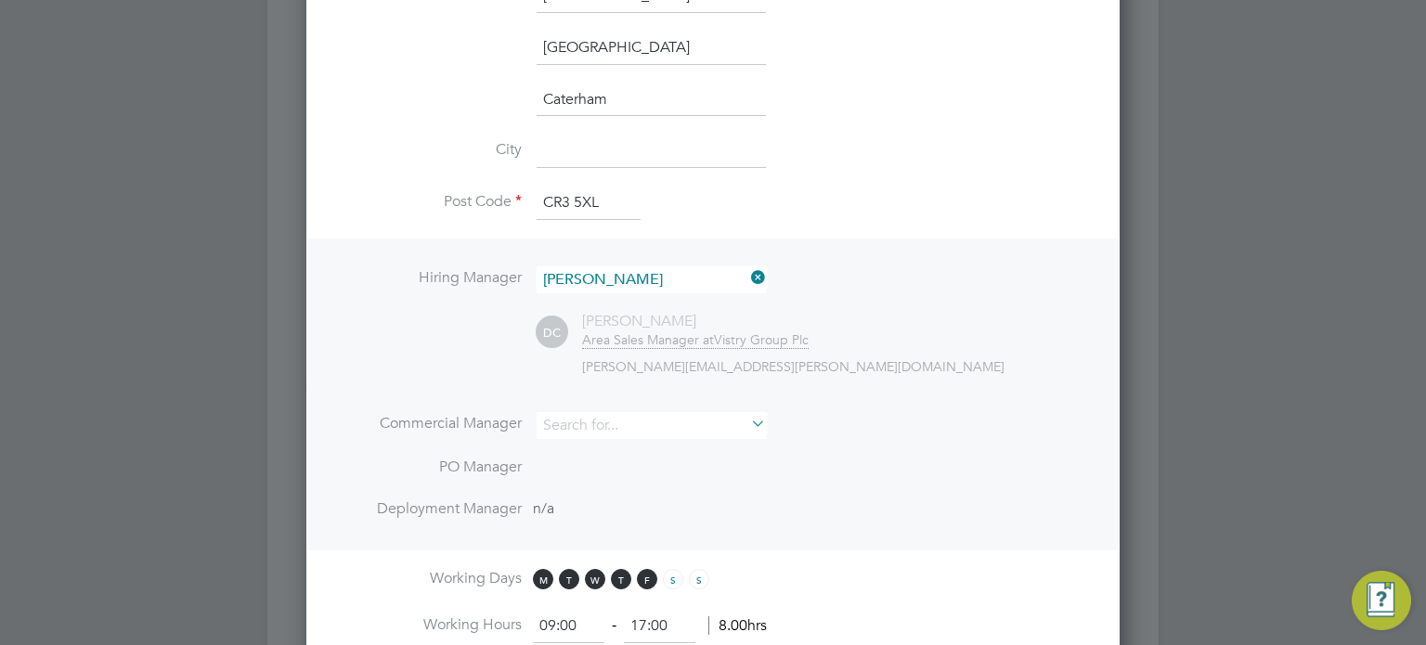
scroll to position [9, 9]
click at [635, 419] on input at bounding box center [651, 425] width 229 height 27
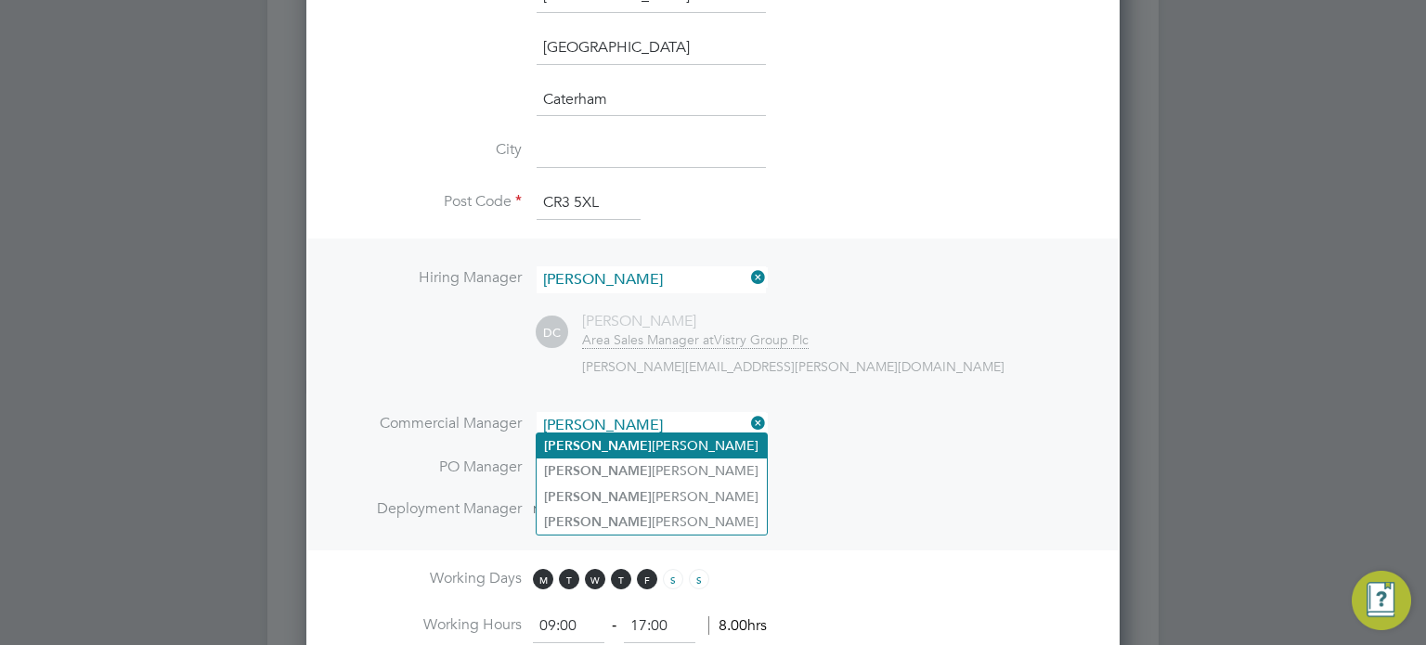
click at [619, 444] on li "Sophie Bolton" at bounding box center [652, 446] width 230 height 25
type input "Sophie Bolton"
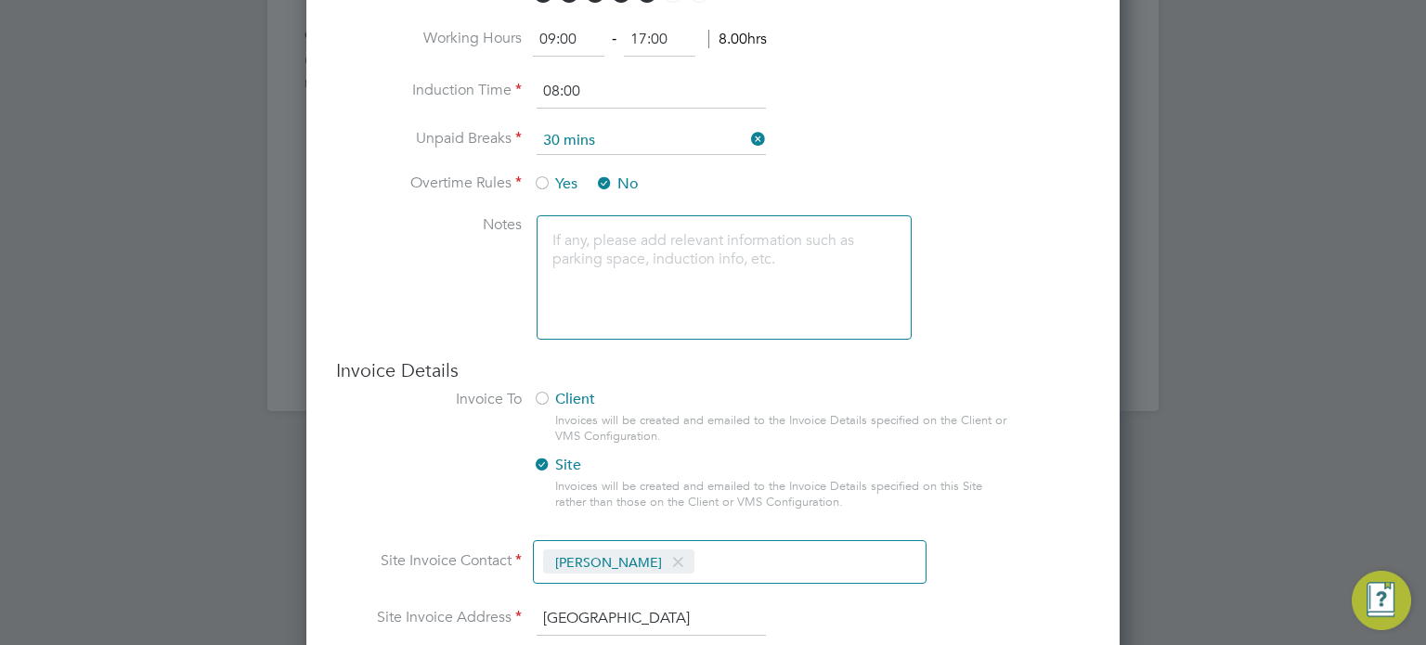
scroll to position [1517, 0]
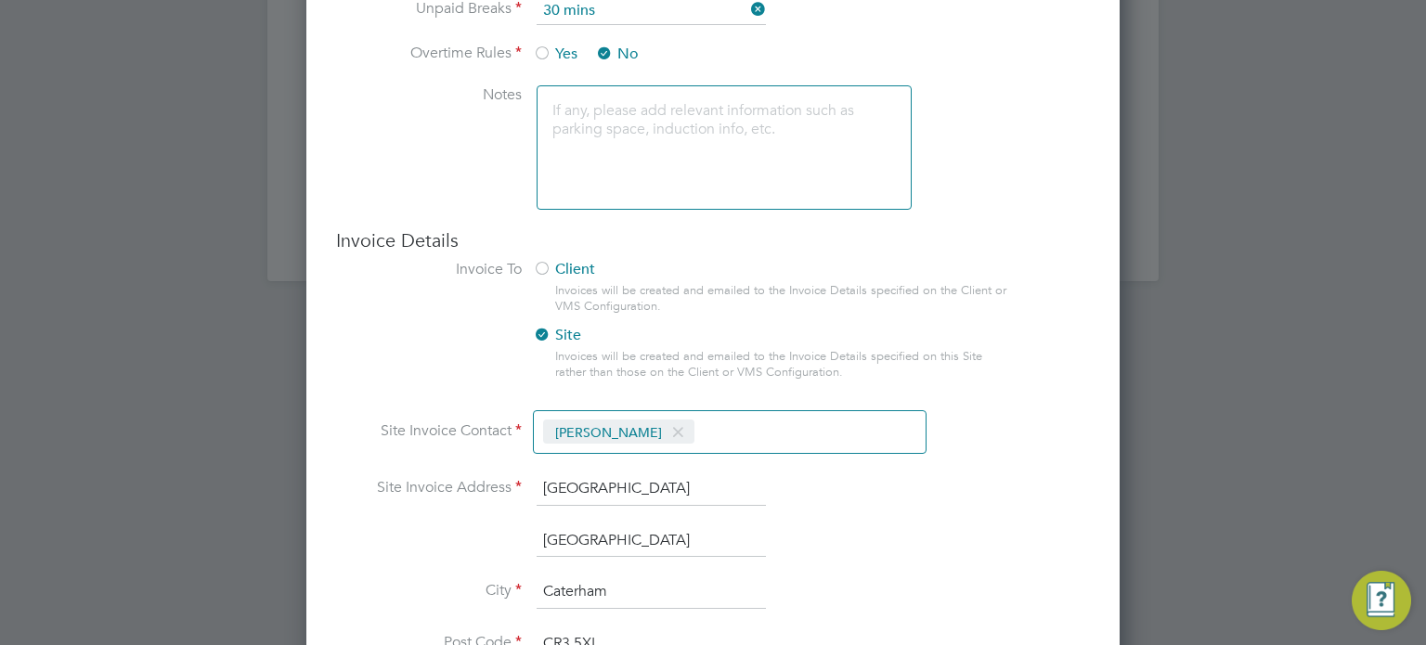
click at [668, 428] on span at bounding box center [678, 432] width 27 height 35
click at [616, 439] on input at bounding box center [644, 434] width 221 height 33
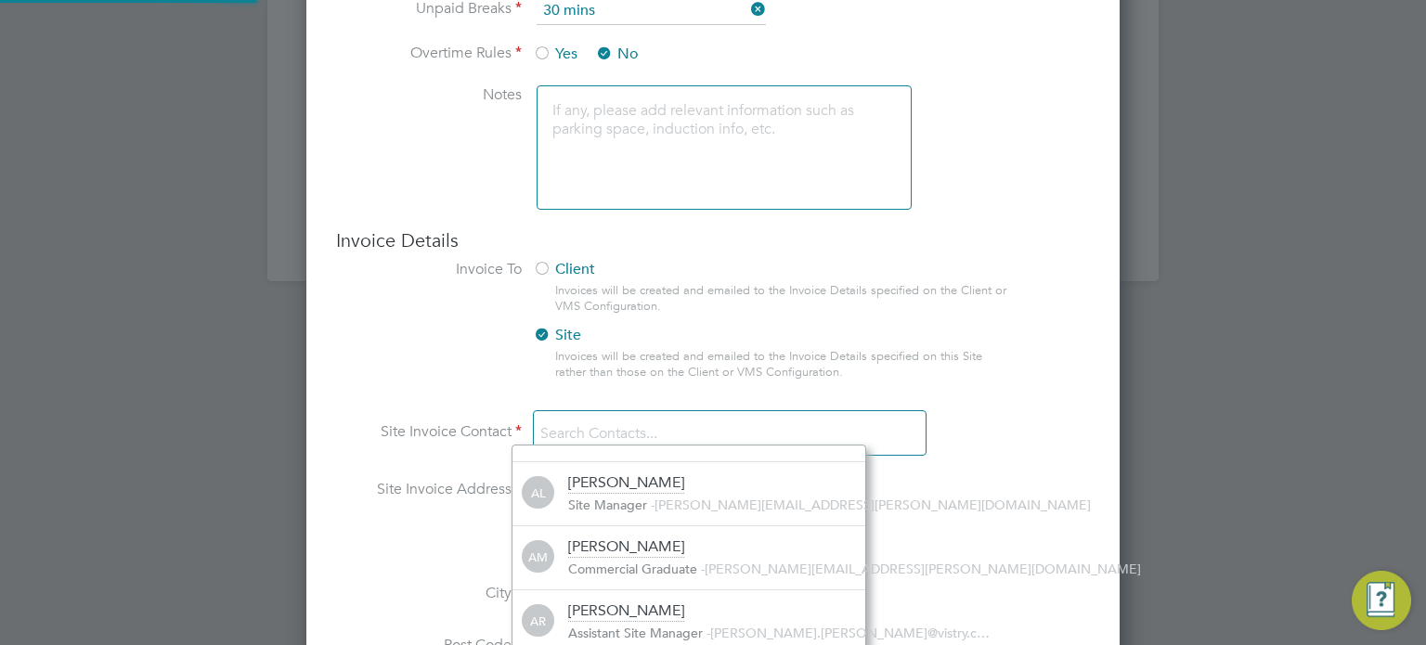
scroll to position [0, 0]
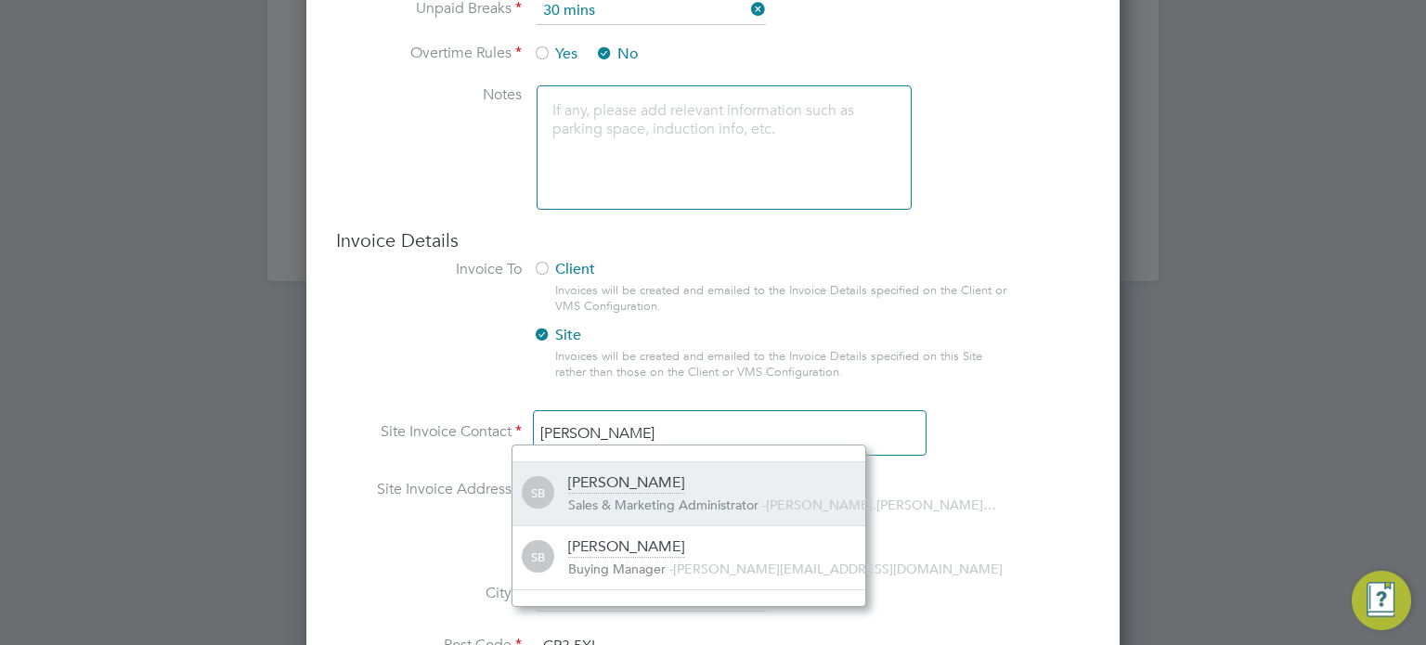
type input "sophie b"
click at [639, 498] on span "Sales & Marketing Administrator" at bounding box center [663, 505] width 190 height 17
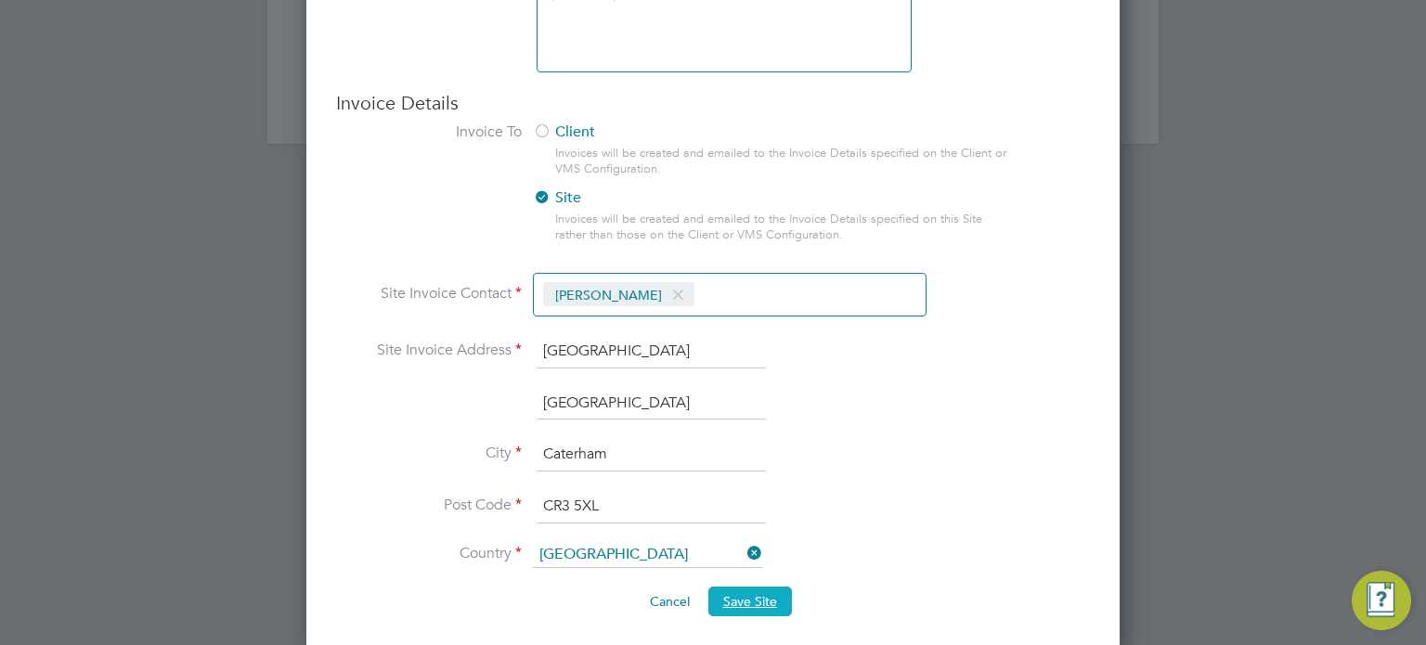
click at [746, 599] on span "Save Site" at bounding box center [750, 601] width 54 height 17
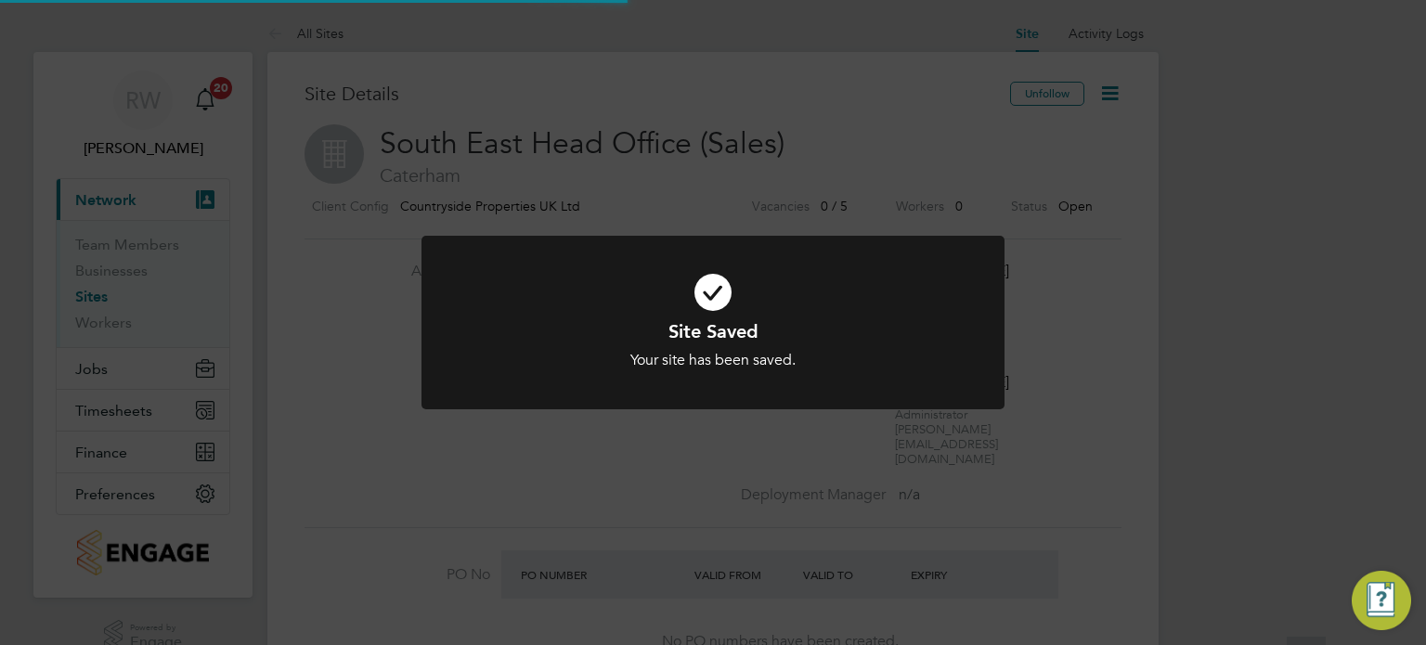
click at [341, 489] on div "Site Saved Your site has been saved. Cancel Okay" at bounding box center [713, 322] width 1426 height 645
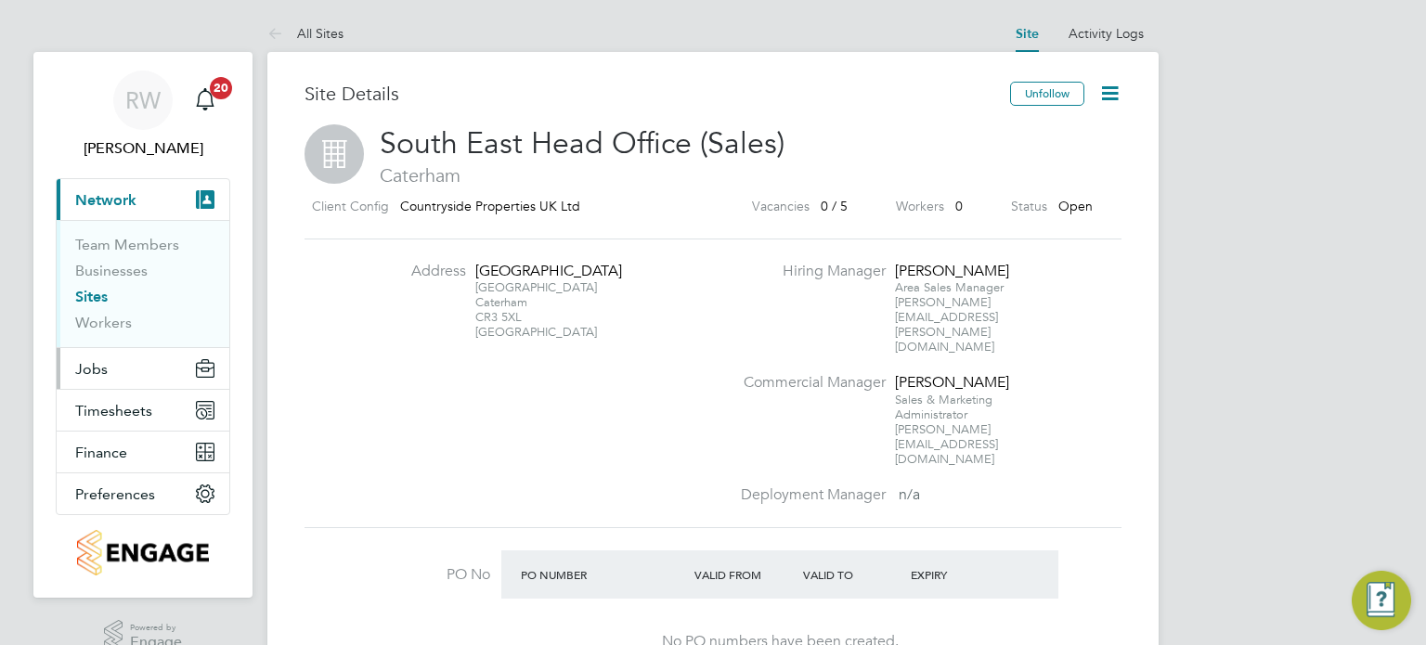
click at [93, 382] on button "Jobs" at bounding box center [143, 368] width 173 height 41
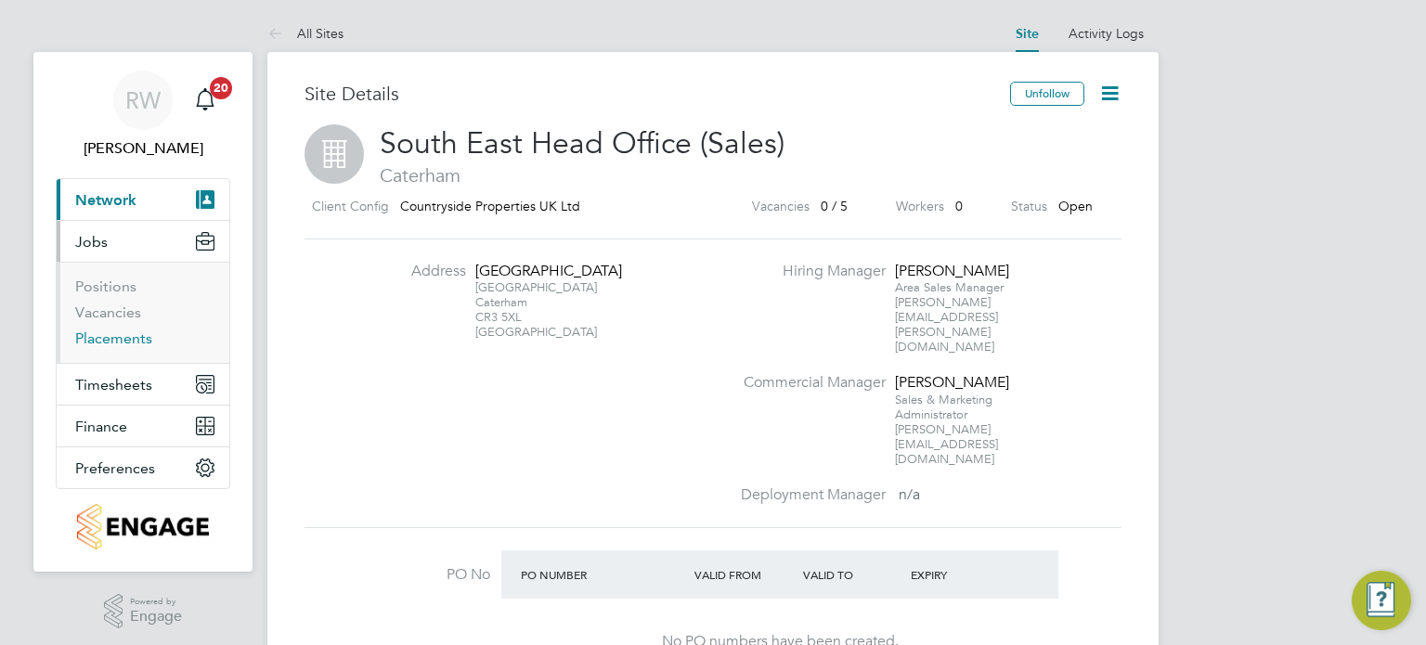
click at [108, 342] on link "Placements" at bounding box center [113, 339] width 77 height 18
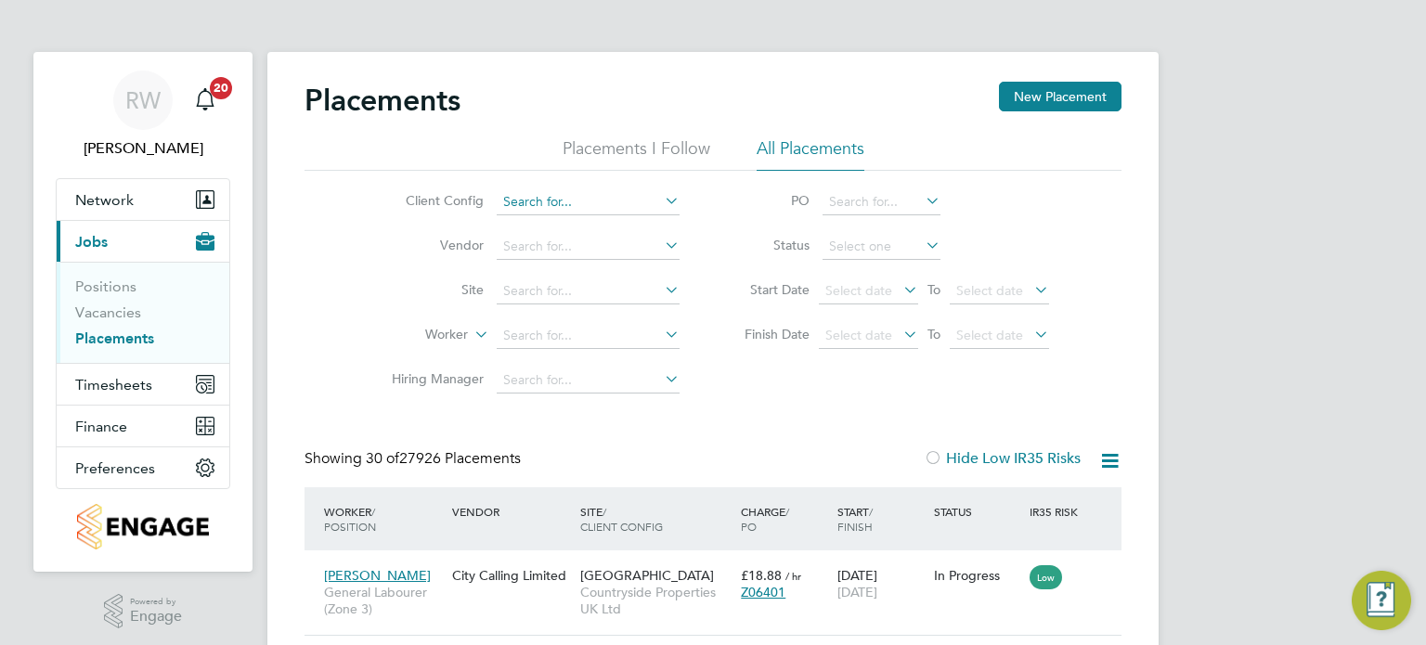
click at [535, 197] on input at bounding box center [588, 202] width 183 height 26
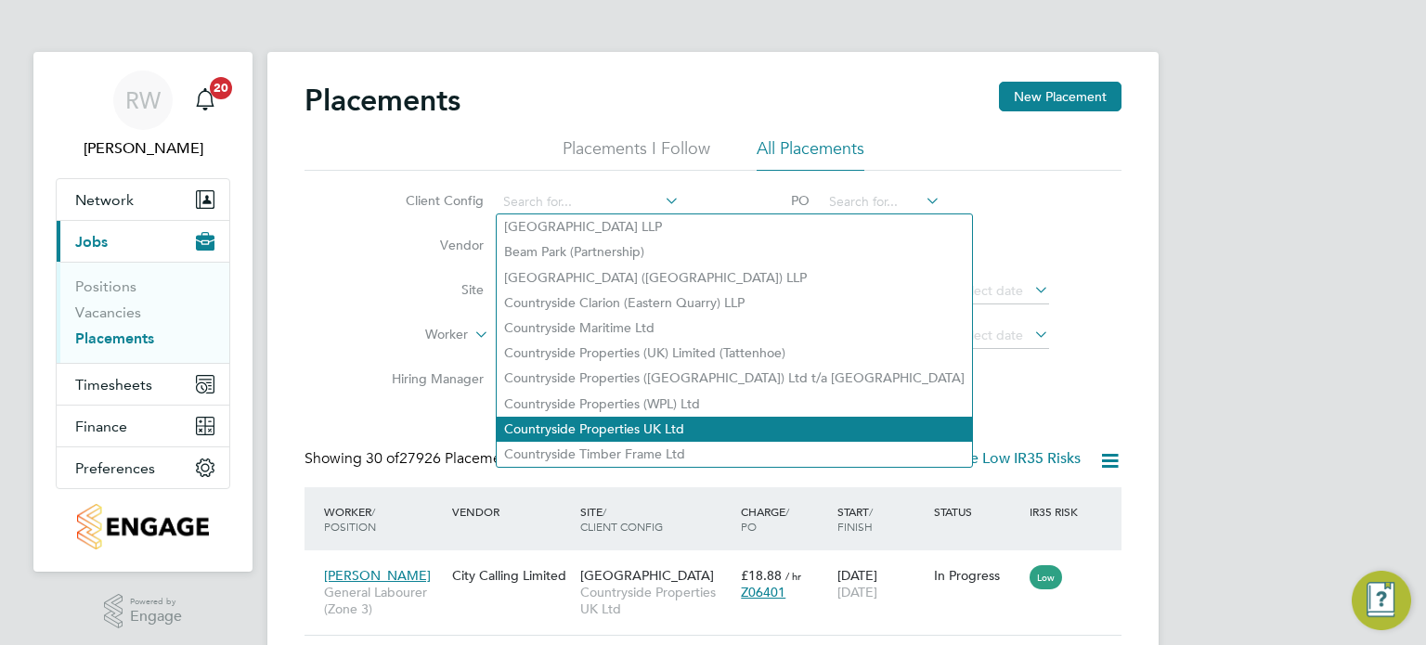
click at [645, 425] on li "Countryside Properties UK Ltd" at bounding box center [734, 429] width 475 height 25
type input "Countryside Properties UK Ltd"
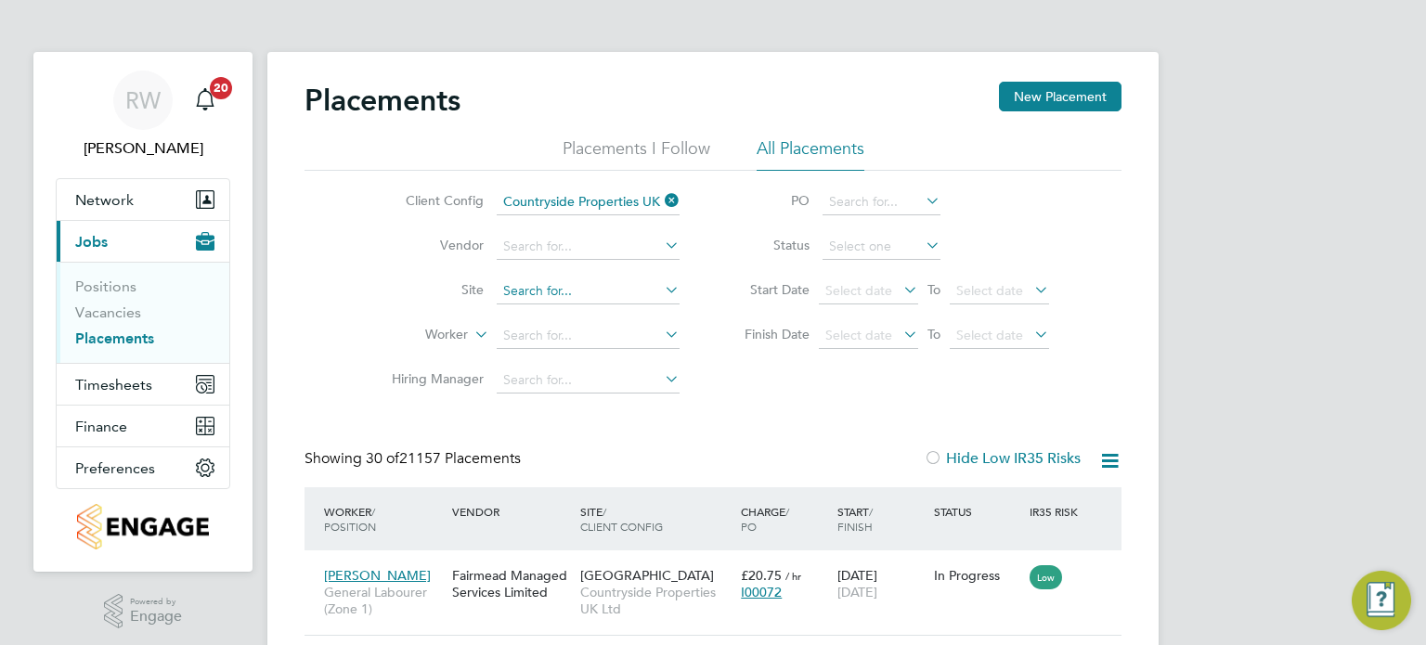
click at [529, 282] on input at bounding box center [588, 291] width 183 height 26
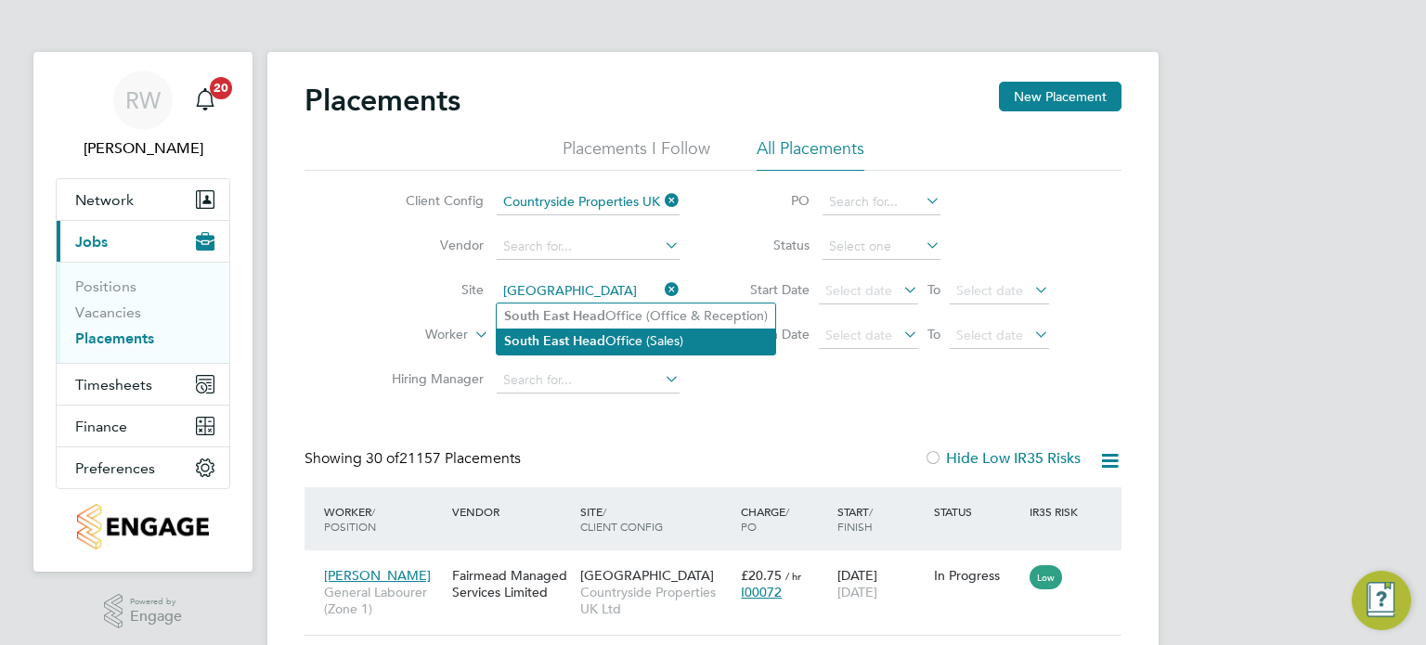
click at [602, 337] on b "Head" at bounding box center [589, 341] width 32 height 16
type input "South East Head Office (Sales)"
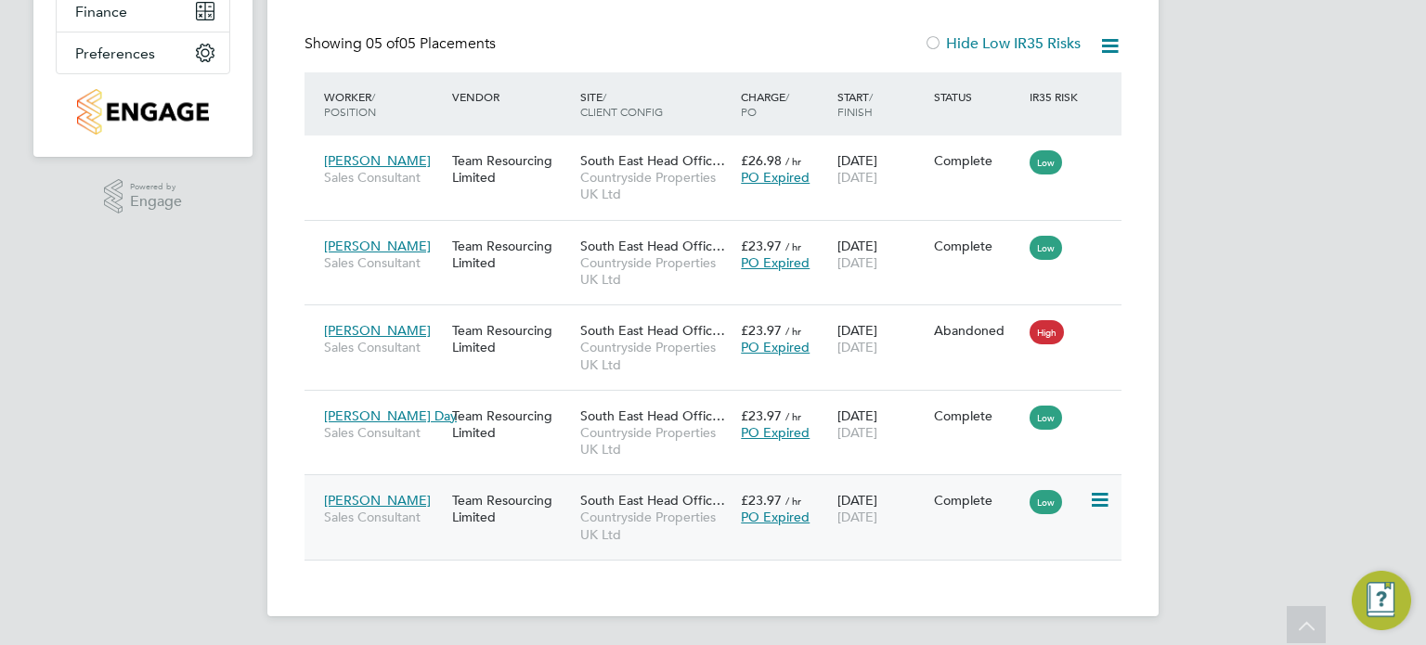
click at [620, 511] on span "Countryside Properties UK Ltd" at bounding box center [655, 525] width 151 height 33
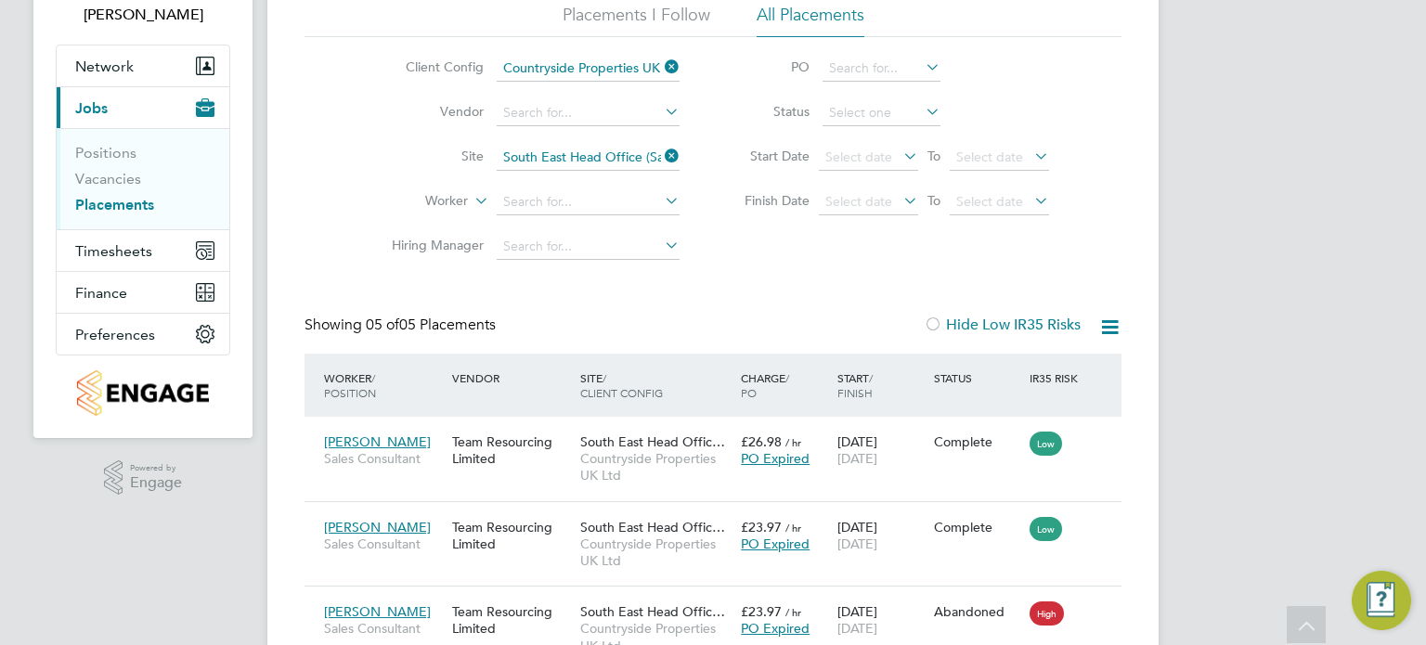
scroll to position [133, 0]
click at [95, 292] on span "Finance" at bounding box center [101, 294] width 52 height 18
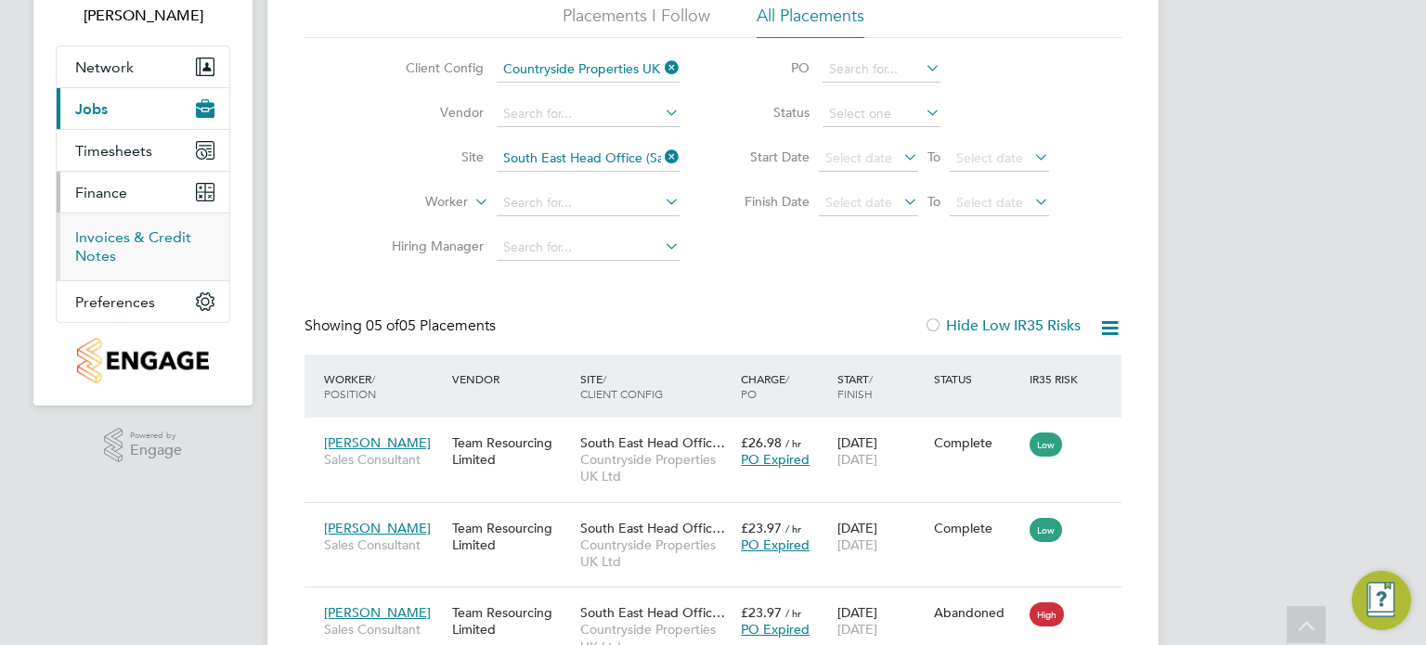
click at [111, 248] on link "Invoices & Credit Notes" at bounding box center [133, 246] width 116 height 36
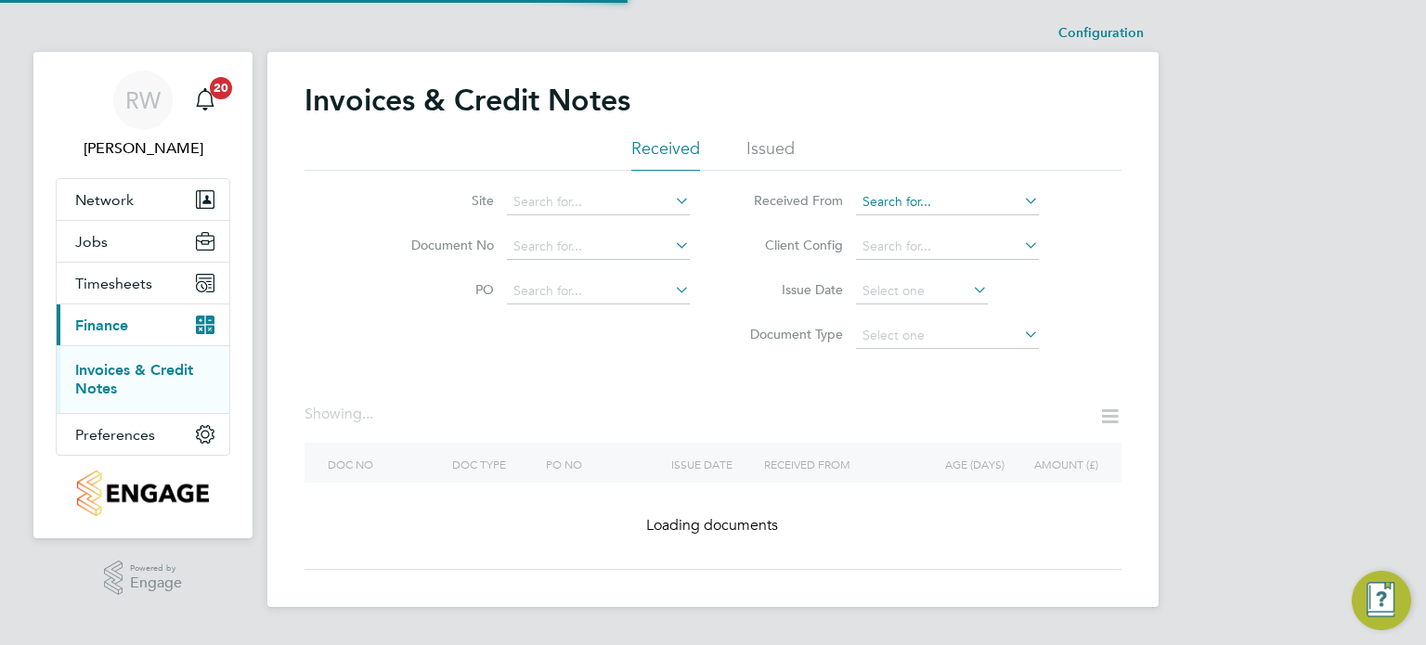
click at [899, 200] on input at bounding box center [947, 202] width 183 height 26
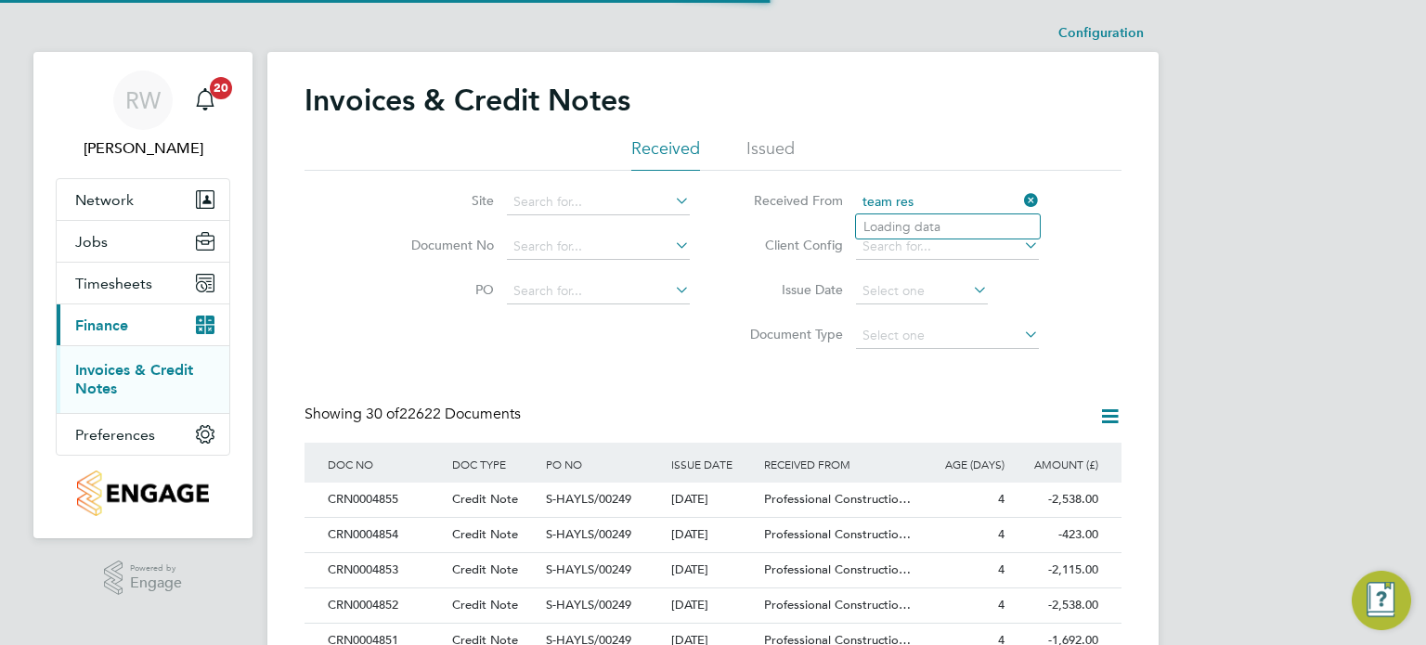
scroll to position [35, 126]
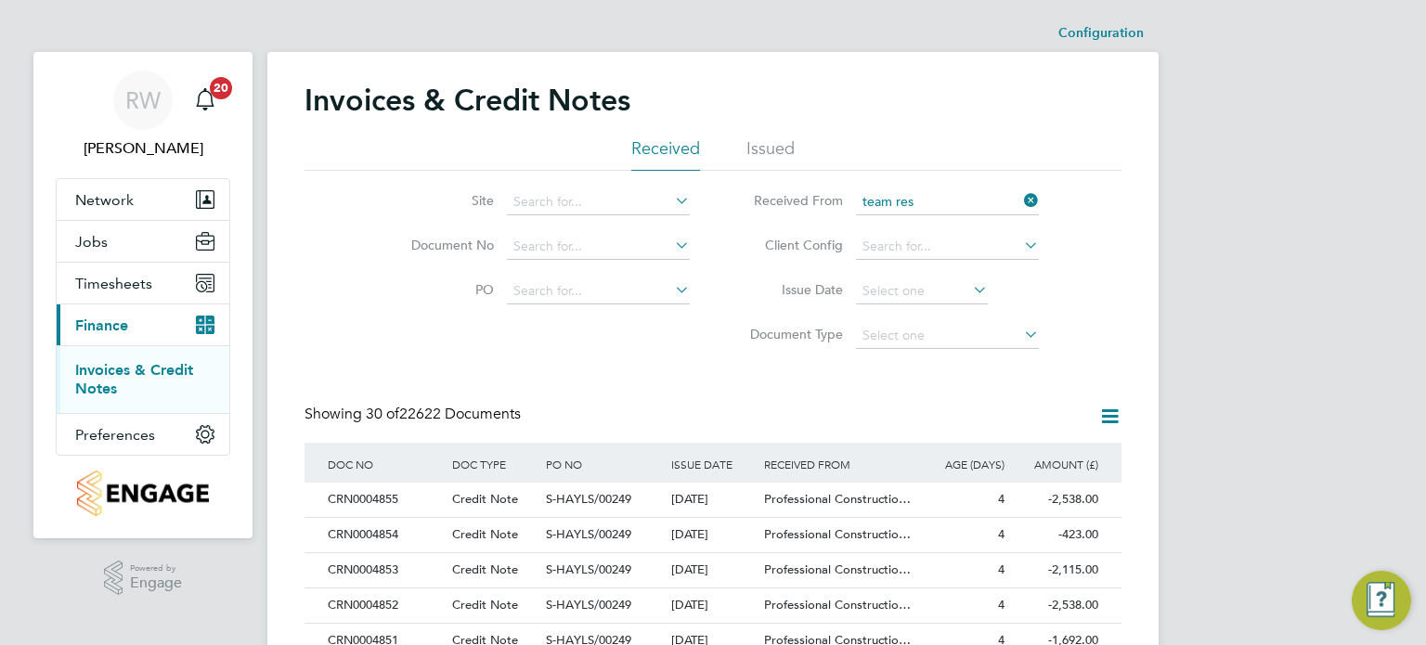
click at [909, 219] on b "Res" at bounding box center [909, 227] width 21 height 16
type input "Team Resourcing Limited"
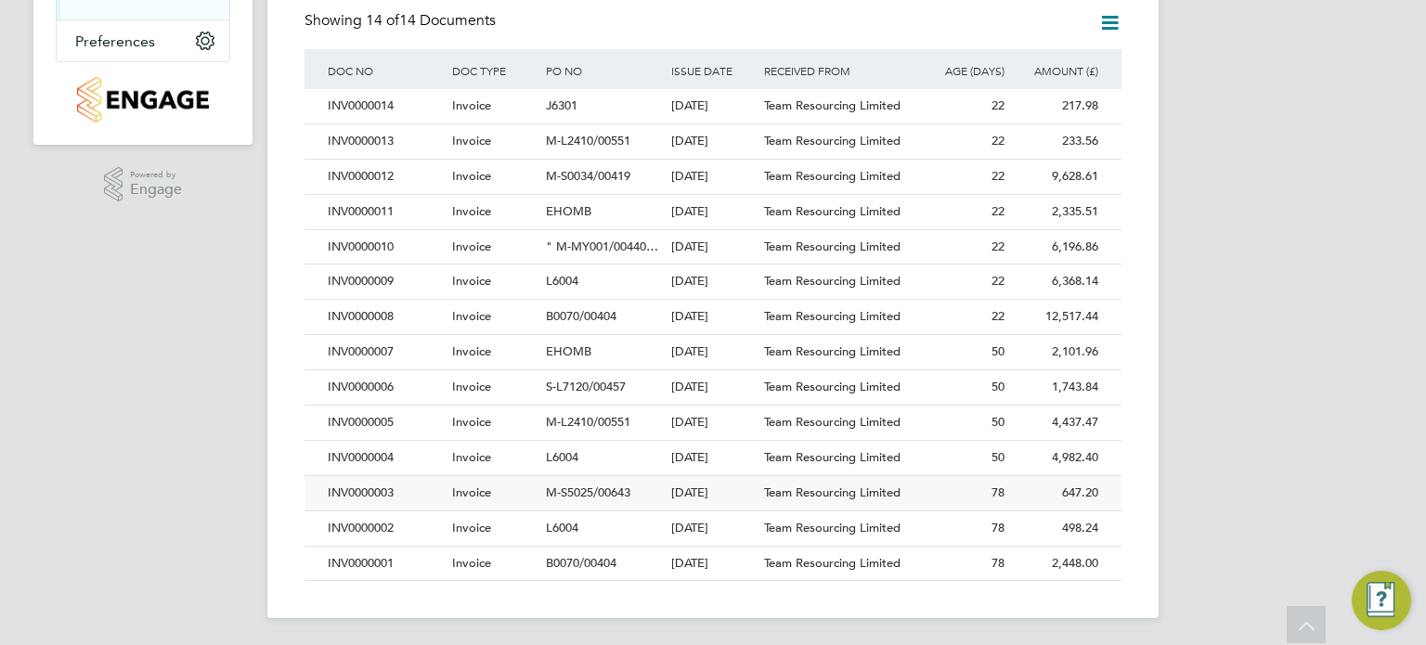
click at [567, 488] on span "M-S5025/00643" at bounding box center [588, 493] width 84 height 16
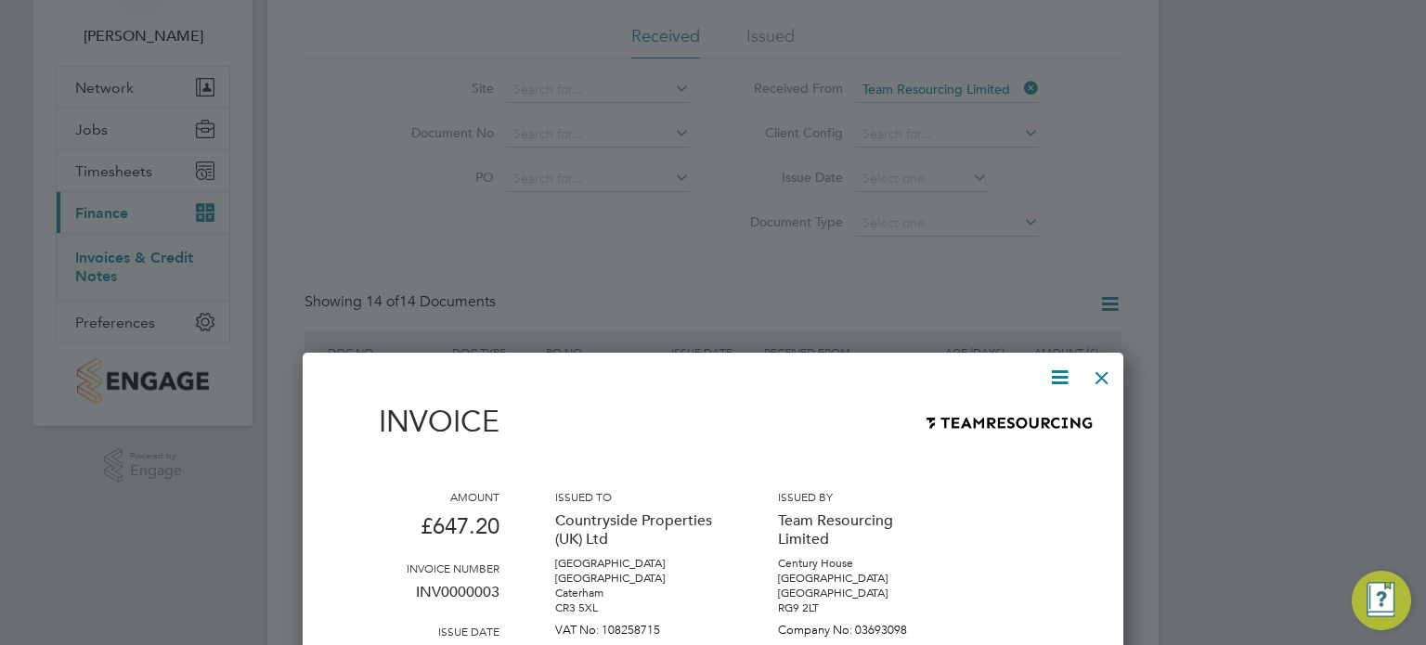
scroll to position [111, 0]
click at [1095, 370] on div at bounding box center [1101, 373] width 33 height 33
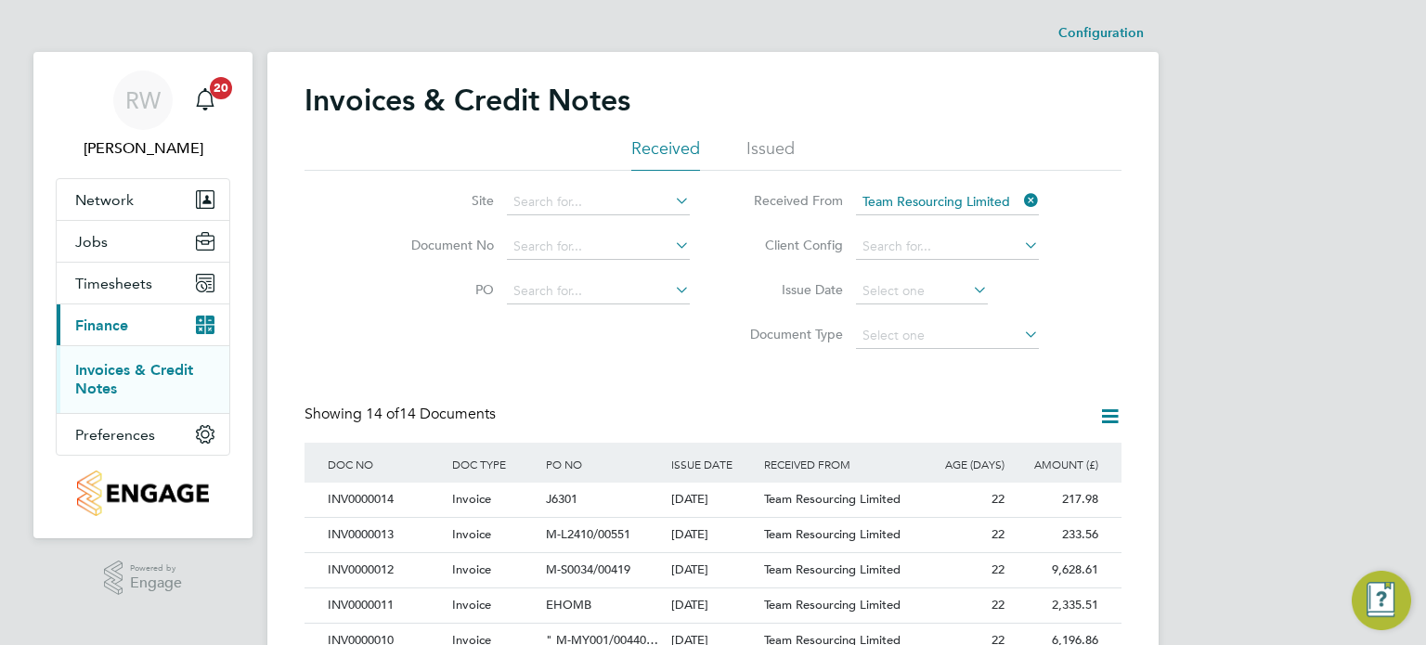
click at [1020, 192] on icon at bounding box center [1020, 201] width 0 height 26
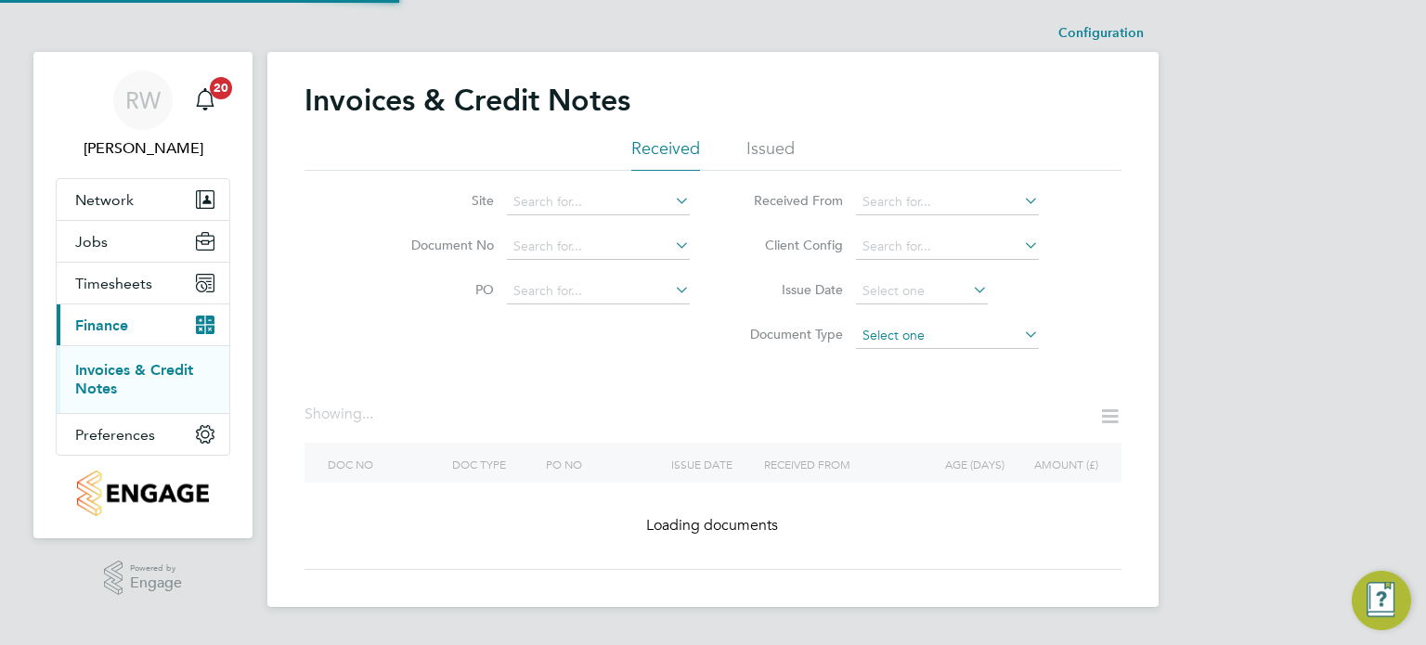
click at [876, 331] on input at bounding box center [947, 336] width 183 height 26
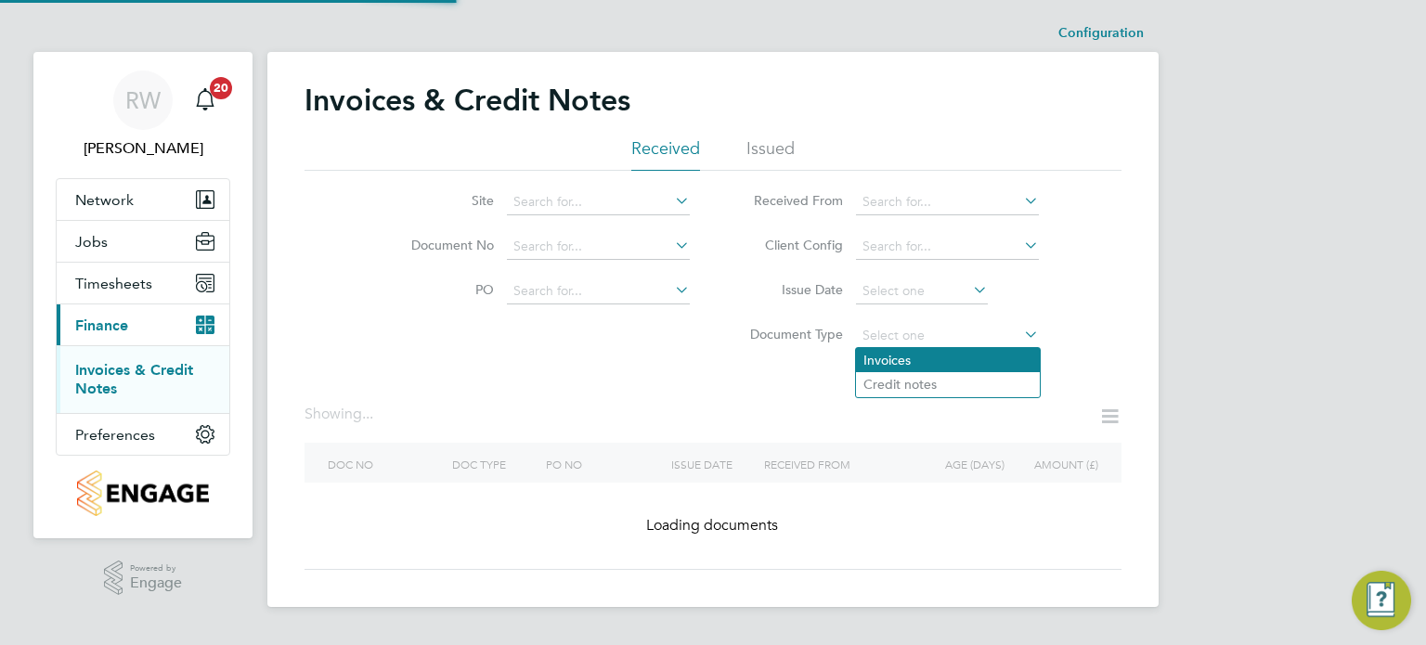
click at [891, 353] on li "Invoices" at bounding box center [948, 360] width 184 height 24
type input "Invoices"
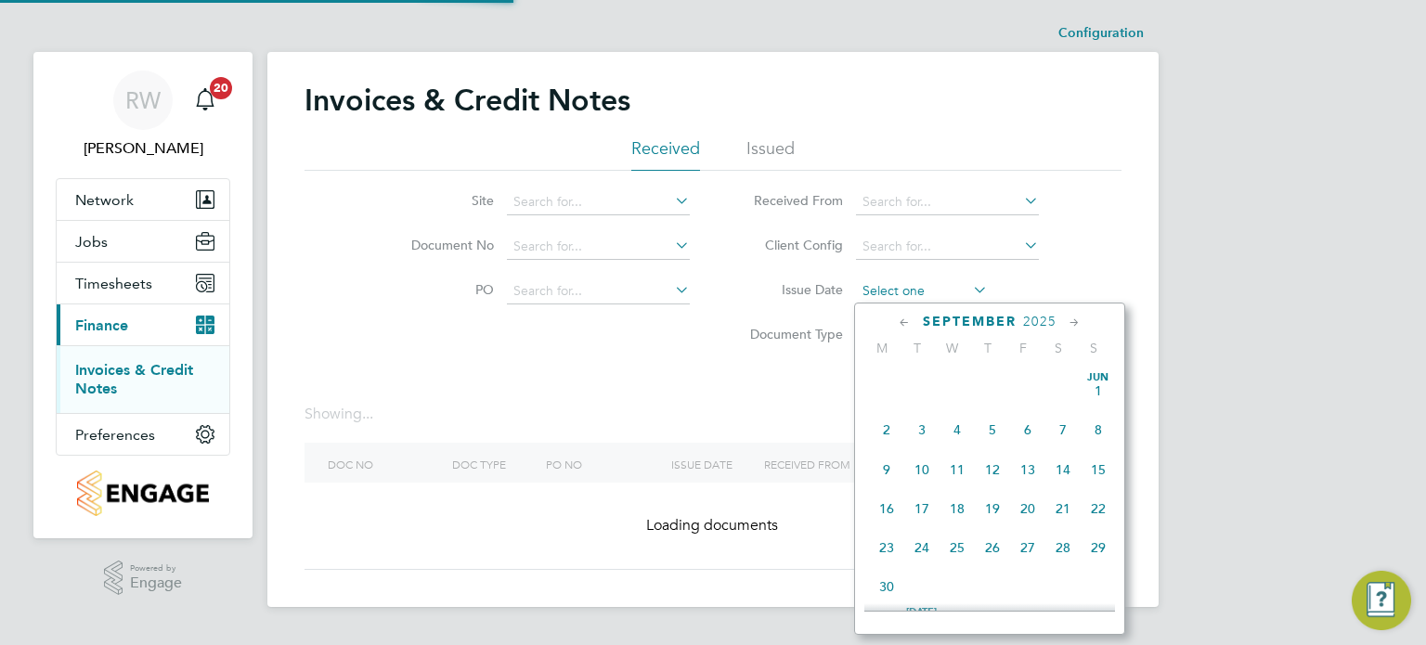
click at [883, 291] on input at bounding box center [922, 291] width 132 height 26
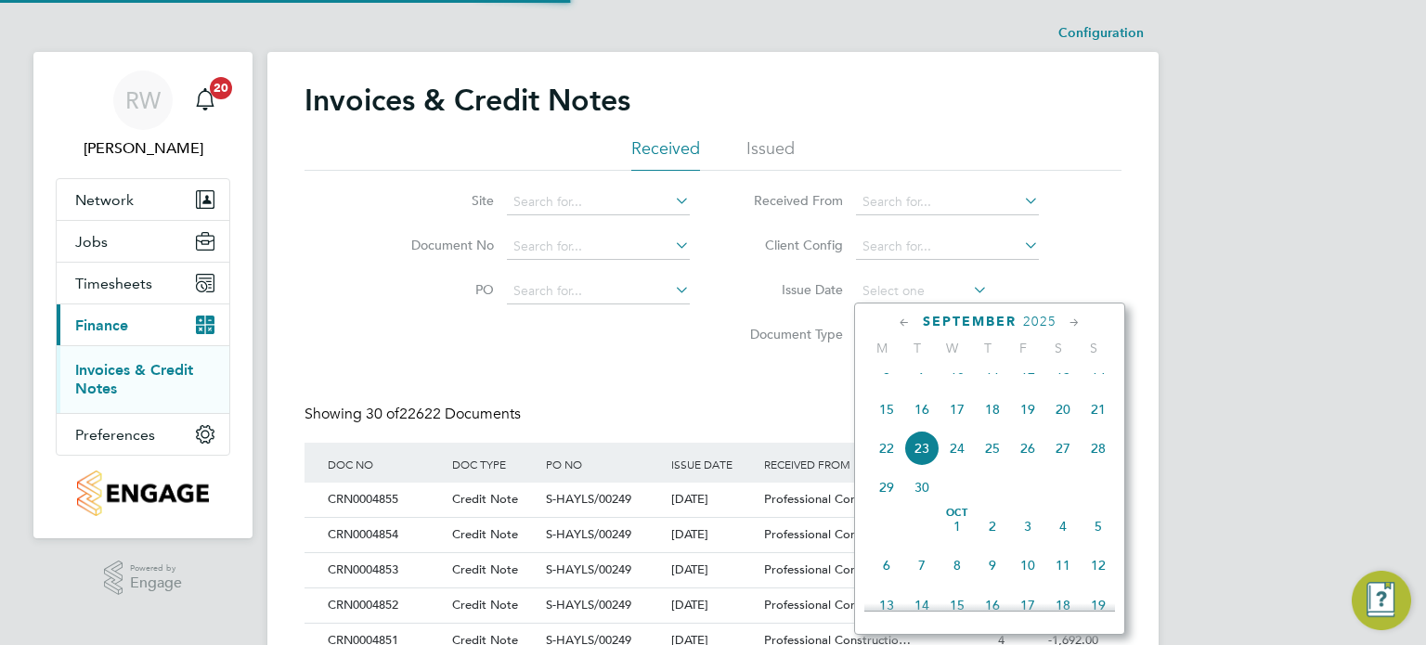
scroll to position [9, 8]
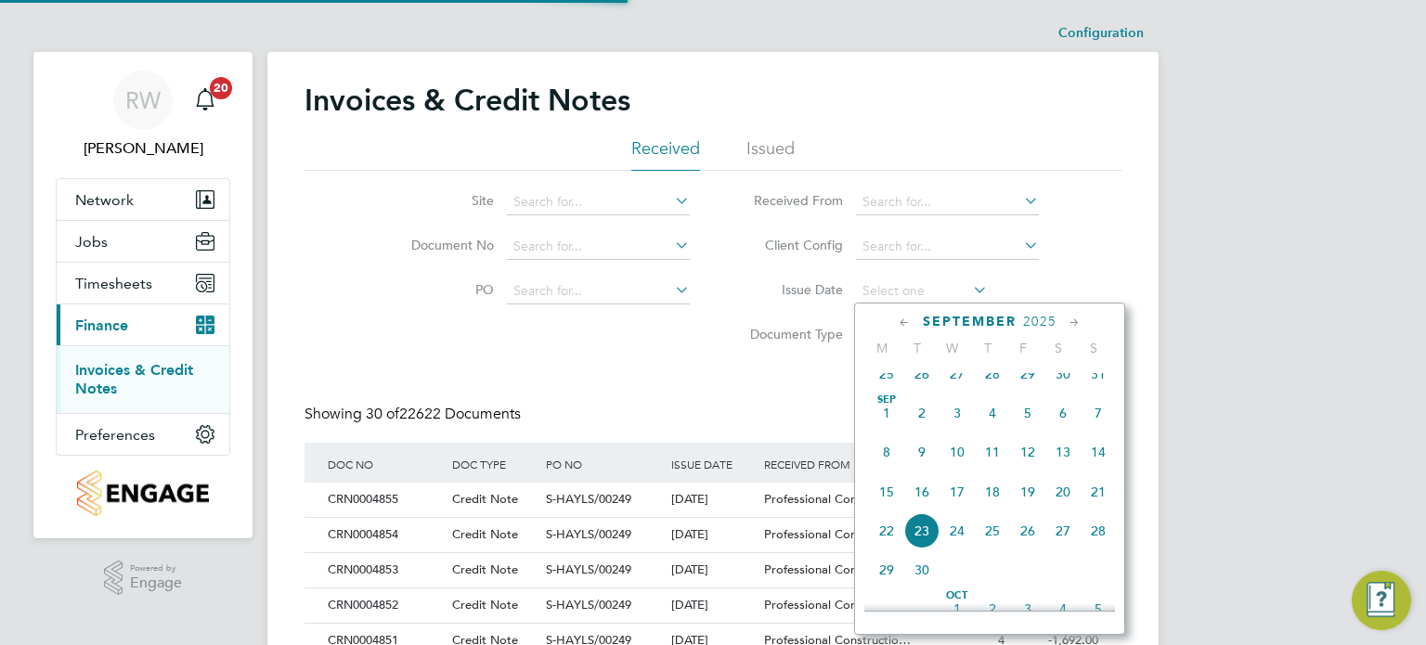
click at [887, 424] on span "Sep 1" at bounding box center [886, 412] width 35 height 35
type input "[DATE]"
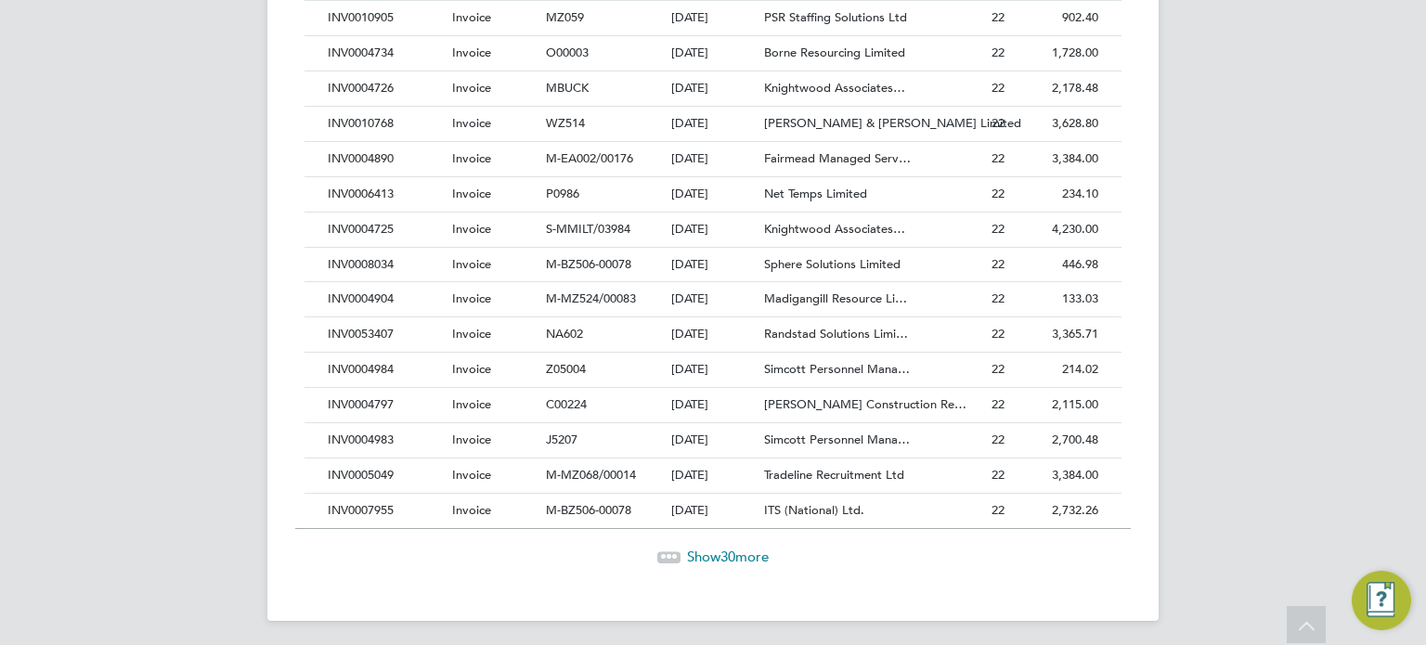
click at [735, 550] on span "Show 30 more" at bounding box center [728, 557] width 82 height 18
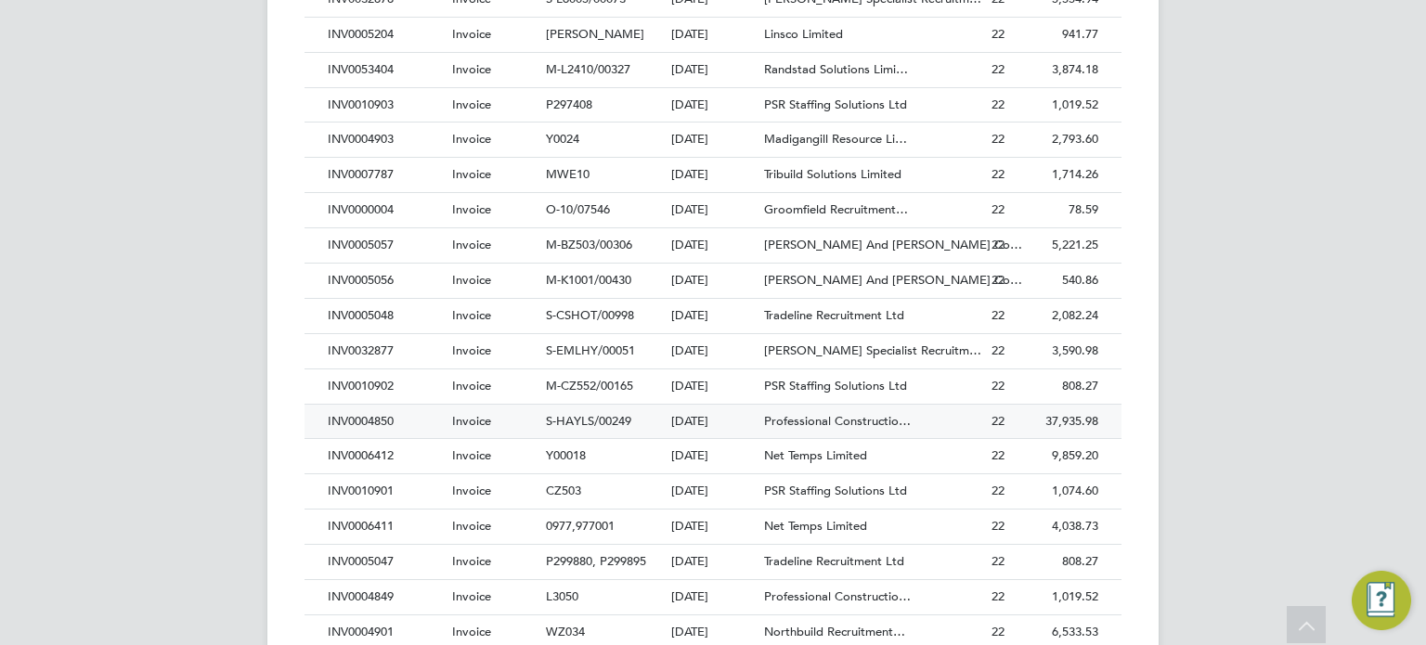
click at [751, 409] on div "[DATE]" at bounding box center [713, 422] width 94 height 34
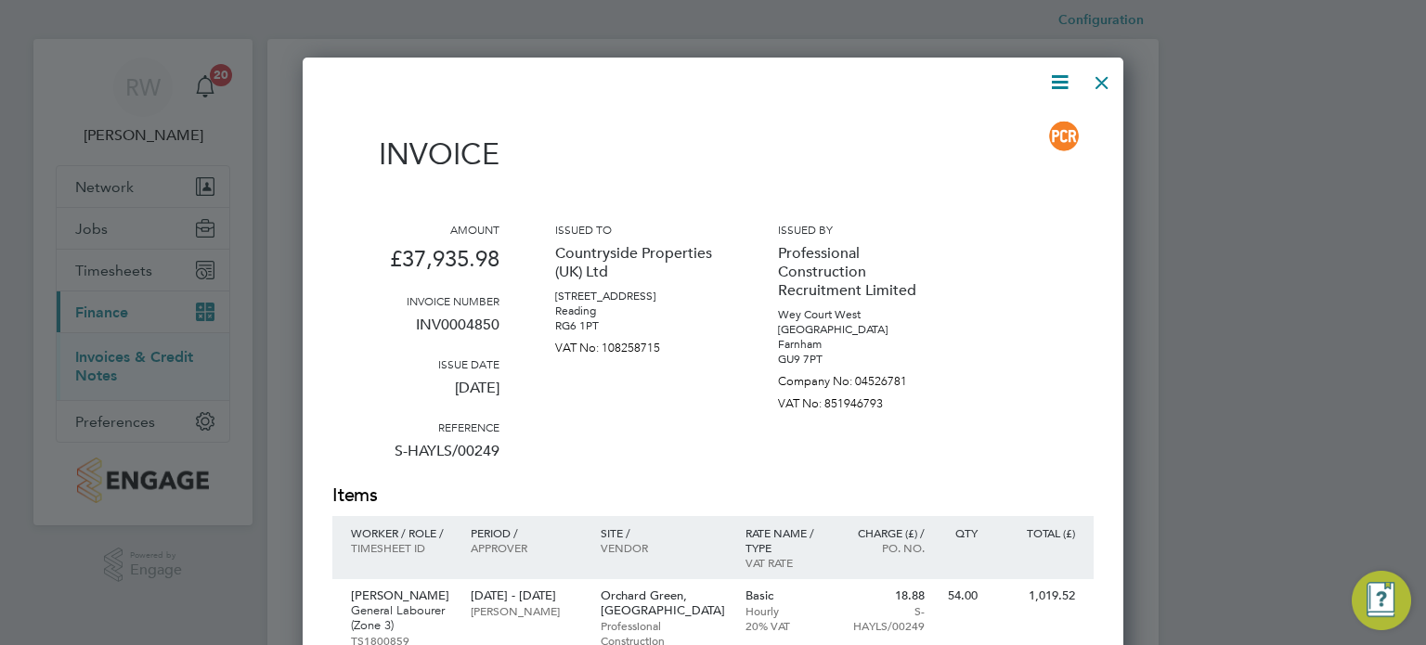
click at [1102, 84] on div at bounding box center [1101, 77] width 33 height 33
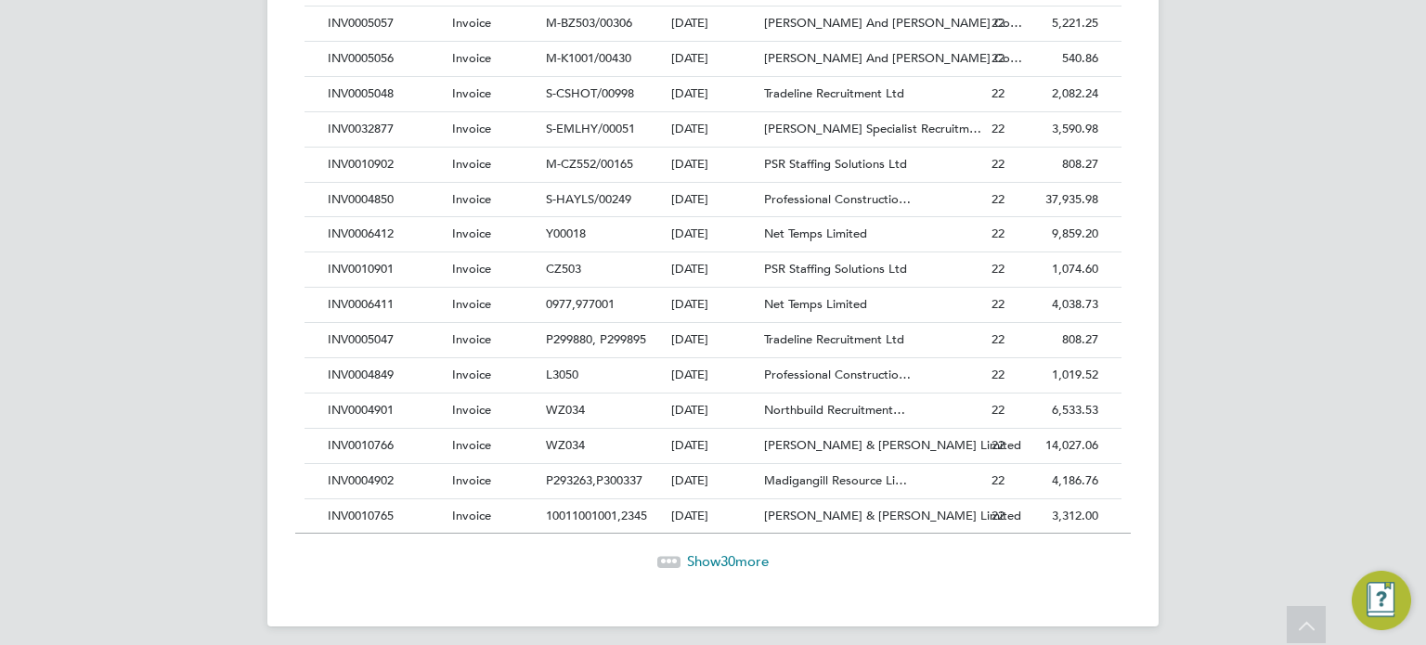
click at [713, 554] on span "Show 30 more" at bounding box center [728, 561] width 82 height 18
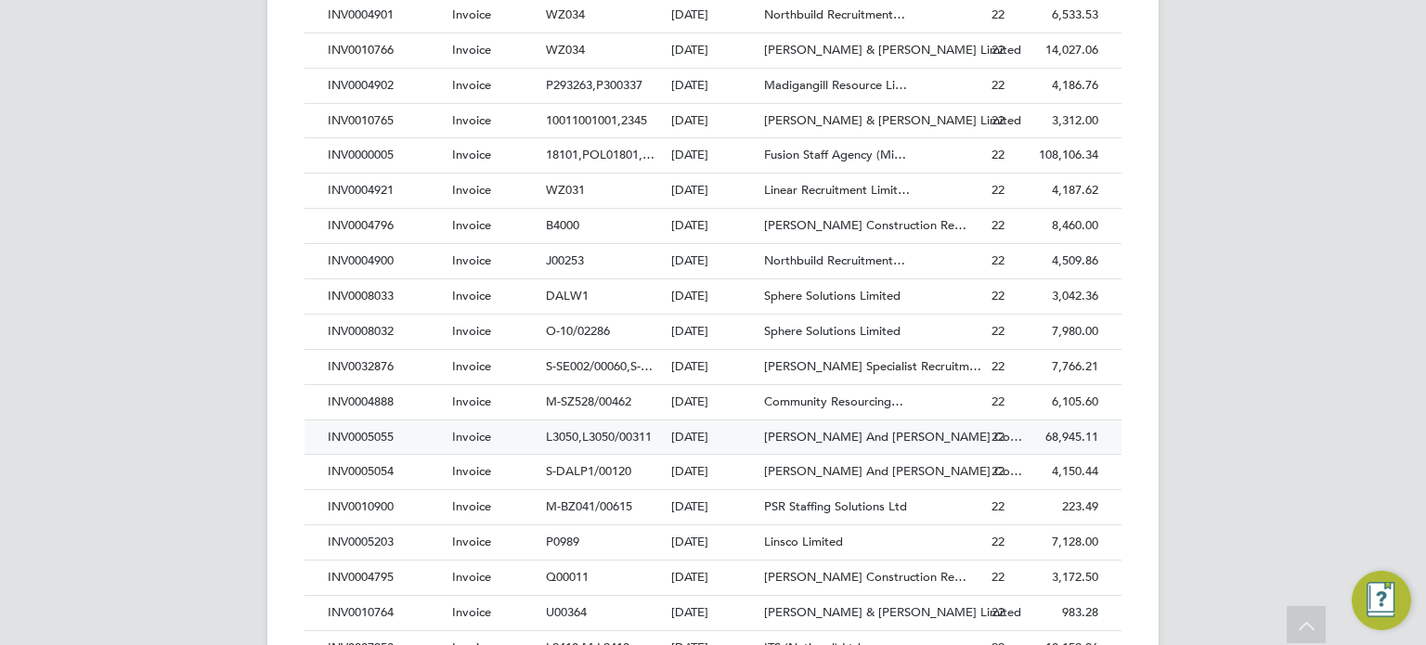
click at [635, 431] on span "L3050,L3050/00311" at bounding box center [599, 437] width 106 height 16
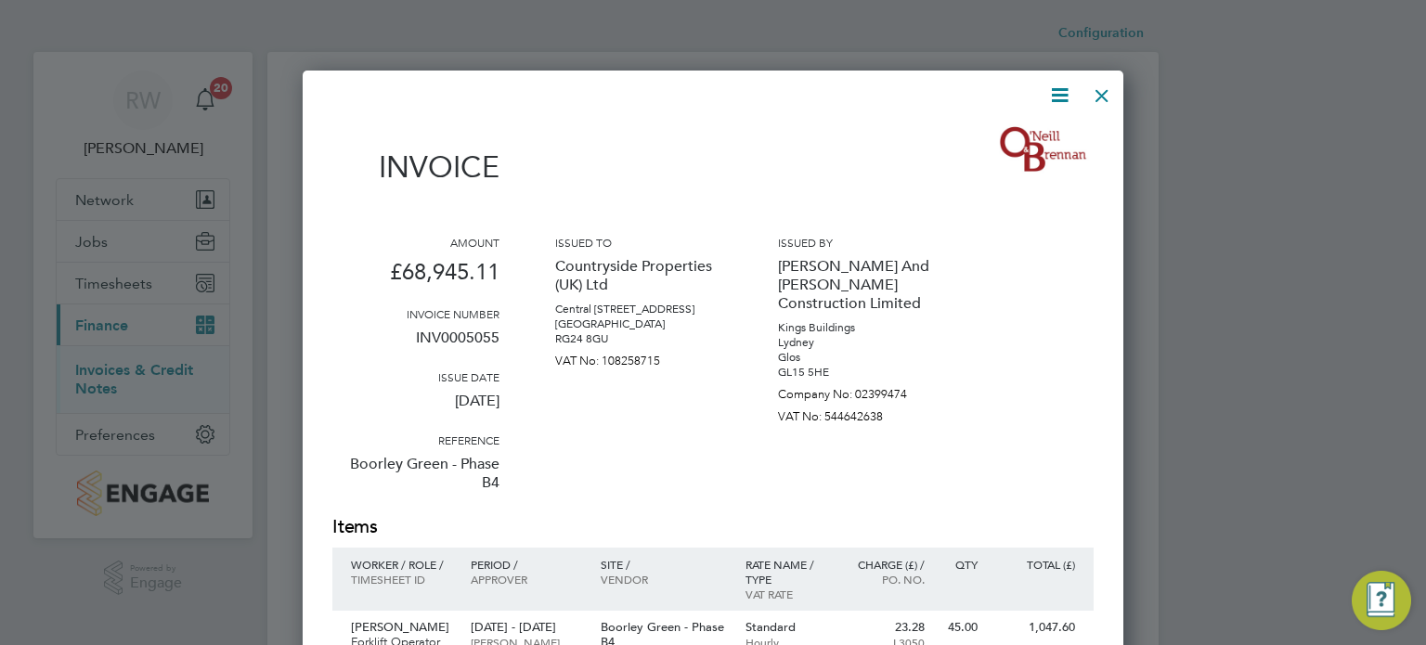
click at [1063, 90] on icon at bounding box center [1059, 95] width 23 height 23
click at [1014, 136] on li "Download Invoice" at bounding box center [1003, 139] width 128 height 26
click at [1101, 87] on div at bounding box center [1101, 90] width 33 height 33
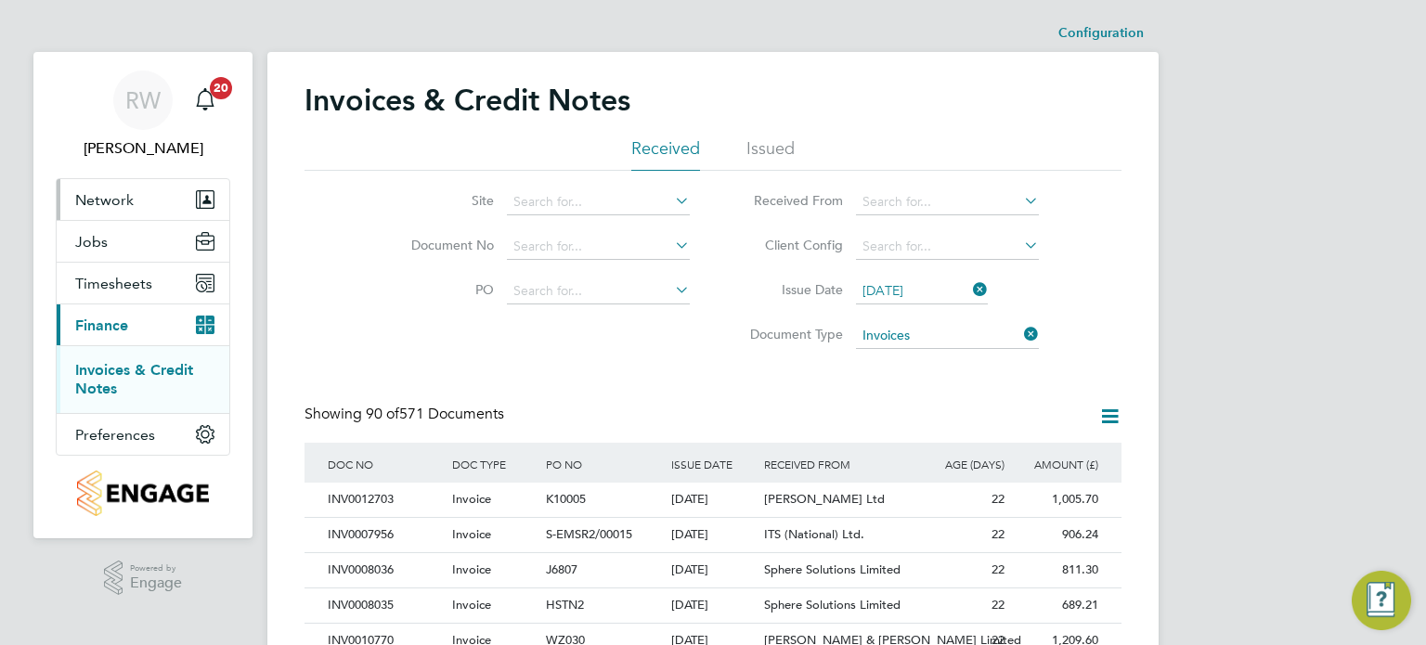
click at [124, 191] on span "Network" at bounding box center [104, 200] width 58 height 18
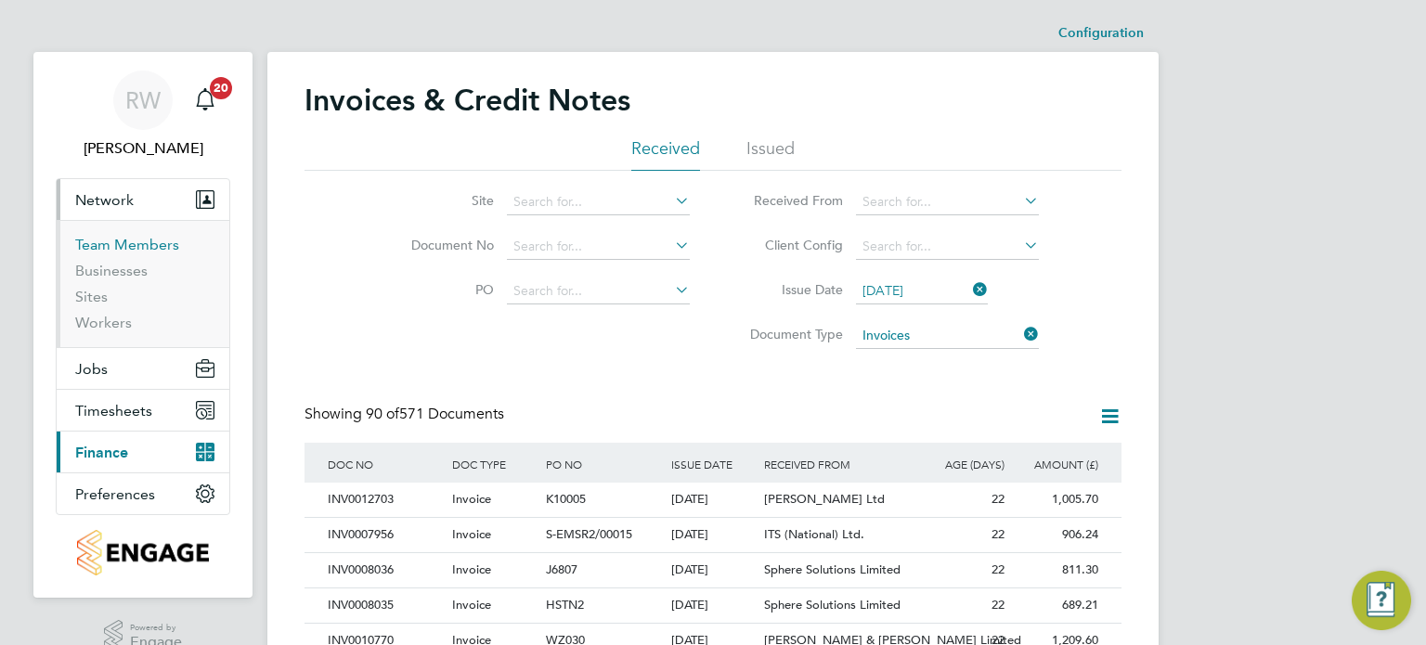
click at [135, 236] on link "Team Members" at bounding box center [127, 245] width 104 height 18
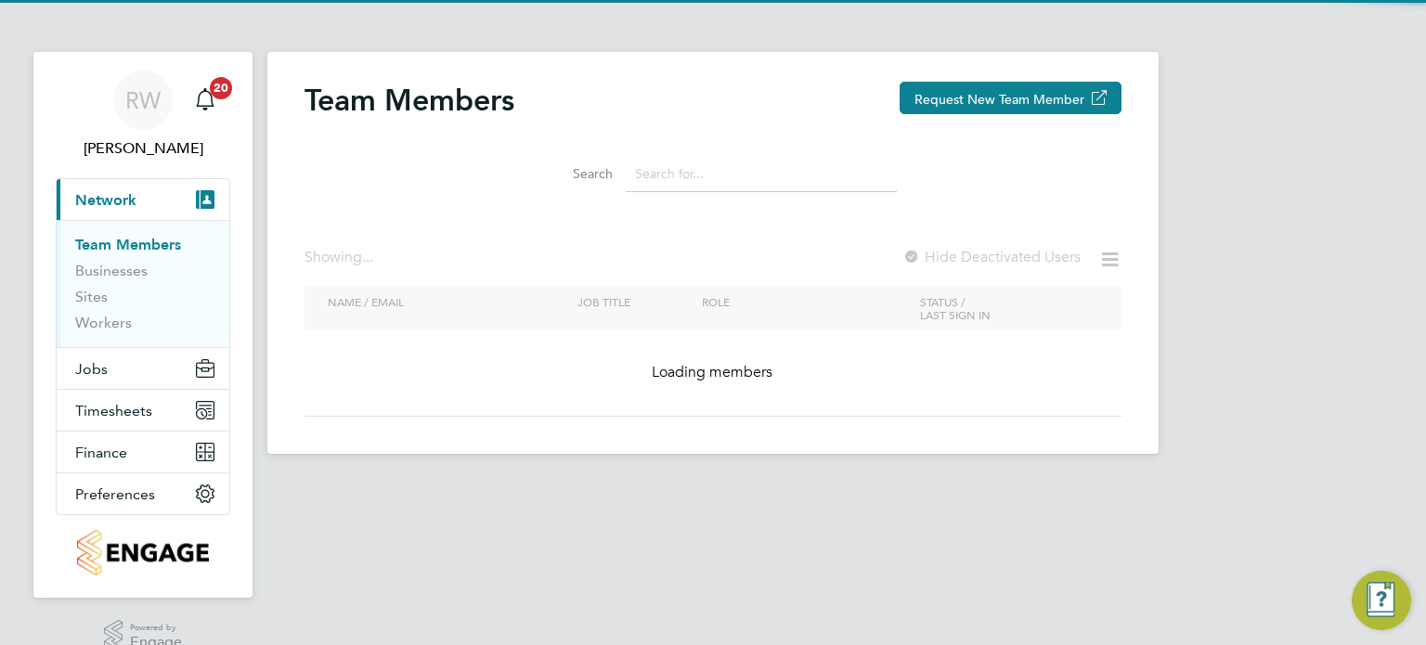
click at [729, 170] on input at bounding box center [761, 174] width 271 height 36
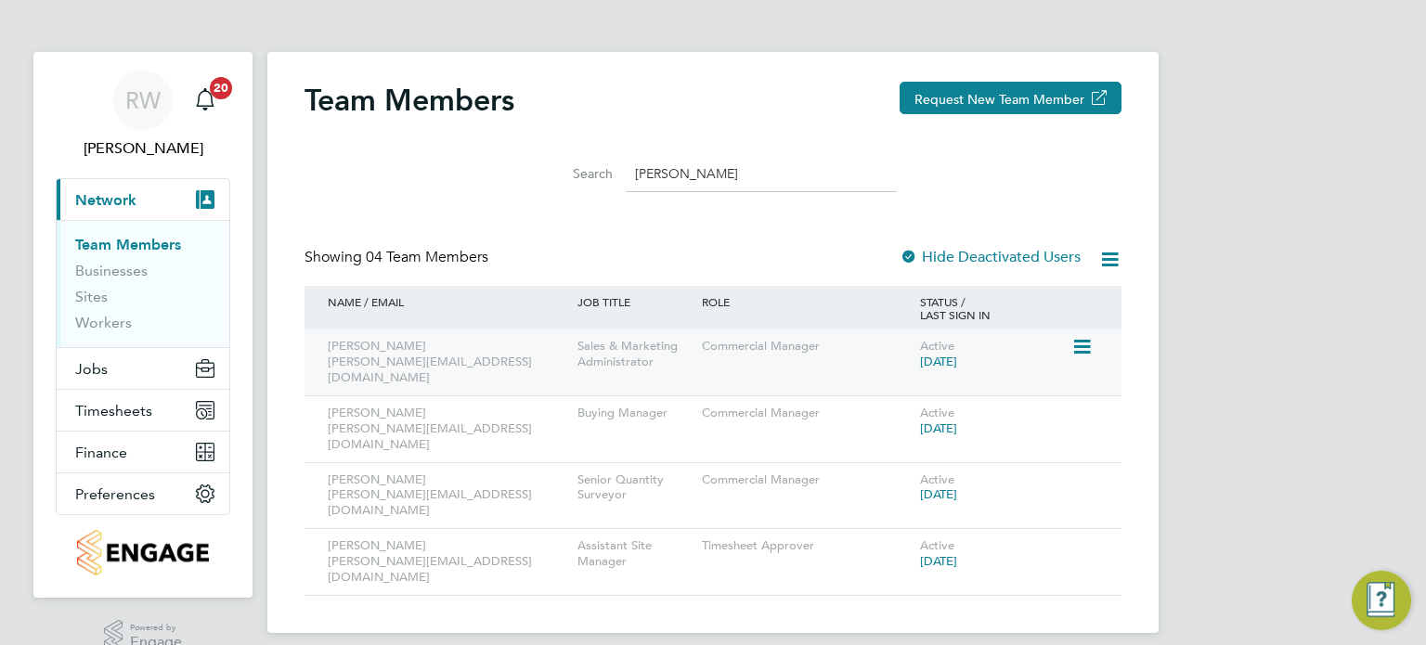
type input "sophie"
click at [1088, 343] on icon at bounding box center [1080, 347] width 19 height 22
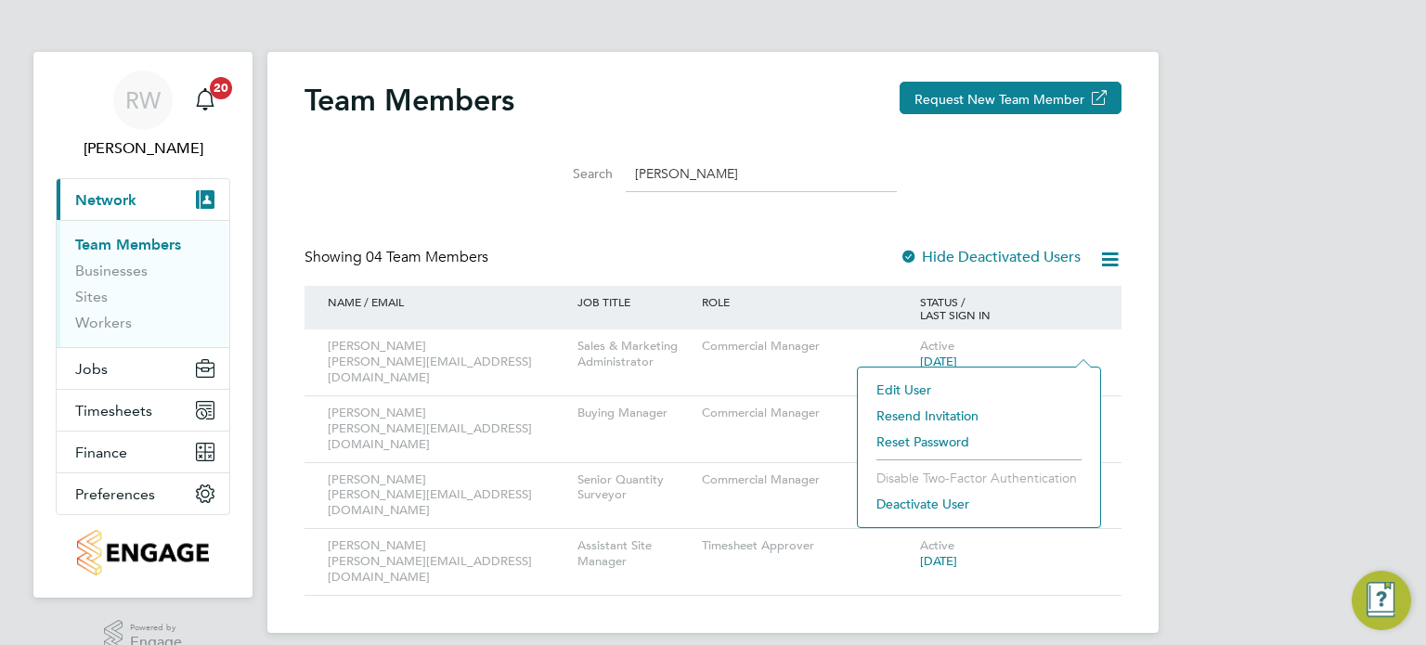
click at [958, 437] on li "Reset Password" at bounding box center [979, 442] width 224 height 26
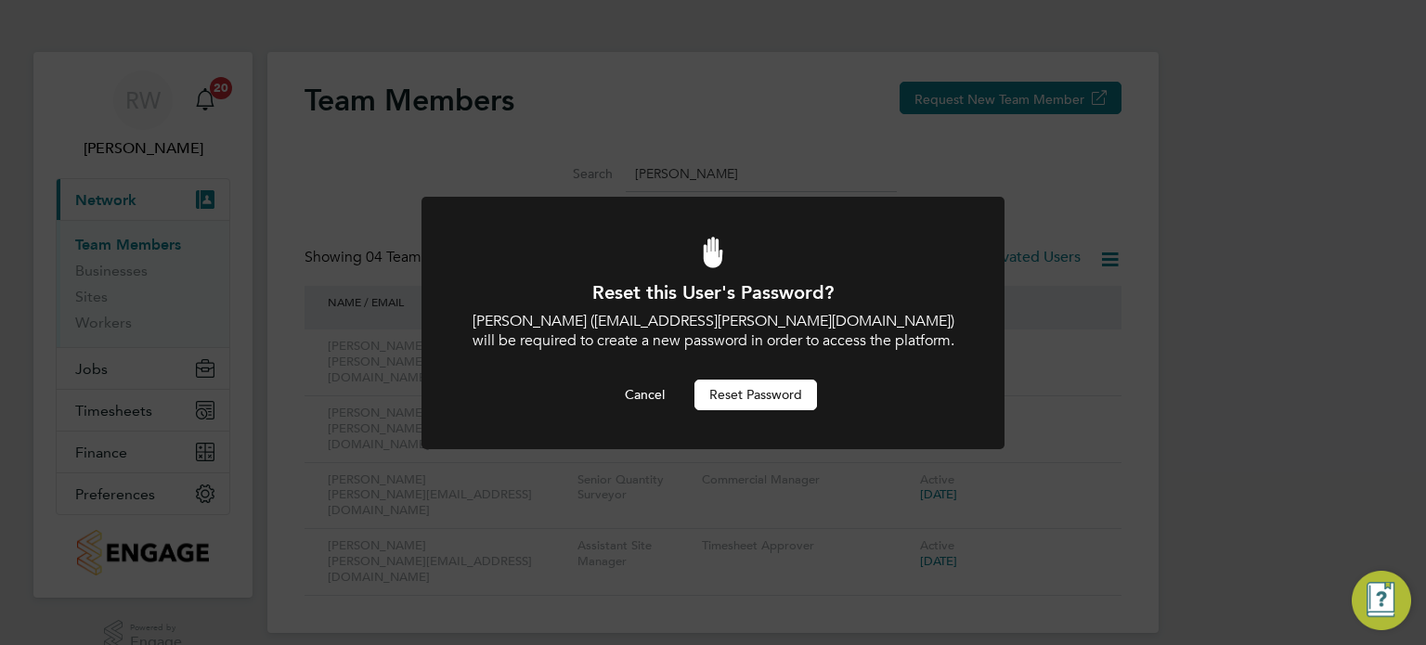
click at [759, 386] on button "Reset Password" at bounding box center [755, 395] width 123 height 30
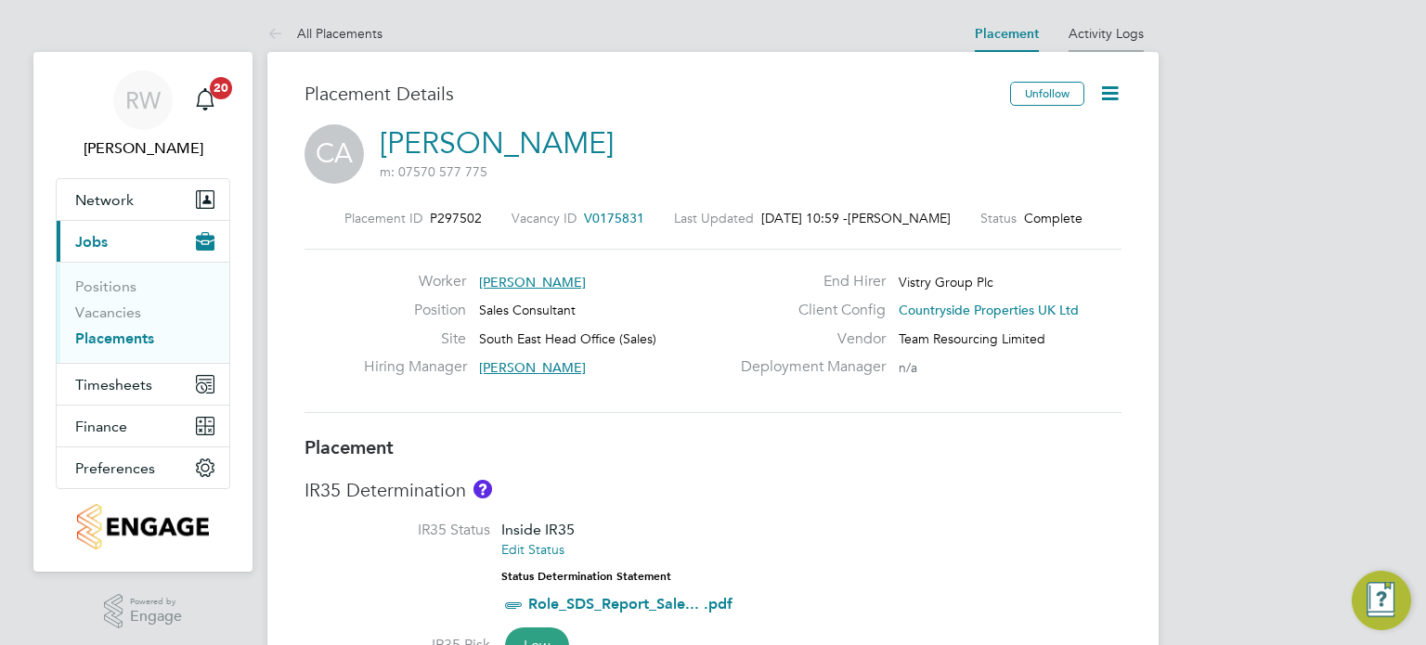
click at [1113, 32] on link "Activity Logs" at bounding box center [1105, 33] width 75 height 17
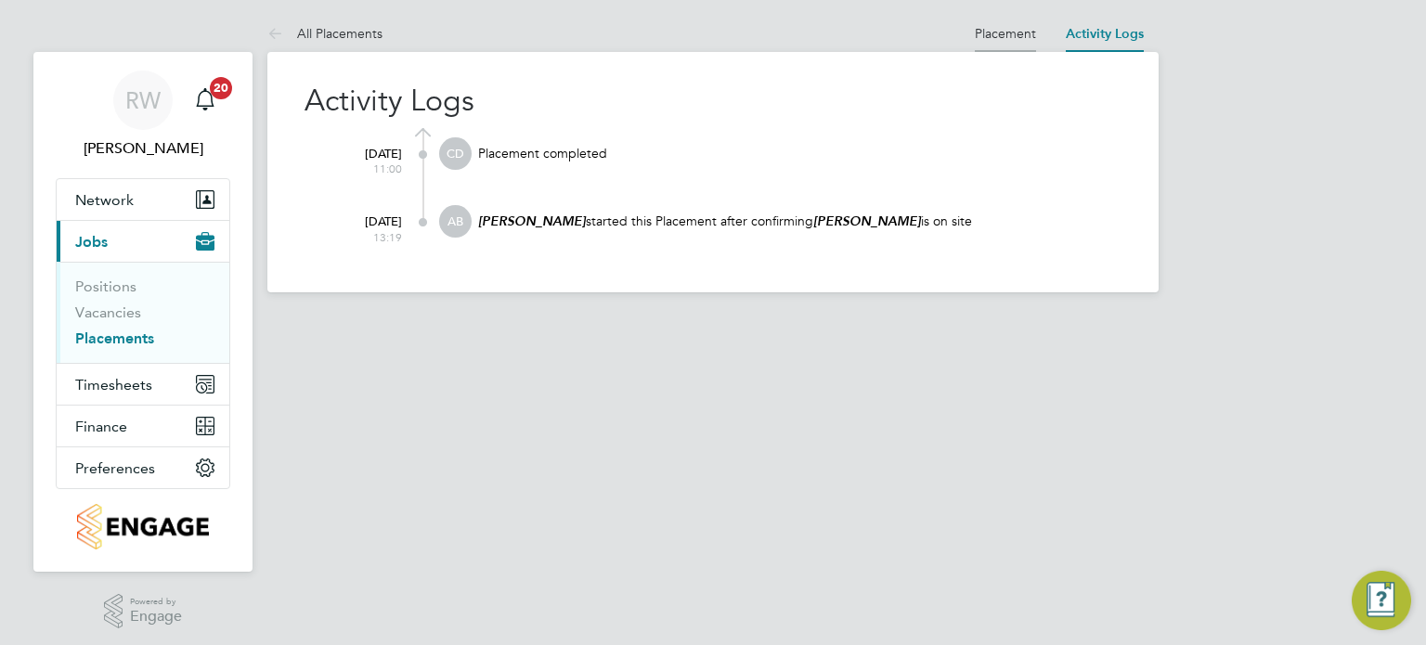
click at [1015, 29] on link "Placement" at bounding box center [1005, 33] width 61 height 17
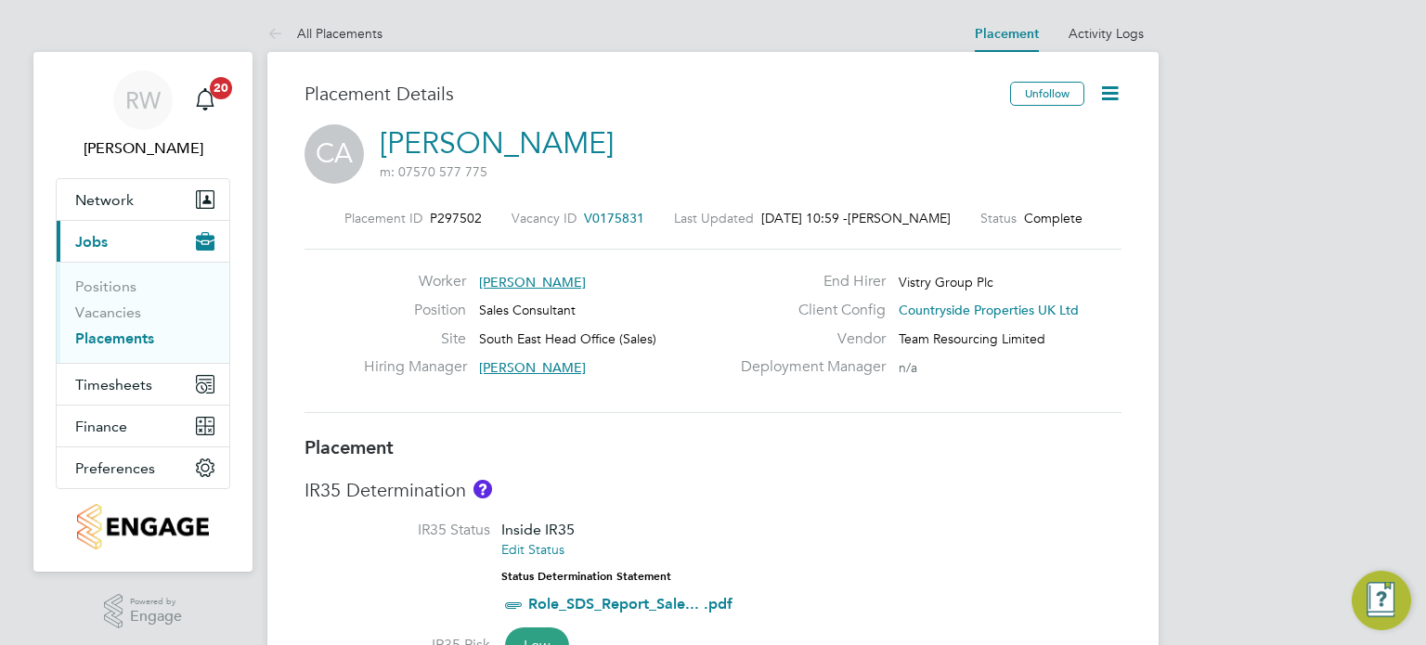
click at [593, 214] on span "V0175831" at bounding box center [614, 218] width 60 height 17
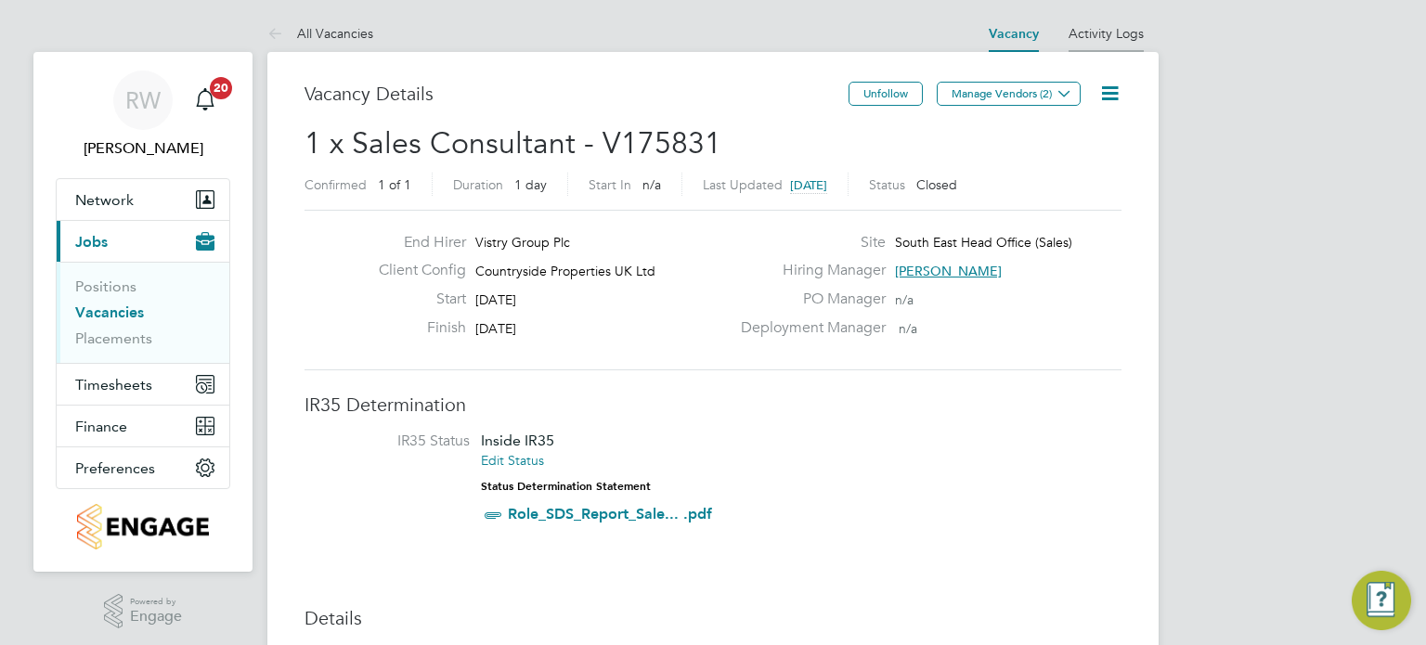
click at [1136, 25] on link "Activity Logs" at bounding box center [1105, 33] width 75 height 17
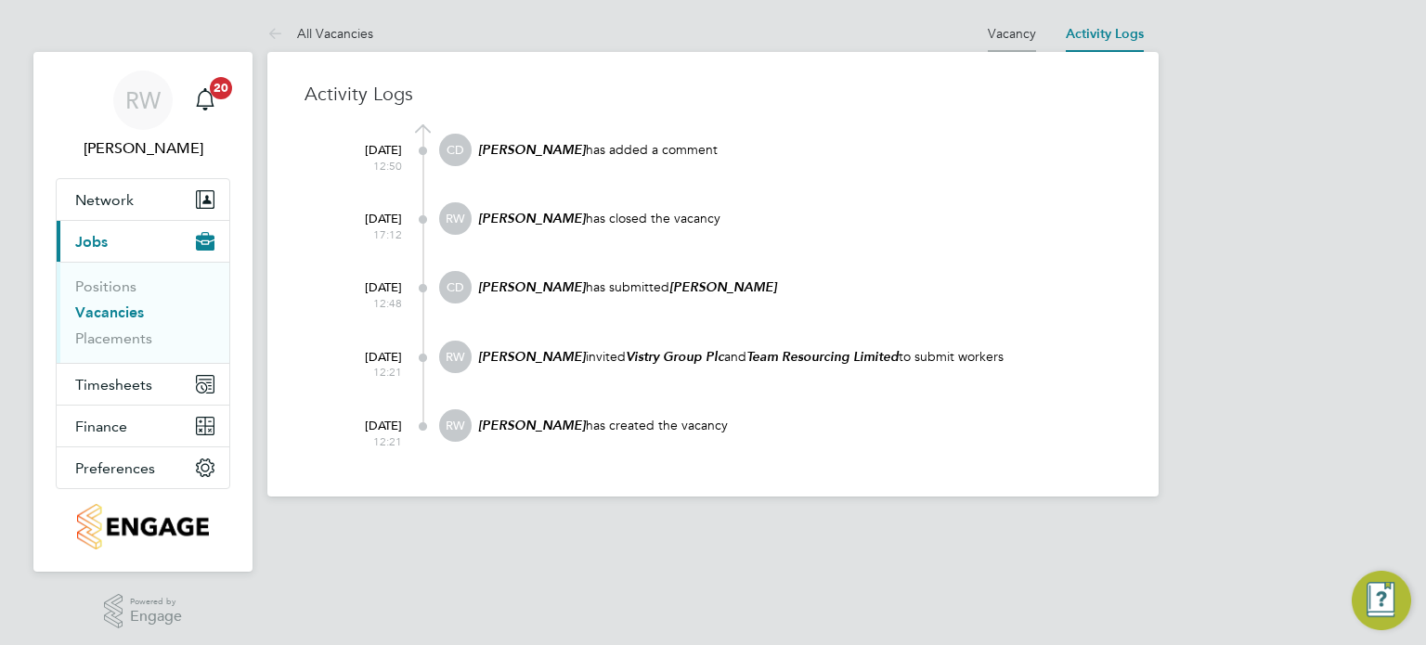
click at [1016, 32] on link "Vacancy" at bounding box center [1012, 33] width 48 height 17
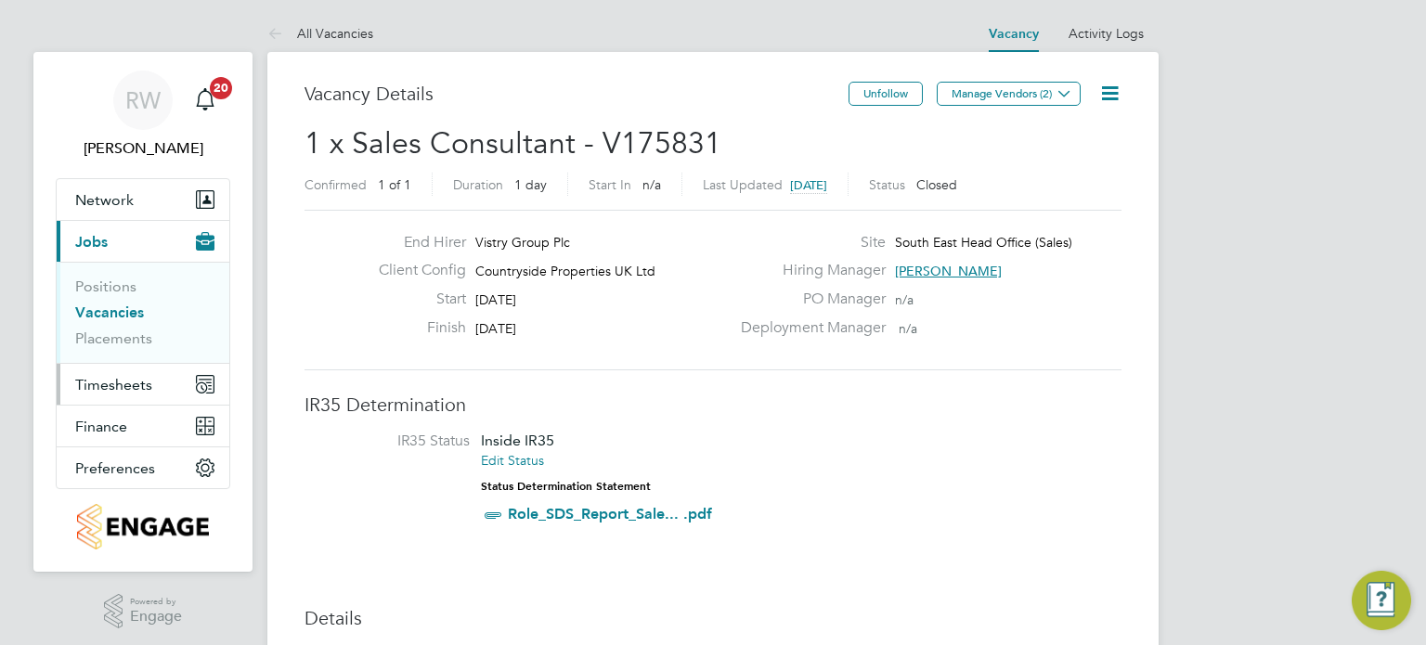
click at [115, 378] on span "Timesheets" at bounding box center [113, 385] width 77 height 18
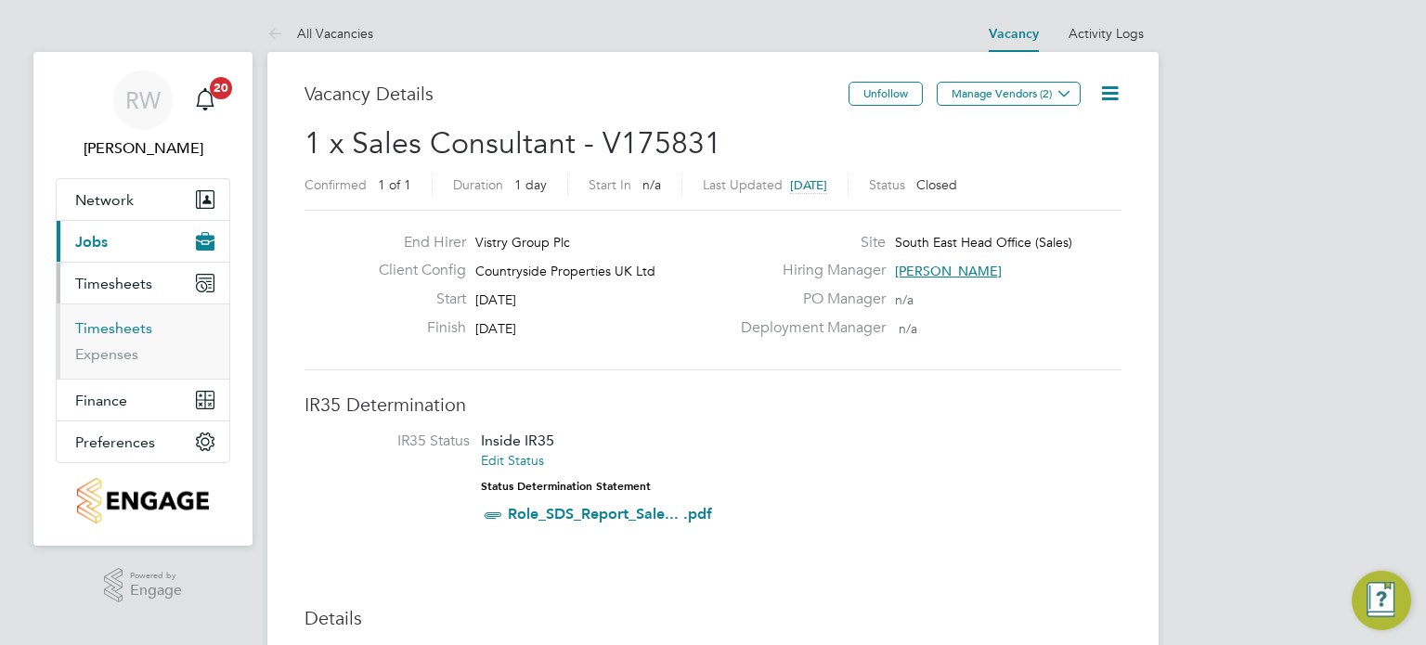
click at [132, 324] on link "Timesheets" at bounding box center [113, 328] width 77 height 18
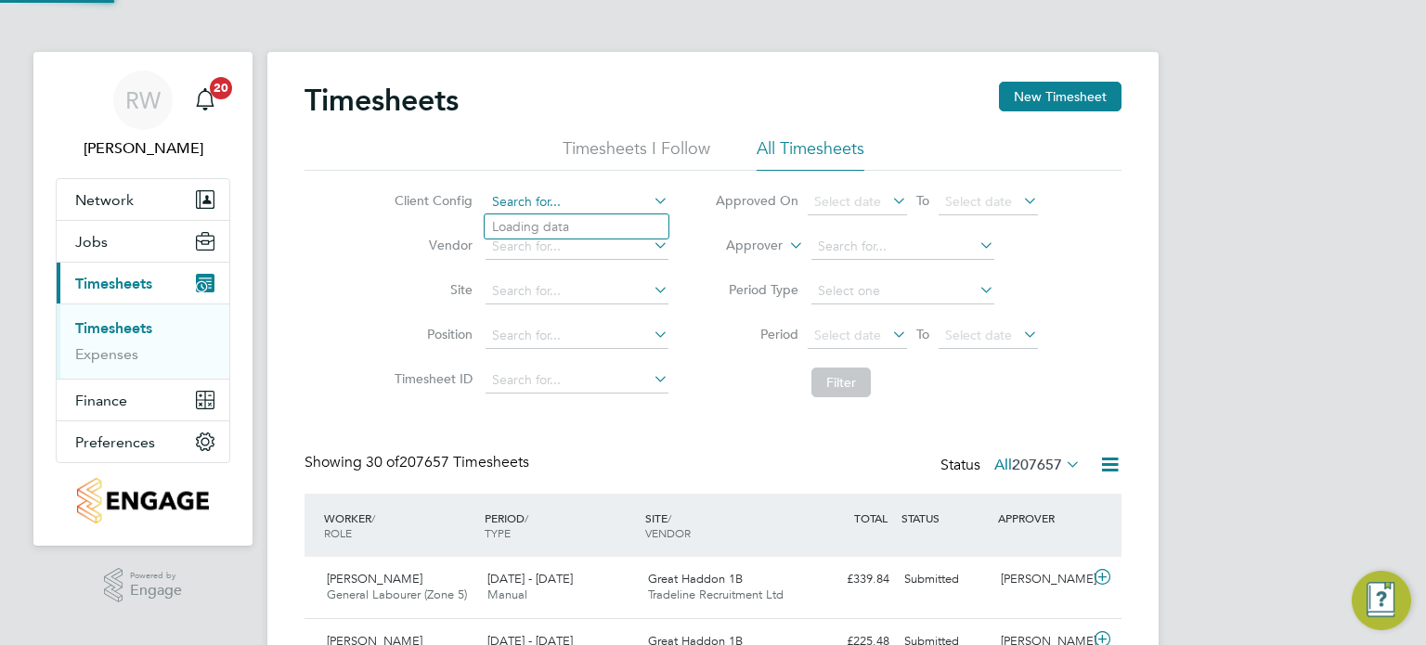
click at [580, 198] on input at bounding box center [576, 202] width 183 height 26
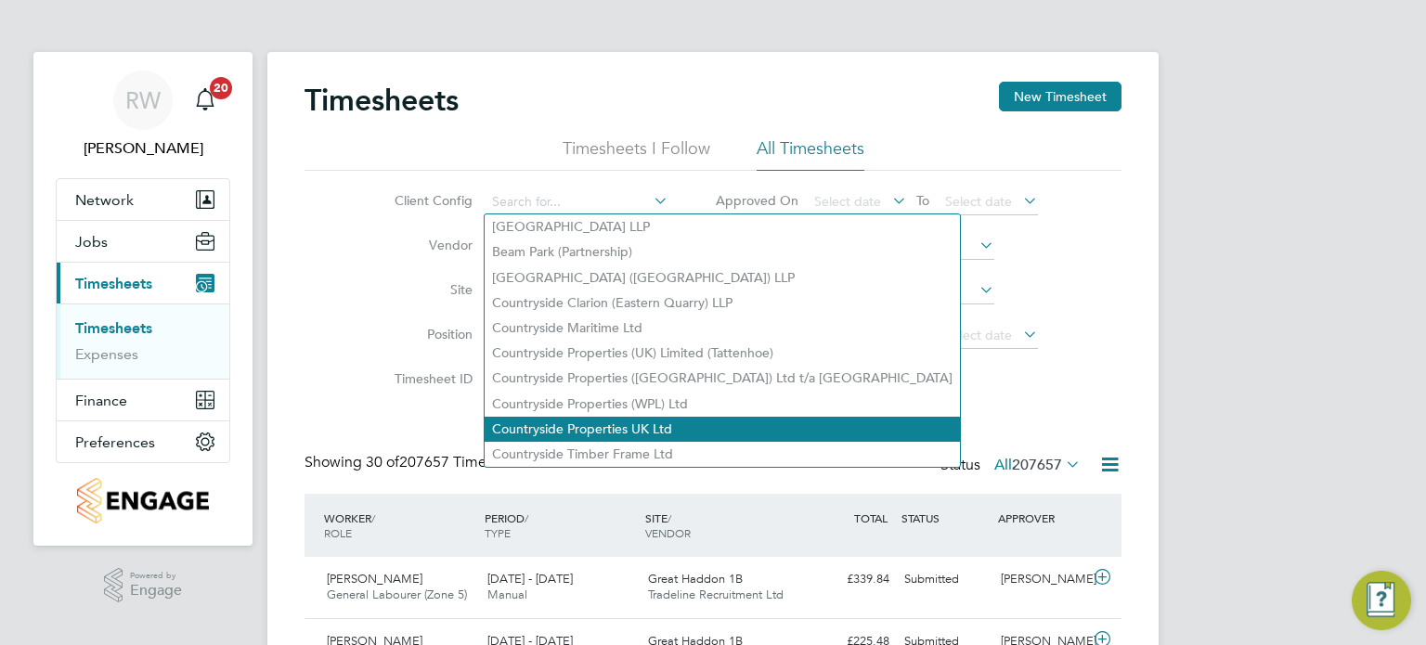
click at [636, 421] on li "Countryside Properties UK Ltd" at bounding box center [722, 429] width 475 height 25
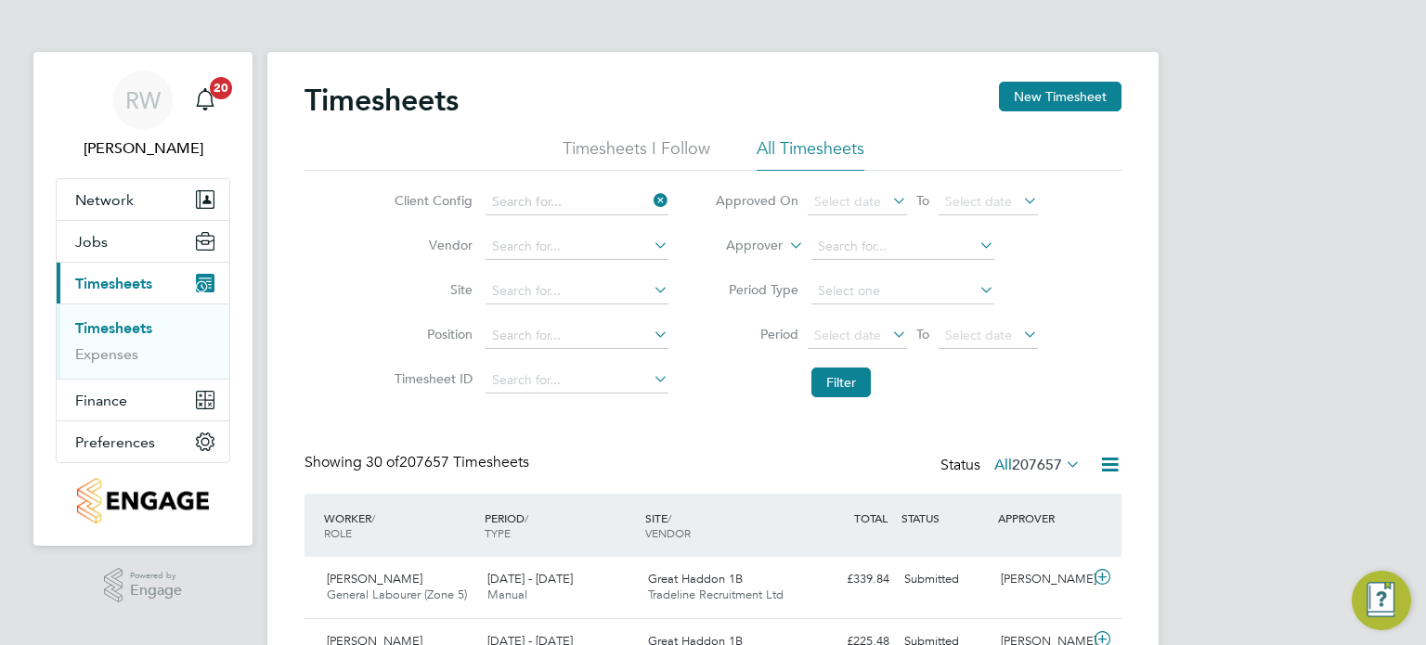
type input "Countryside Properties UK Ltd"
click at [553, 245] on input at bounding box center [576, 247] width 183 height 26
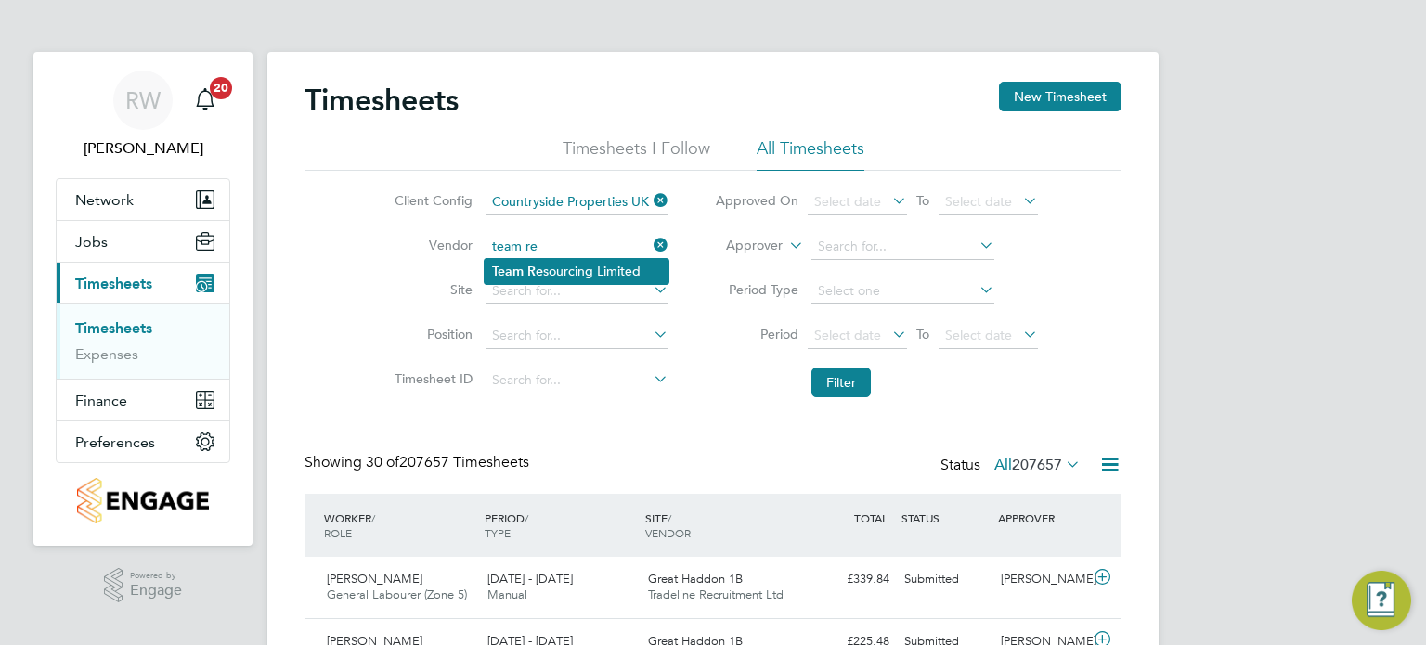
click at [561, 266] on li "Team Re sourcing Limited" at bounding box center [577, 271] width 184 height 25
type input "Team Resourcing Limited"
click at [531, 289] on input at bounding box center [576, 291] width 183 height 26
click at [580, 333] on b "Head" at bounding box center [577, 341] width 32 height 16
type input "South East Head Office (Sales)"
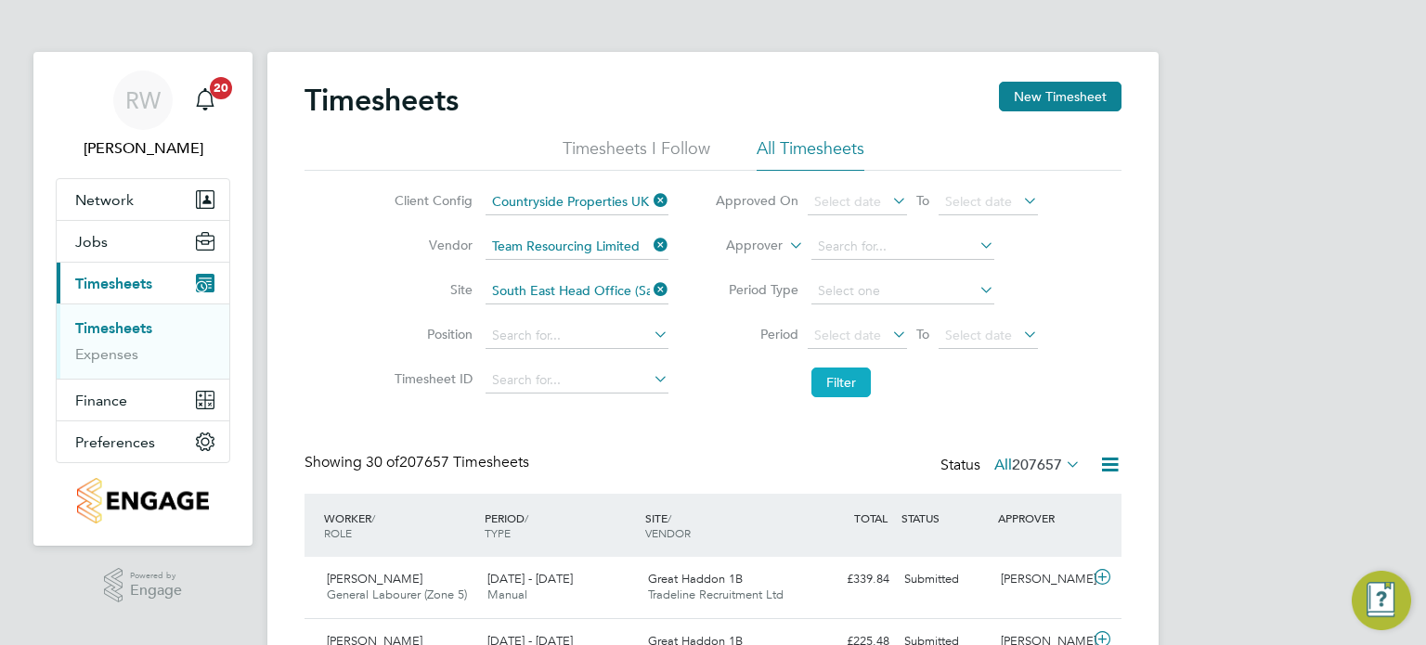
click at [856, 385] on button "Filter" at bounding box center [840, 383] width 59 height 30
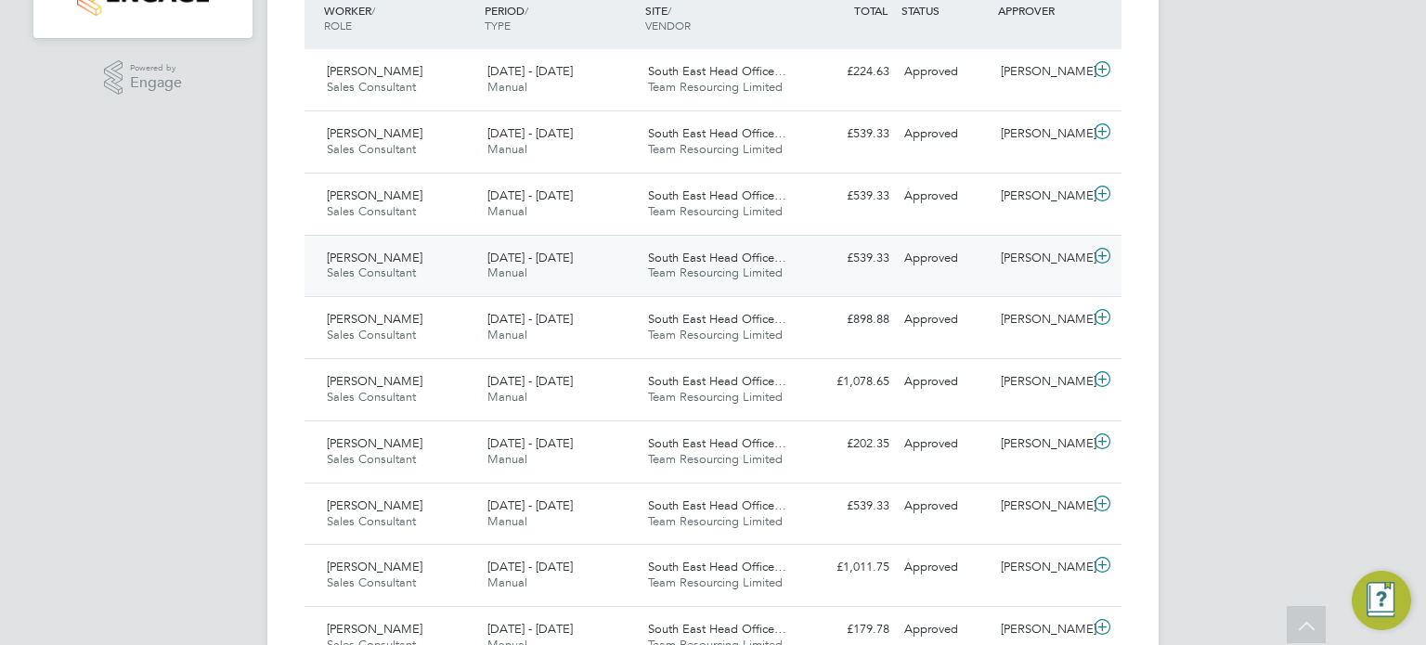
click at [710, 263] on span "South East Head Office…" at bounding box center [717, 258] width 138 height 16
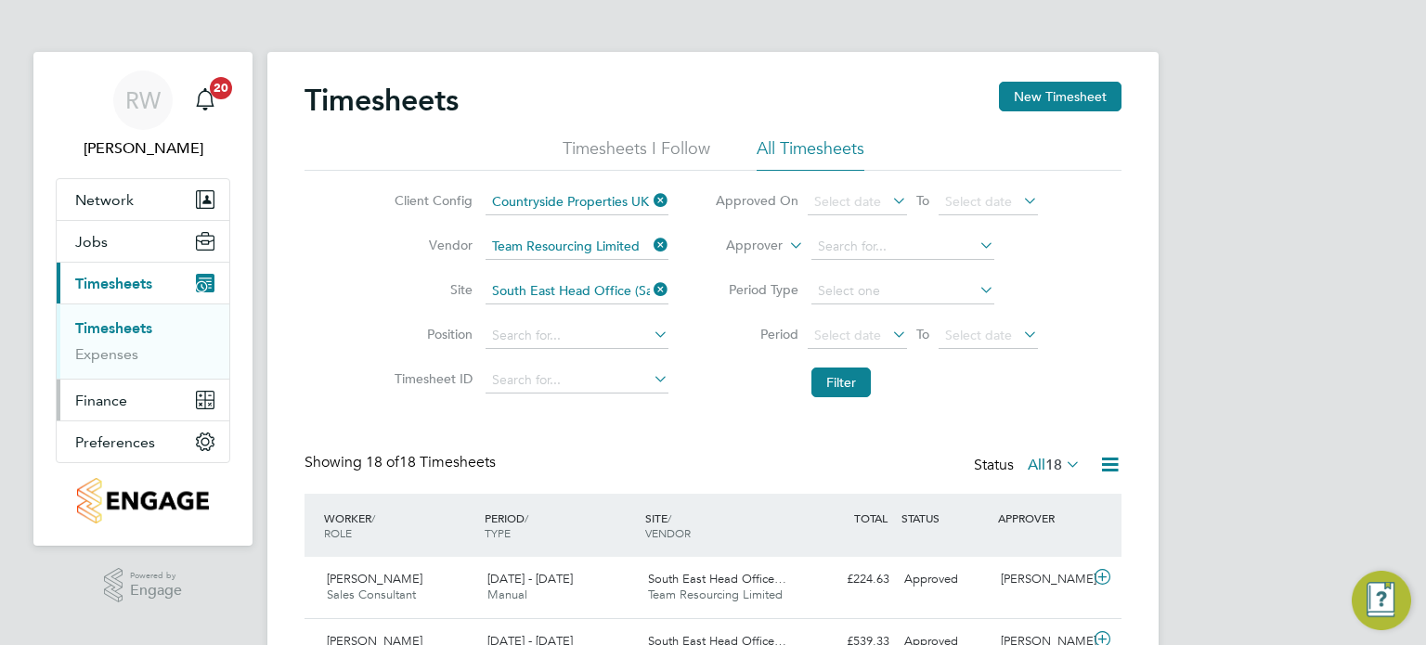
click at [104, 397] on span "Finance" at bounding box center [101, 401] width 52 height 18
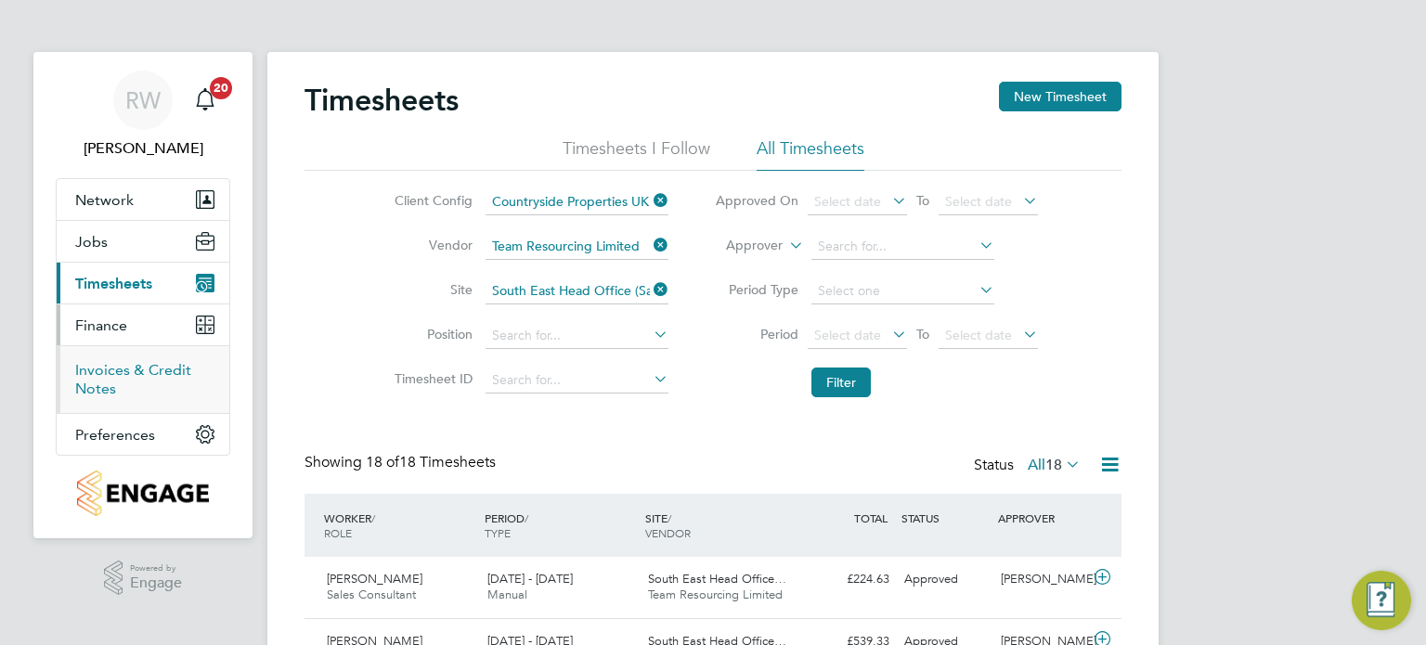
click at [108, 371] on link "Invoices & Credit Notes" at bounding box center [133, 379] width 116 height 36
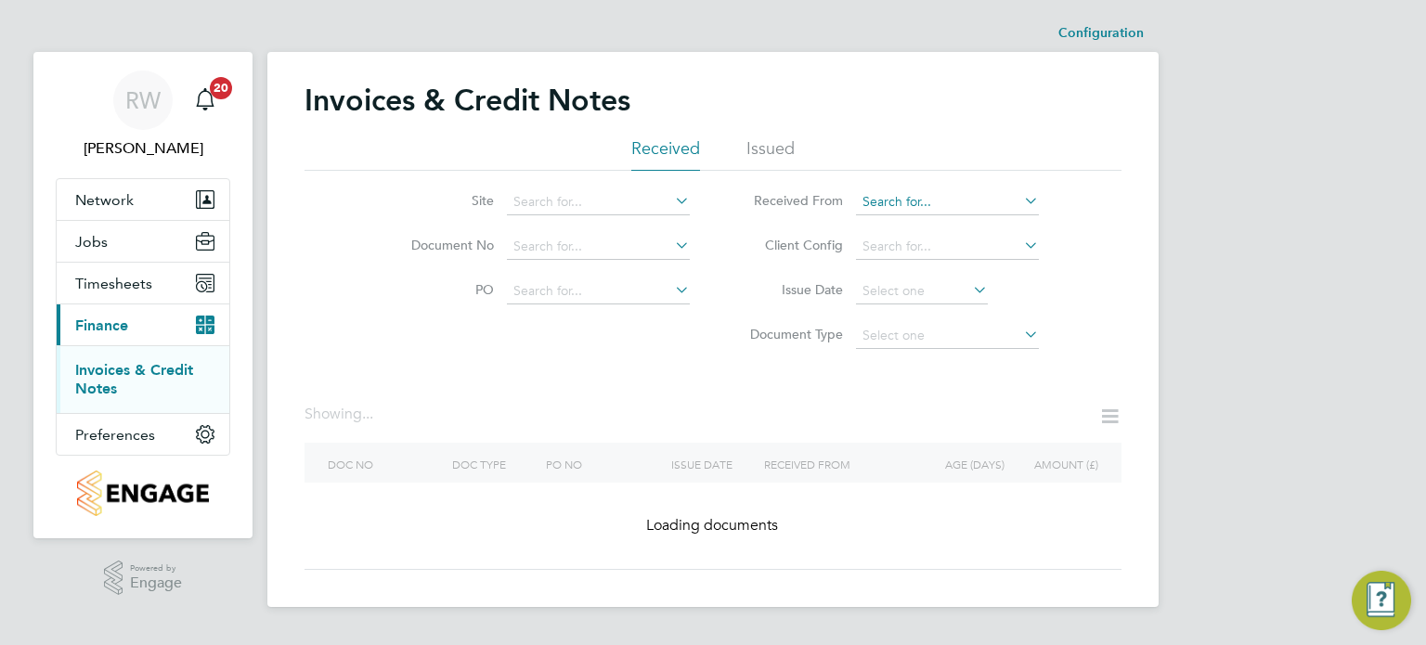
click at [906, 201] on input at bounding box center [947, 202] width 183 height 26
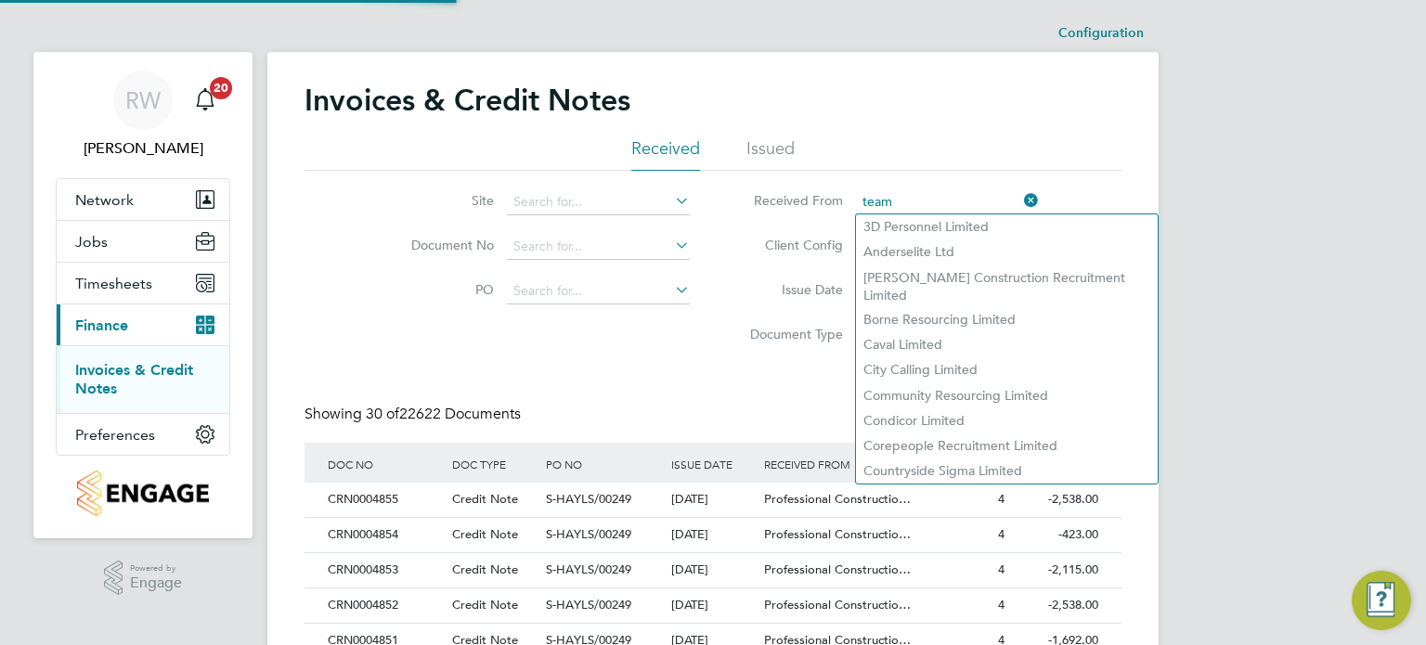
scroll to position [35, 126]
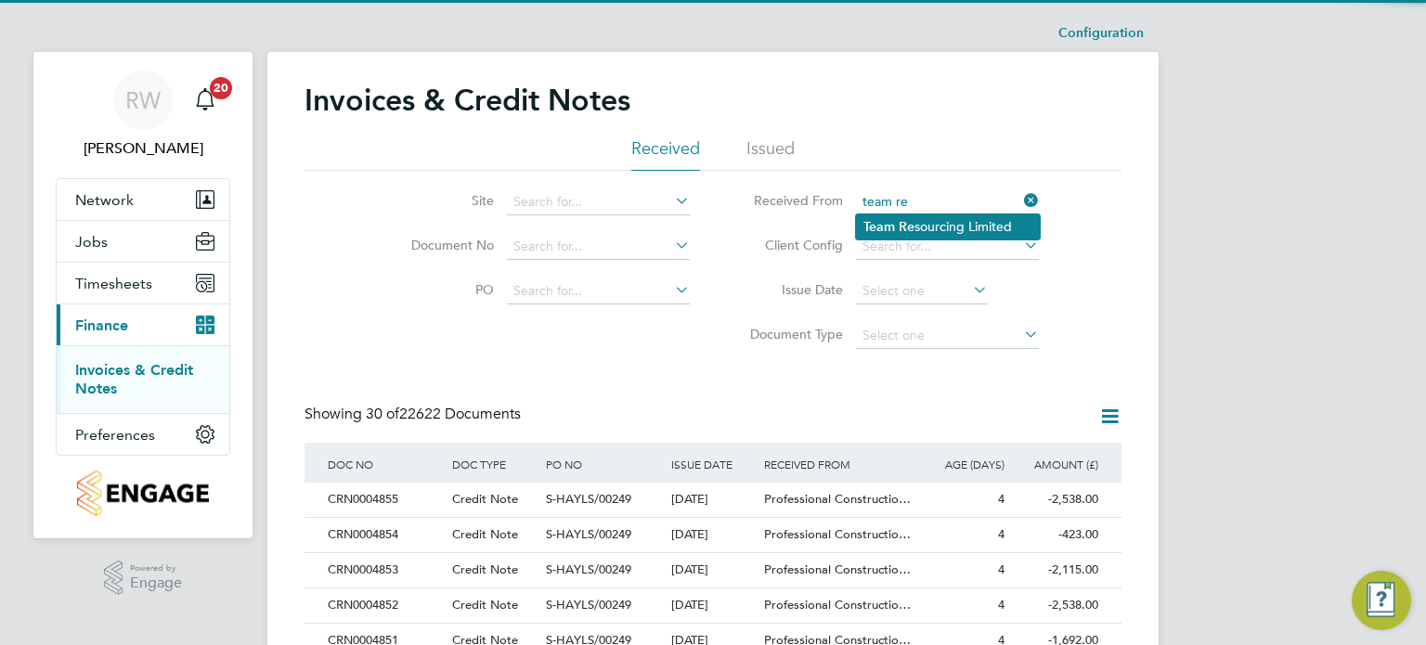
click at [913, 218] on li "Team Re sourcing Limited" at bounding box center [948, 226] width 184 height 25
type input "Team Resourcing Limited"
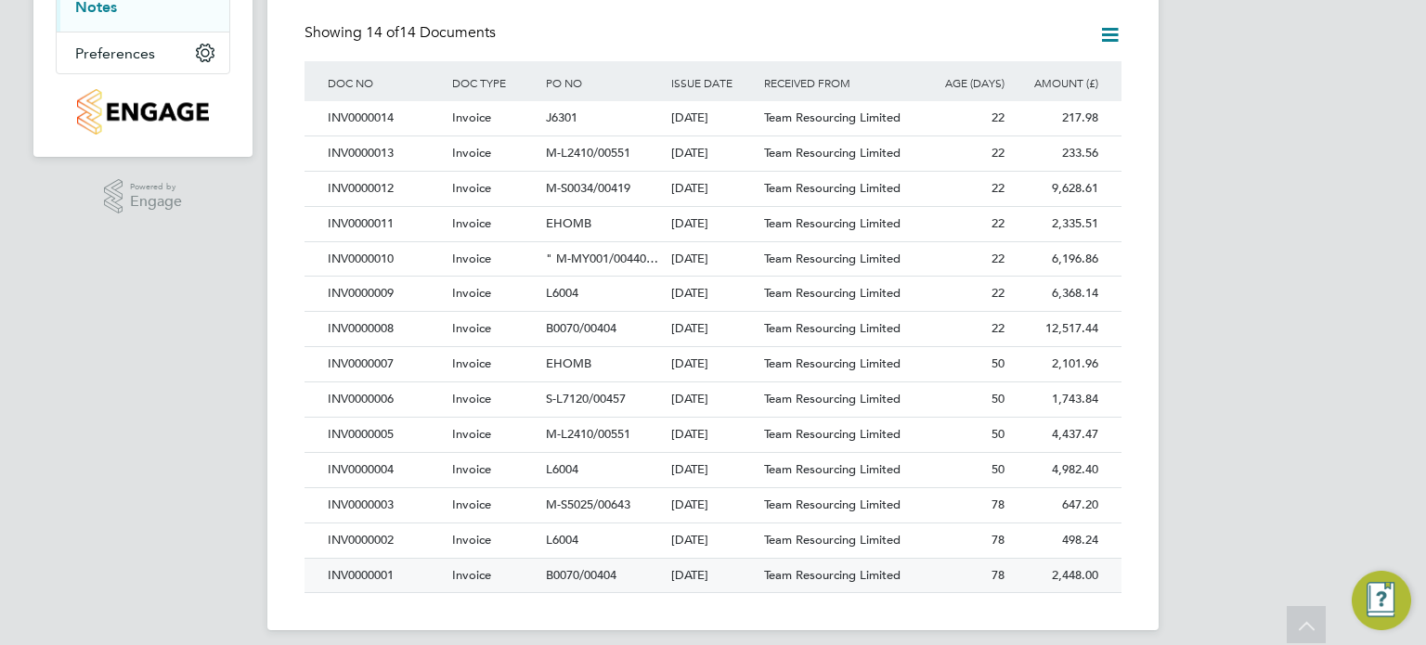
click at [720, 574] on div "[DATE]" at bounding box center [713, 576] width 94 height 34
